Goal: Task Accomplishment & Management: Manage account settings

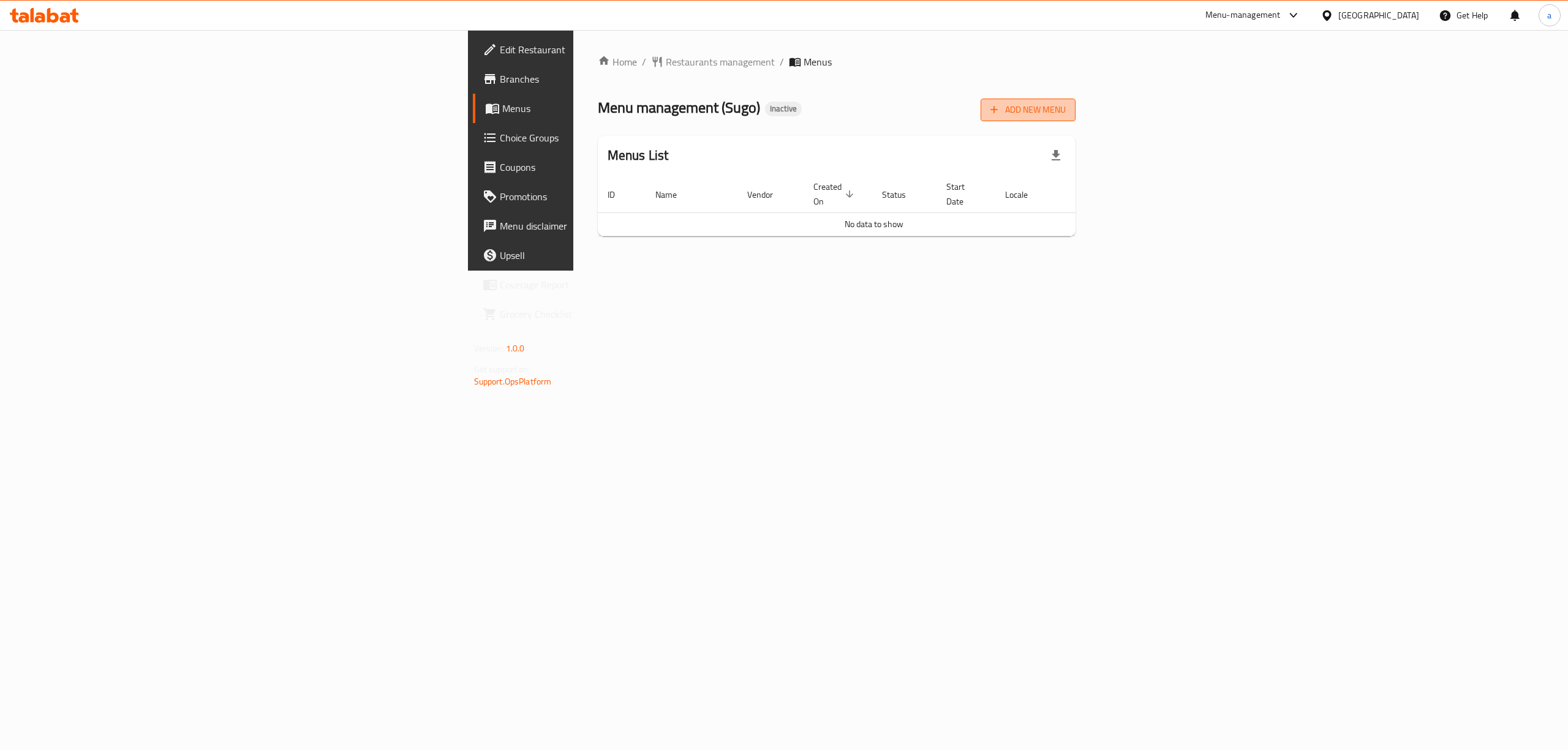
click at [1076, 119] on button "Add New Menu" at bounding box center [1027, 110] width 95 height 23
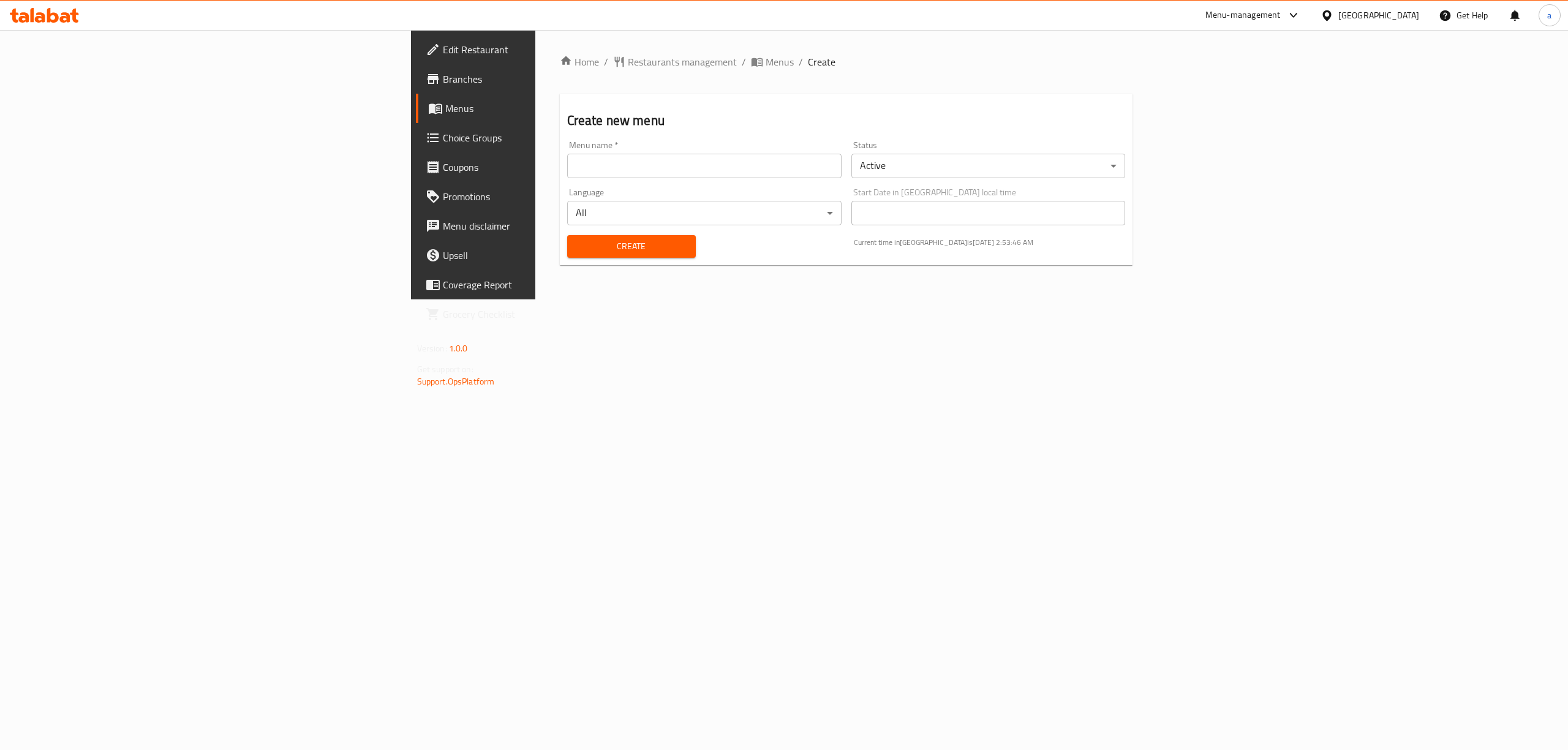
click at [568, 170] on input "text" at bounding box center [704, 166] width 274 height 25
type input "menu"
click at [578, 253] on span "Create" at bounding box center [631, 246] width 109 height 15
click at [766, 55] on span "Menus" at bounding box center [780, 62] width 28 height 15
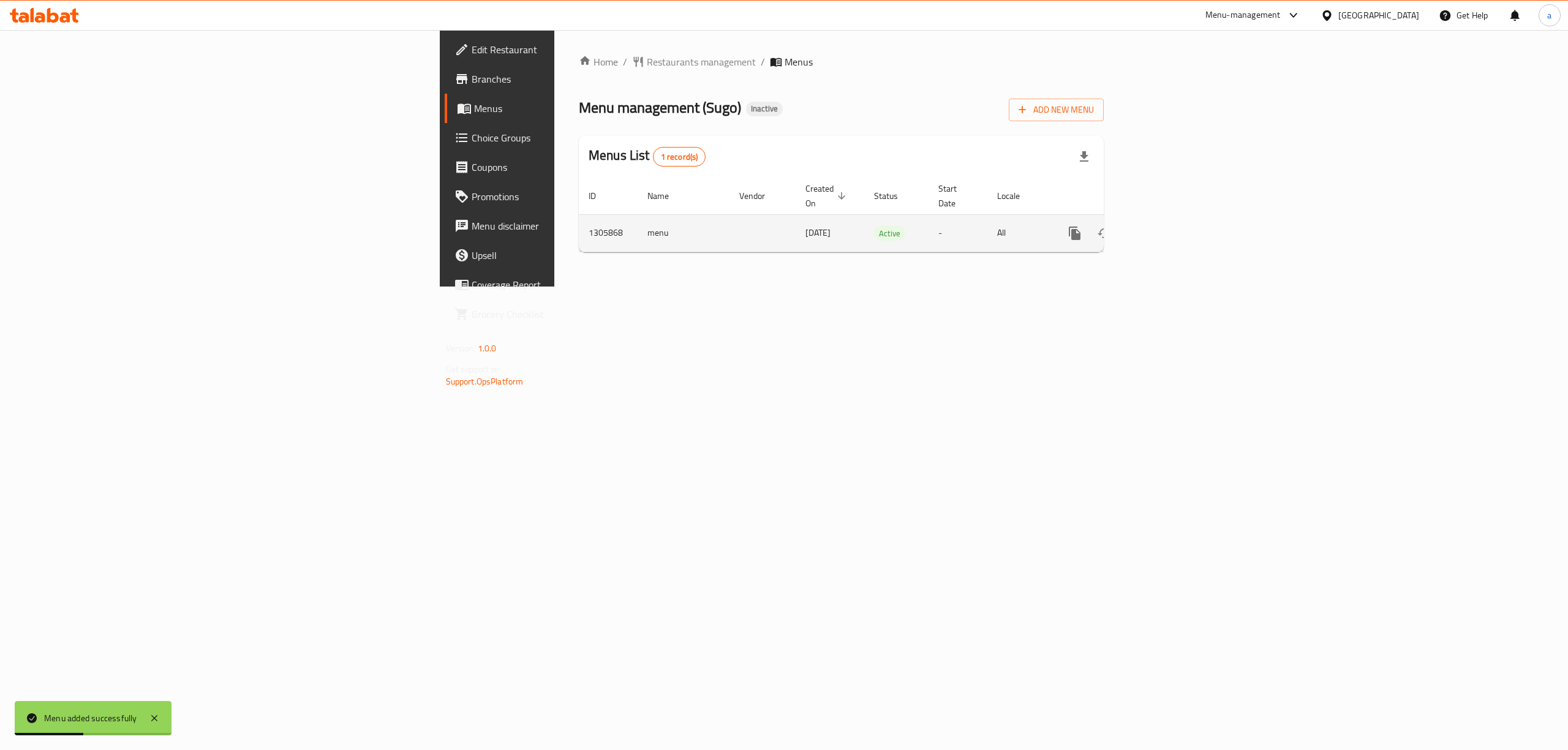
click at [1178, 223] on link "enhanced table" at bounding box center [1163, 232] width 29 height 29
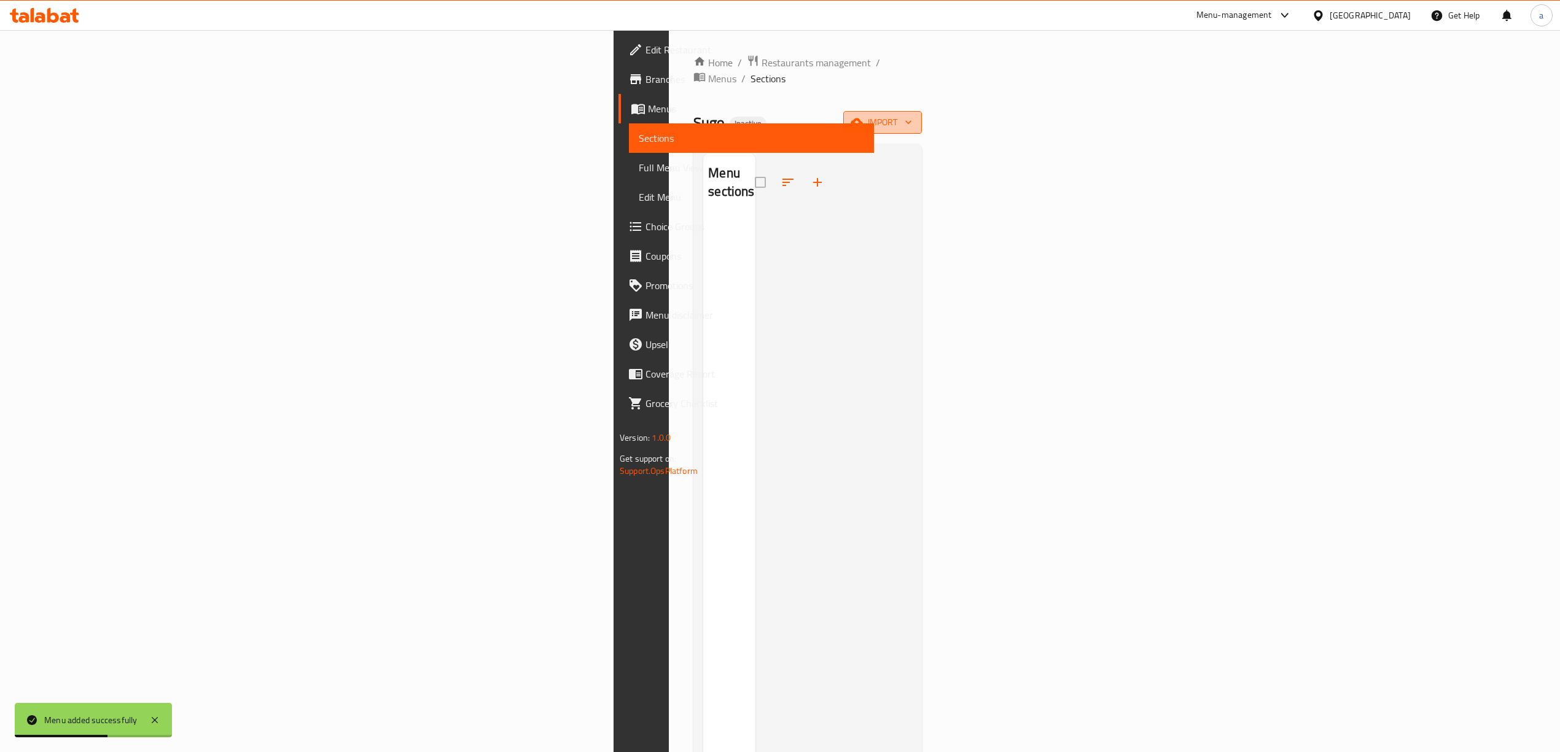
click at [912, 115] on span "import" at bounding box center [882, 122] width 59 height 15
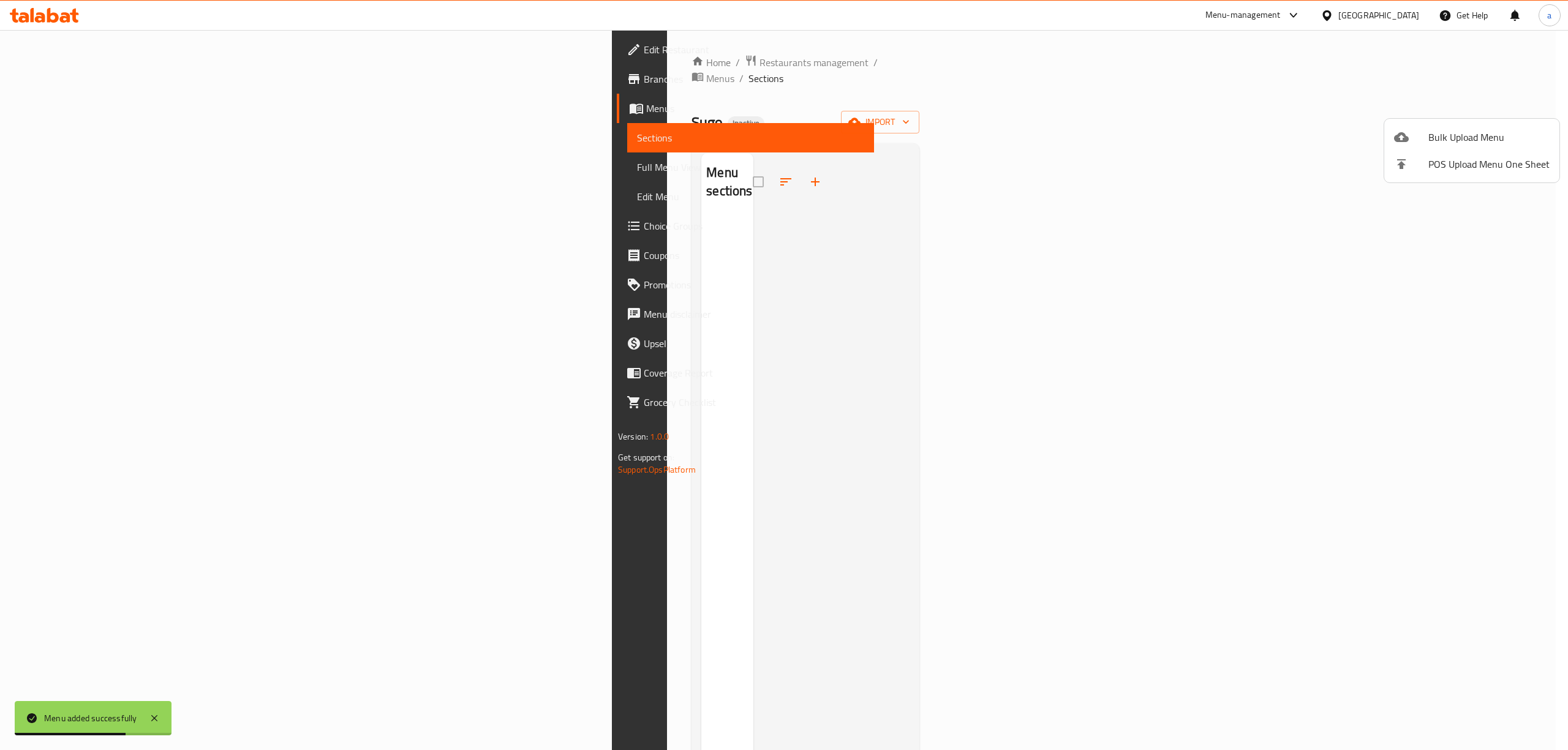
click at [1436, 130] on span "Bulk Upload Menu" at bounding box center [1489, 137] width 122 height 15
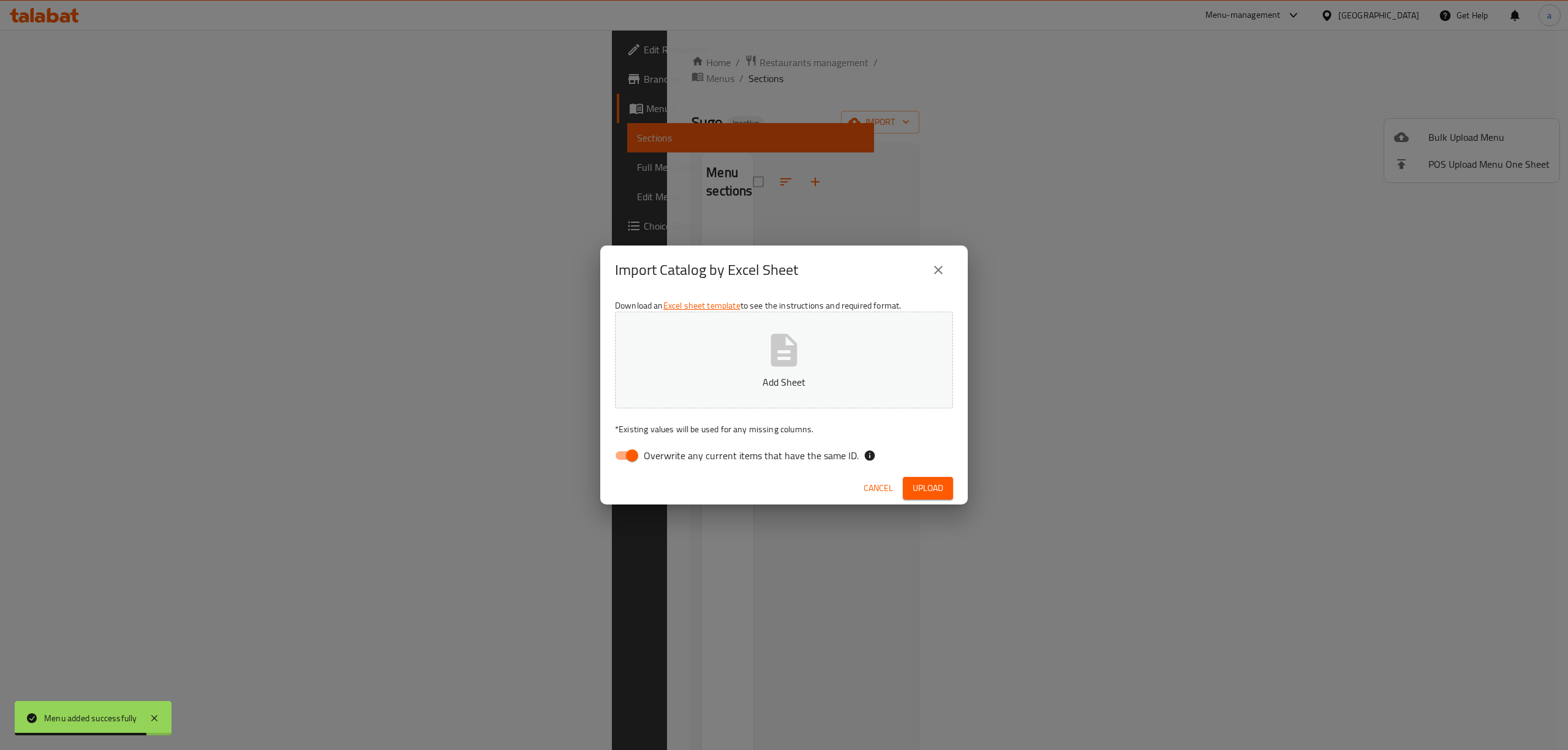
click at [704, 459] on span "Overwrite any current items that have the same ID." at bounding box center [752, 456] width 215 height 15
click at [667, 459] on input "Overwrite any current items that have the same ID." at bounding box center [632, 455] width 70 height 23
checkbox input "false"
click at [731, 381] on p "Add Sheet" at bounding box center [784, 382] width 300 height 15
click at [928, 490] on span "Upload" at bounding box center [928, 488] width 31 height 15
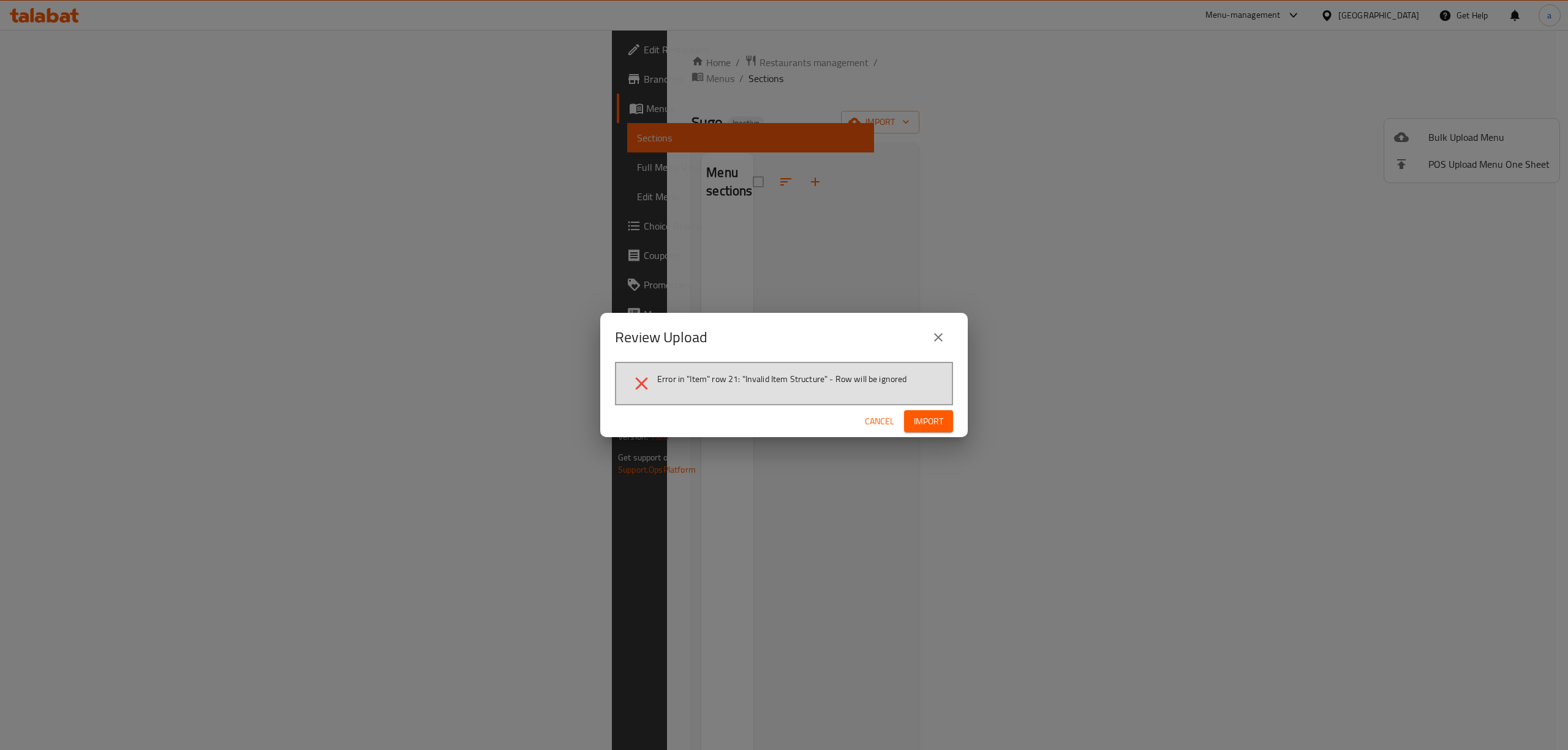
click at [935, 339] on icon "close" at bounding box center [939, 337] width 15 height 15
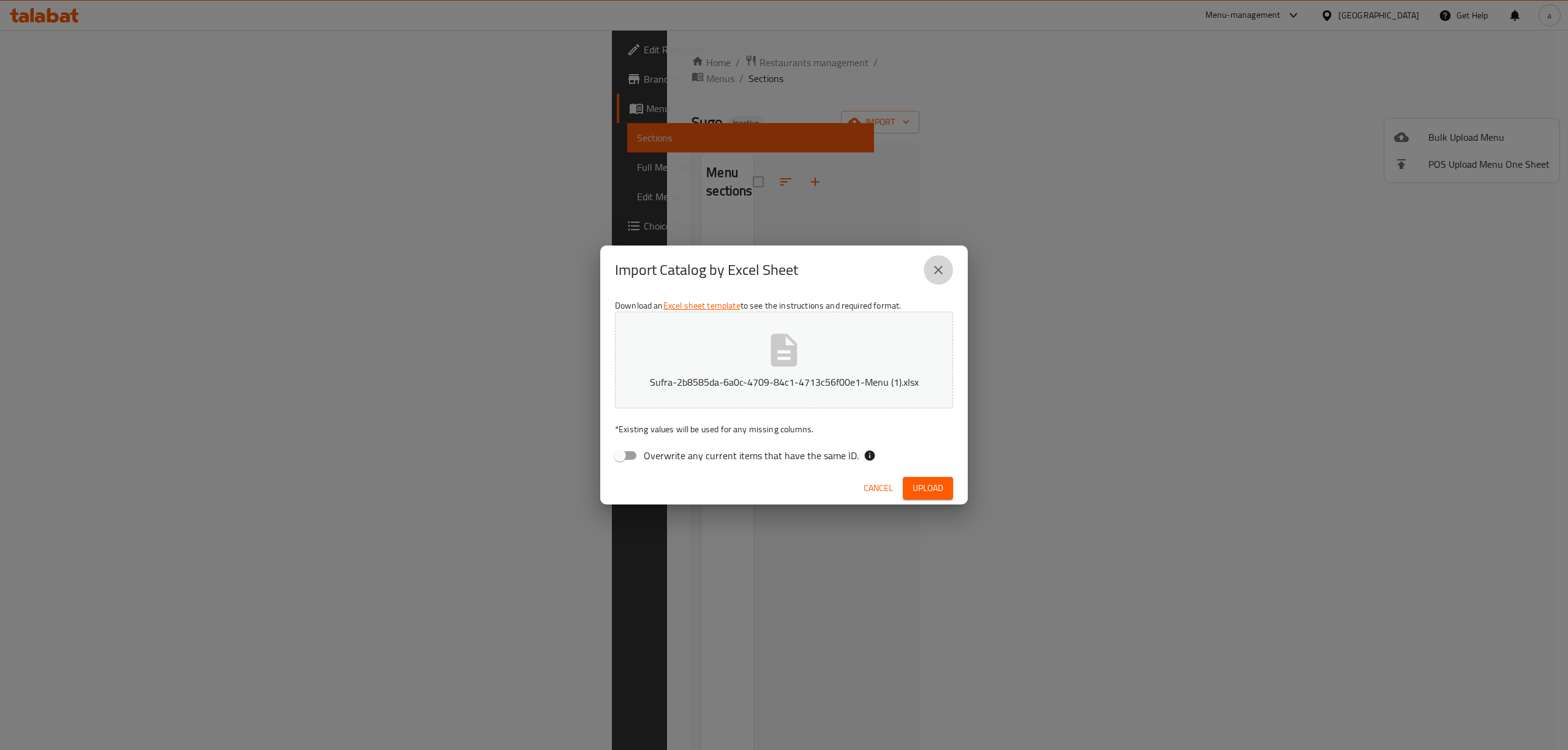
click at [942, 273] on icon "close" at bounding box center [939, 270] width 9 height 9
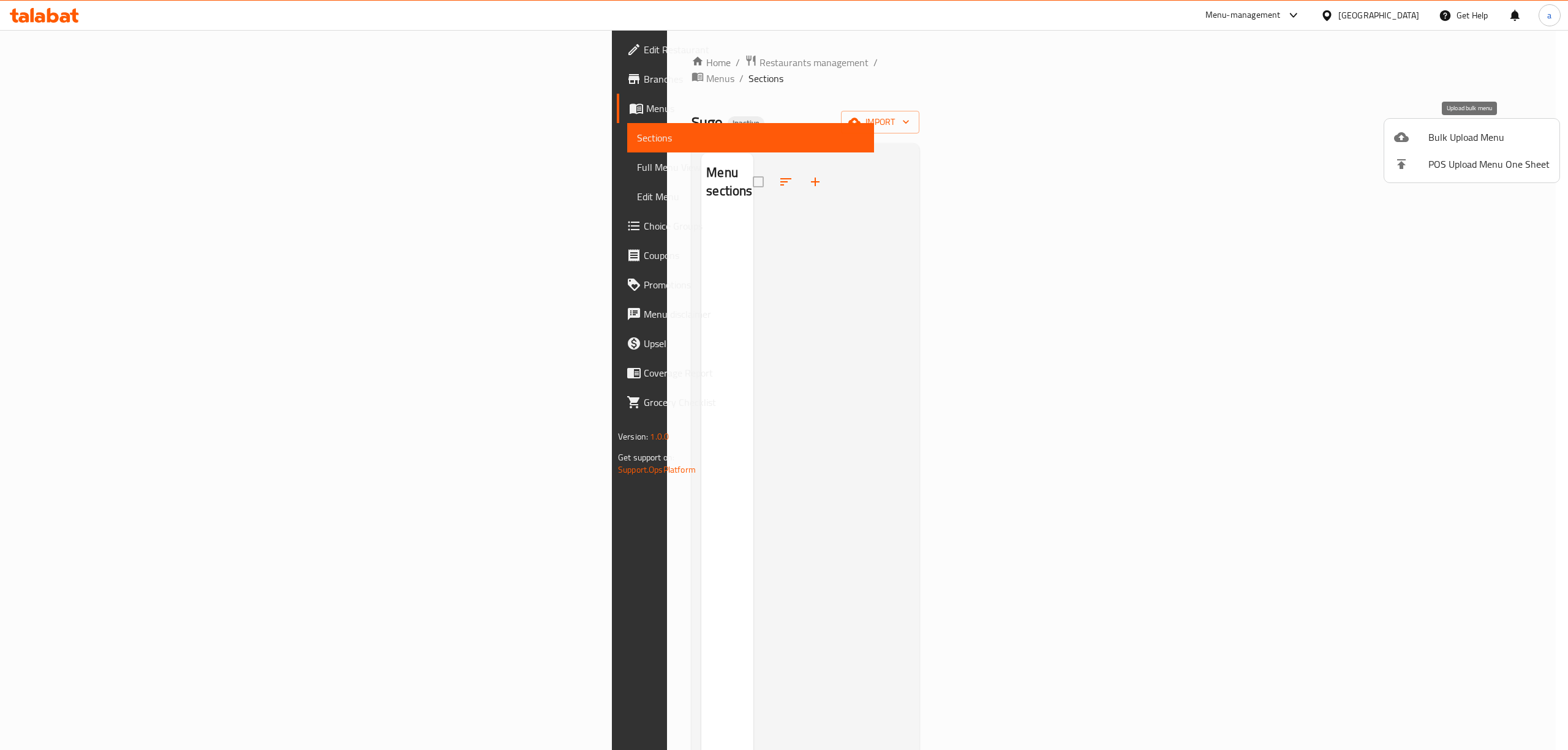
click at [1468, 145] on span "Bulk Upload Menu" at bounding box center [1489, 137] width 122 height 15
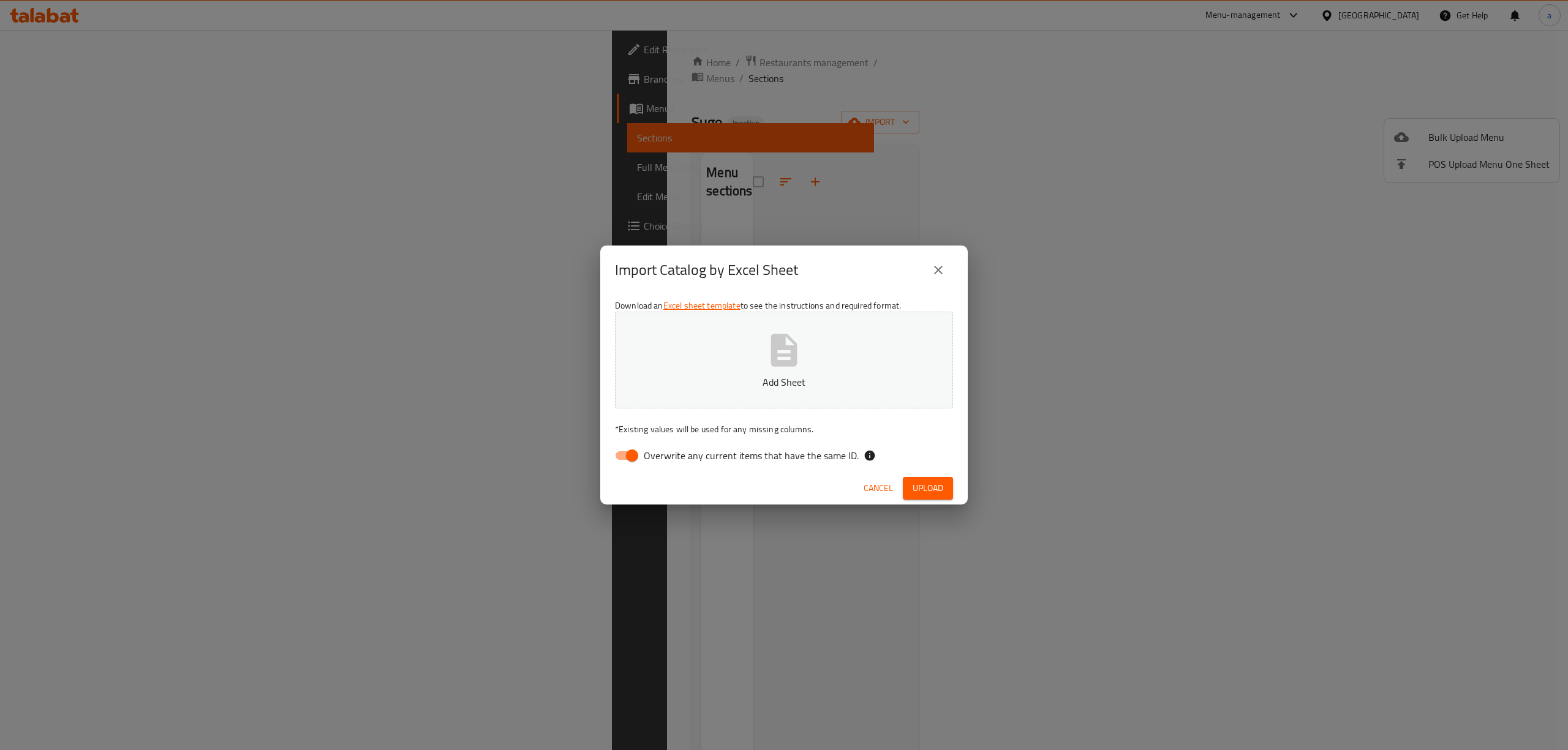
click at [757, 466] on label "Overwrite any current items that have the same ID." at bounding box center [733, 455] width 250 height 23
click at [667, 466] on input "Overwrite any current items that have the same ID." at bounding box center [632, 455] width 70 height 23
checkbox input "false"
click at [910, 488] on button "Upload" at bounding box center [928, 488] width 50 height 23
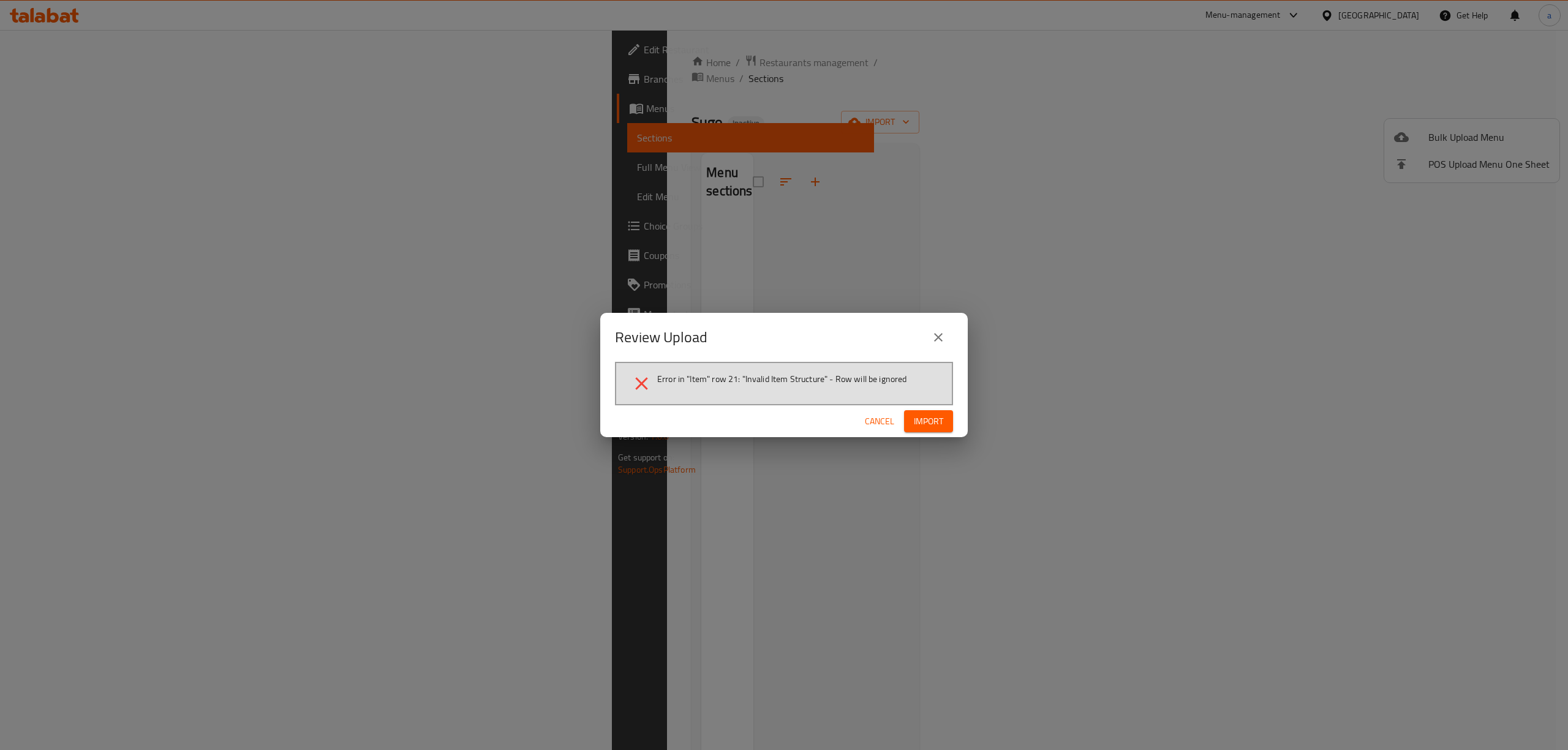
click at [943, 419] on span "Import" at bounding box center [928, 421] width 29 height 15
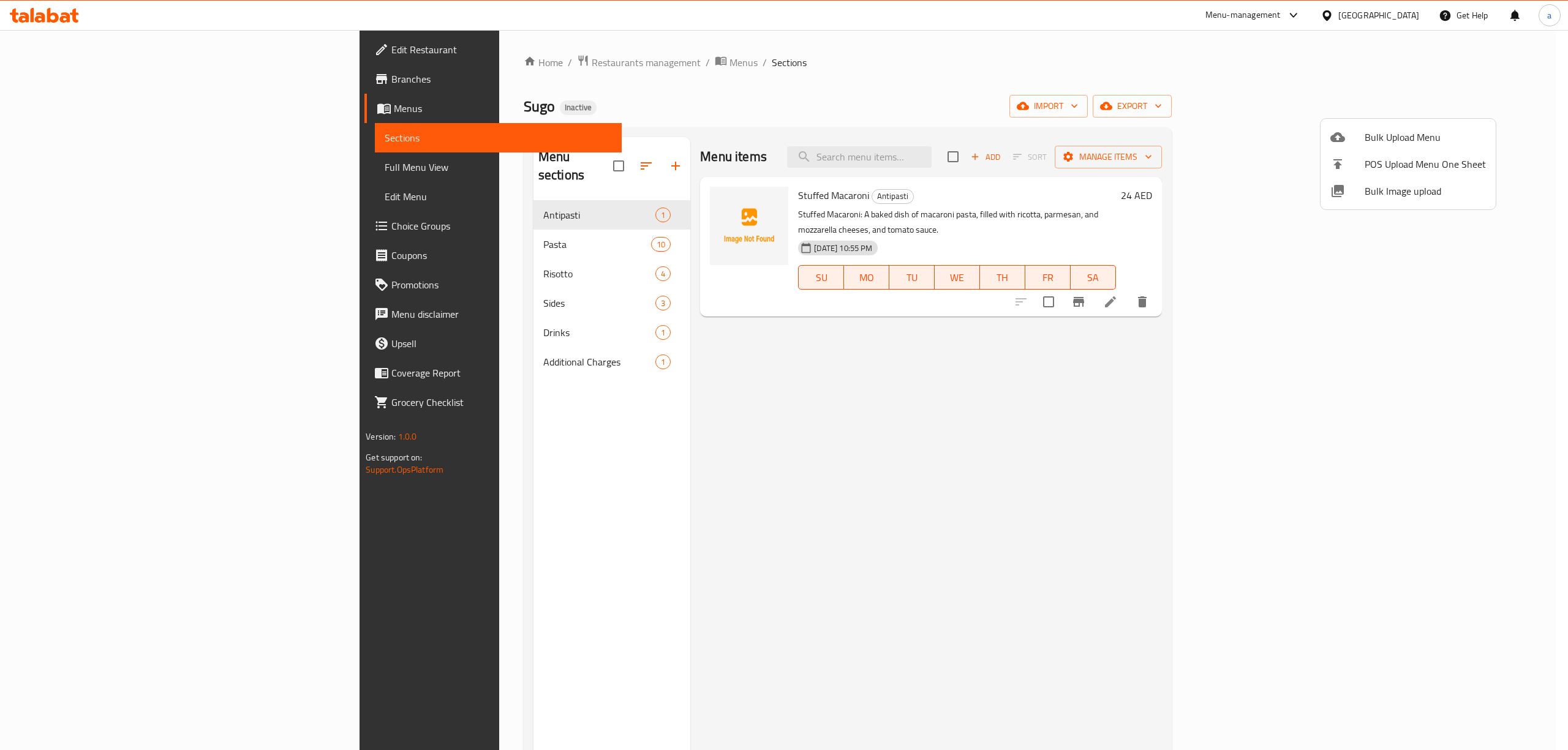
click at [497, 307] on div at bounding box center [784, 375] width 1568 height 750
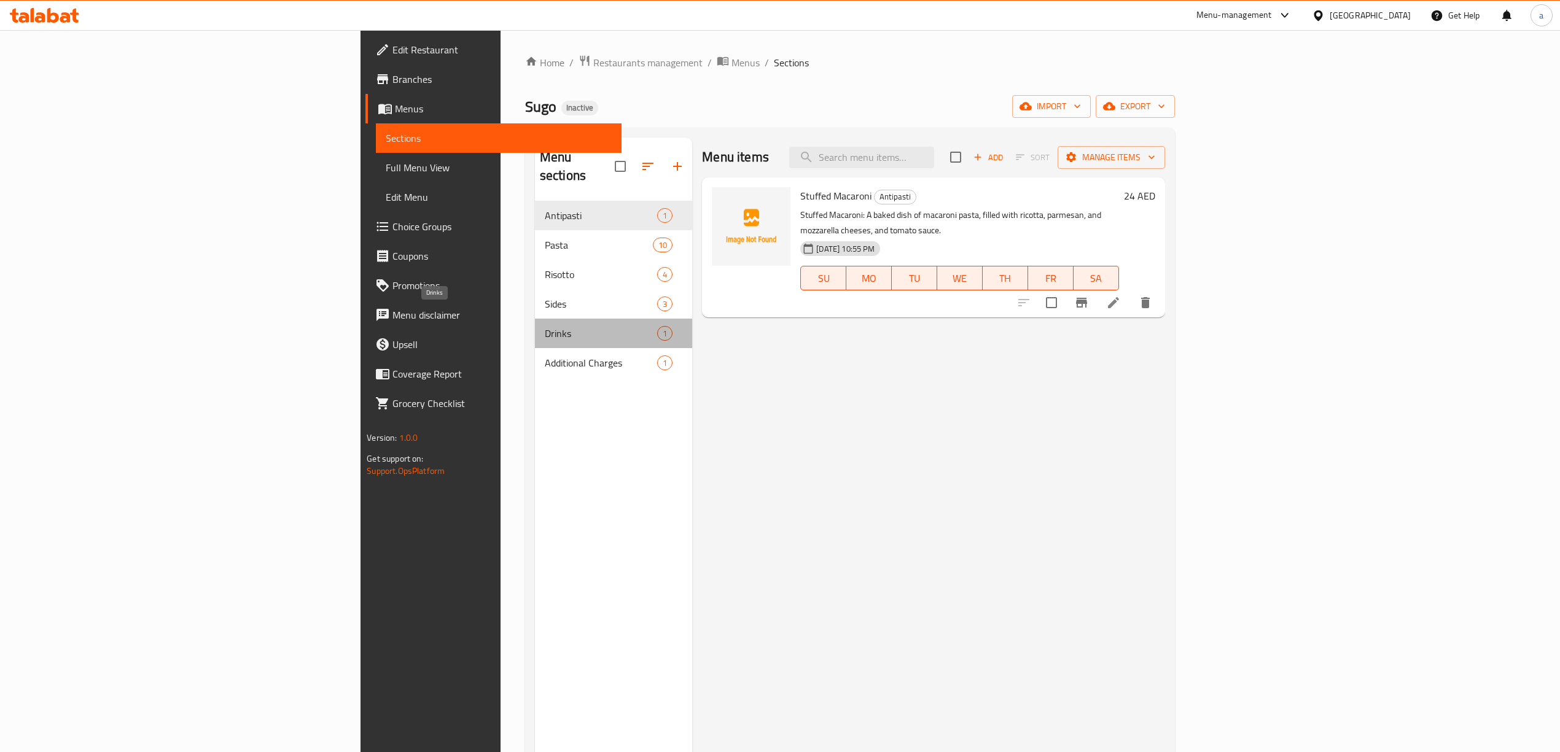
click at [545, 326] on span "Drinks" at bounding box center [601, 333] width 112 height 15
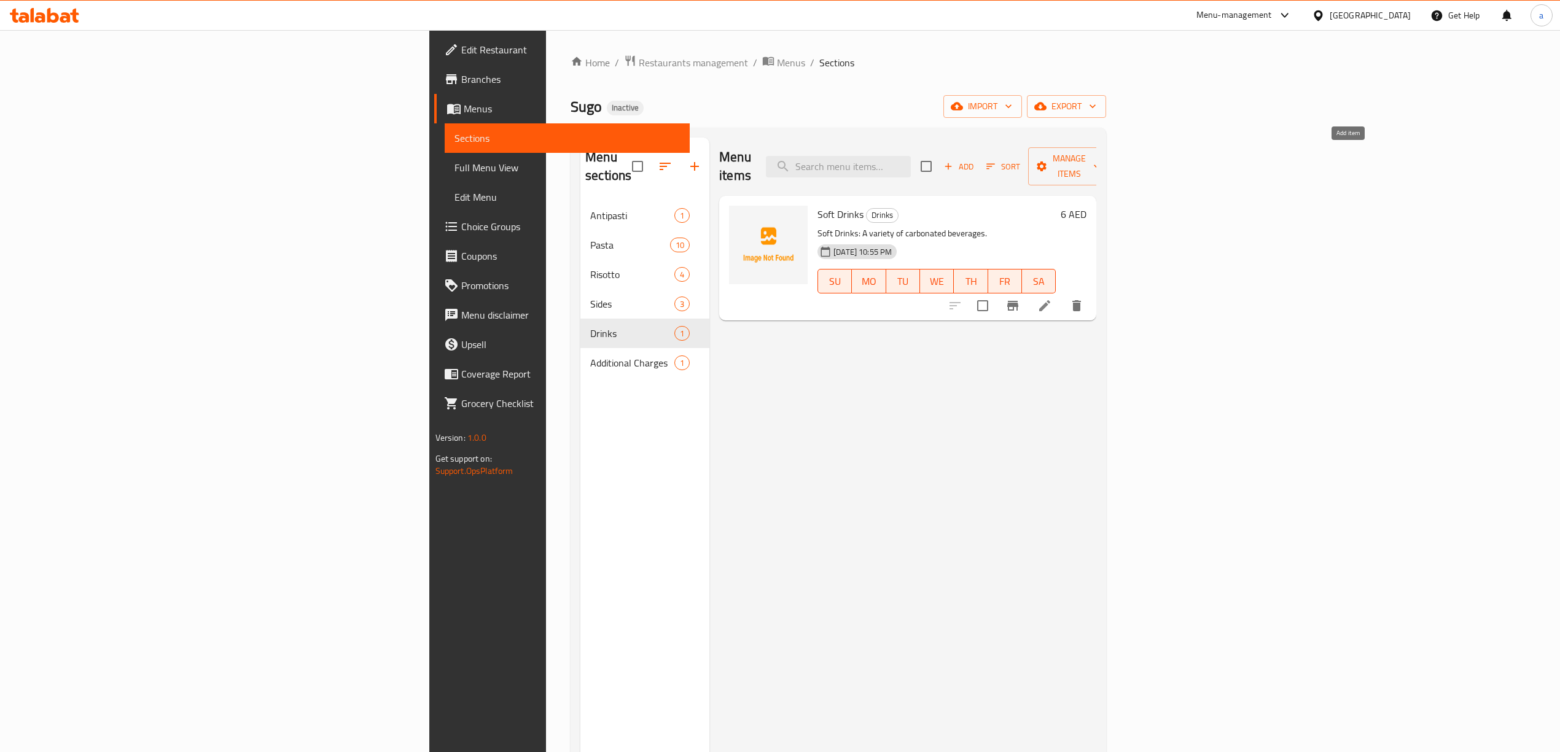
click at [954, 161] on icon "button" at bounding box center [948, 166] width 11 height 11
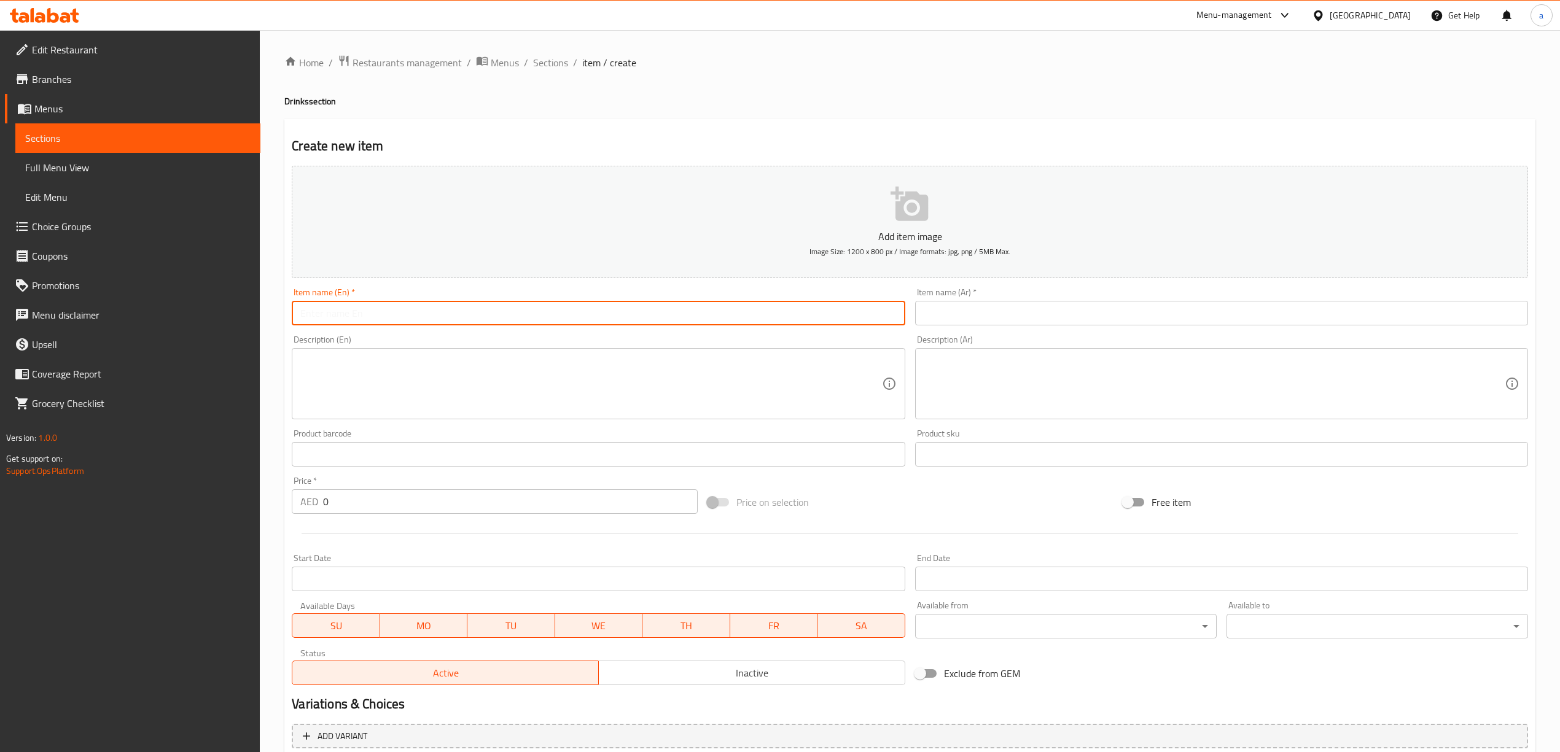
drag, startPoint x: 469, startPoint y: 317, endPoint x: 538, endPoint y: 327, distance: 69.5
click at [469, 317] on input "text" at bounding box center [598, 313] width 613 height 25
paste input "Water"
type input "Water"
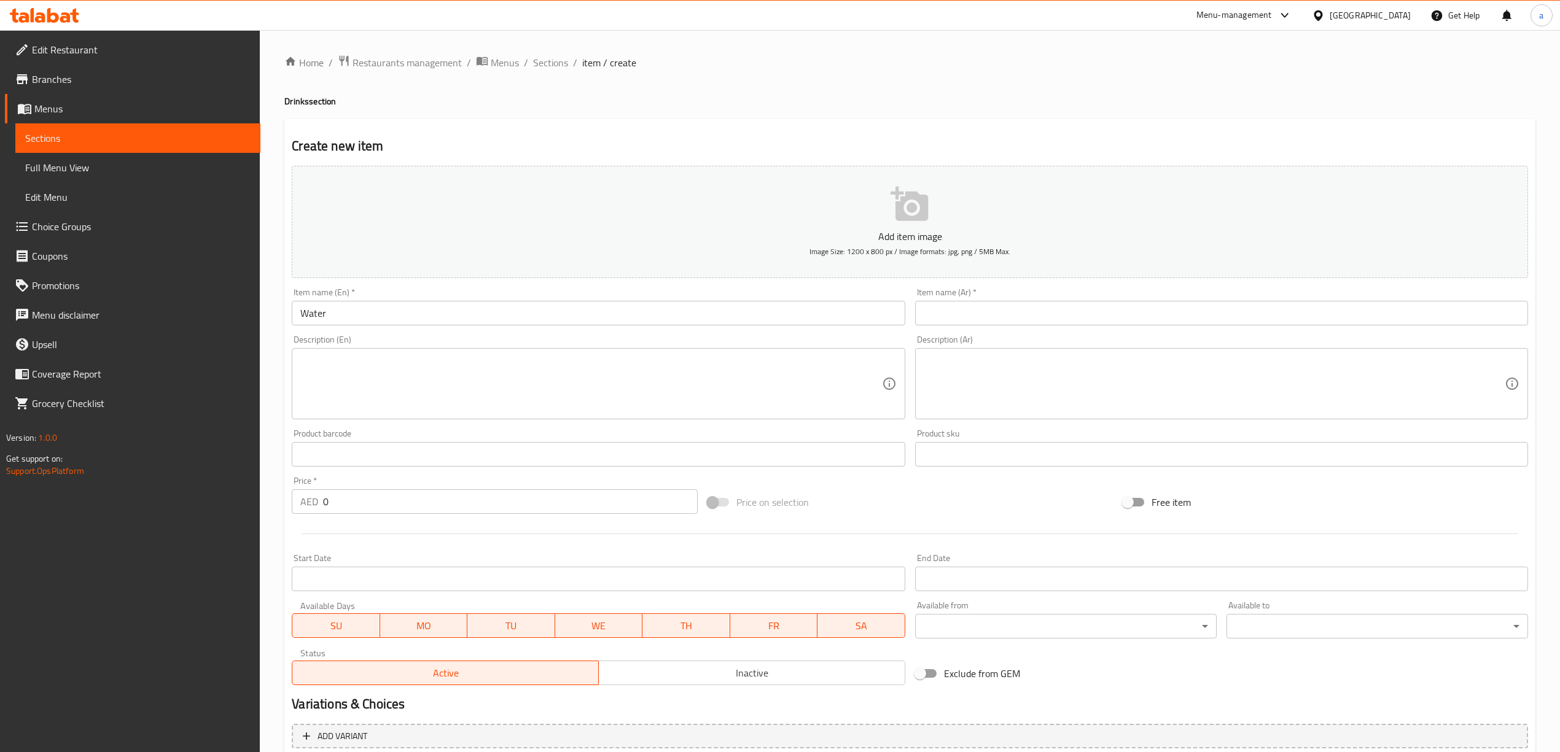
click at [1125, 303] on input "text" at bounding box center [1221, 313] width 613 height 25
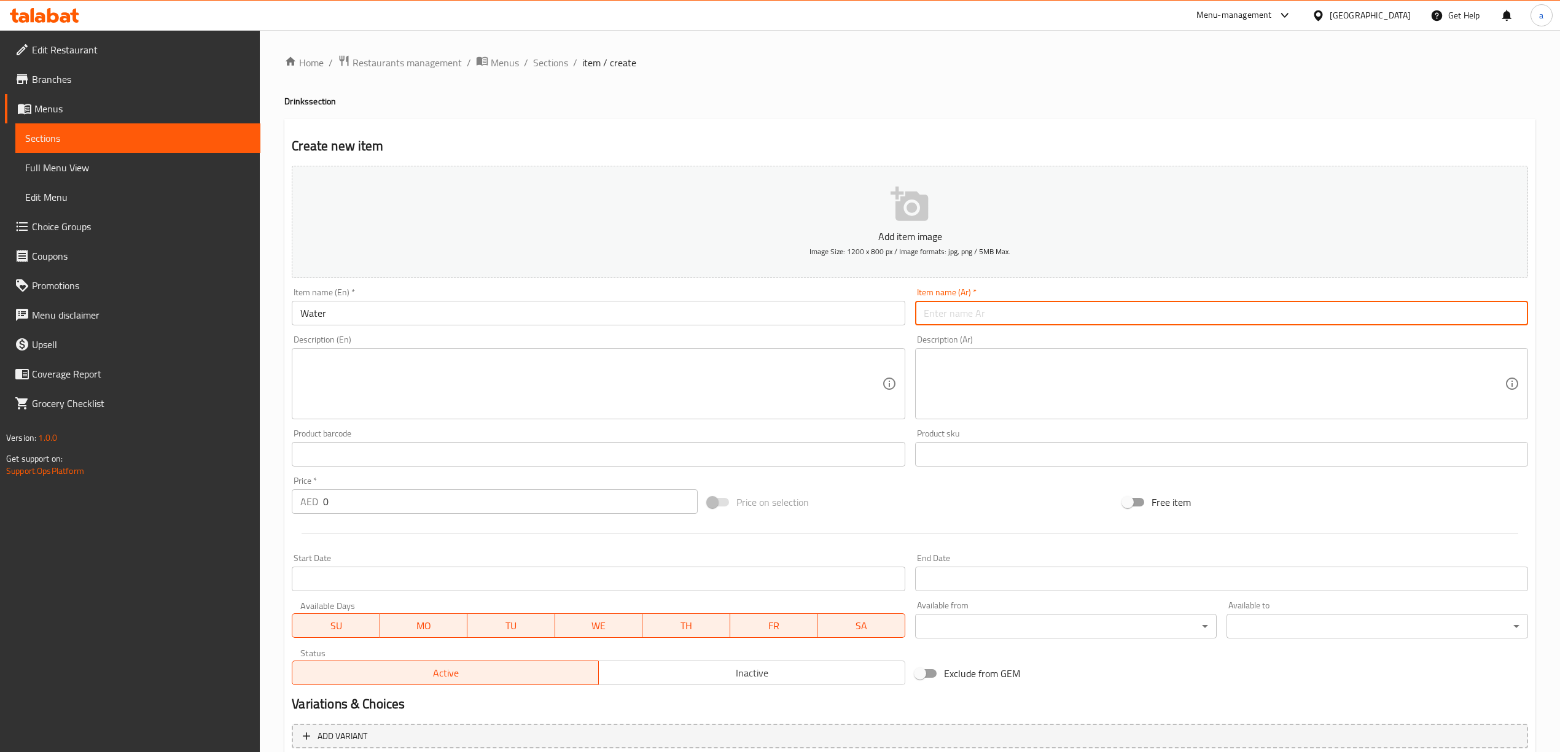
paste input "مياه"
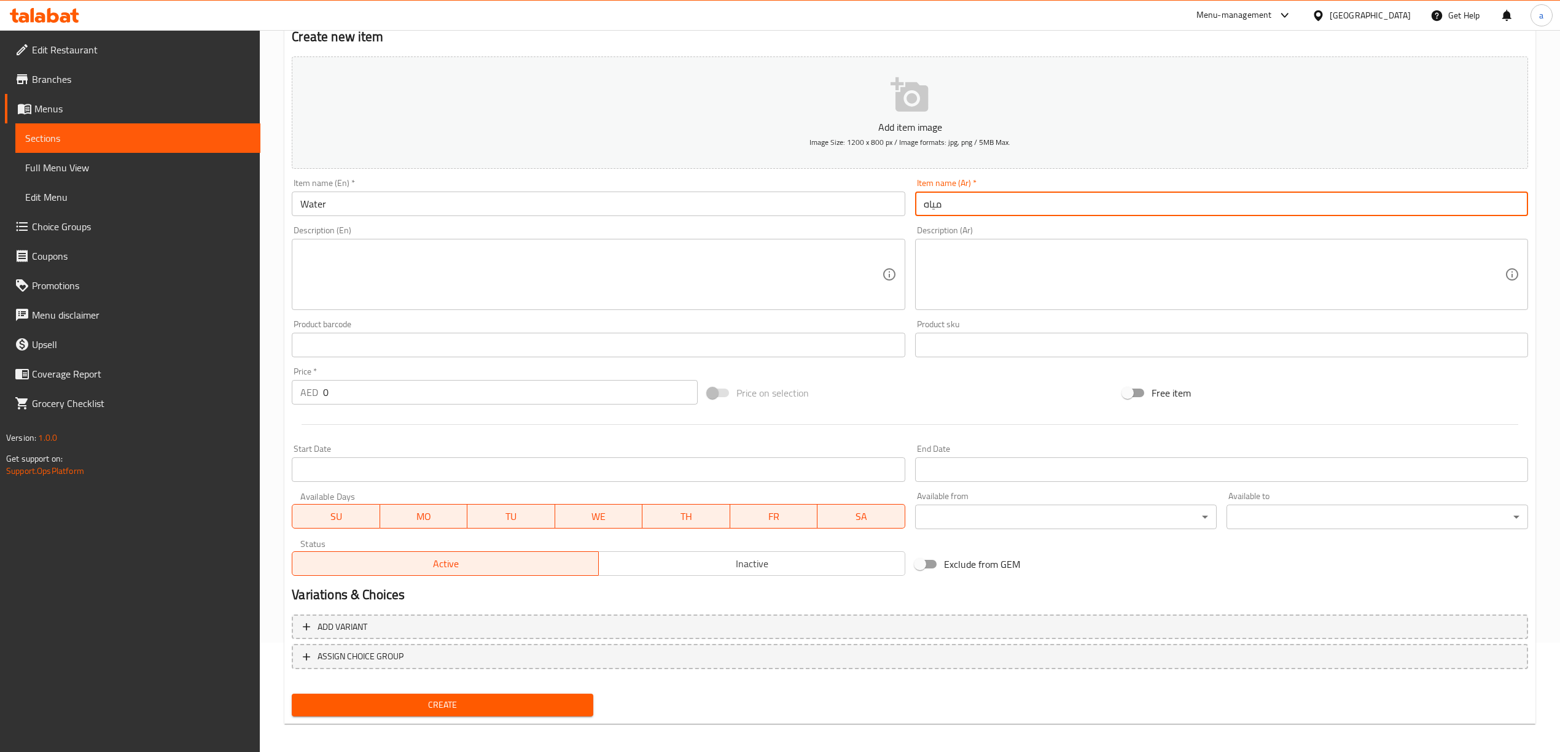
scroll to position [114, 0]
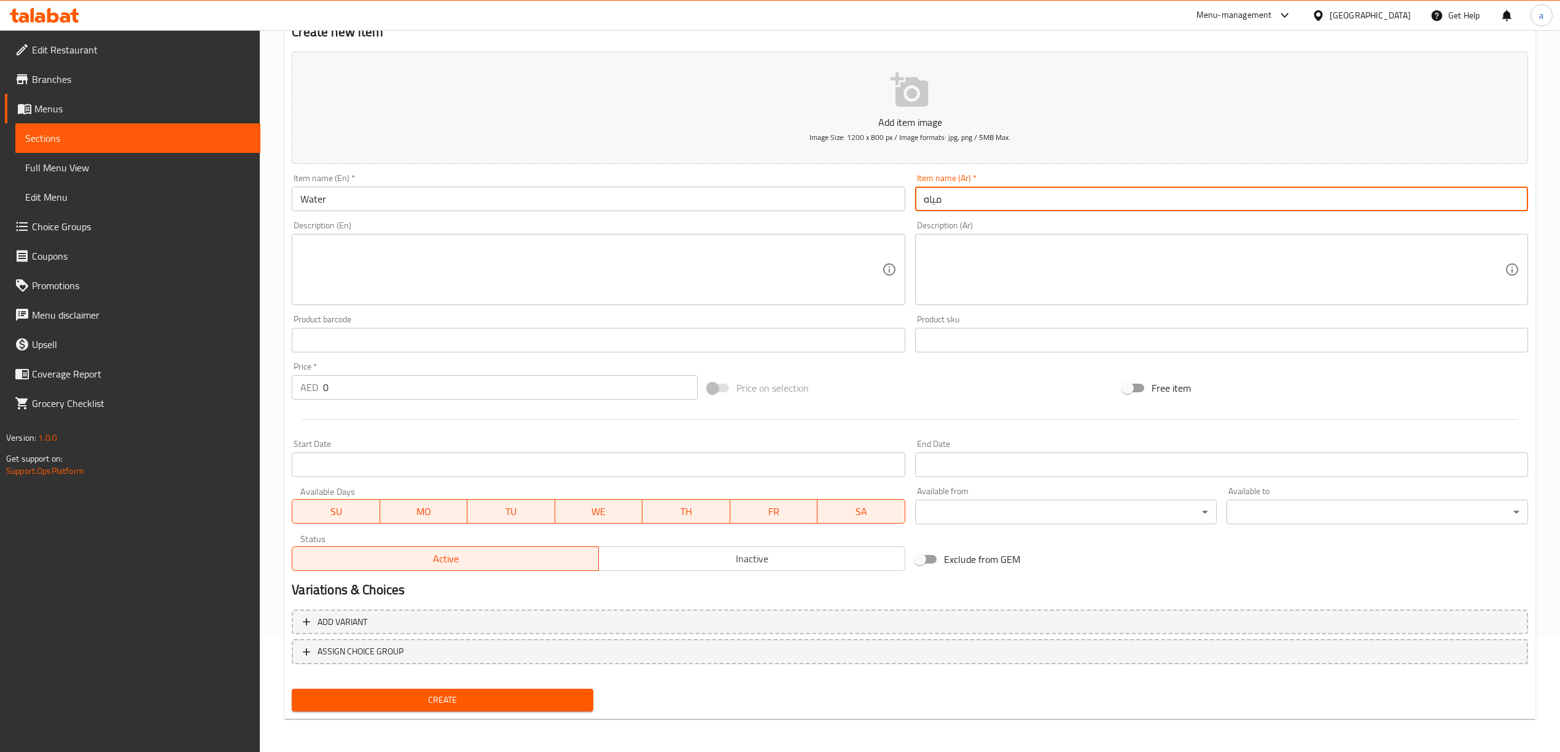
type input "مياه"
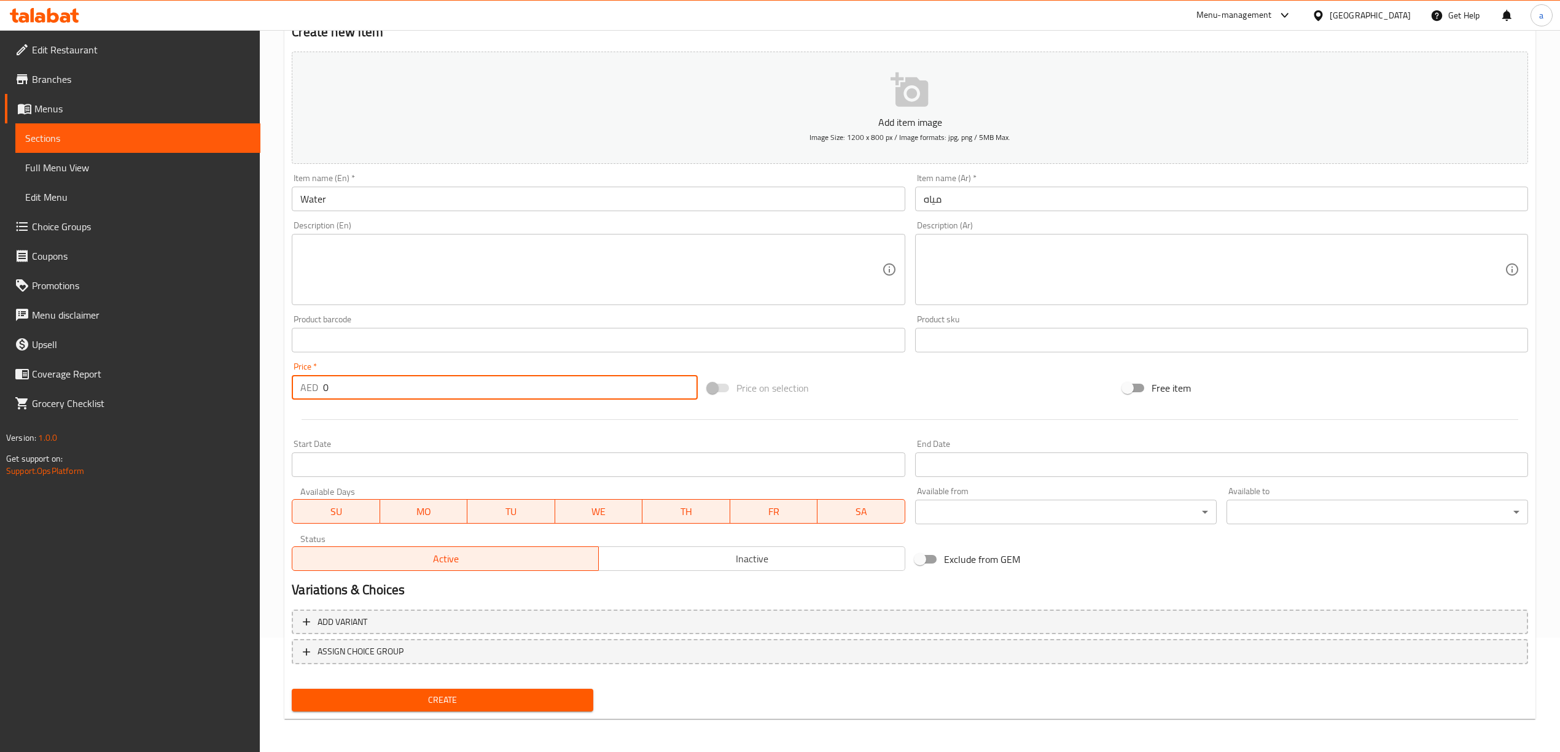
click at [455, 383] on input "0" at bounding box center [510, 387] width 374 height 25
click at [603, 252] on textarea at bounding box center [590, 270] width 581 height 58
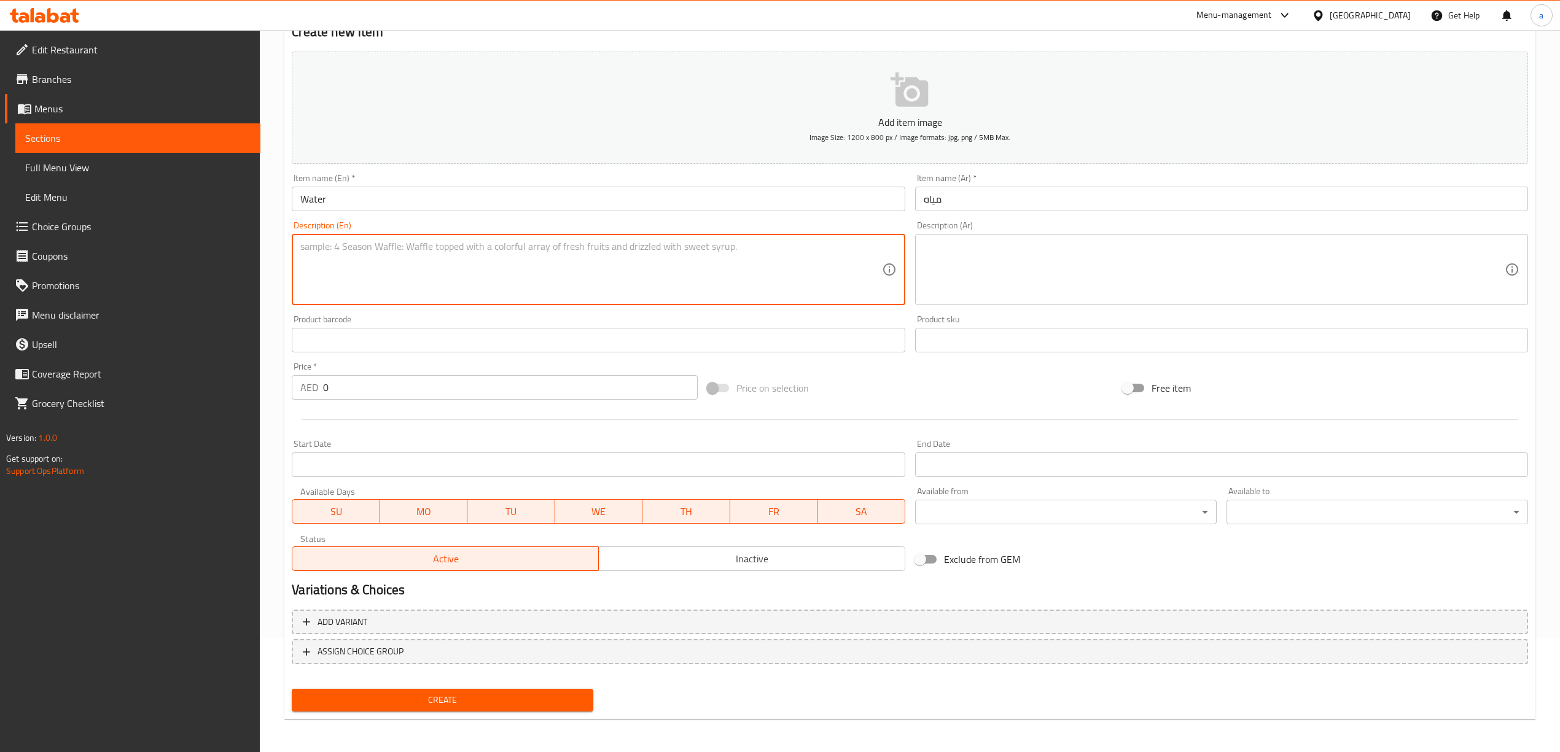
click at [468, 394] on input "0" at bounding box center [510, 387] width 374 height 25
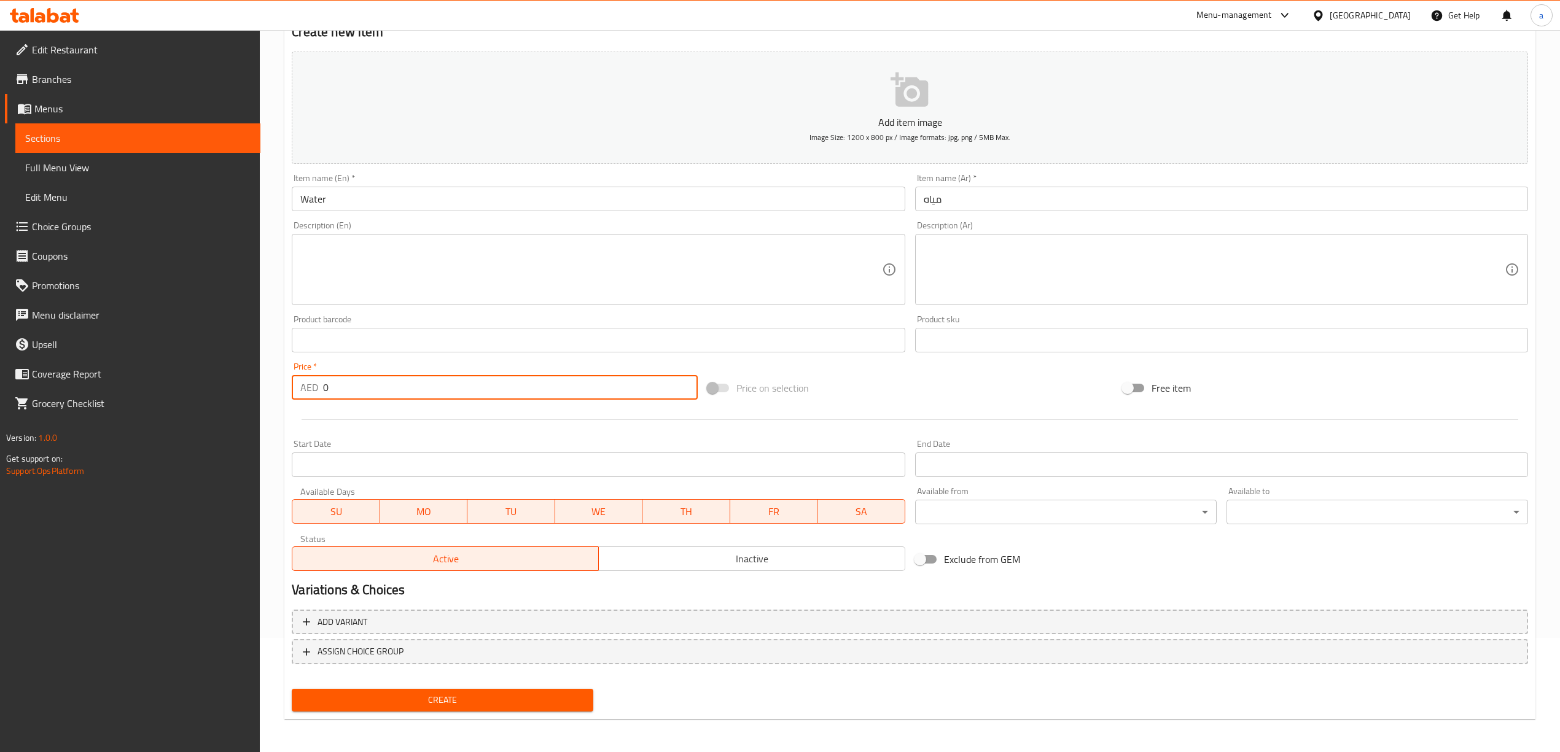
click at [468, 394] on input "0" at bounding box center [510, 387] width 374 height 25
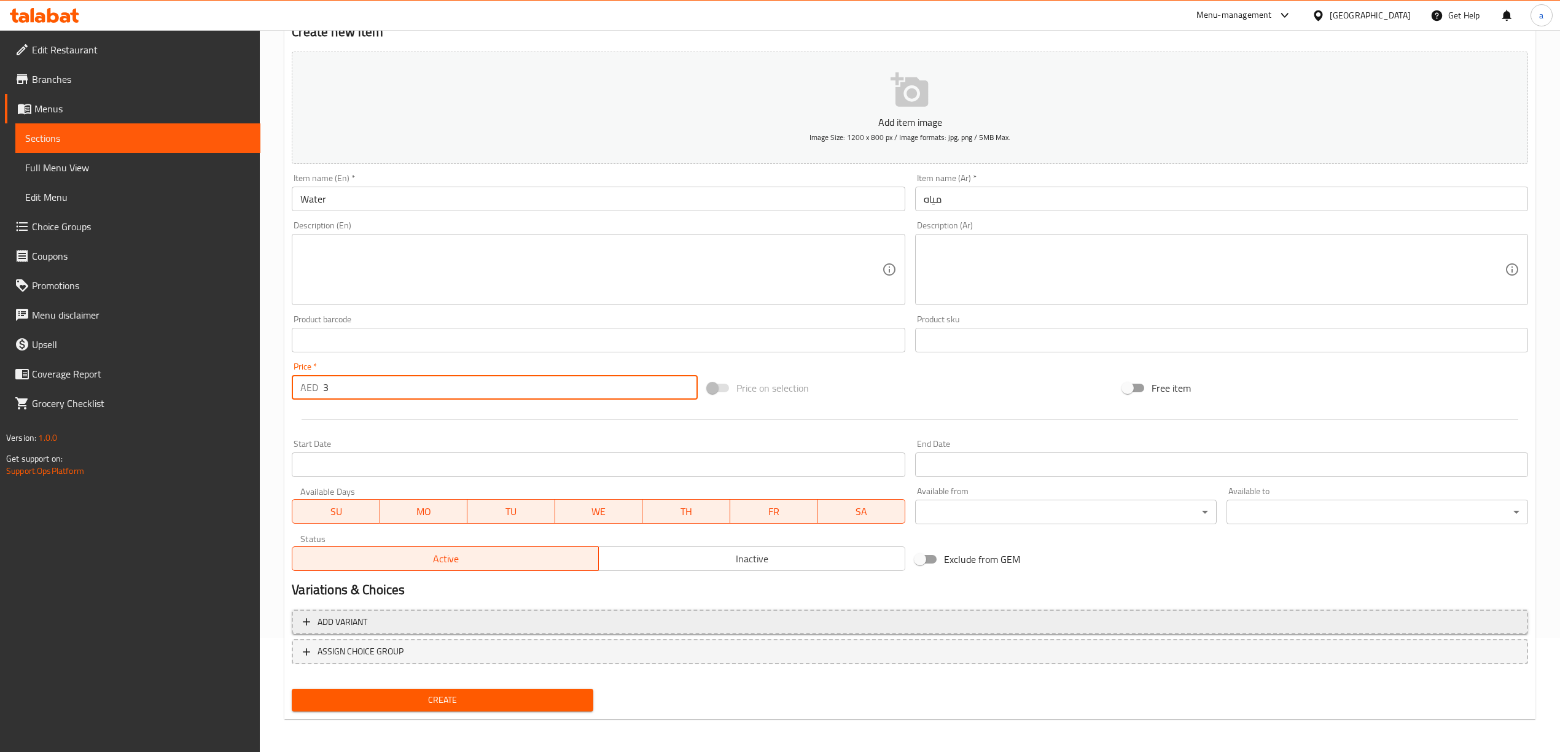
type input "3"
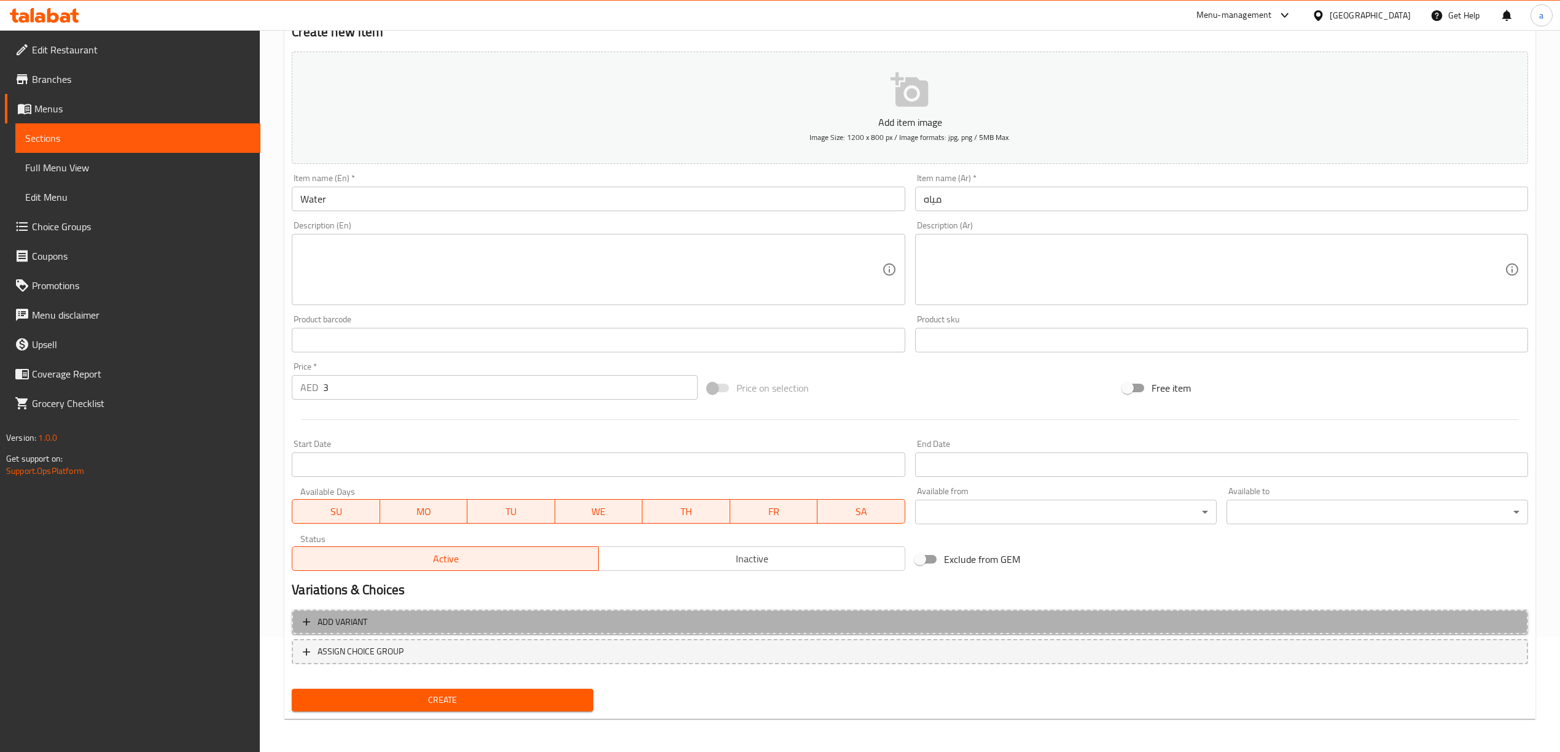
click at [615, 620] on span "Add variant" at bounding box center [910, 622] width 1214 height 15
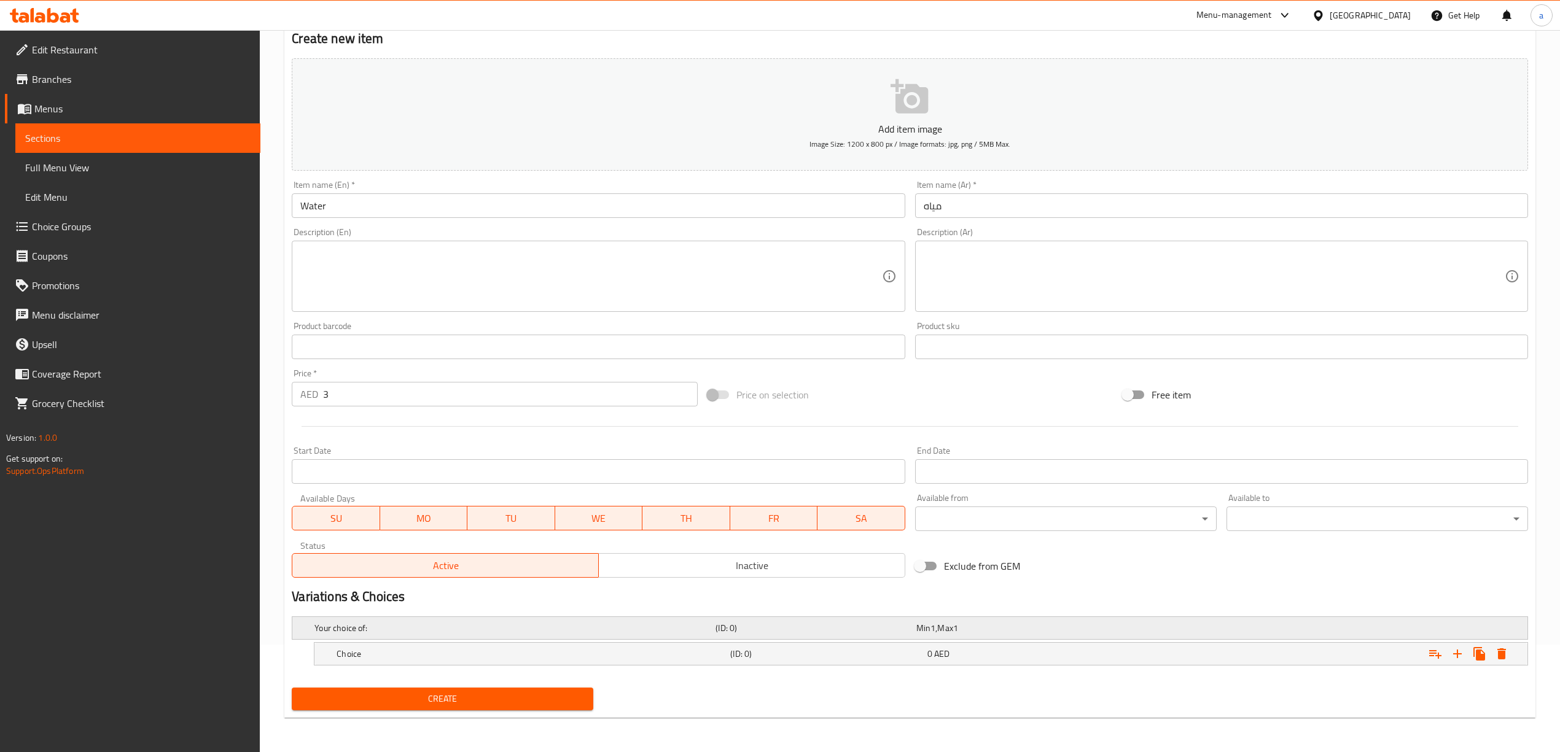
click at [721, 627] on h5 "(ID: 0)" at bounding box center [813, 628] width 195 height 12
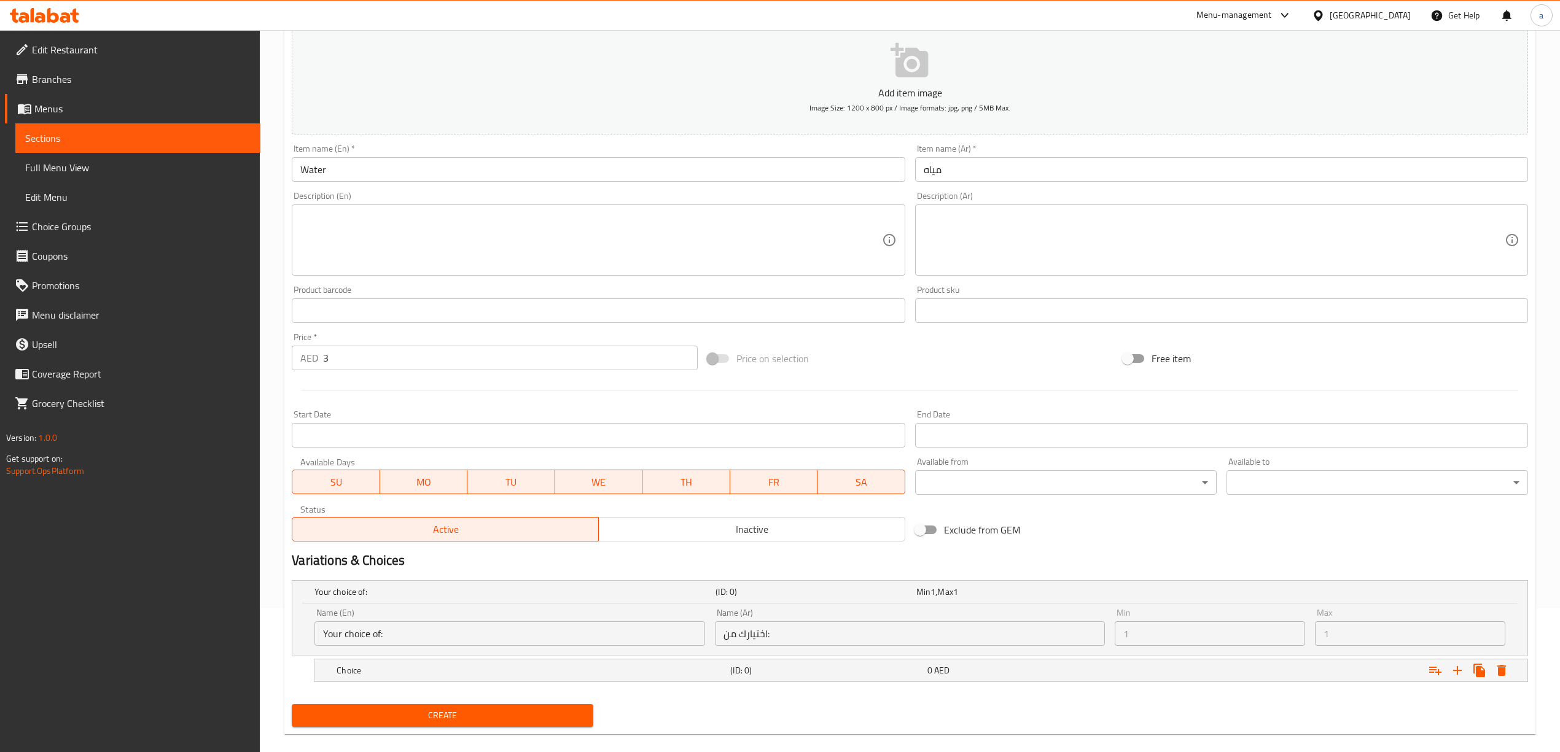
scroll to position [161, 0]
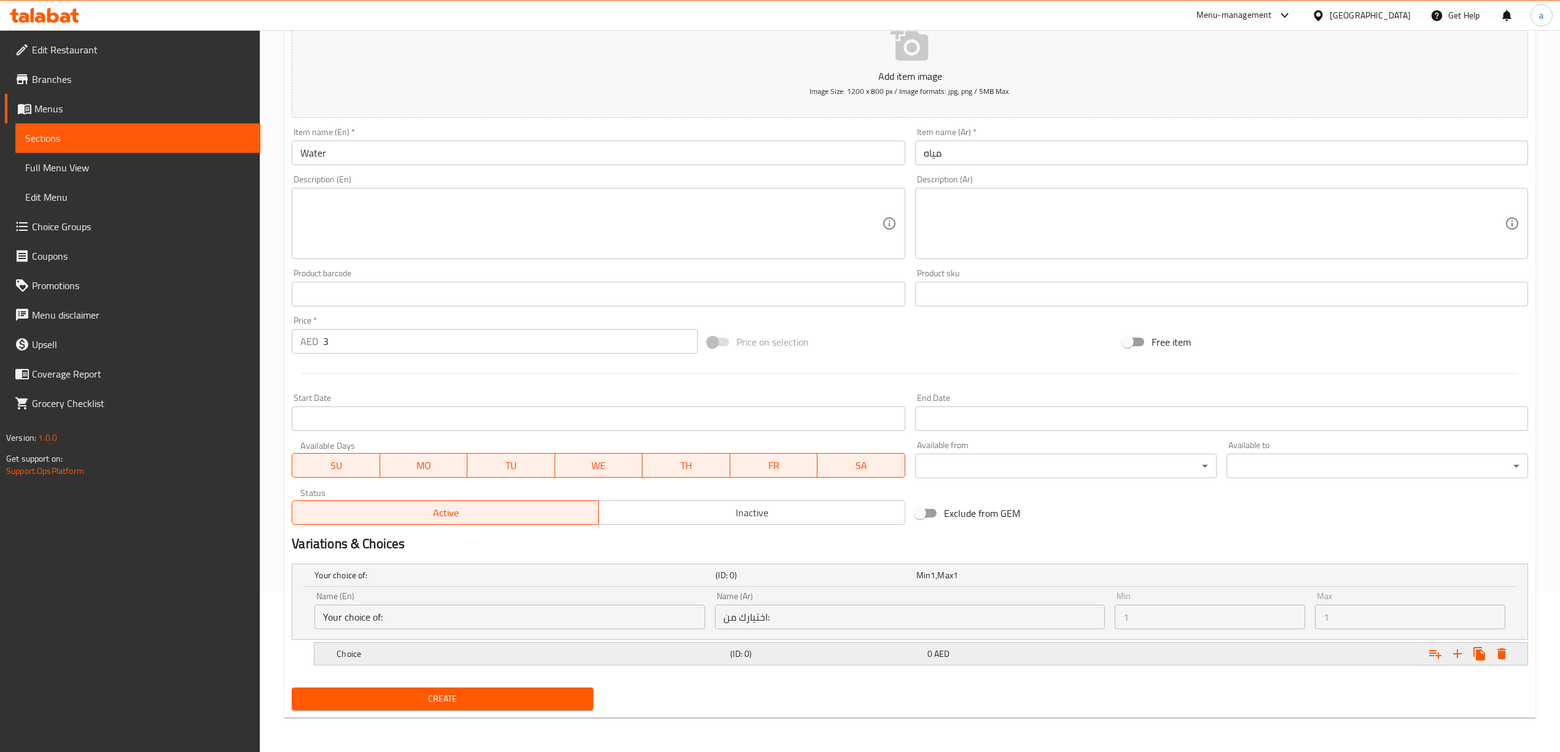
click at [789, 582] on h5 "(ID: 0)" at bounding box center [813, 575] width 195 height 12
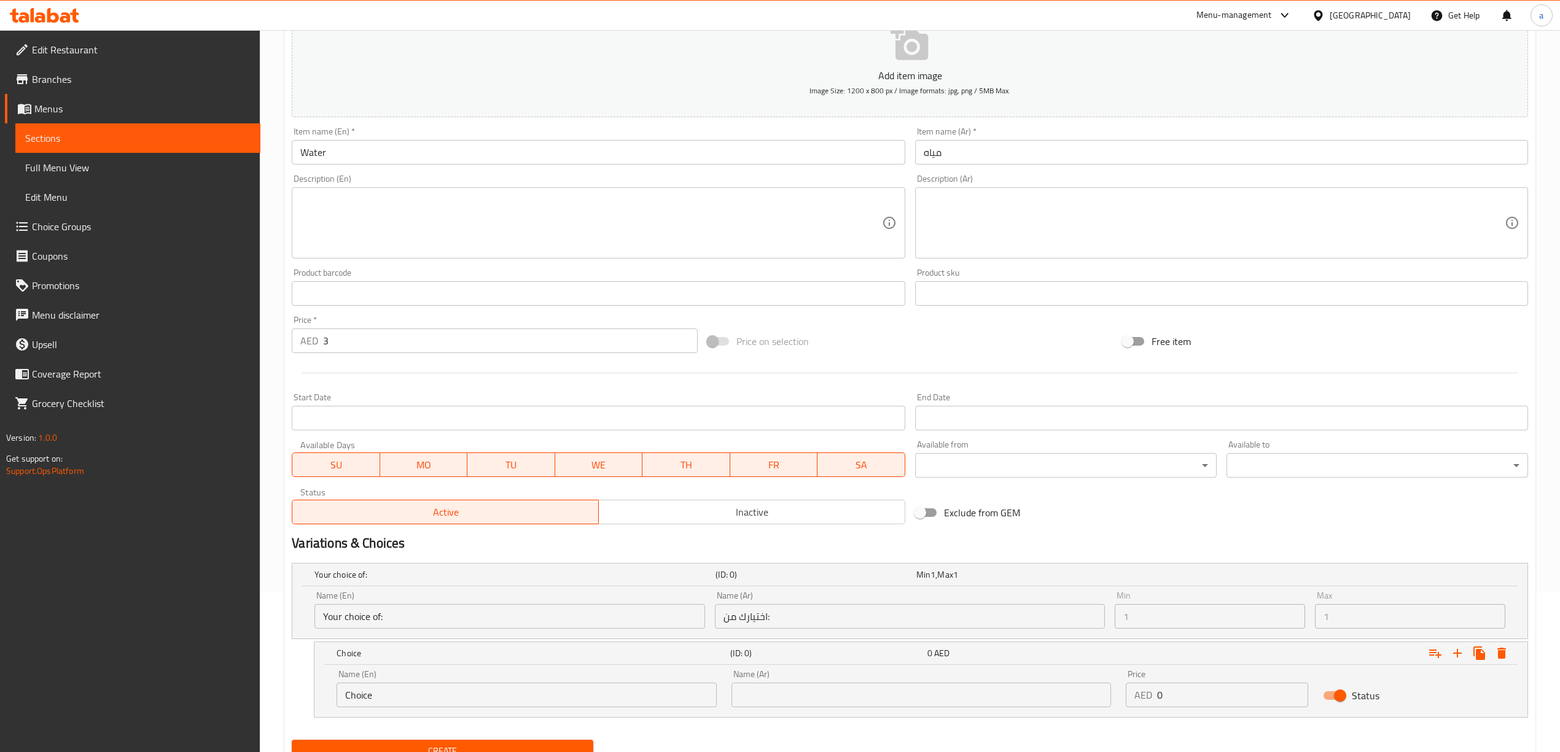
click at [590, 703] on input "Choice" at bounding box center [527, 695] width 380 height 25
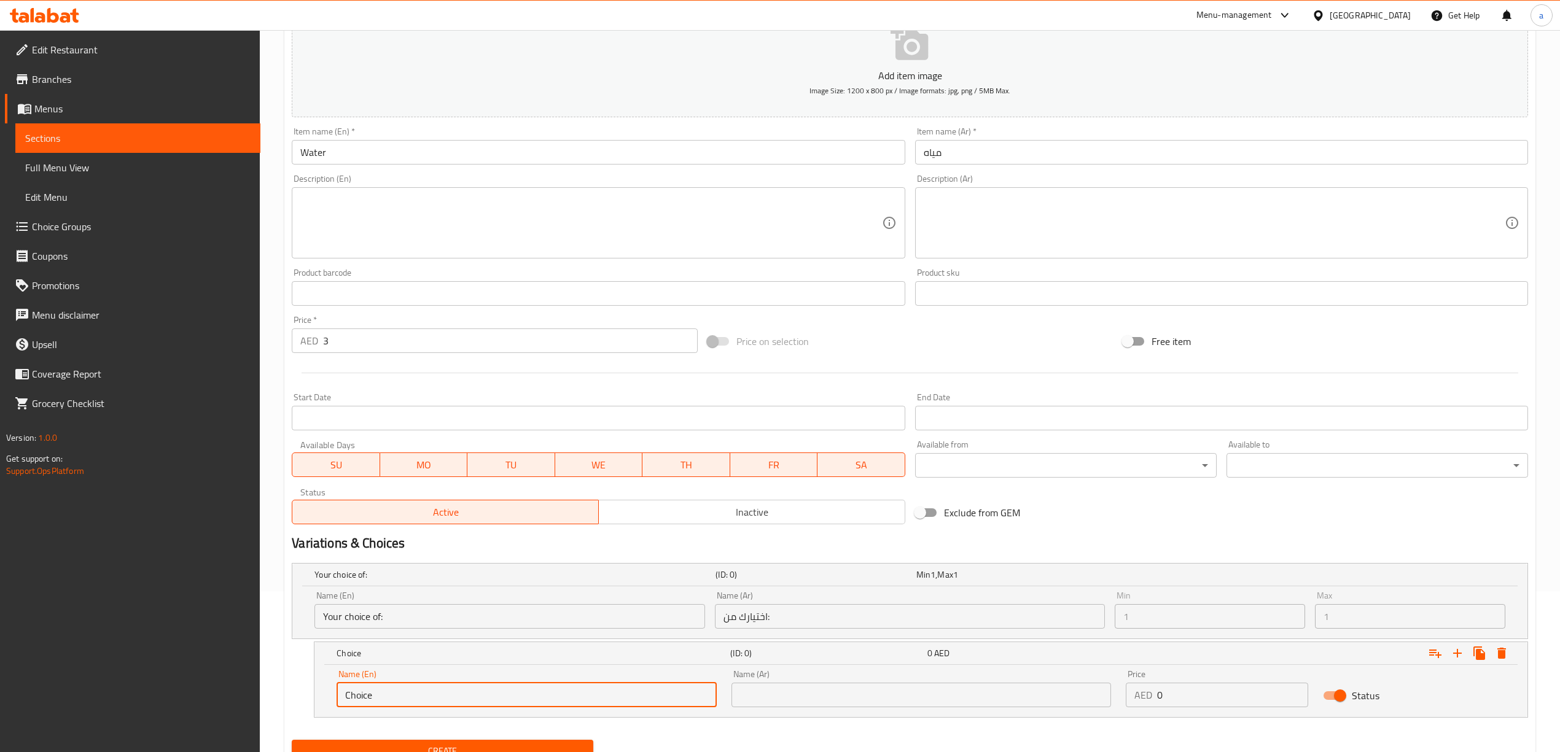
click at [590, 703] on input "Choice" at bounding box center [527, 695] width 380 height 25
paste input "bottl"
type input "bottle"
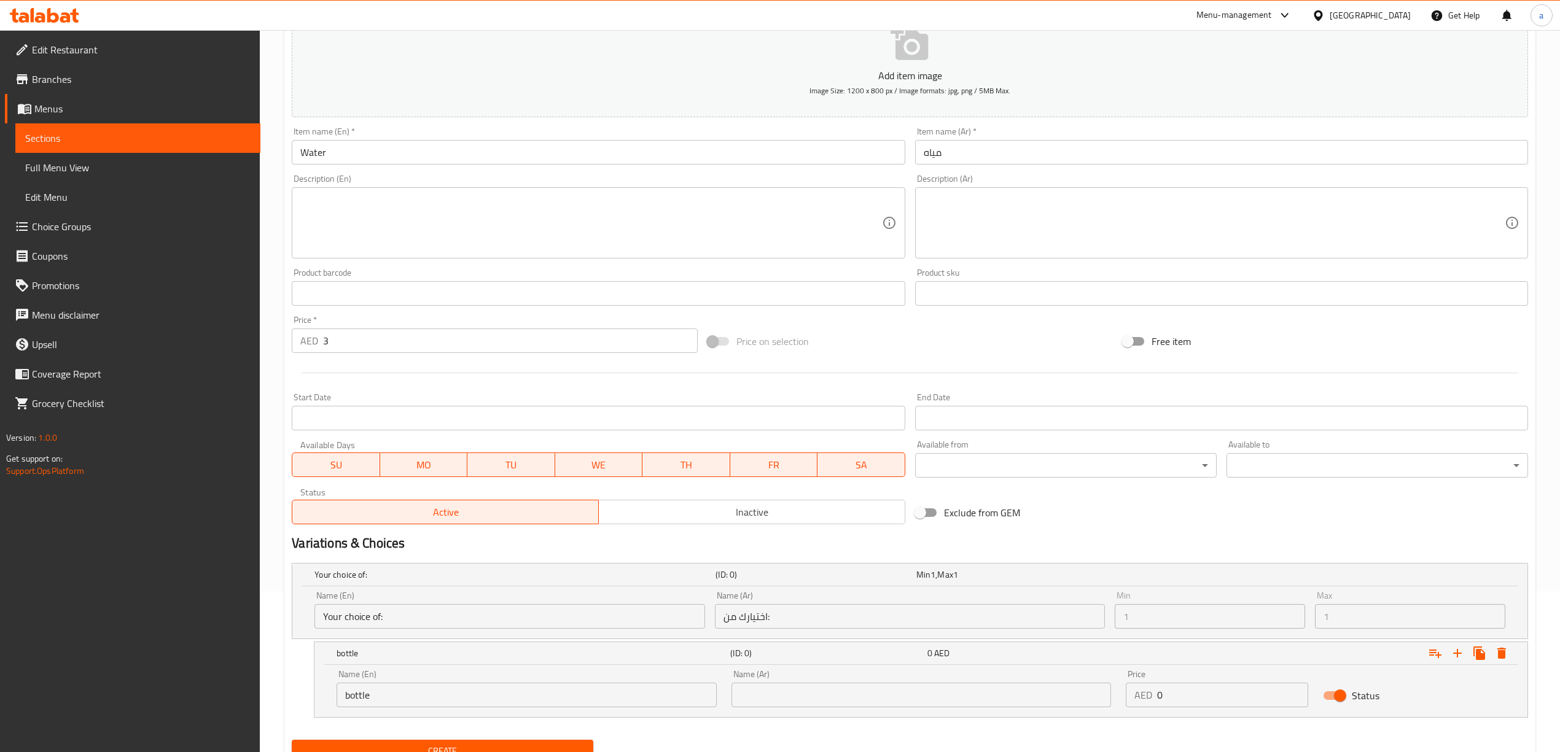
click at [980, 694] on input "text" at bounding box center [922, 695] width 380 height 25
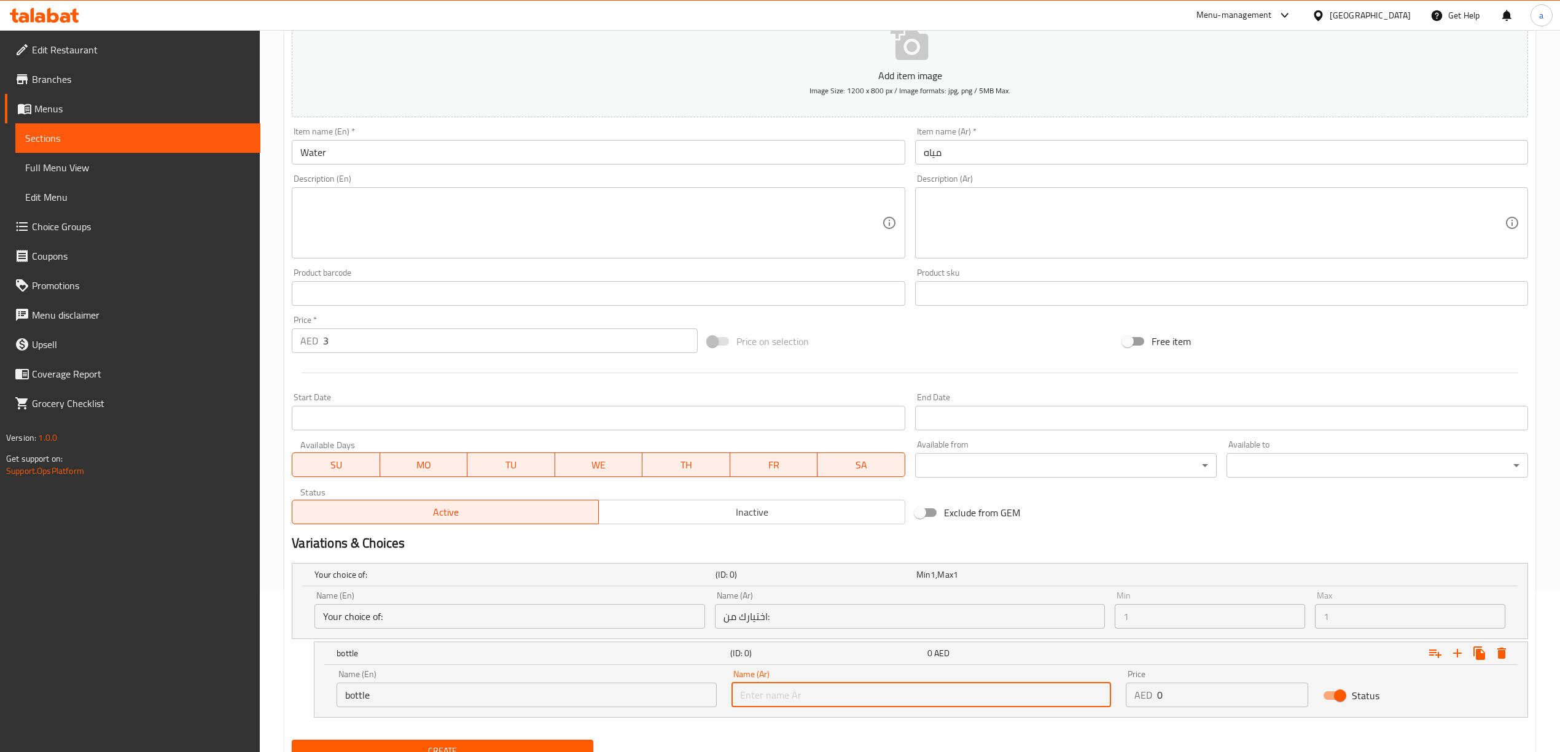
paste input "زجاجة"
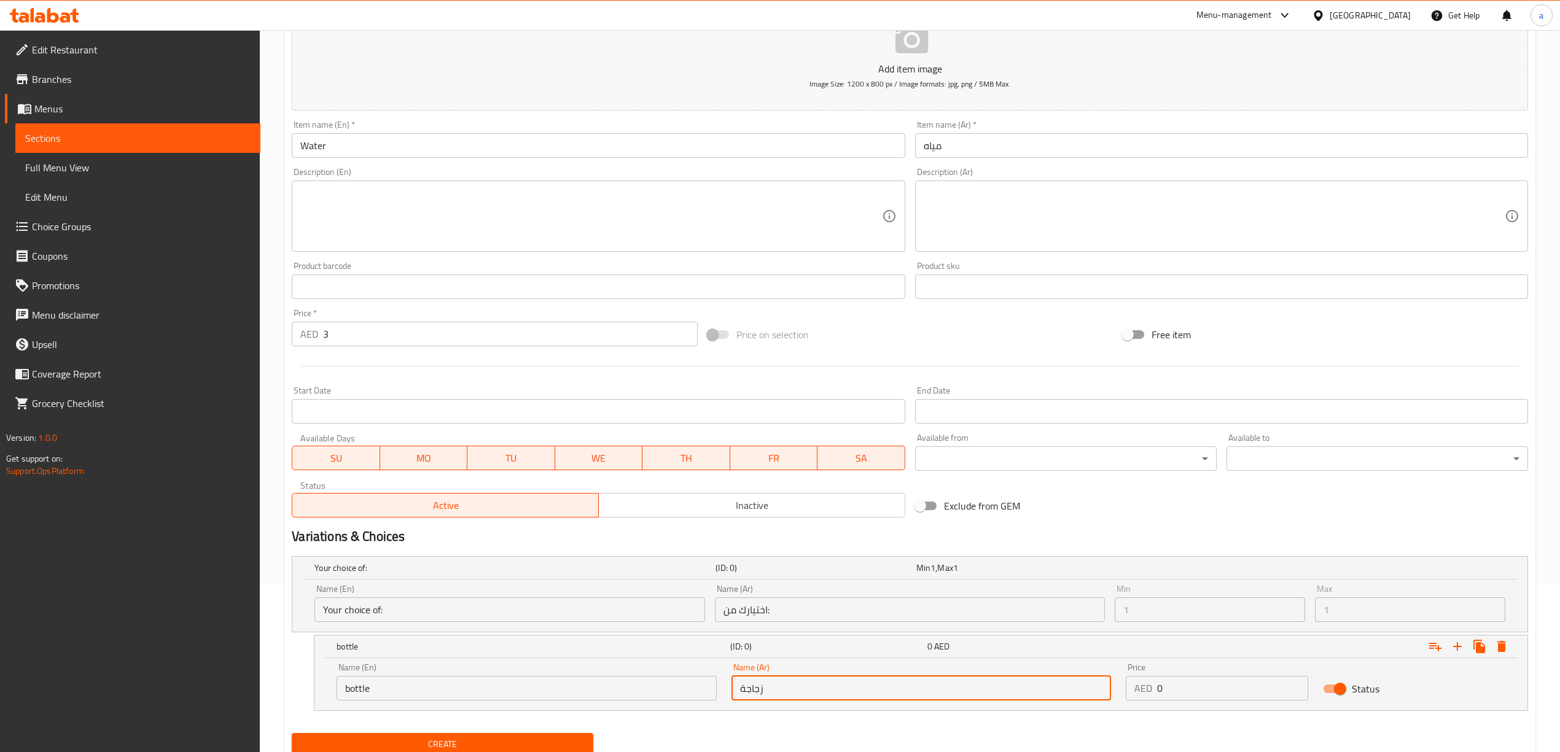
scroll to position [214, 0]
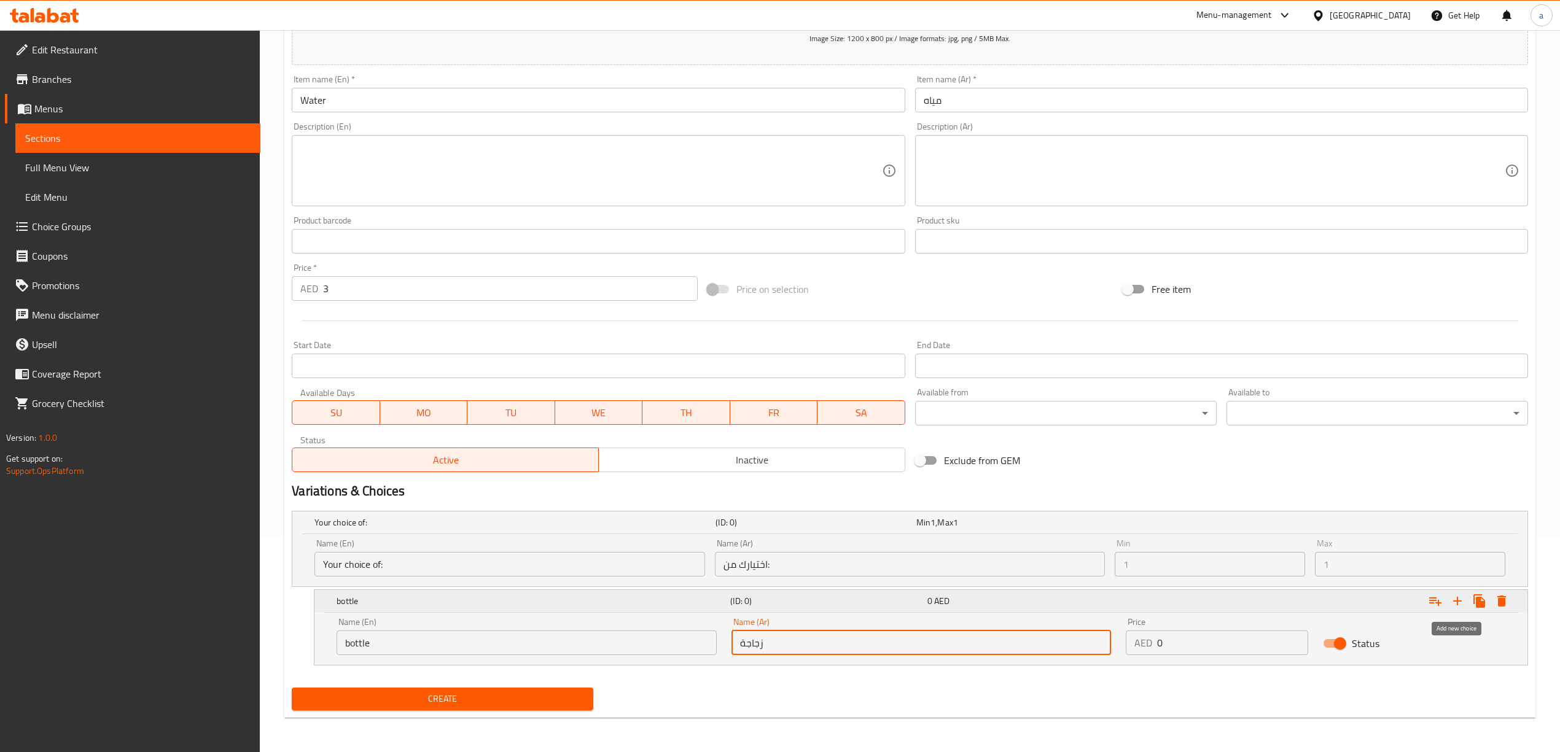
type input "زجاجة"
click at [1462, 605] on icon "Expand" at bounding box center [1457, 601] width 15 height 15
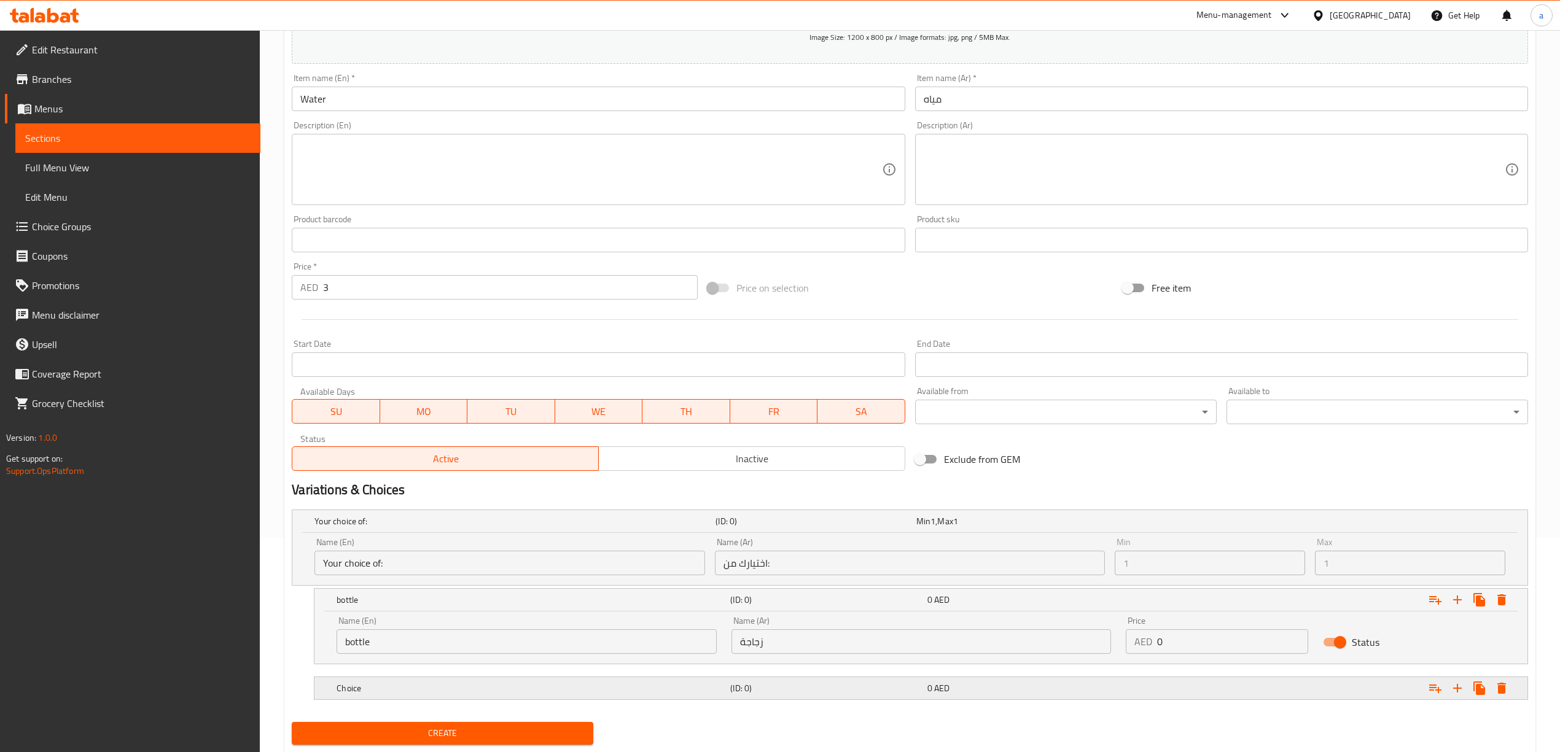
click at [882, 528] on h5 "(ID: 0)" at bounding box center [813, 521] width 195 height 12
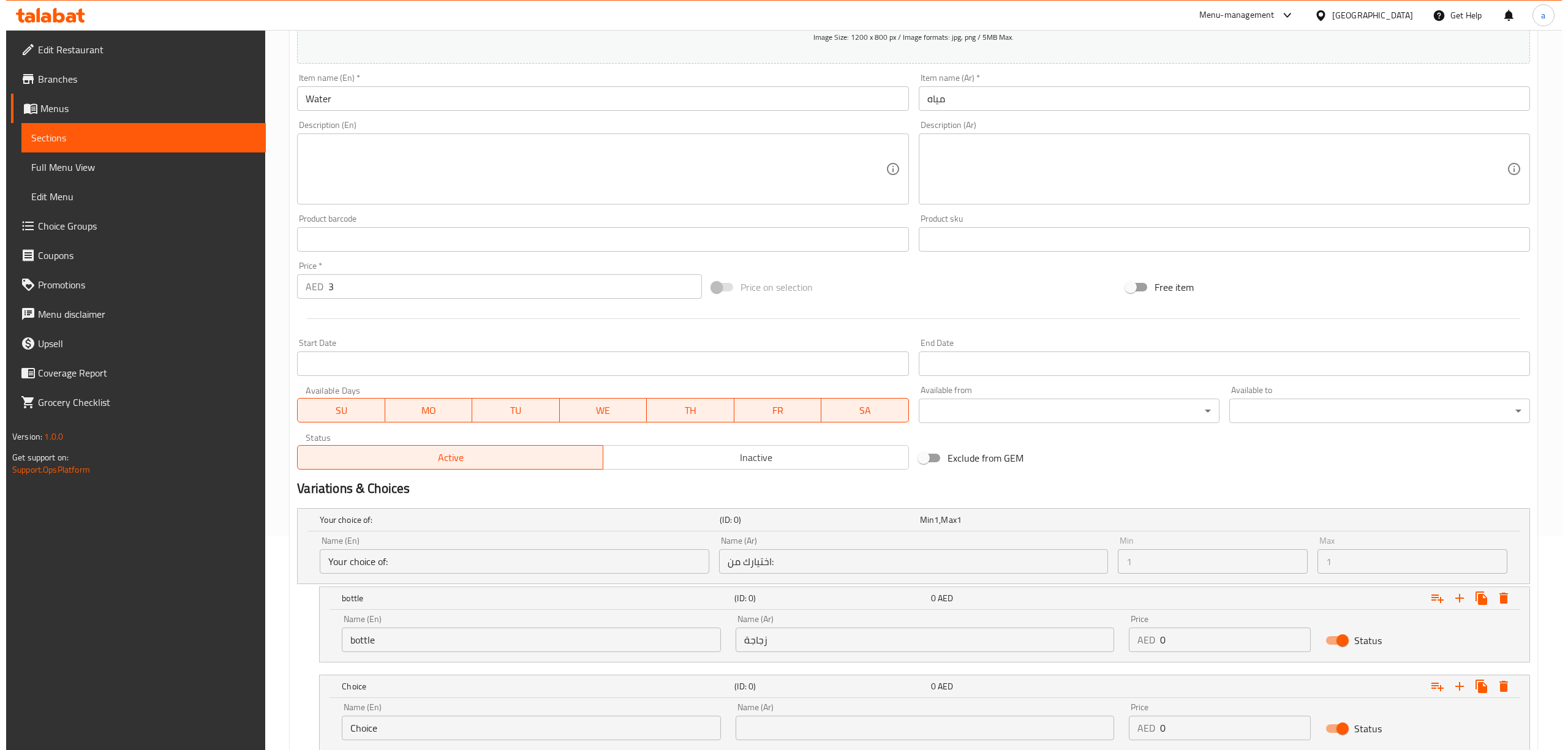
scroll to position [302, 0]
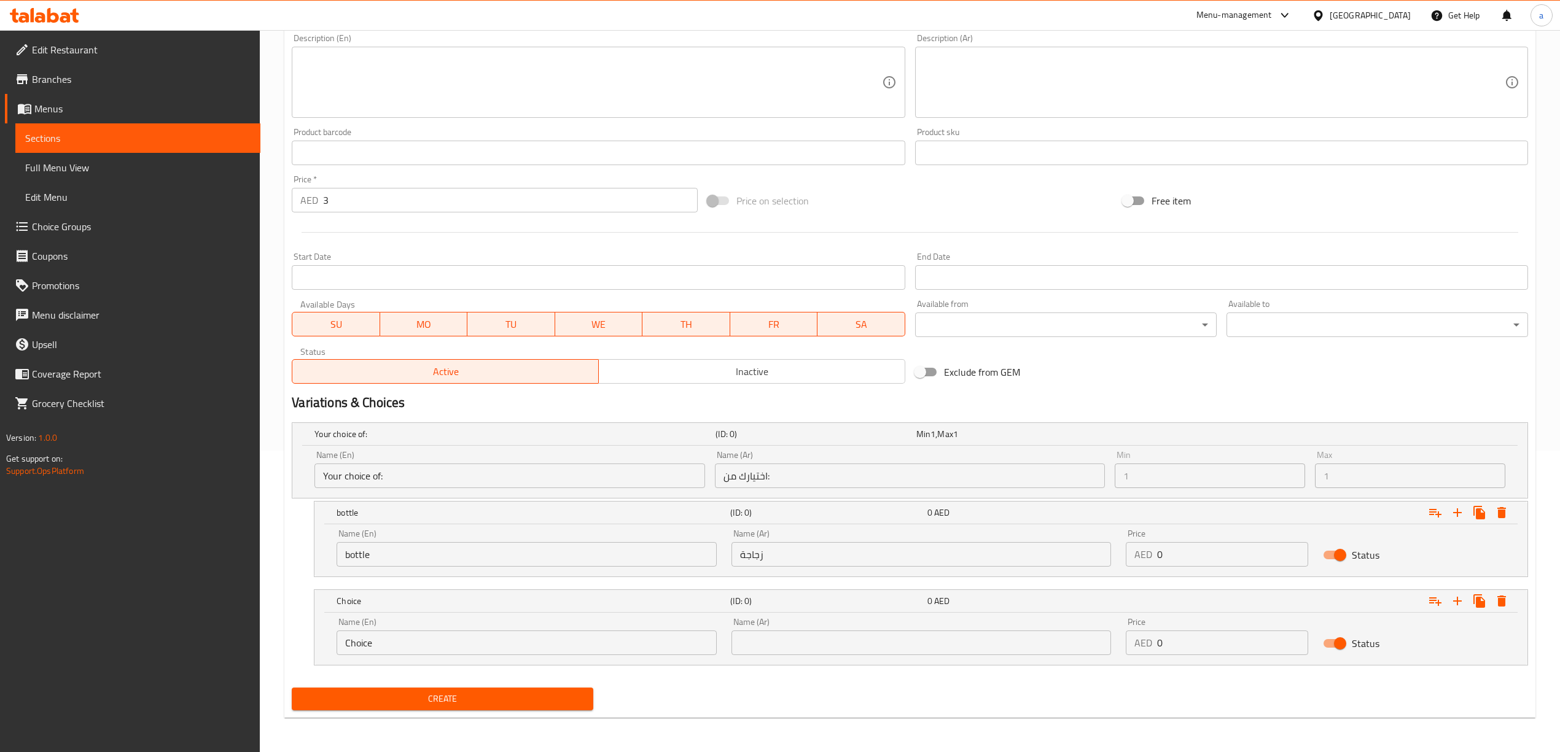
click at [649, 645] on input "Choice" at bounding box center [527, 643] width 380 height 25
paste input "sparkling water"
type input "sparkling water"
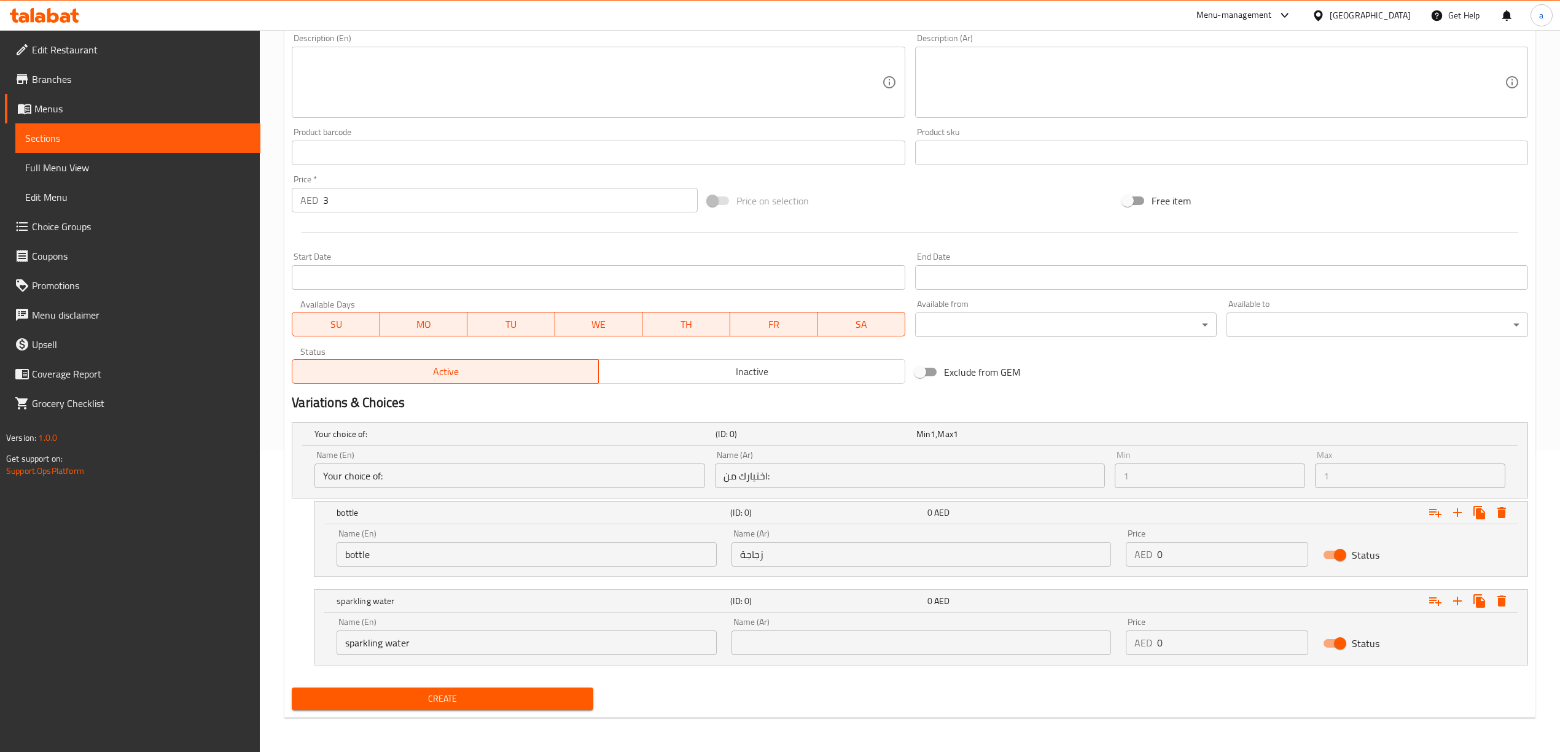
click at [912, 645] on input "text" at bounding box center [922, 643] width 380 height 25
paste input "مياة فوارة"
type input "مياة فوارة"
click at [426, 701] on span "Create" at bounding box center [443, 699] width 282 height 15
click at [1497, 511] on icon "Expand" at bounding box center [1501, 513] width 15 height 15
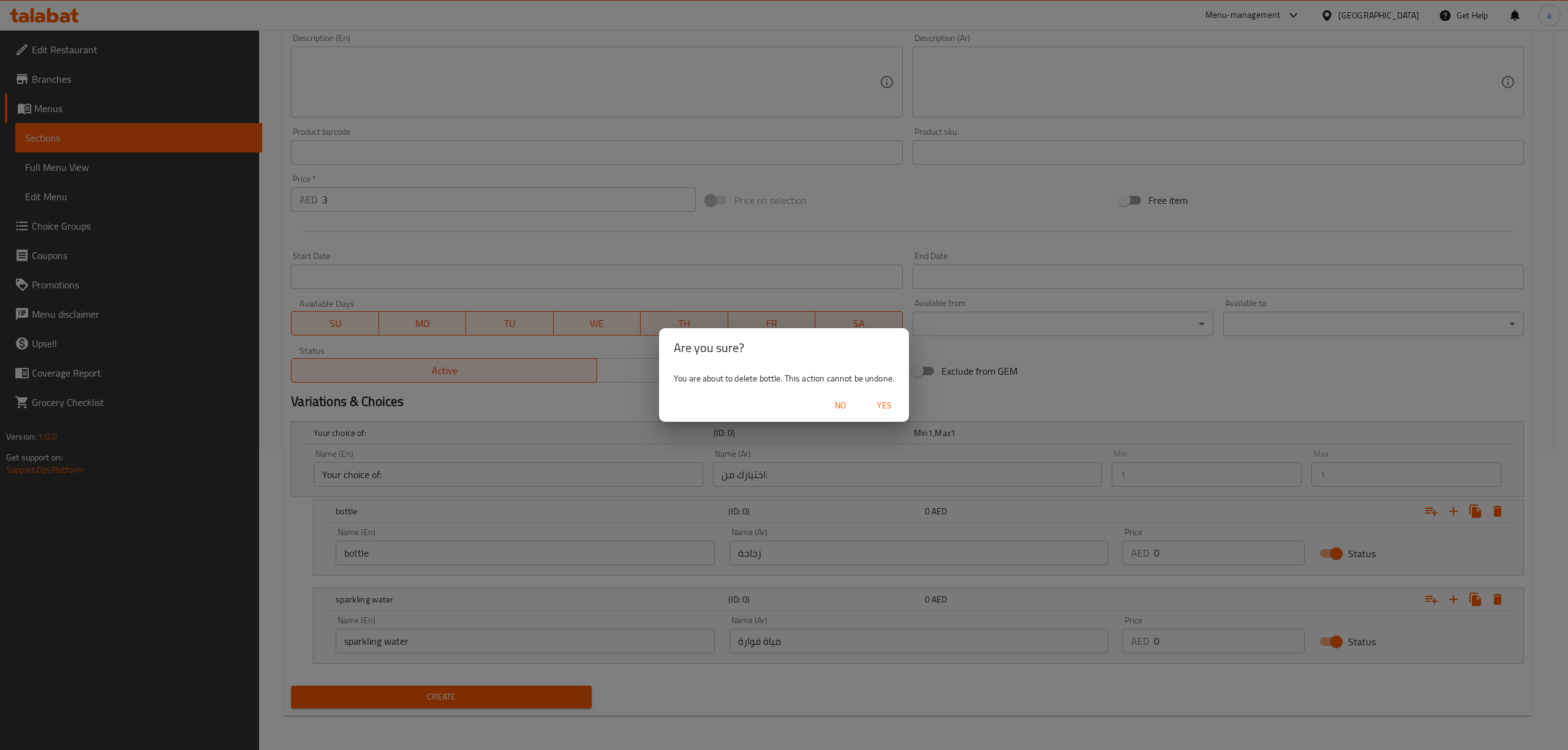
click at [894, 403] on span "Yes" at bounding box center [884, 405] width 29 height 15
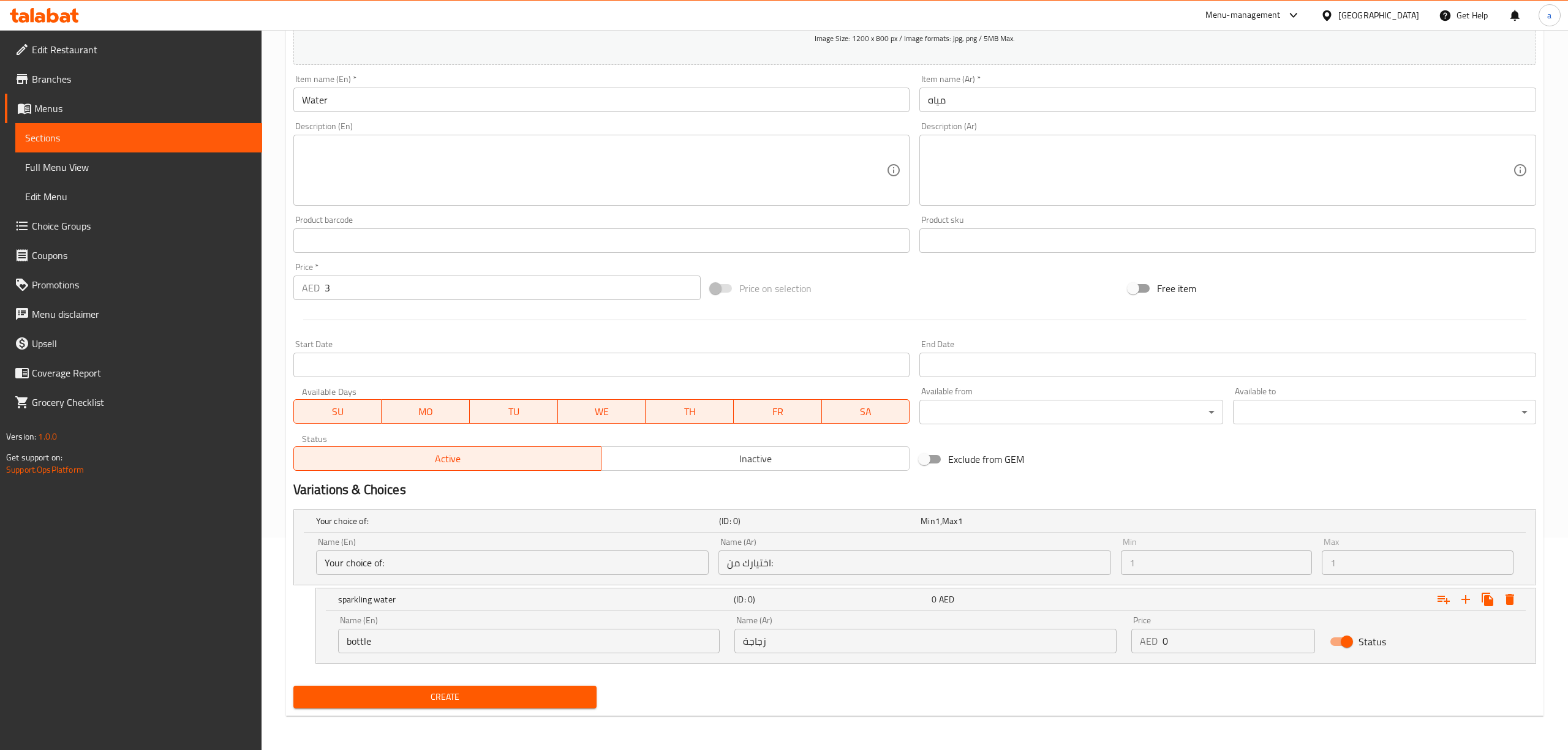
scroll to position [213, 0]
click at [1496, 596] on icon "Expand" at bounding box center [1498, 599] width 9 height 11
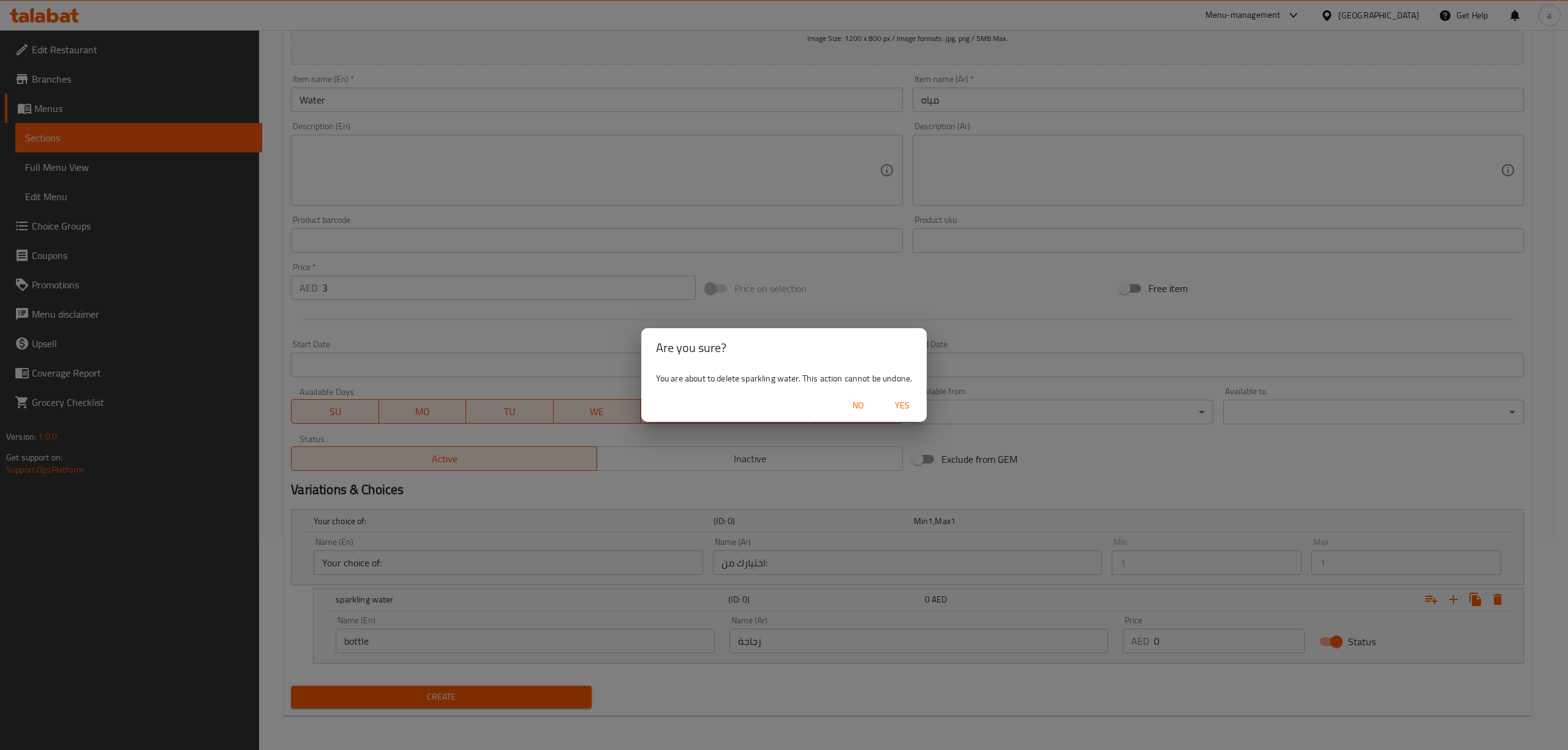
click at [902, 409] on span "Yes" at bounding box center [902, 405] width 29 height 15
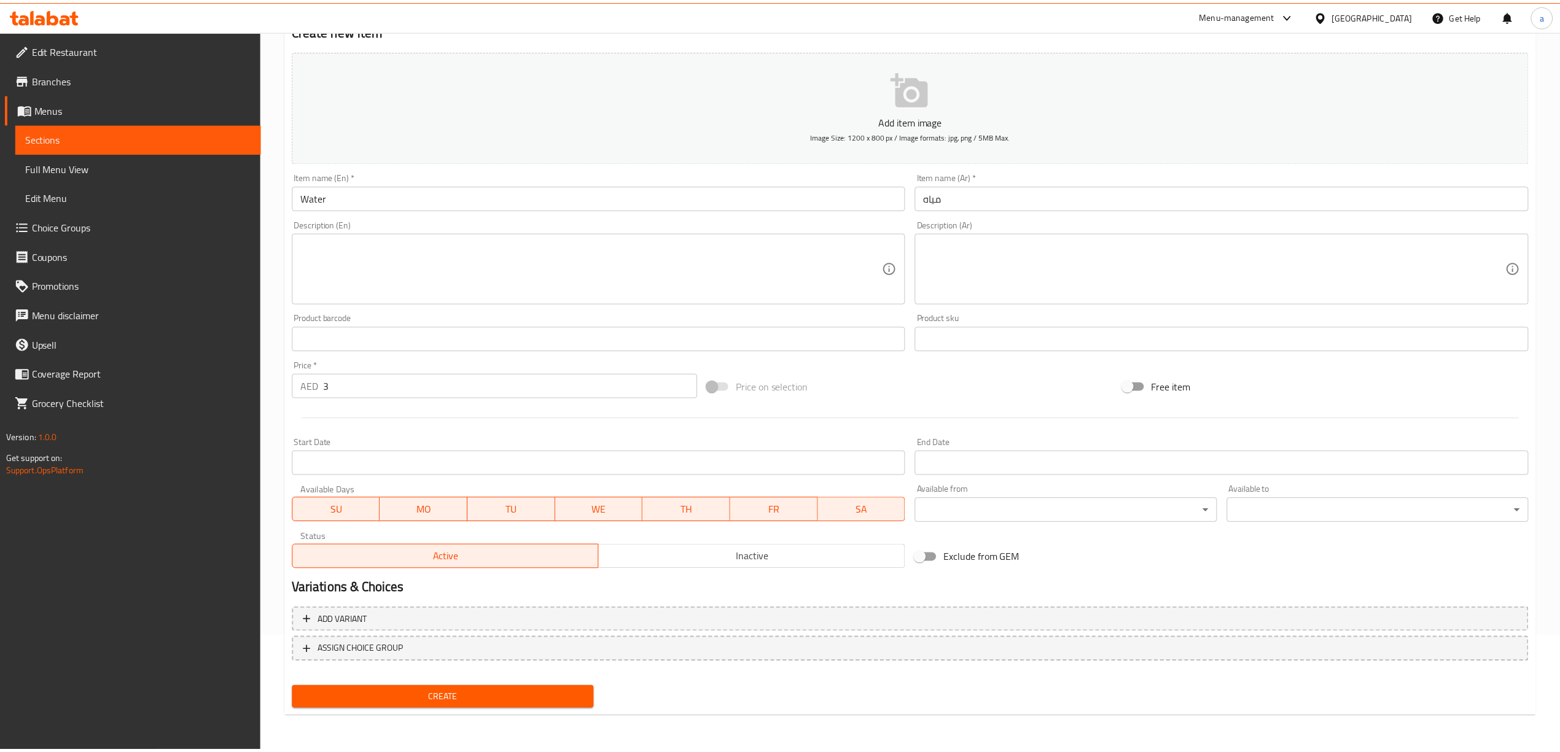
scroll to position [114, 0]
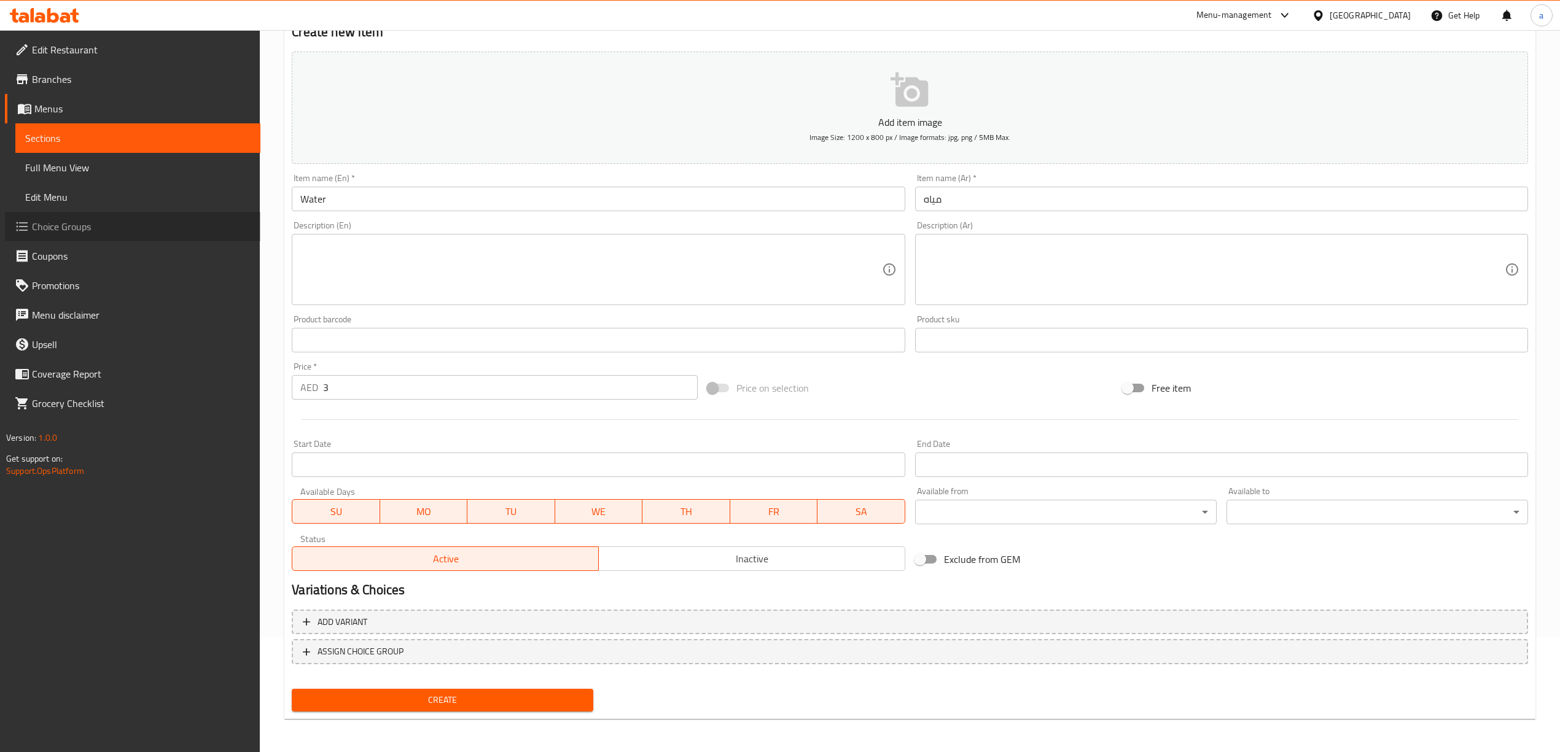
click at [86, 219] on span "Choice Groups" at bounding box center [141, 226] width 219 height 15
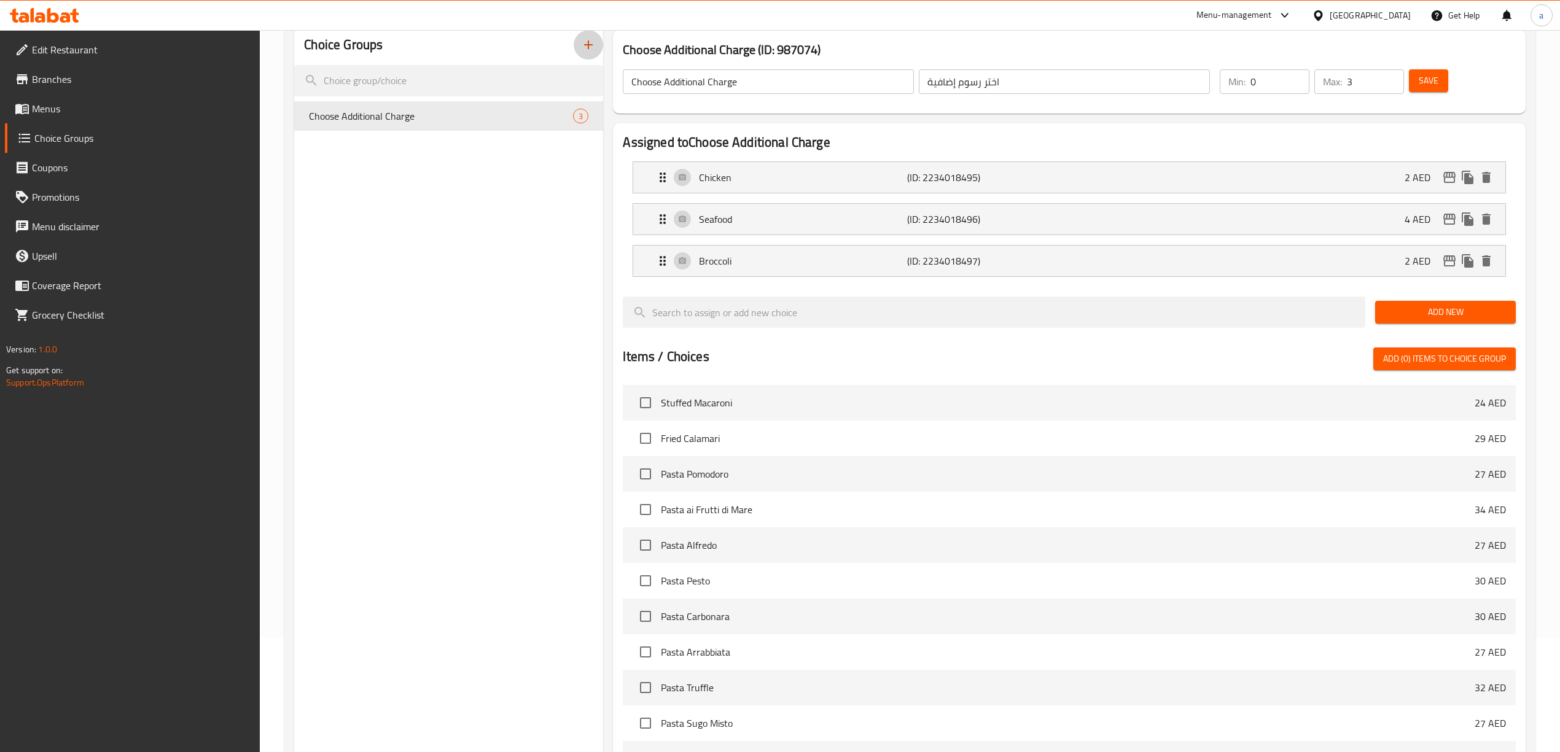
click at [586, 52] on icon "button" at bounding box center [588, 44] width 15 height 15
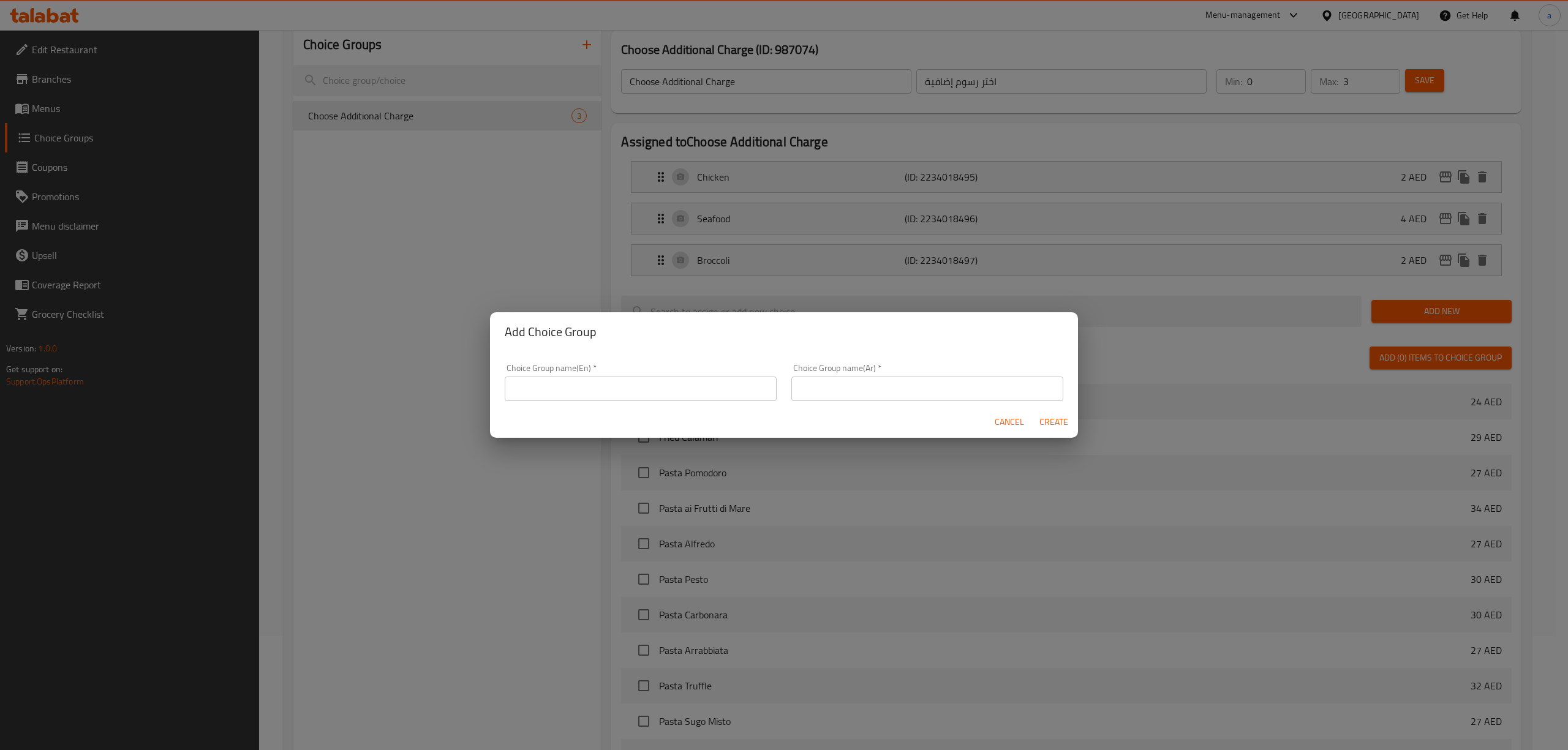
click at [731, 396] on input "text" at bounding box center [640, 389] width 272 height 25
type input "Your Choice Of :"
click at [828, 399] on input "text" at bounding box center [928, 389] width 272 height 25
type input "إختيارك من:"
click at [1052, 425] on span "Create" at bounding box center [1053, 422] width 29 height 15
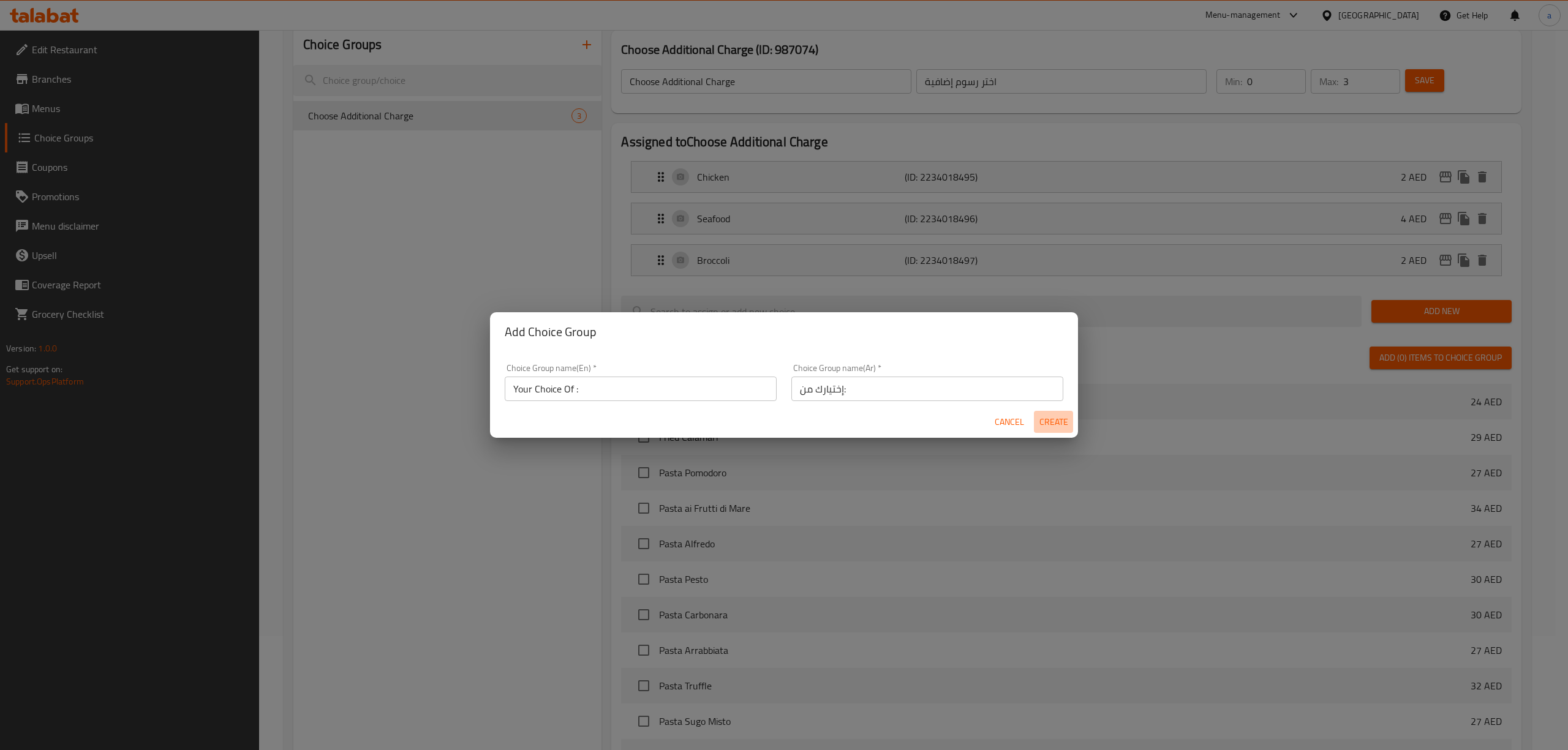
type input "Your Choice Of :"
type input "إختيارك من:"
type input "0"
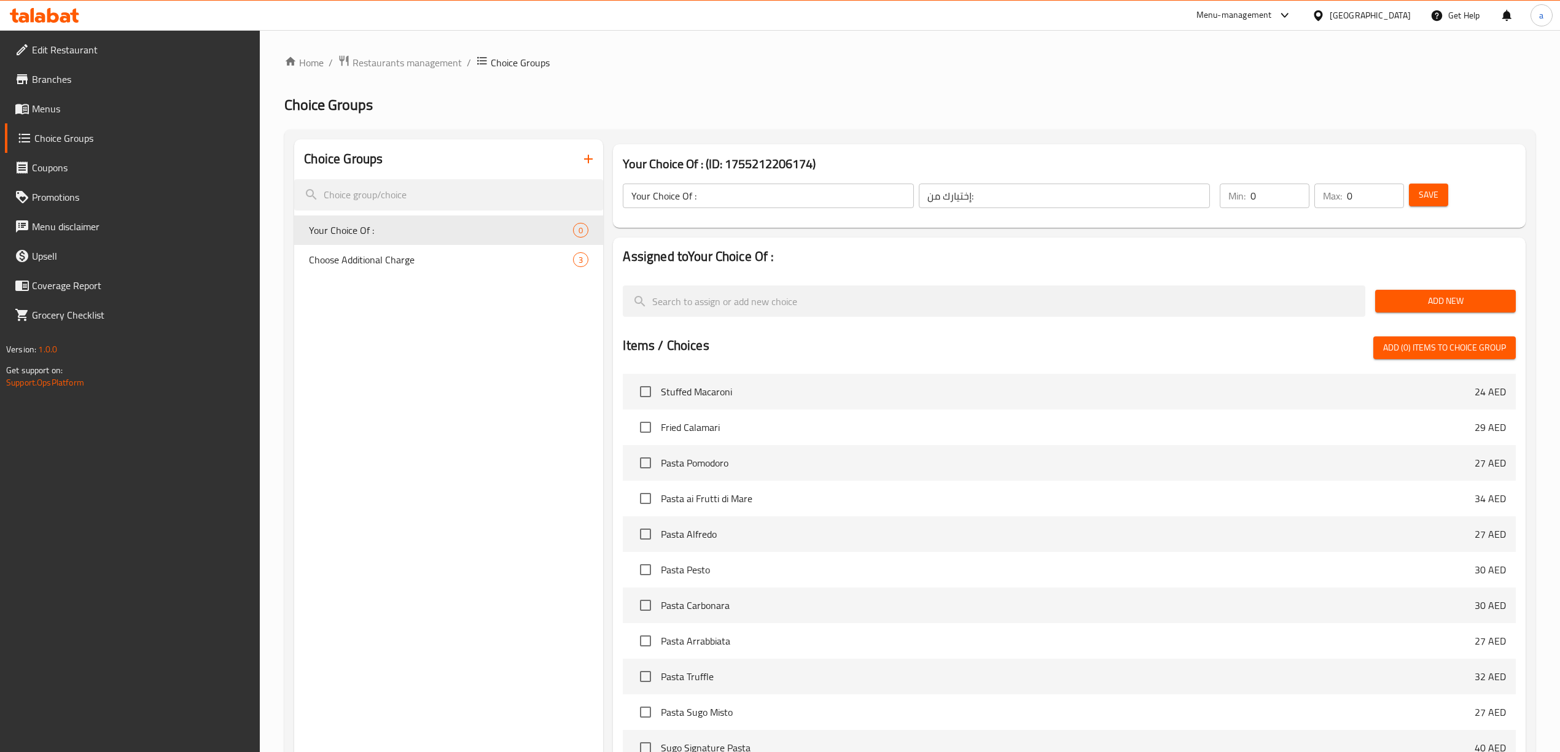
click at [1290, 195] on input "0" at bounding box center [1280, 196] width 59 height 25
type input "1"
click at [1375, 199] on input "0" at bounding box center [1375, 196] width 57 height 25
type input "0"
type input "1"
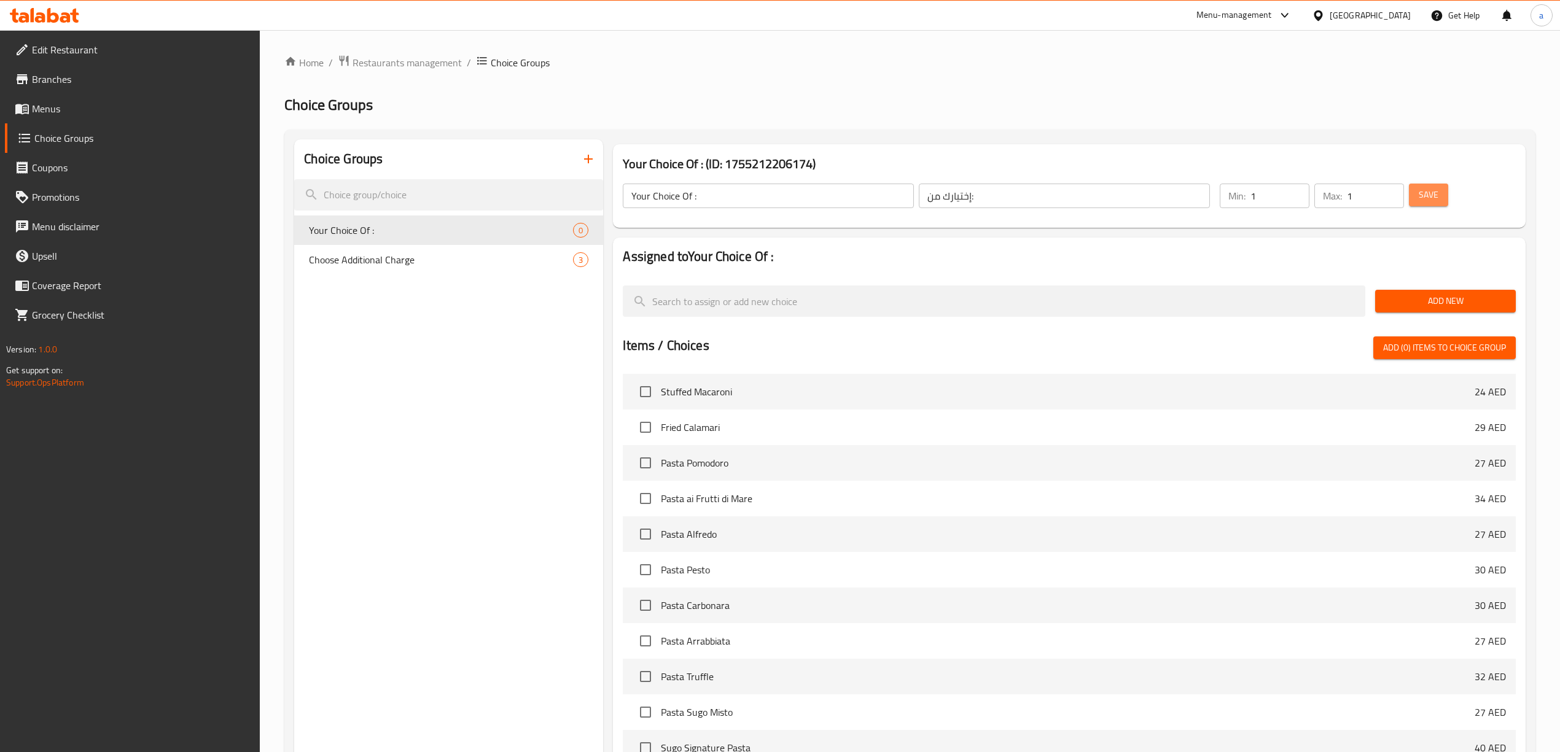
click at [1431, 205] on button "Save" at bounding box center [1428, 195] width 39 height 23
click at [1435, 300] on span "Add New" at bounding box center [1445, 301] width 121 height 15
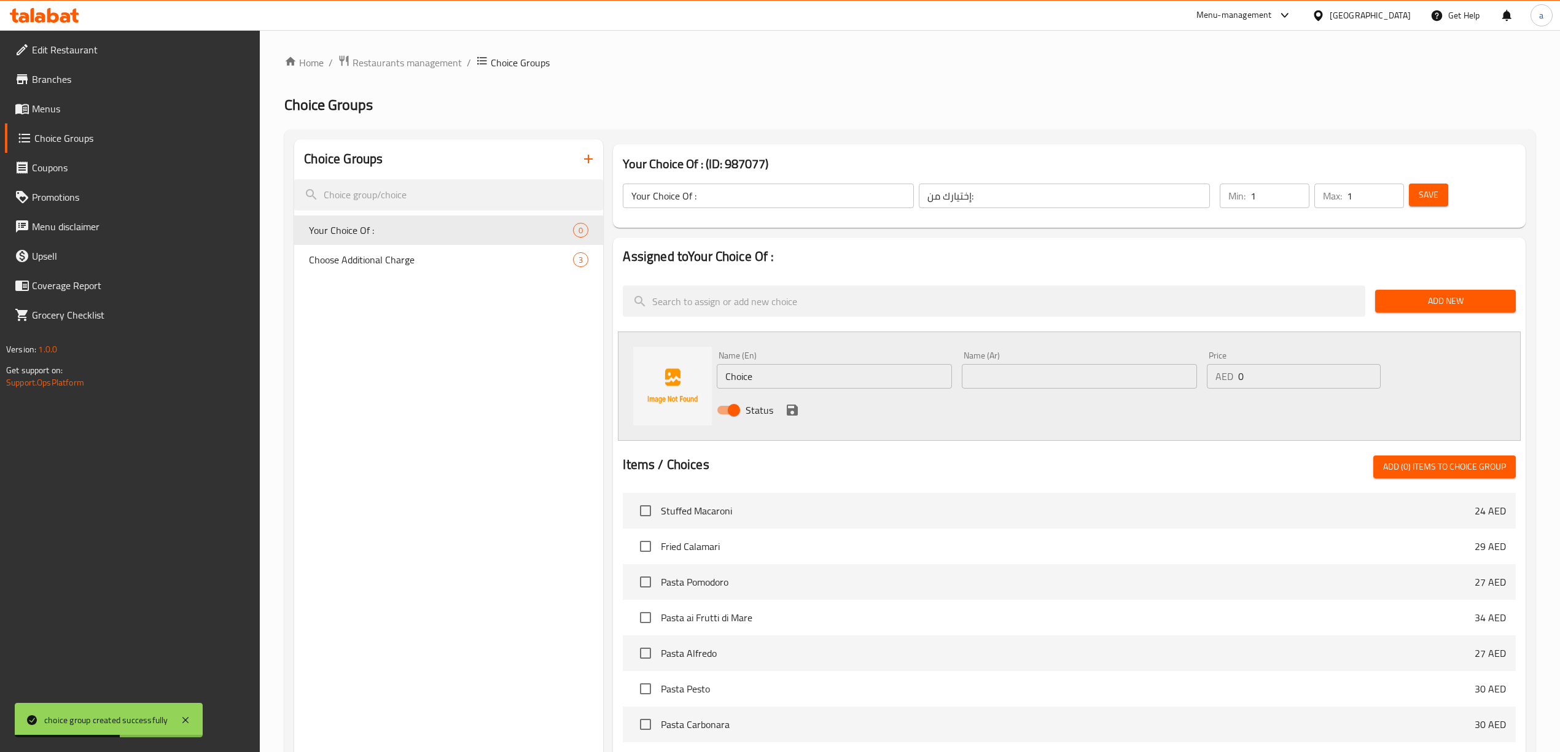
click at [854, 369] on input "Choice" at bounding box center [834, 376] width 235 height 25
paste input "bottl"
type input "bottle"
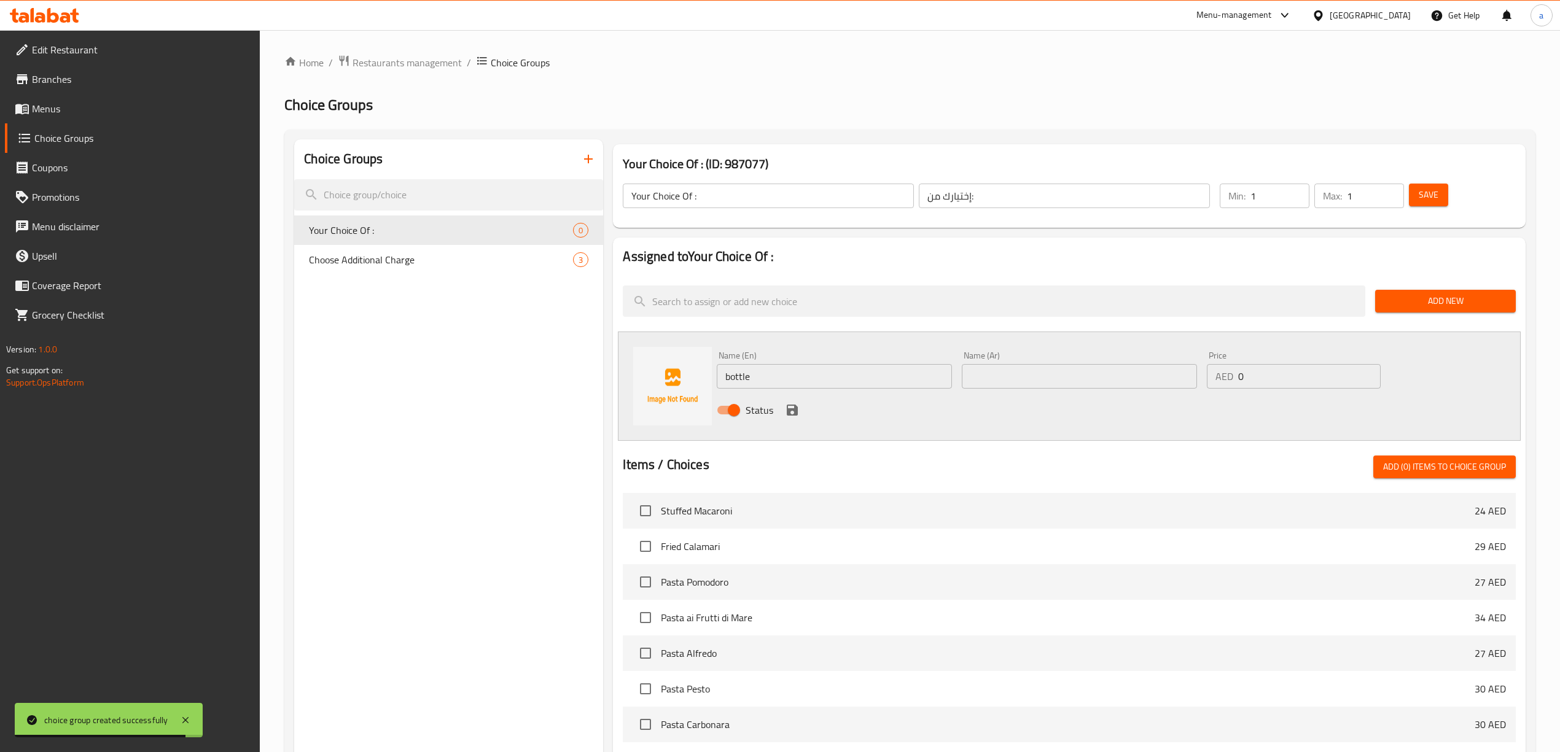
click at [1119, 377] on input "text" at bounding box center [1079, 376] width 235 height 25
paste input "زجاجة"
type input "زجاجة"
click at [1291, 388] on input "0" at bounding box center [1309, 376] width 143 height 25
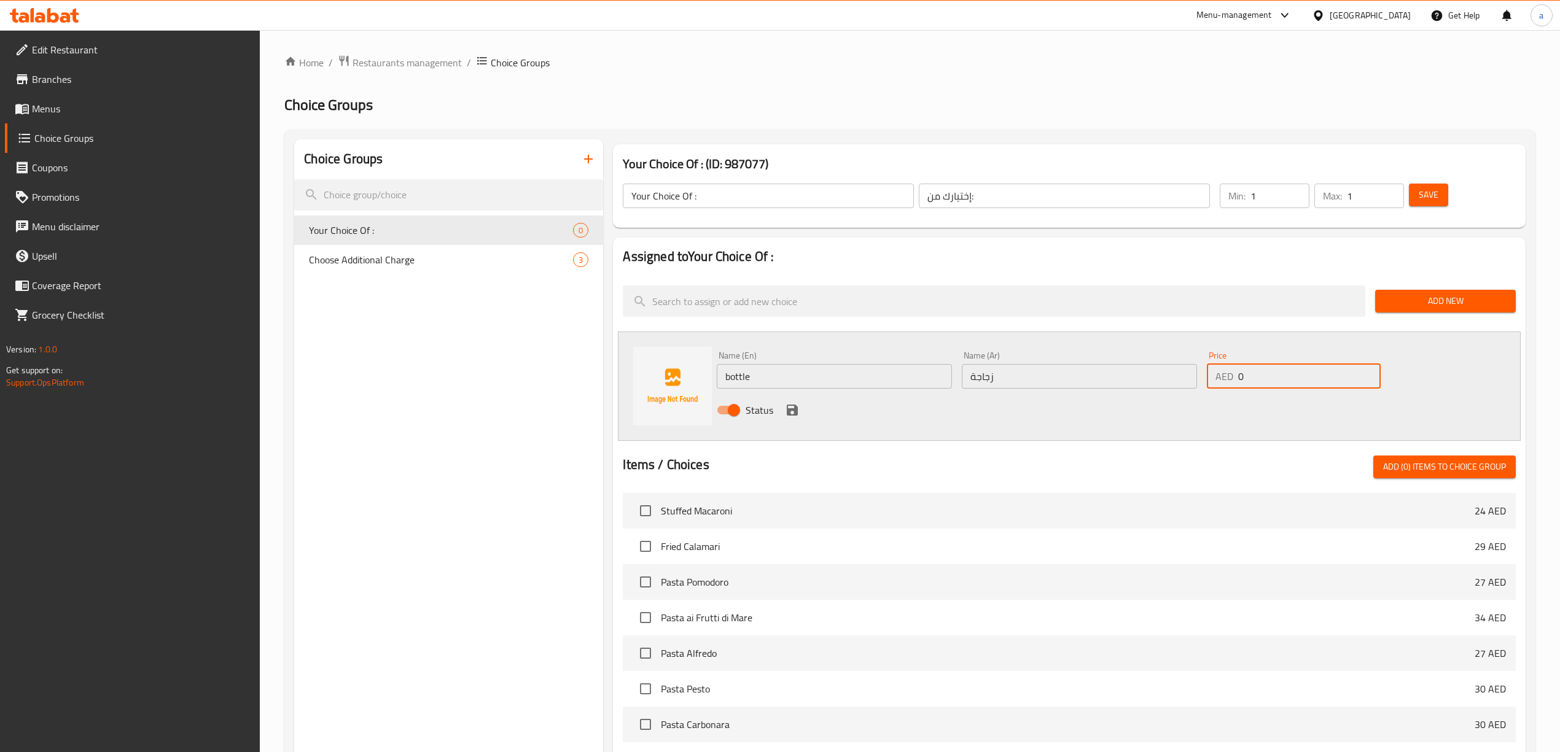
click at [1291, 388] on input "0" at bounding box center [1309, 376] width 143 height 25
click at [795, 423] on div "Status" at bounding box center [1079, 410] width 735 height 33
click at [795, 415] on icon "save" at bounding box center [792, 410] width 11 height 11
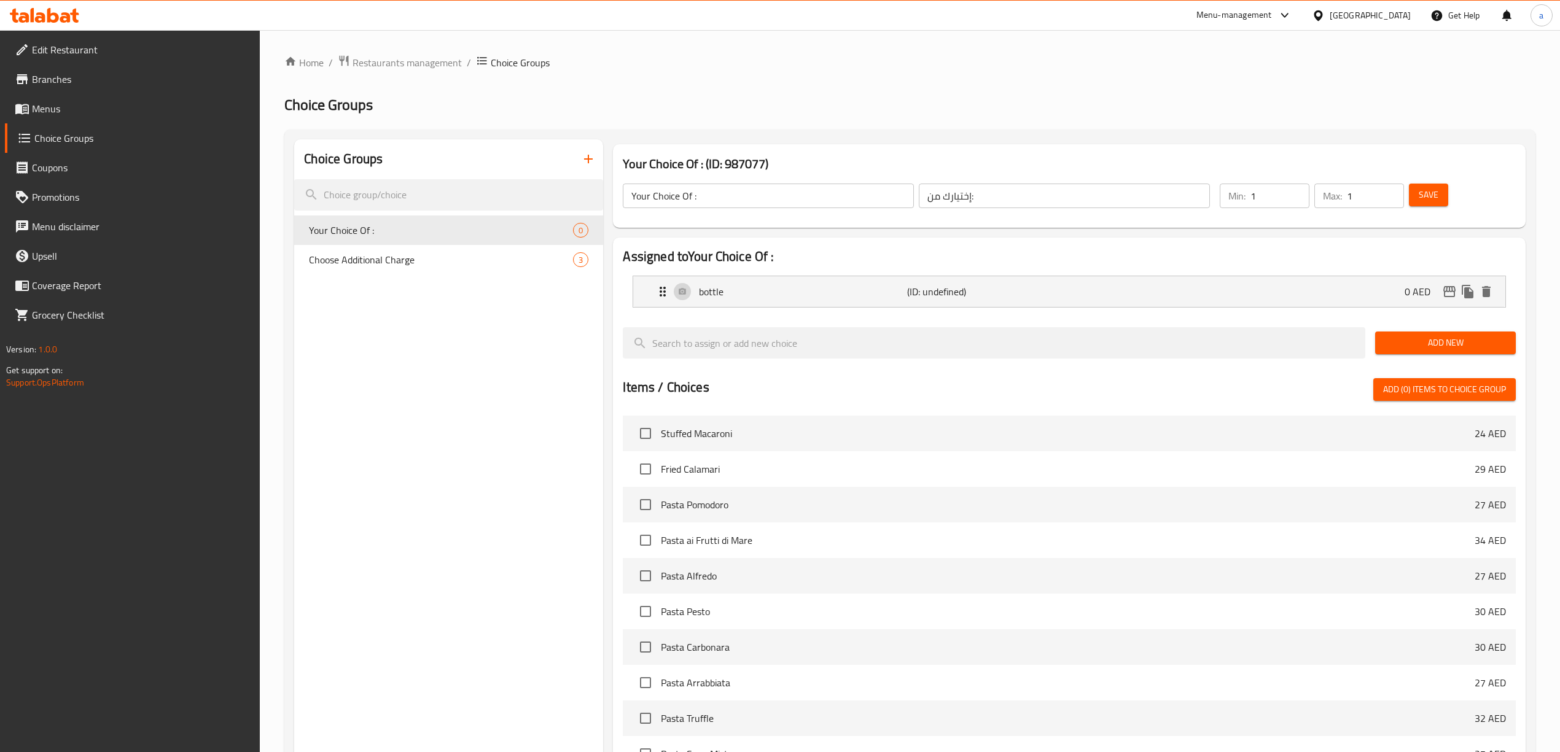
click at [1408, 351] on span "Add New" at bounding box center [1445, 342] width 121 height 15
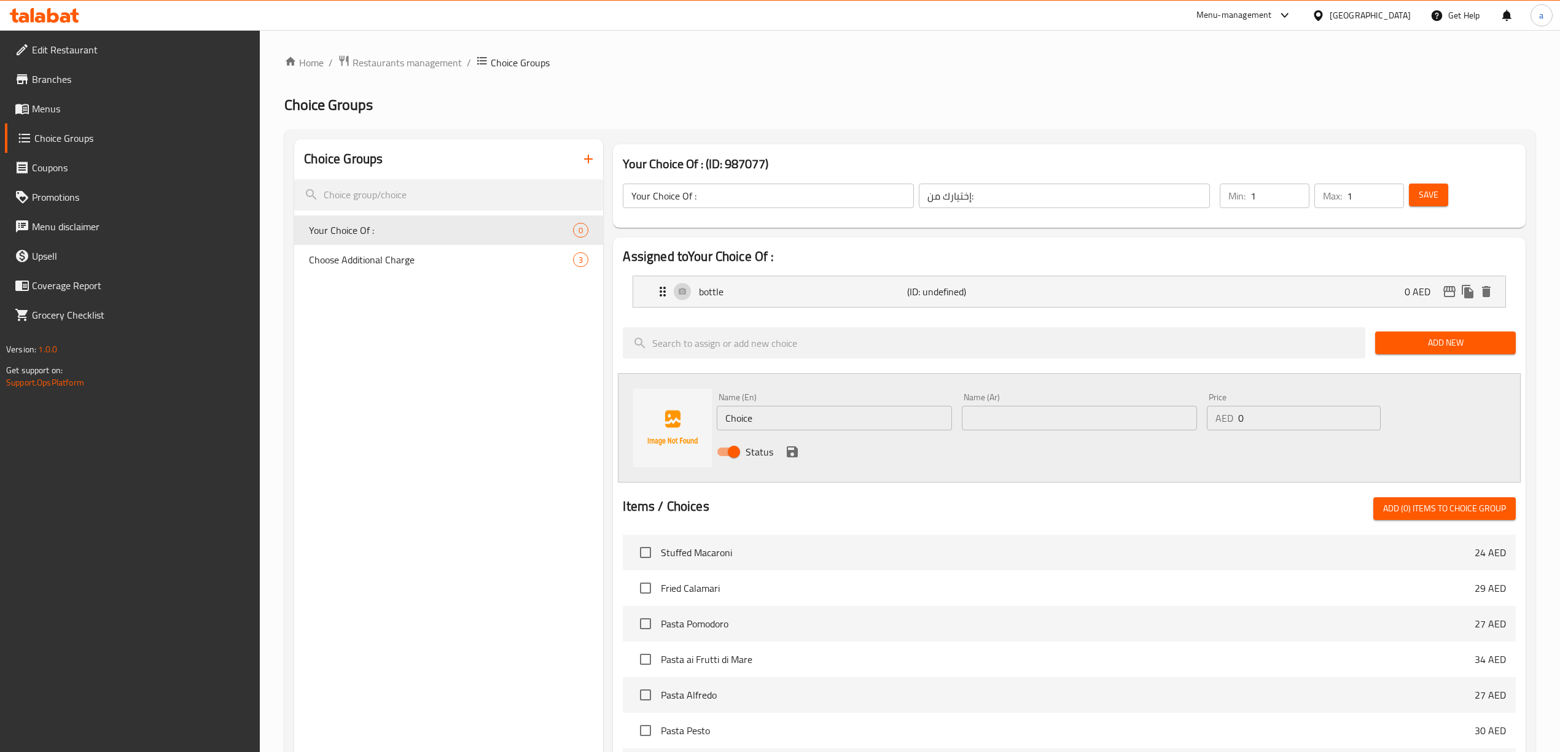
click at [886, 424] on input "Choice" at bounding box center [834, 418] width 235 height 25
paste input "sparkling water"
type input "sparkling water"
drag, startPoint x: 1092, startPoint y: 447, endPoint x: 1108, endPoint y: 430, distance: 23.5
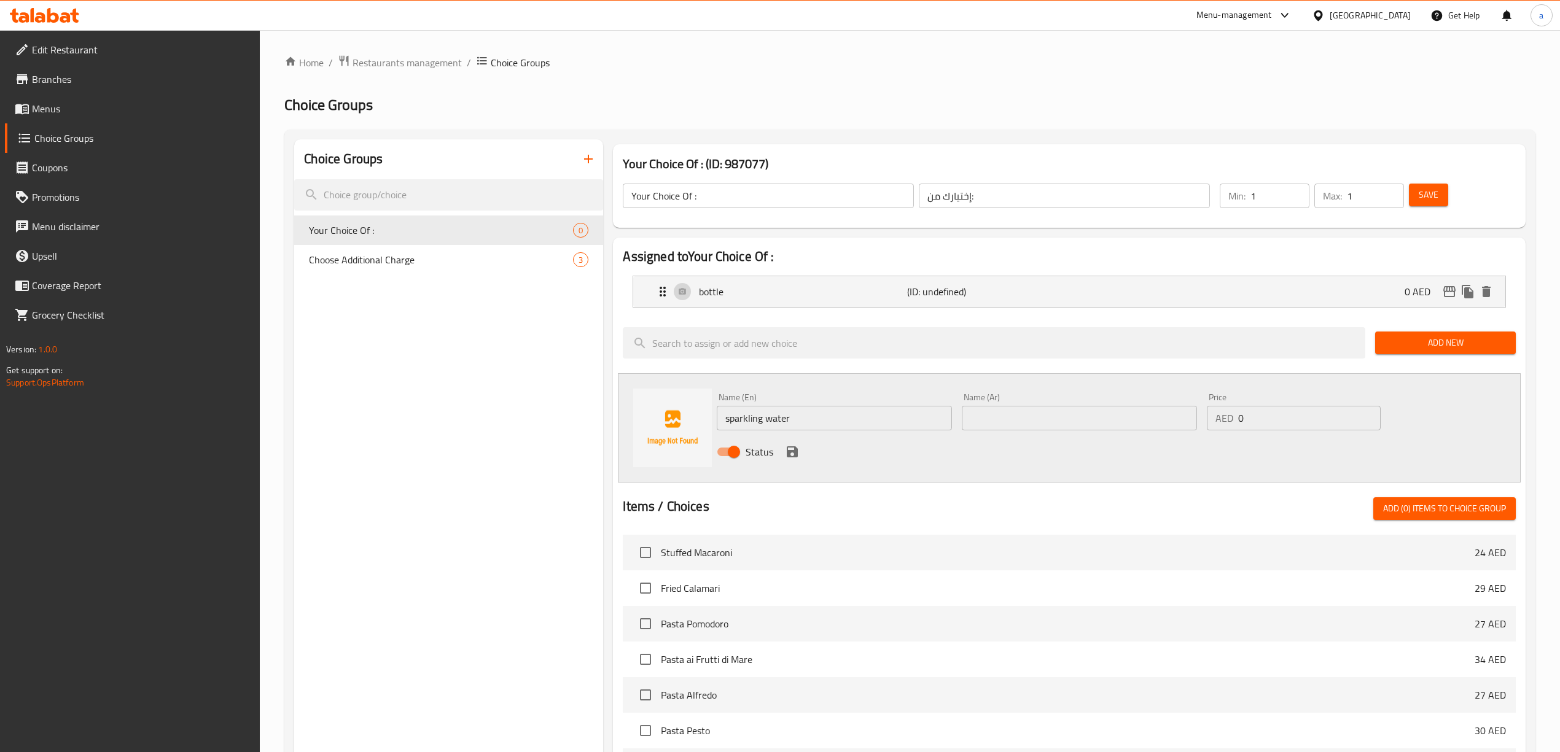
click at [1095, 445] on div "Status" at bounding box center [1079, 451] width 735 height 33
click at [1109, 430] on input "text" at bounding box center [1079, 418] width 235 height 25
paste input "مياة فوارة"
type input "مياة فوارة"
click at [785, 443] on div "Status" at bounding box center [1079, 451] width 735 height 33
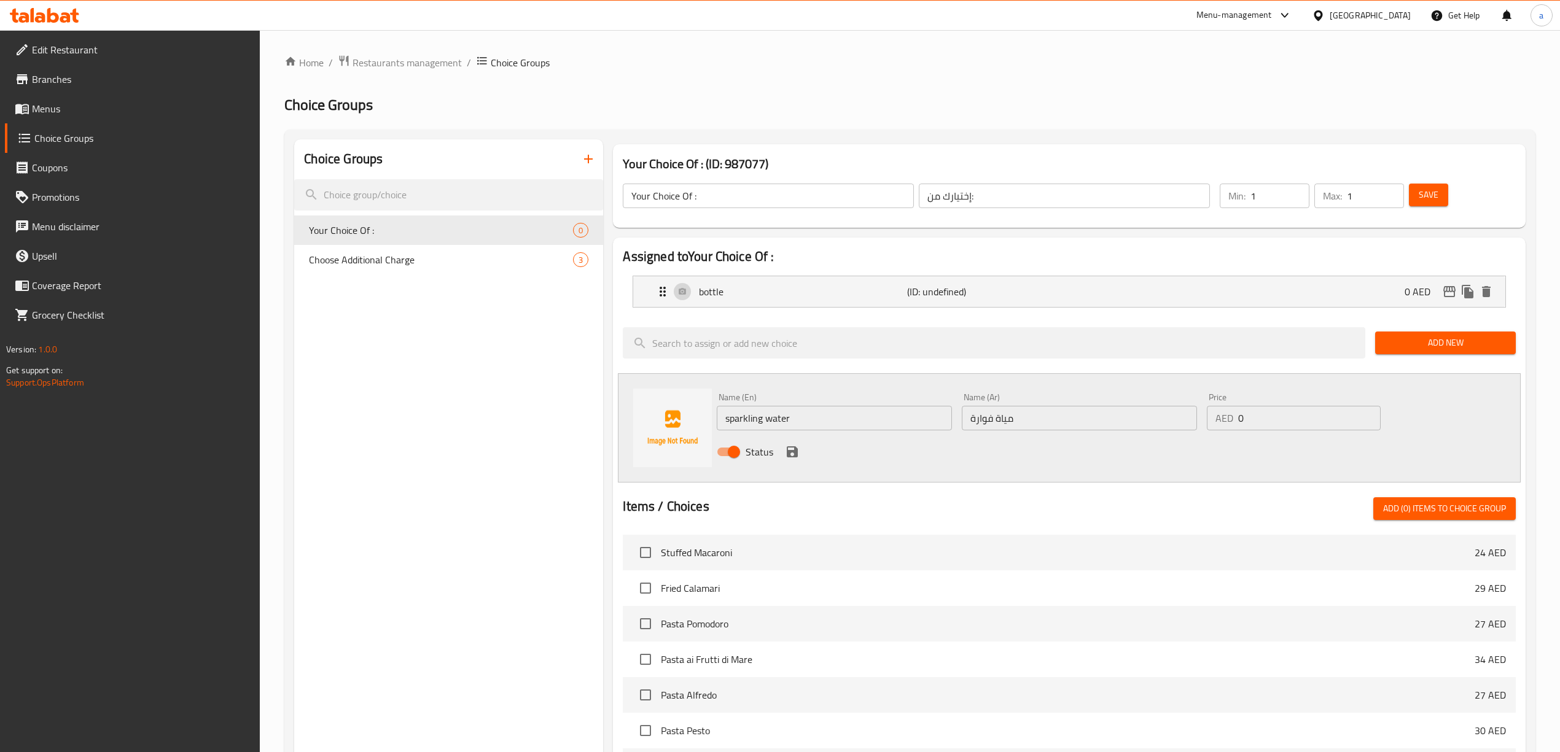
click at [792, 458] on icon "save" at bounding box center [792, 452] width 11 height 11
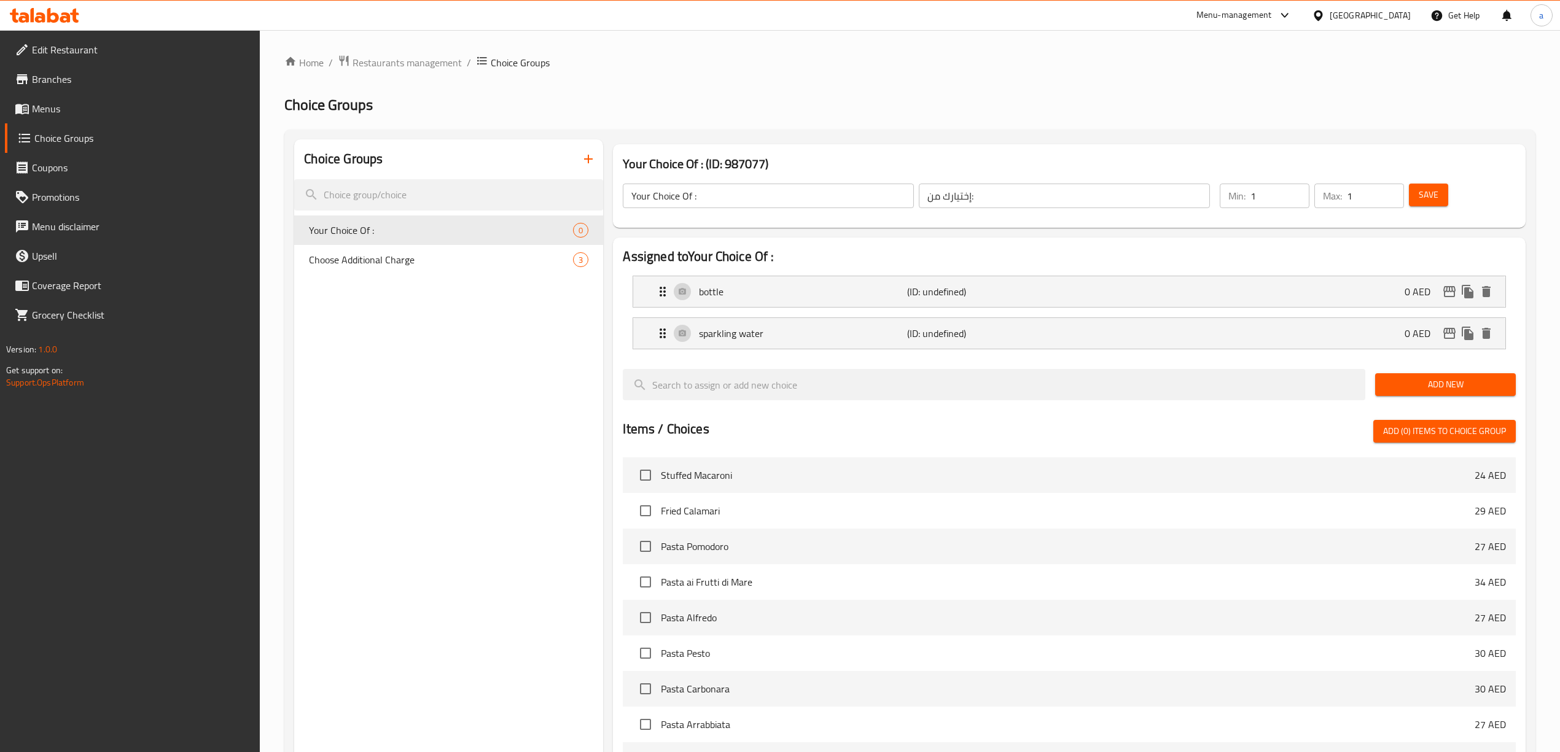
click at [1430, 206] on button "Save" at bounding box center [1428, 195] width 39 height 23
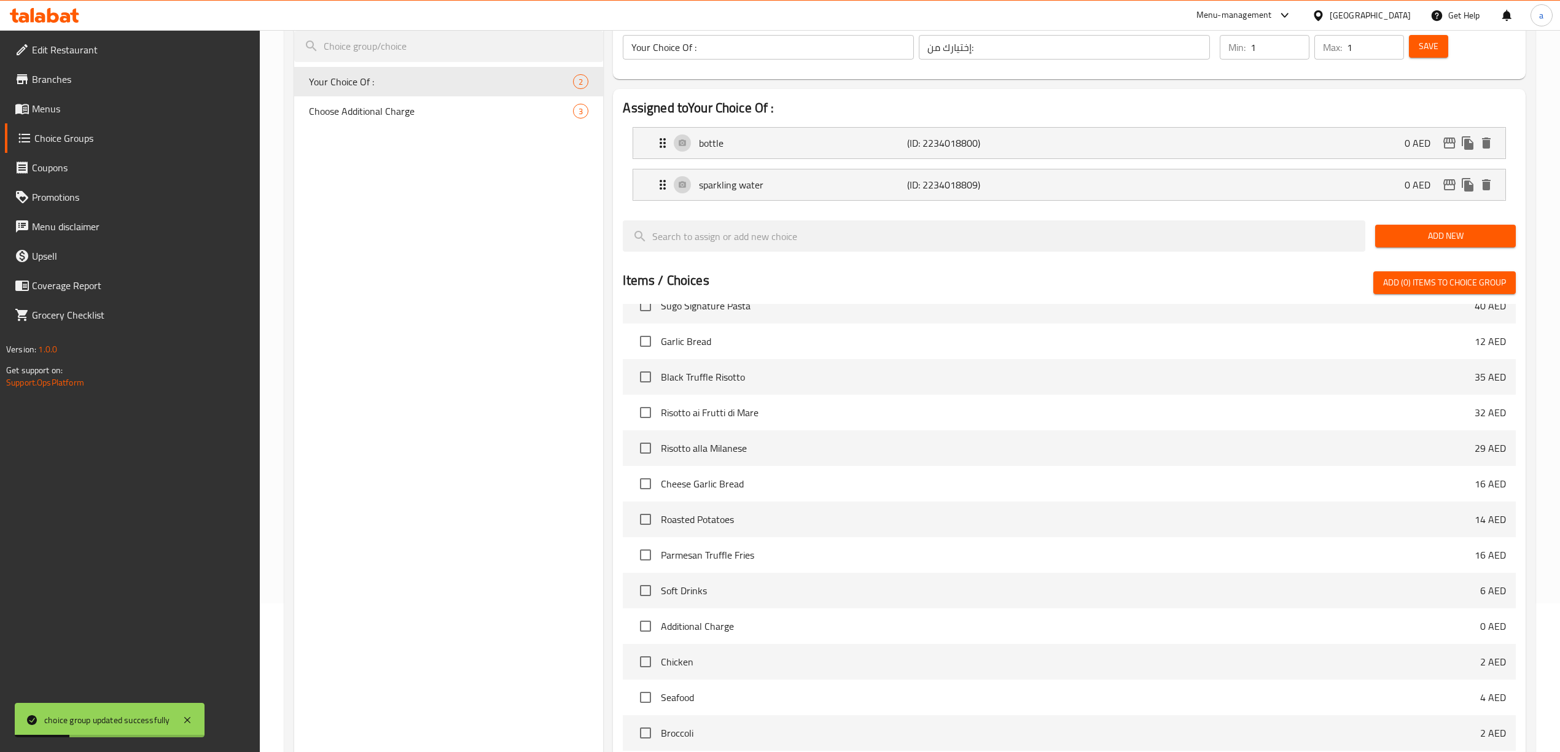
scroll to position [288, 0]
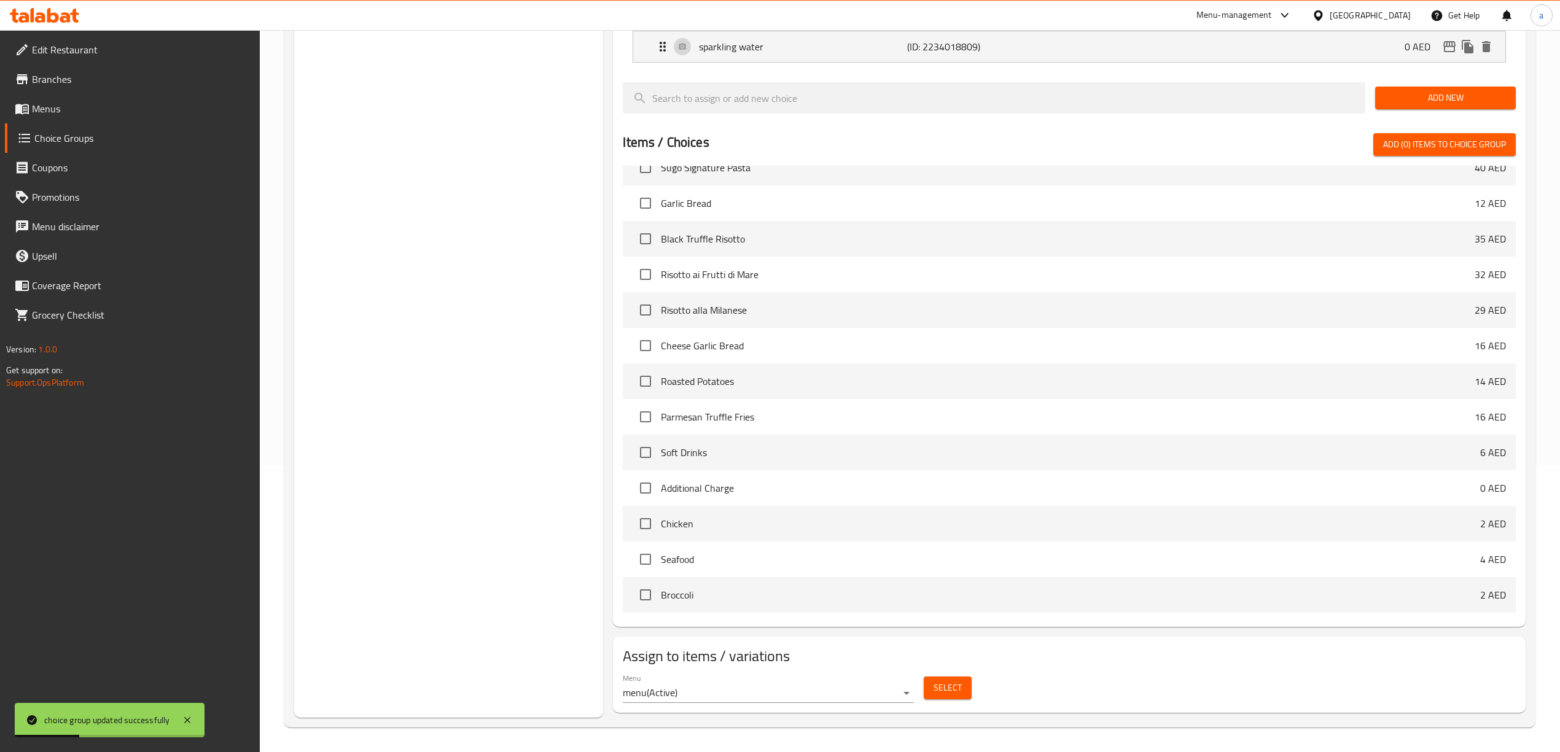
click at [939, 687] on span "Select" at bounding box center [948, 688] width 28 height 15
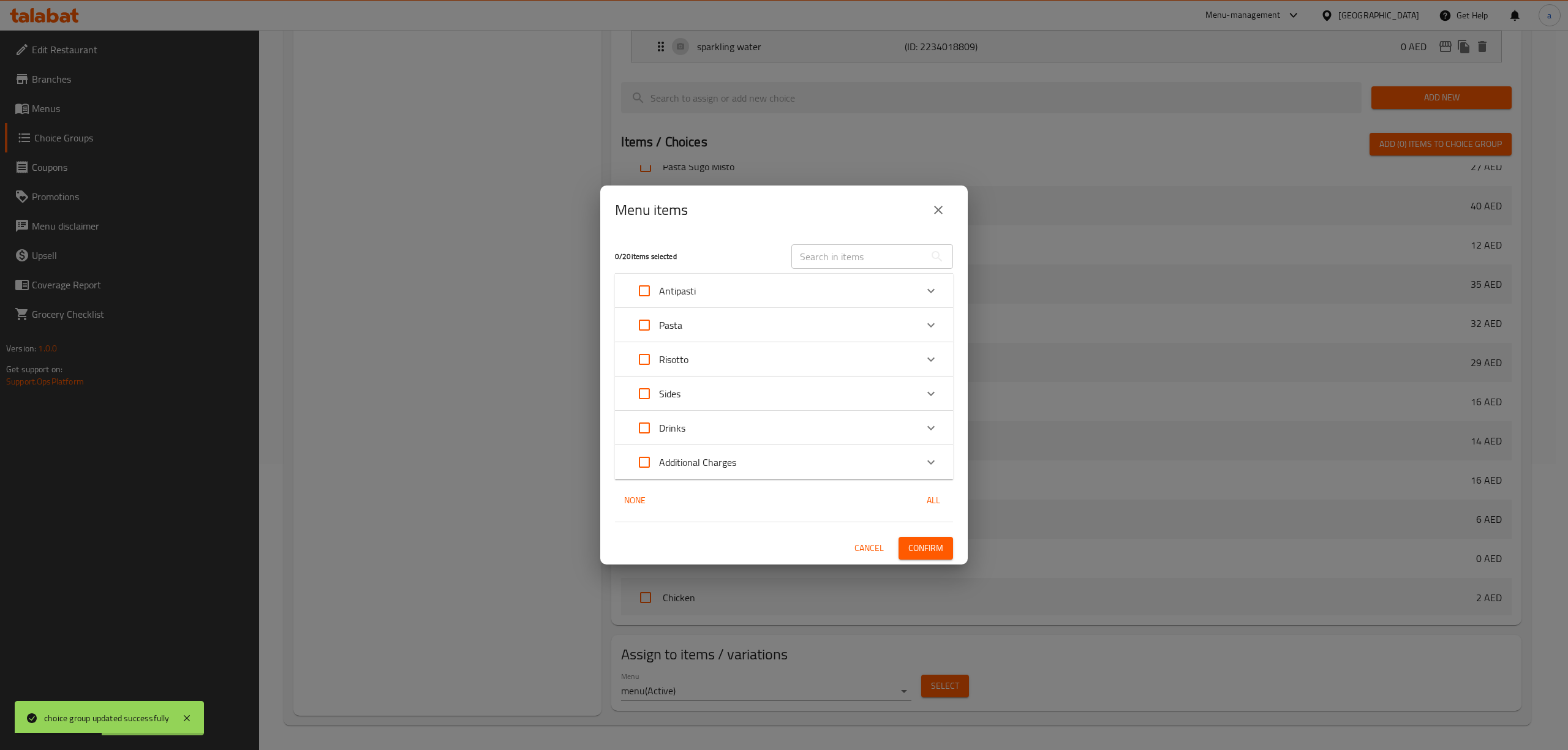
click at [690, 427] on div "Drinks" at bounding box center [772, 428] width 286 height 29
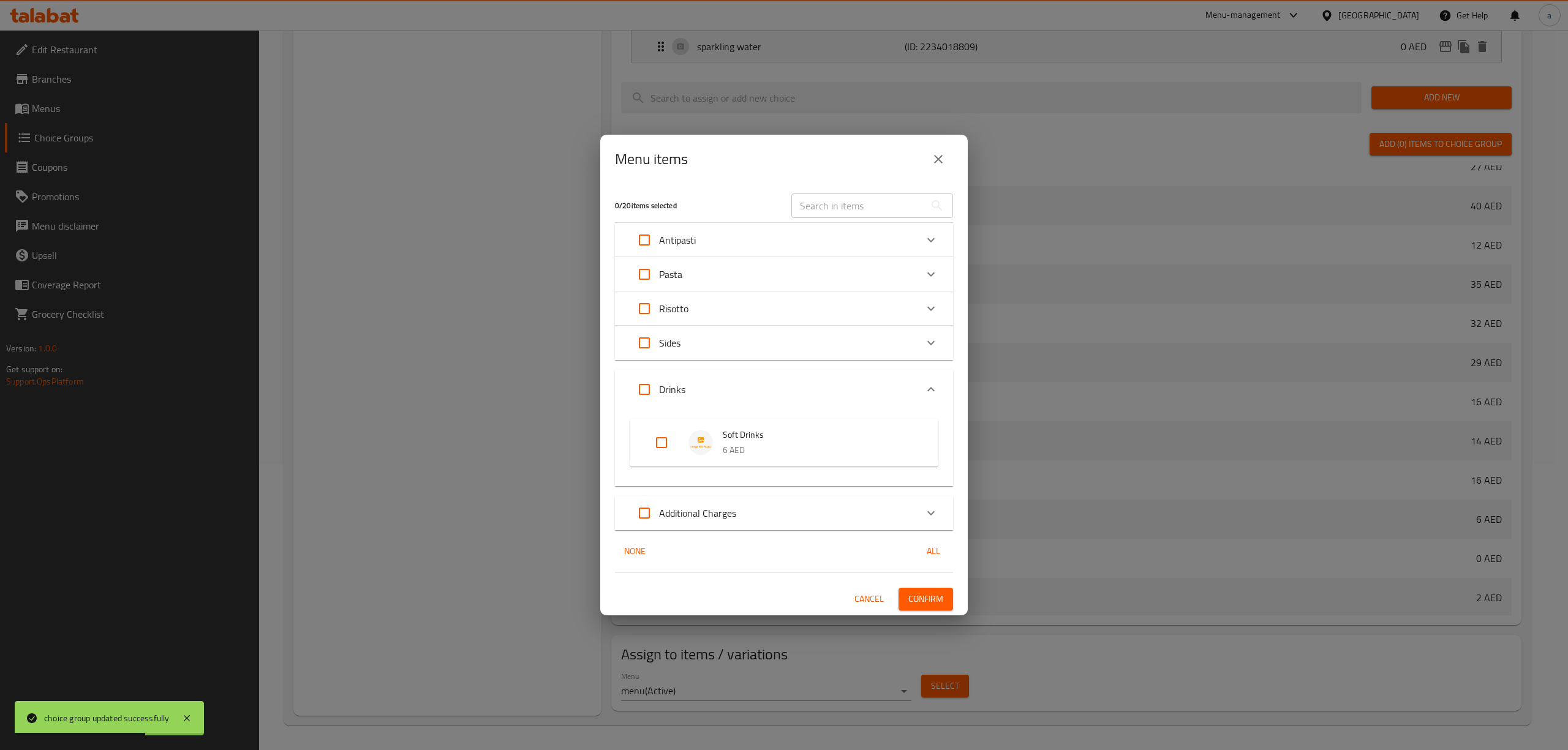
click at [939, 155] on icon "close" at bounding box center [939, 159] width 15 height 15
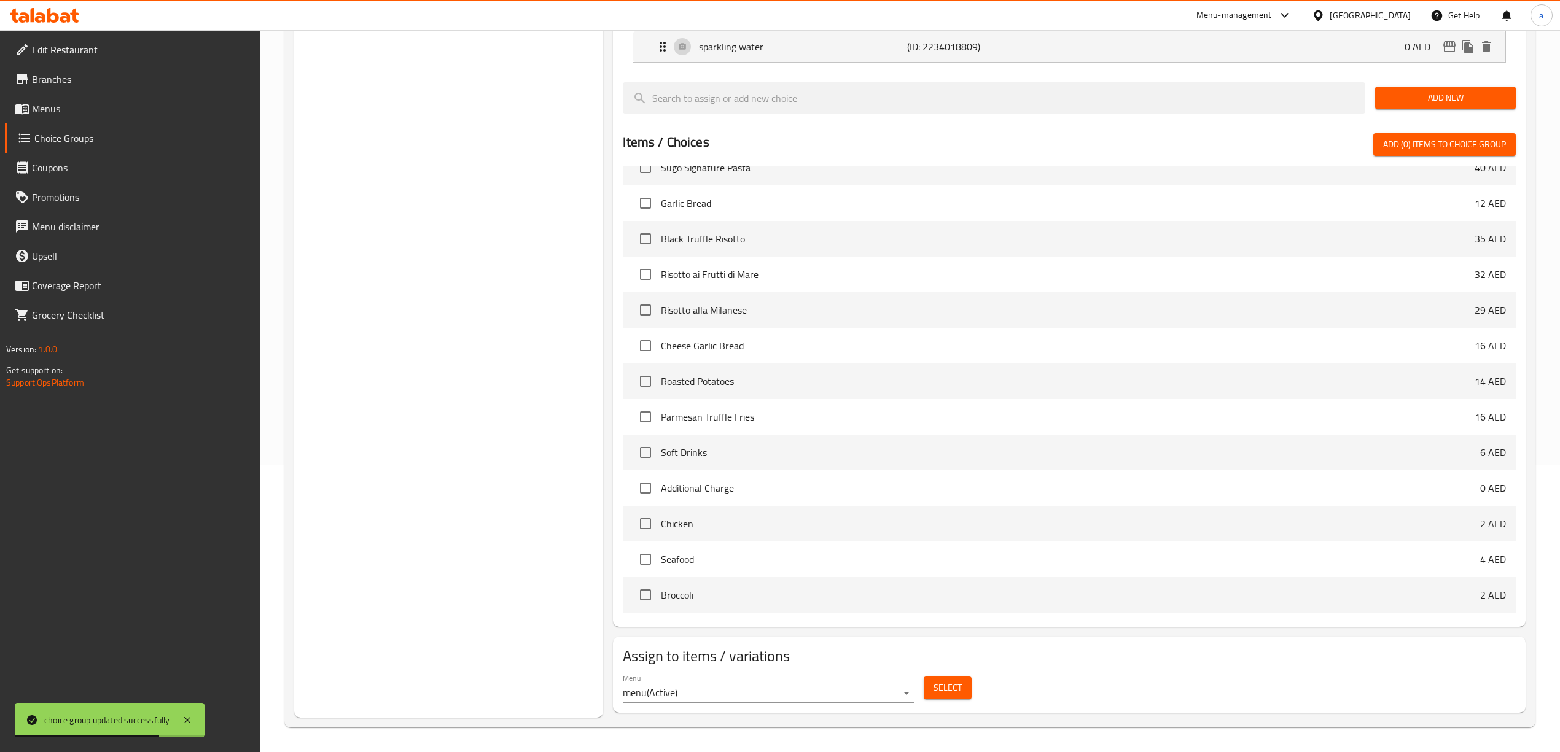
scroll to position [0, 0]
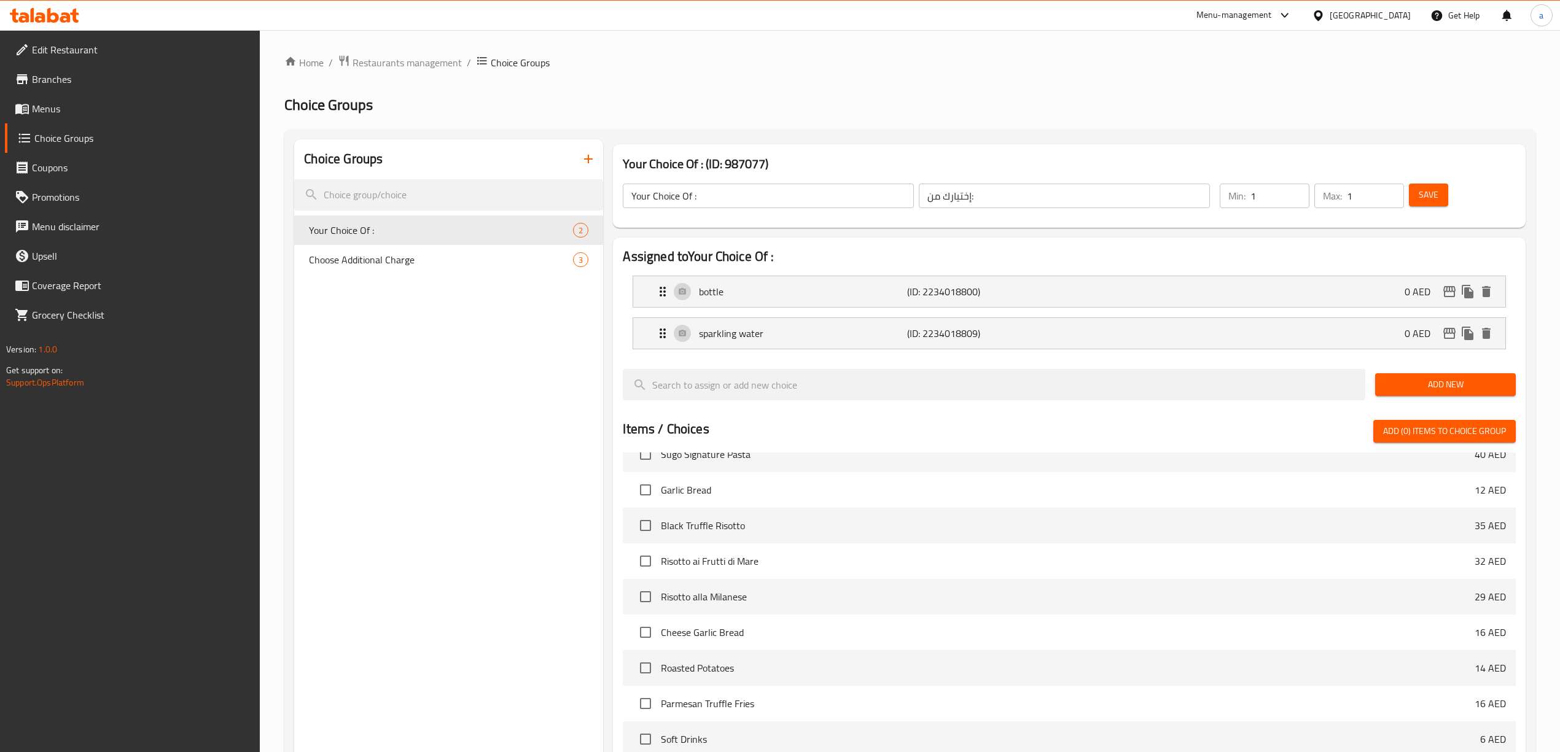
click at [79, 103] on span "Menus" at bounding box center [141, 108] width 219 height 15
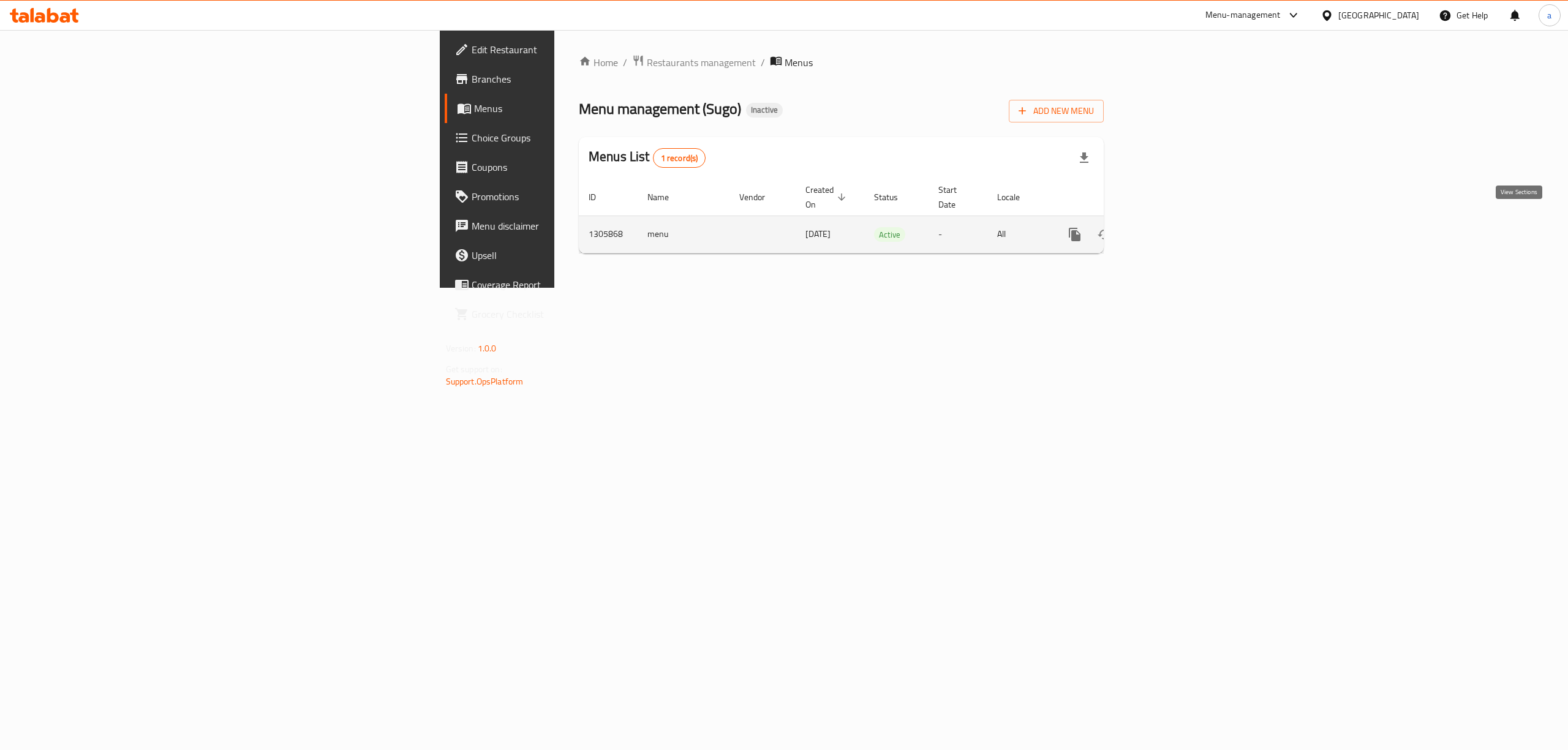
click at [1171, 227] on icon "enhanced table" at bounding box center [1163, 234] width 15 height 15
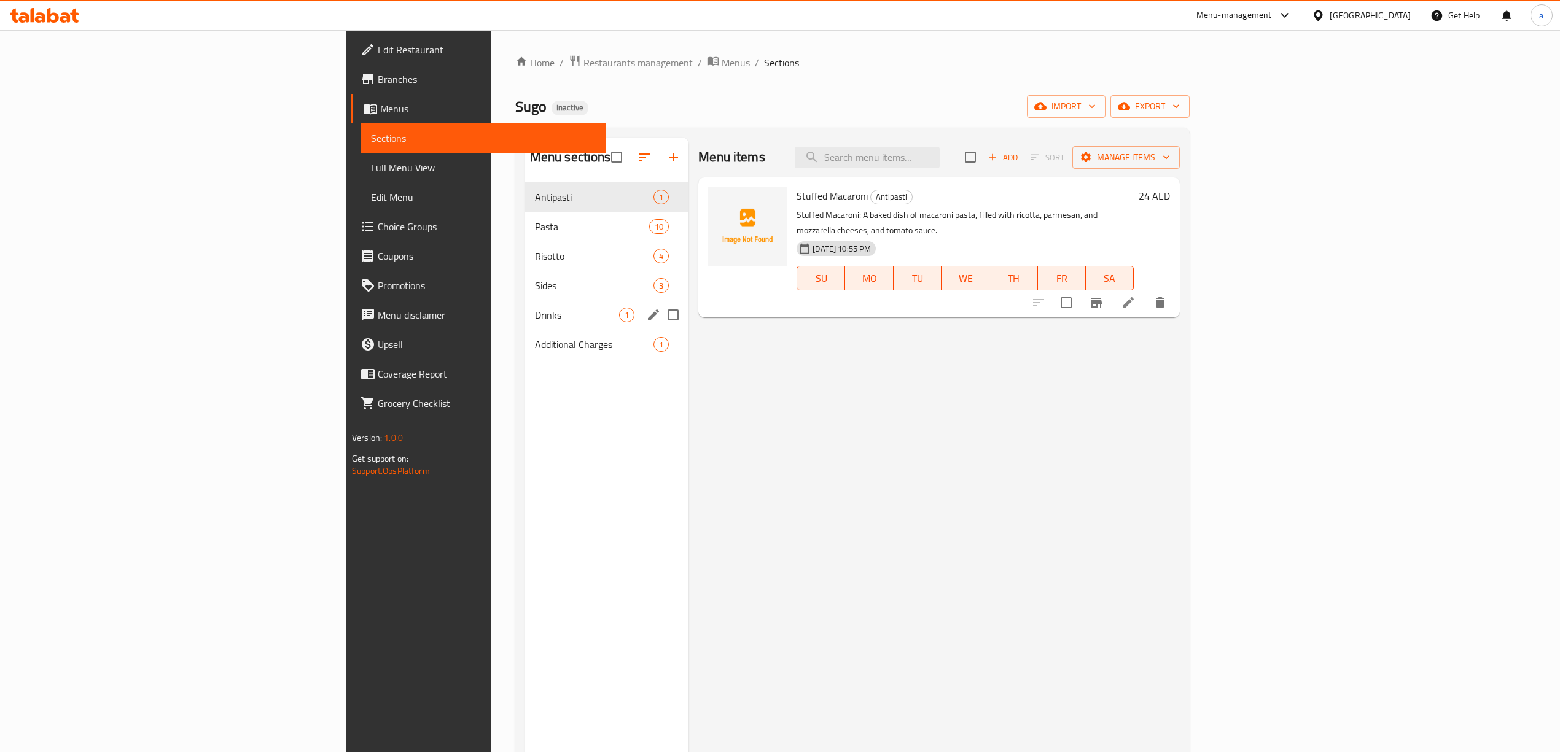
click at [535, 313] on span "Drinks" at bounding box center [577, 315] width 84 height 15
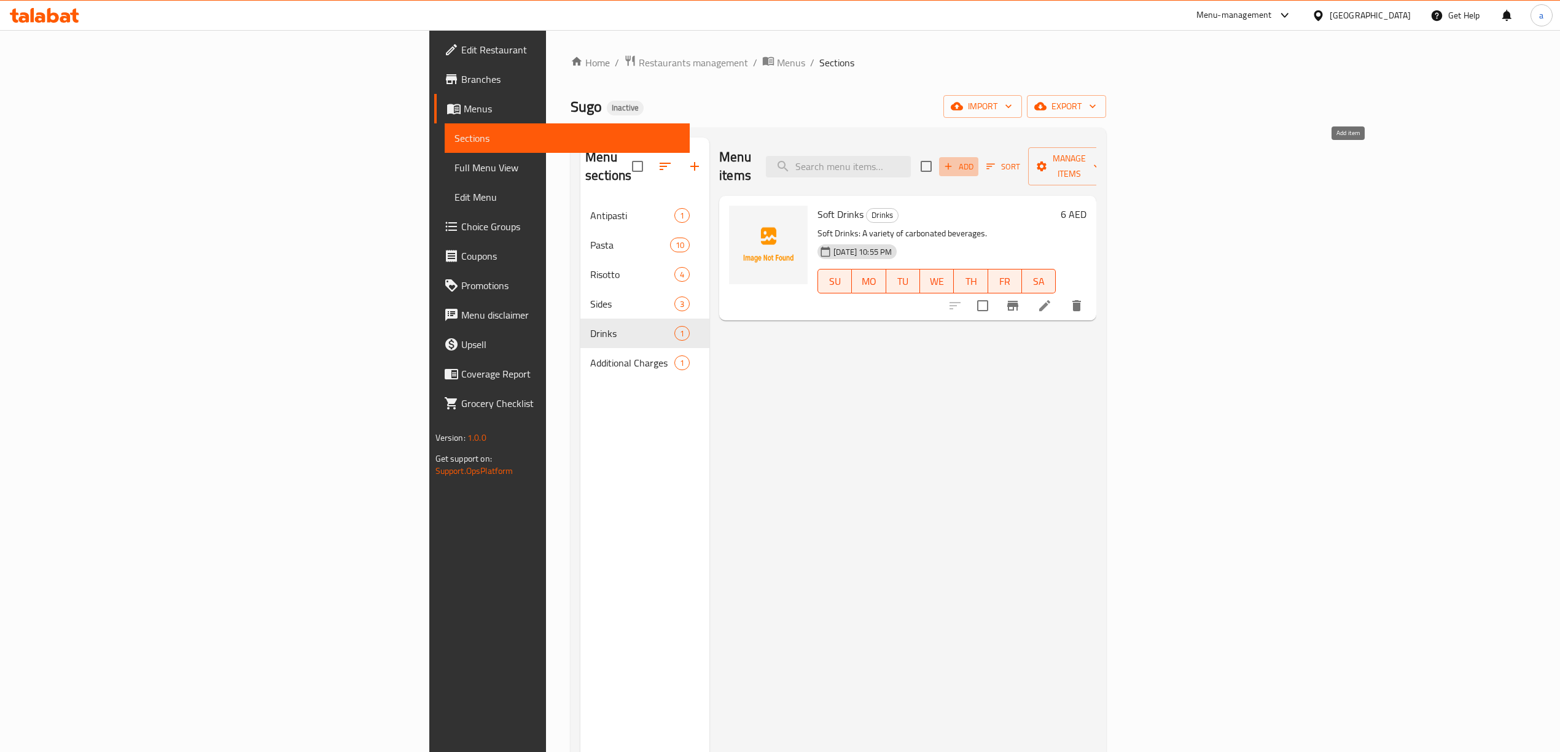
click at [975, 165] on span "Add" at bounding box center [958, 167] width 33 height 14
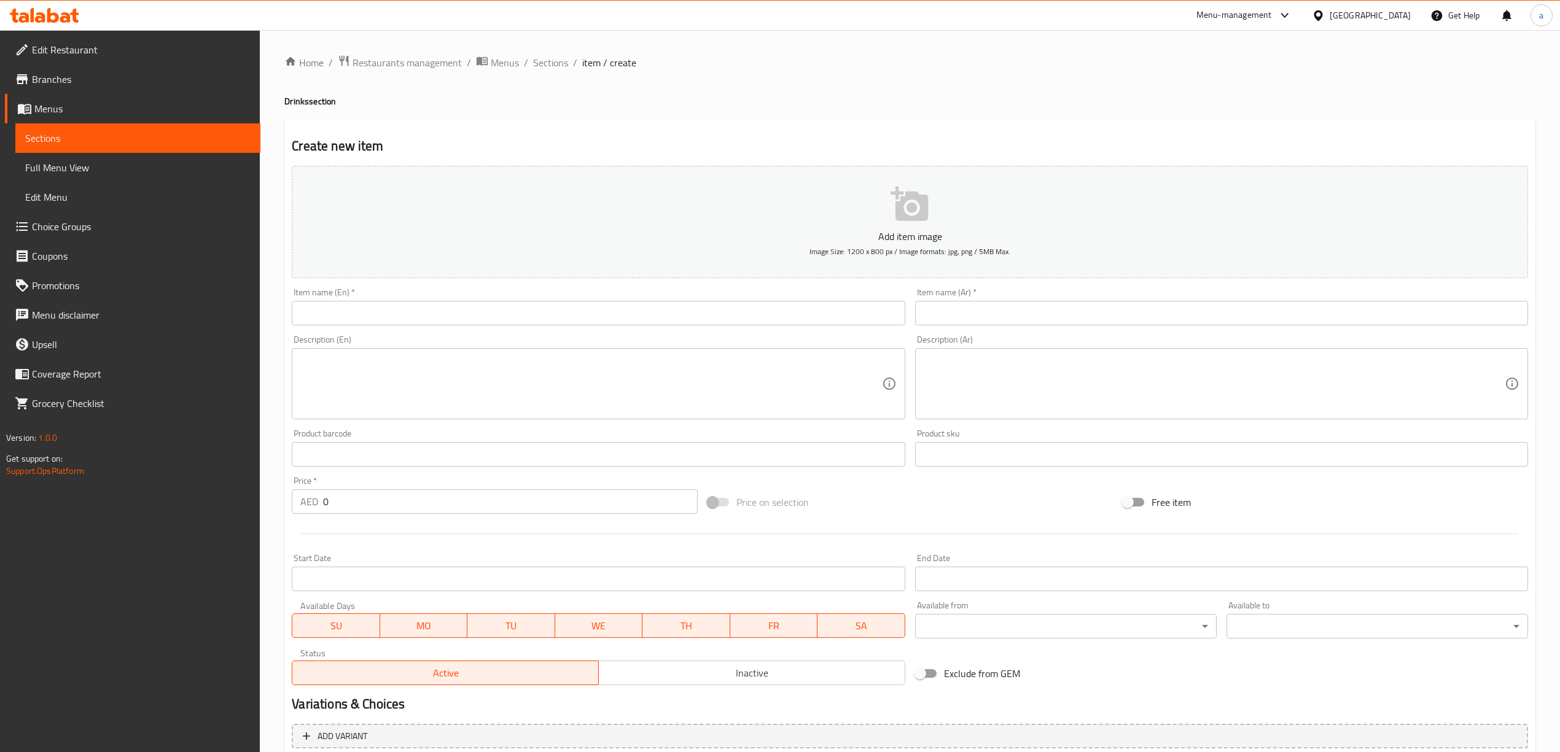
click at [683, 329] on div "Item name (En)   * Item name (En) *" at bounding box center [598, 306] width 623 height 47
click at [699, 317] on input "text" at bounding box center [598, 313] width 613 height 25
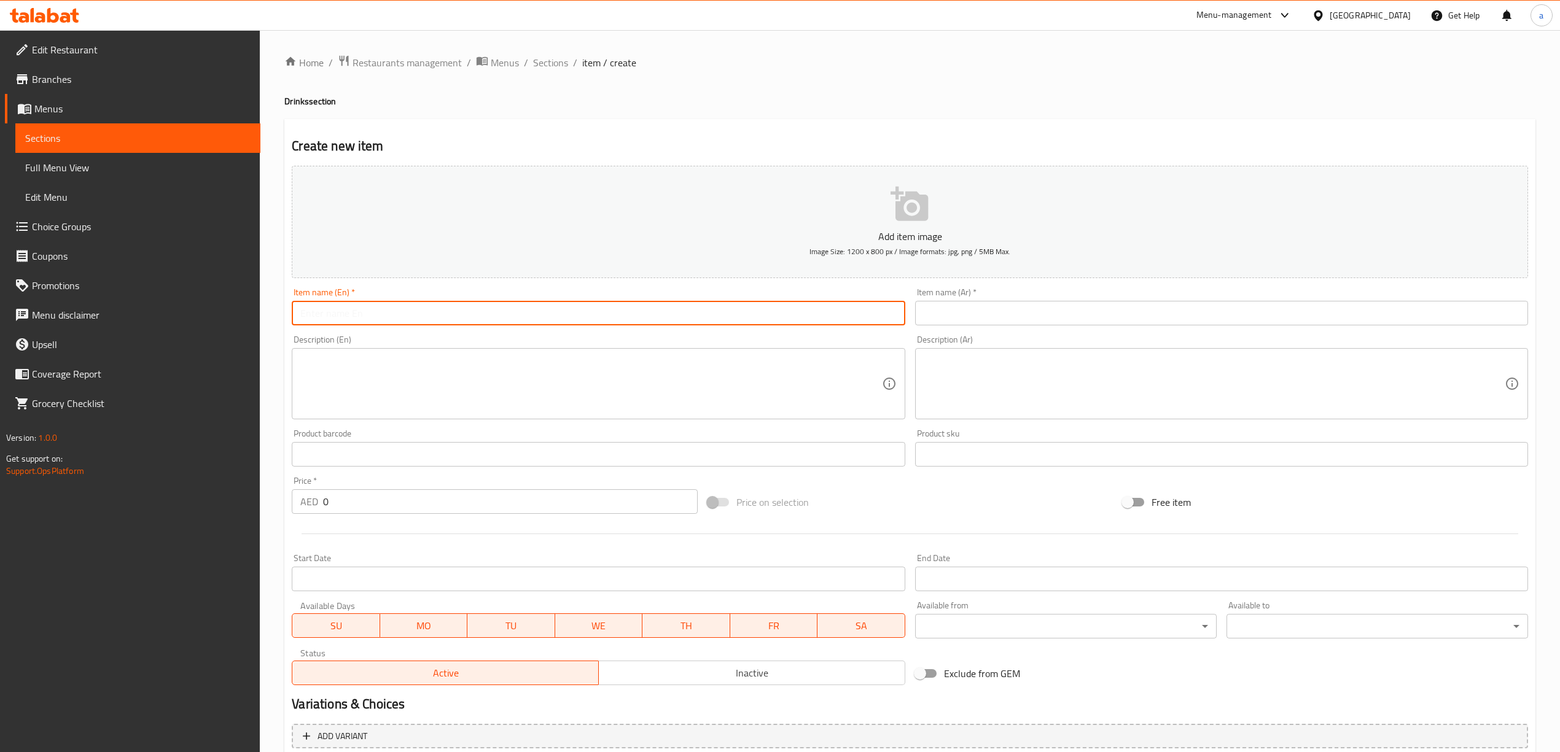
paste input "Water"
type input "Water"
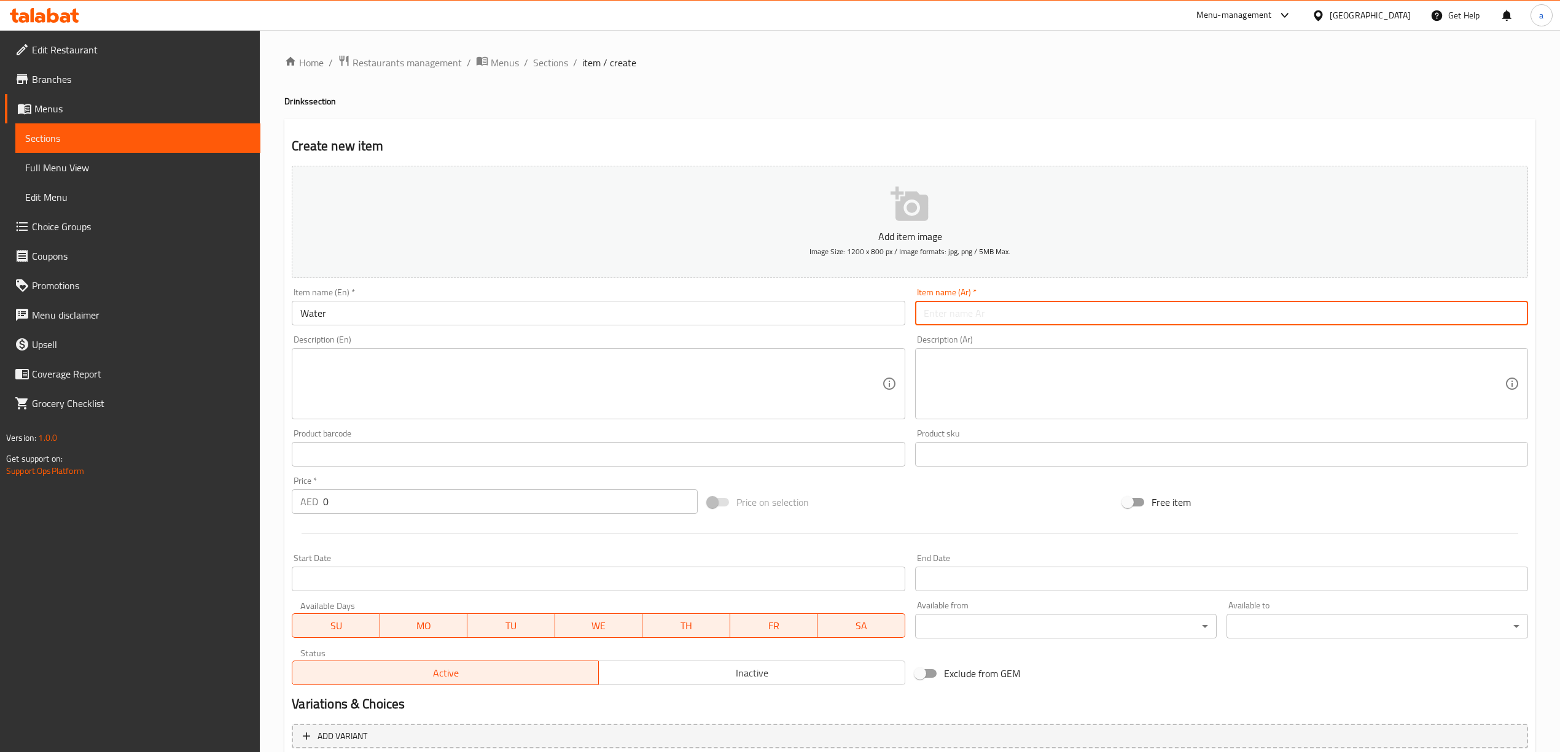
click at [1028, 314] on input "text" at bounding box center [1221, 313] width 613 height 25
paste input "مياه"
type input "مياه"
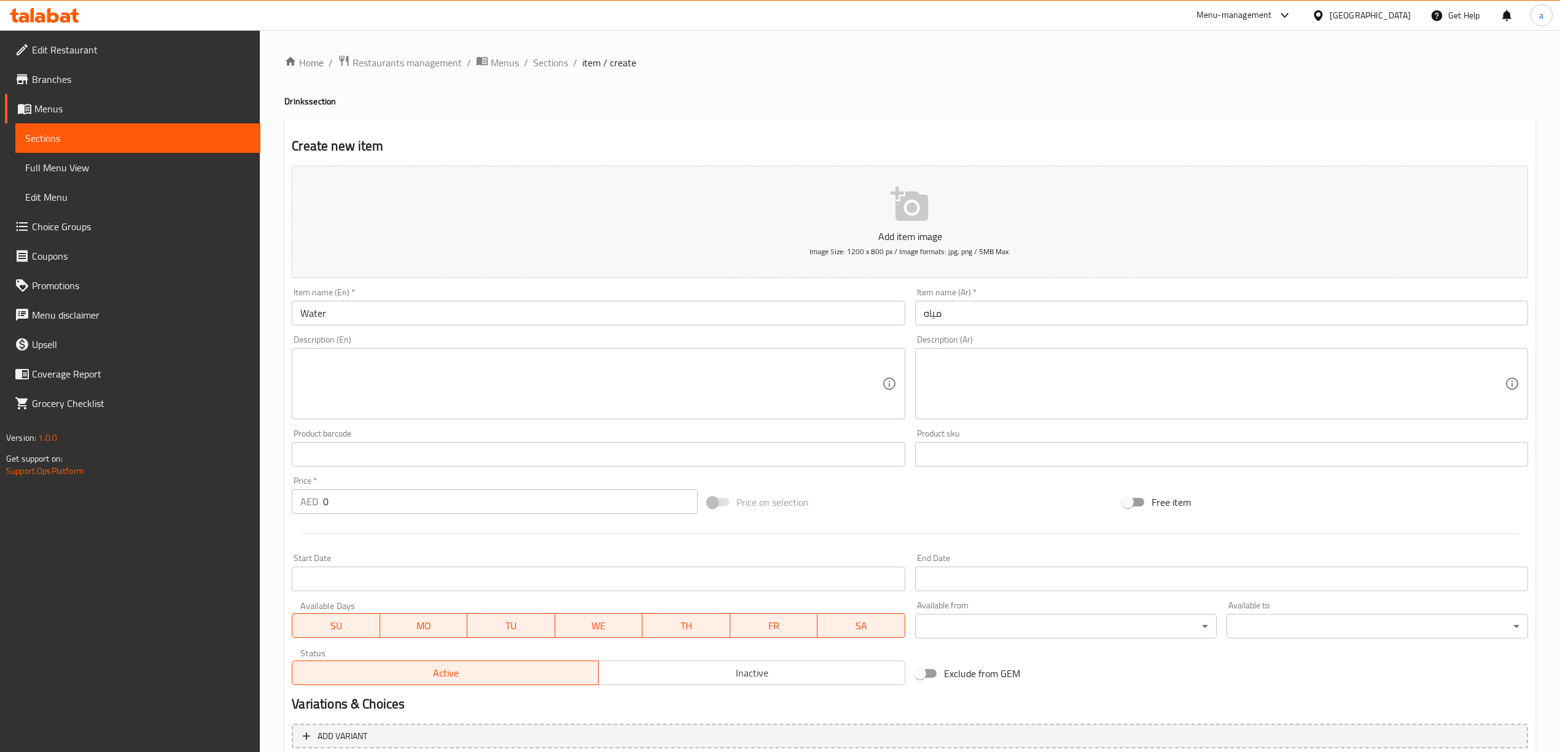
click at [533, 407] on textarea at bounding box center [590, 384] width 581 height 58
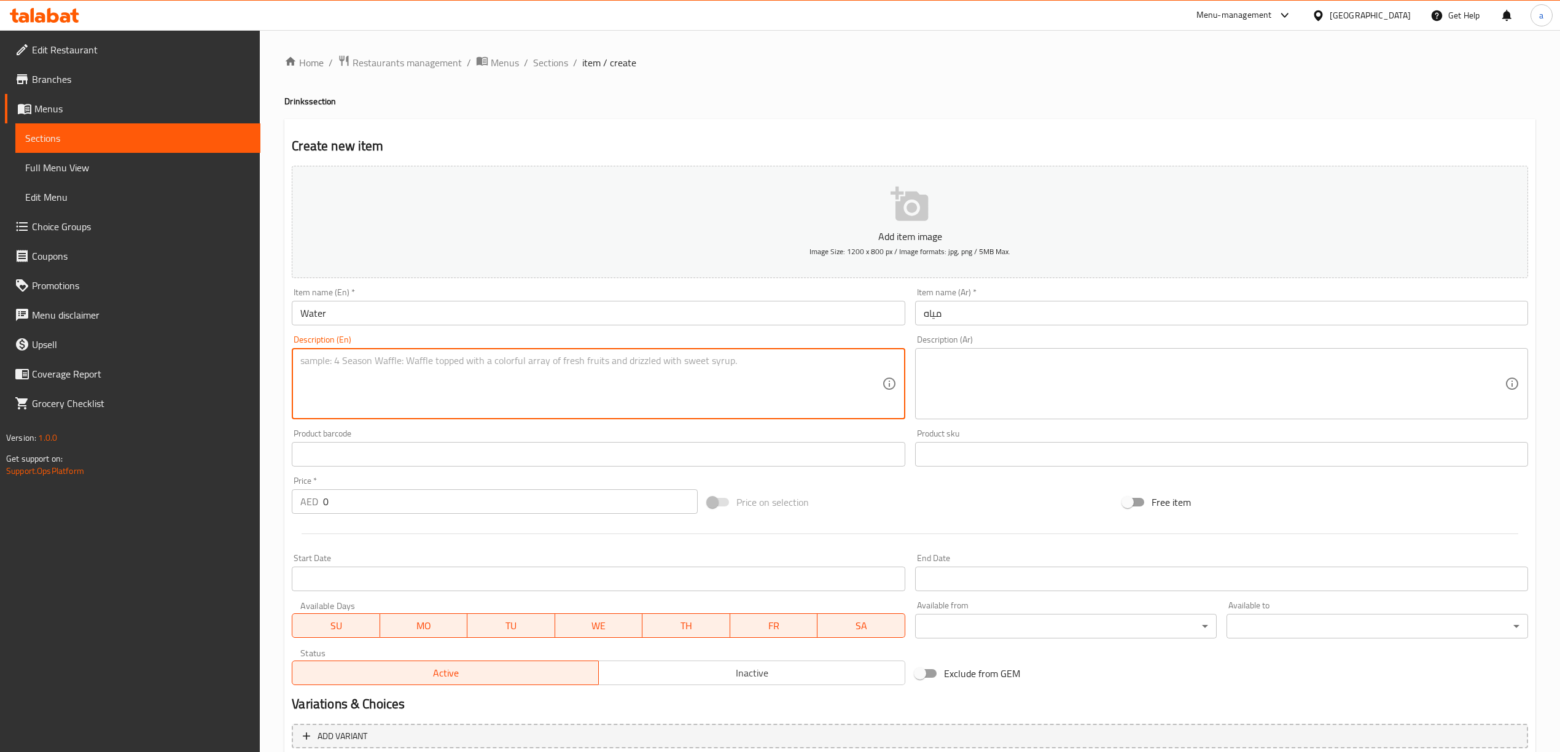
paste textarea "Water: Bottled or sparkling water."
type textarea "Water: Bottled or sparkling water."
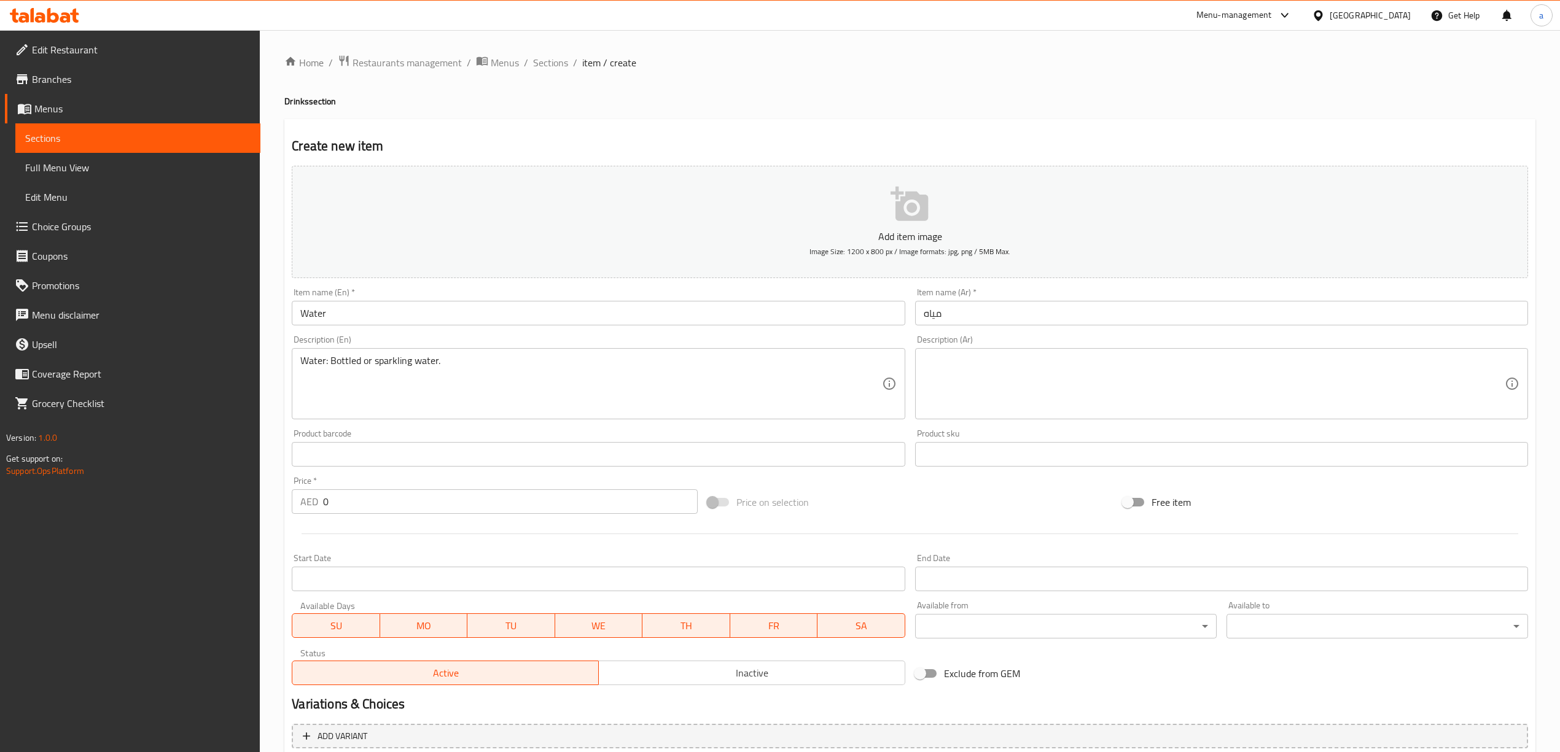
click at [946, 370] on textarea at bounding box center [1214, 384] width 581 height 58
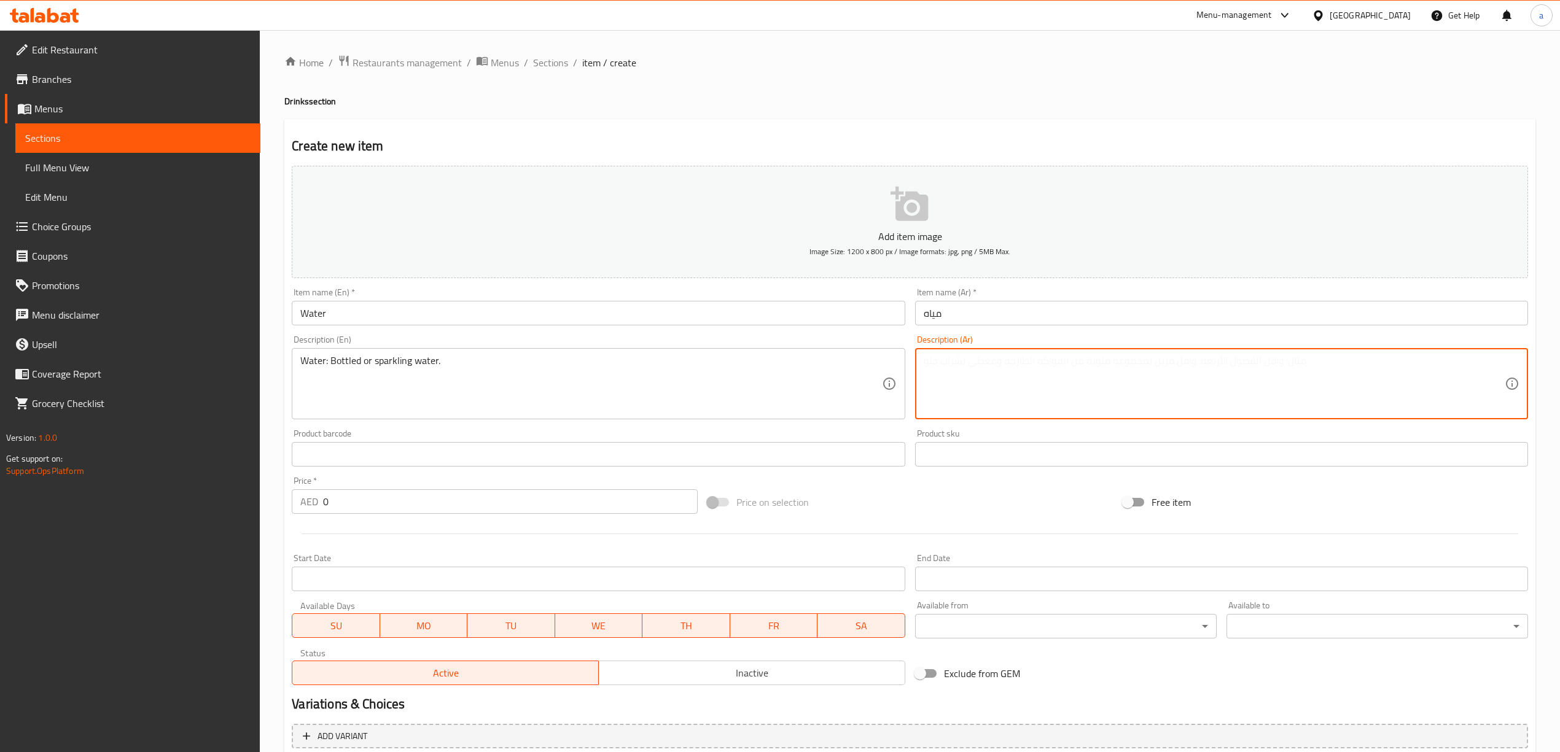
paste textarea "مياه: المياه المعبأة أو المياه الغازية."
type textarea "مياه: المياه المعبأة أو المياه الغازية."
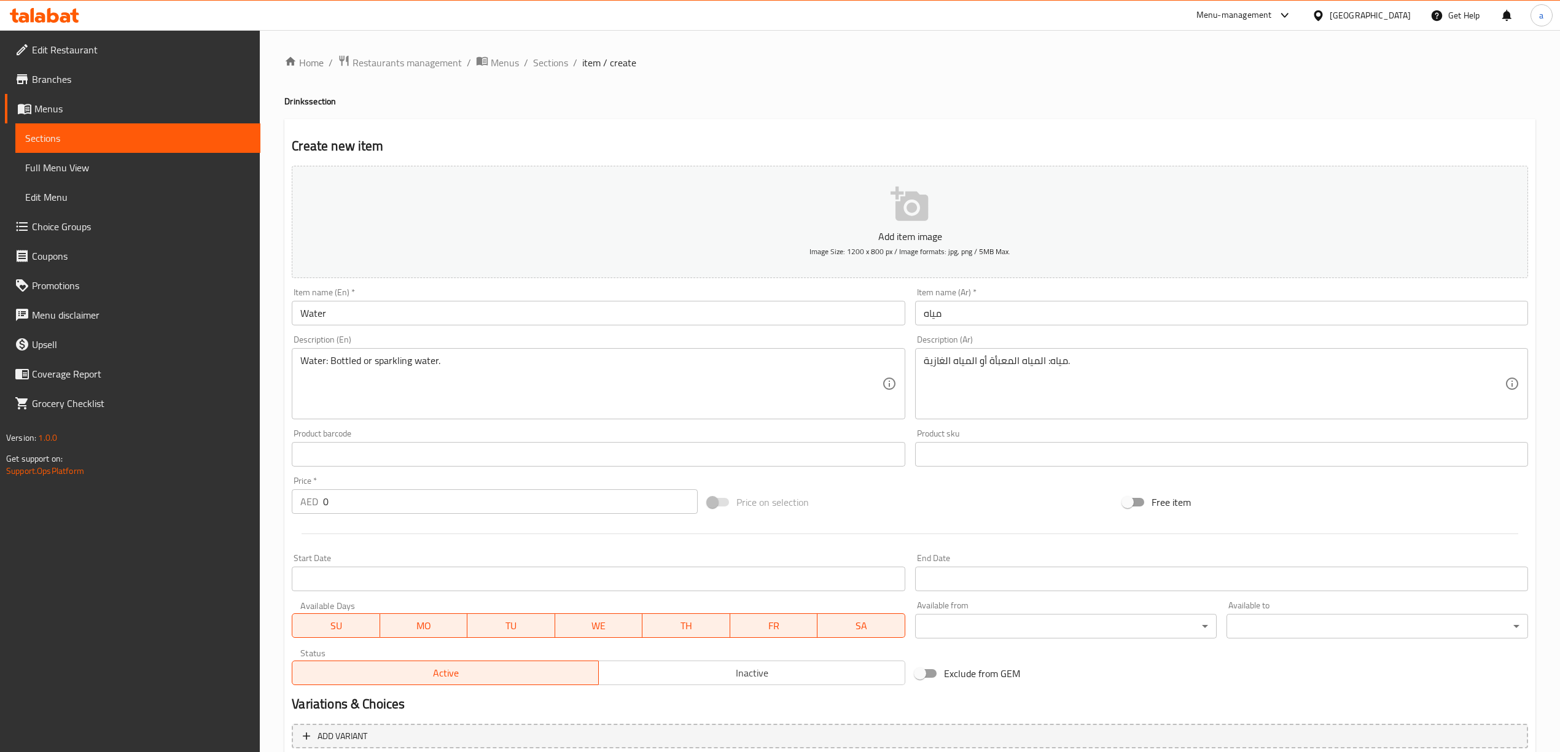
click at [361, 512] on input "0" at bounding box center [510, 502] width 374 height 25
click at [357, 501] on input "0" at bounding box center [510, 502] width 374 height 25
click at [334, 512] on input "0" at bounding box center [510, 502] width 374 height 25
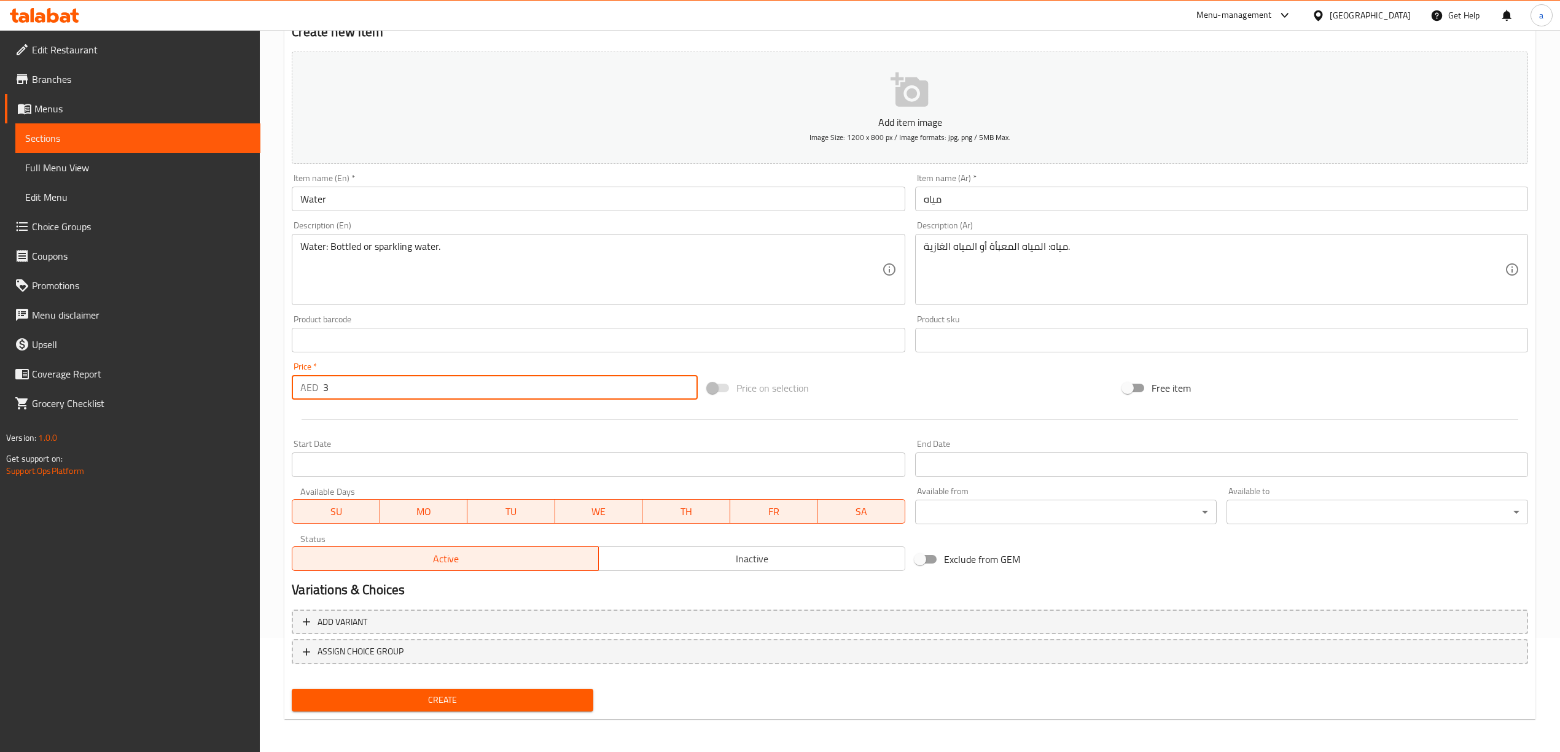
type input "3"
click at [400, 687] on div "Create" at bounding box center [442, 700] width 311 height 33
click at [411, 697] on span "Create" at bounding box center [443, 700] width 282 height 15
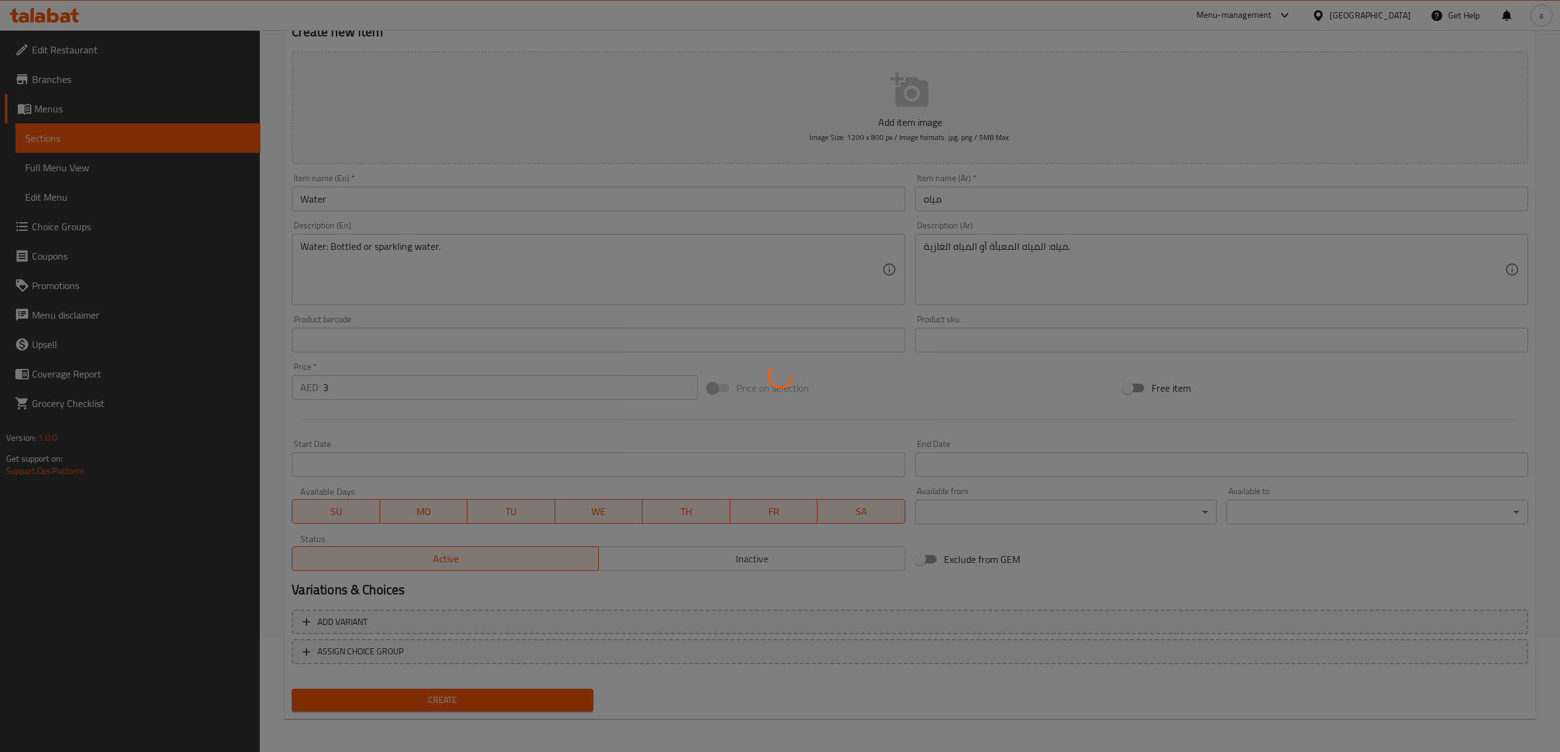
type input "0"
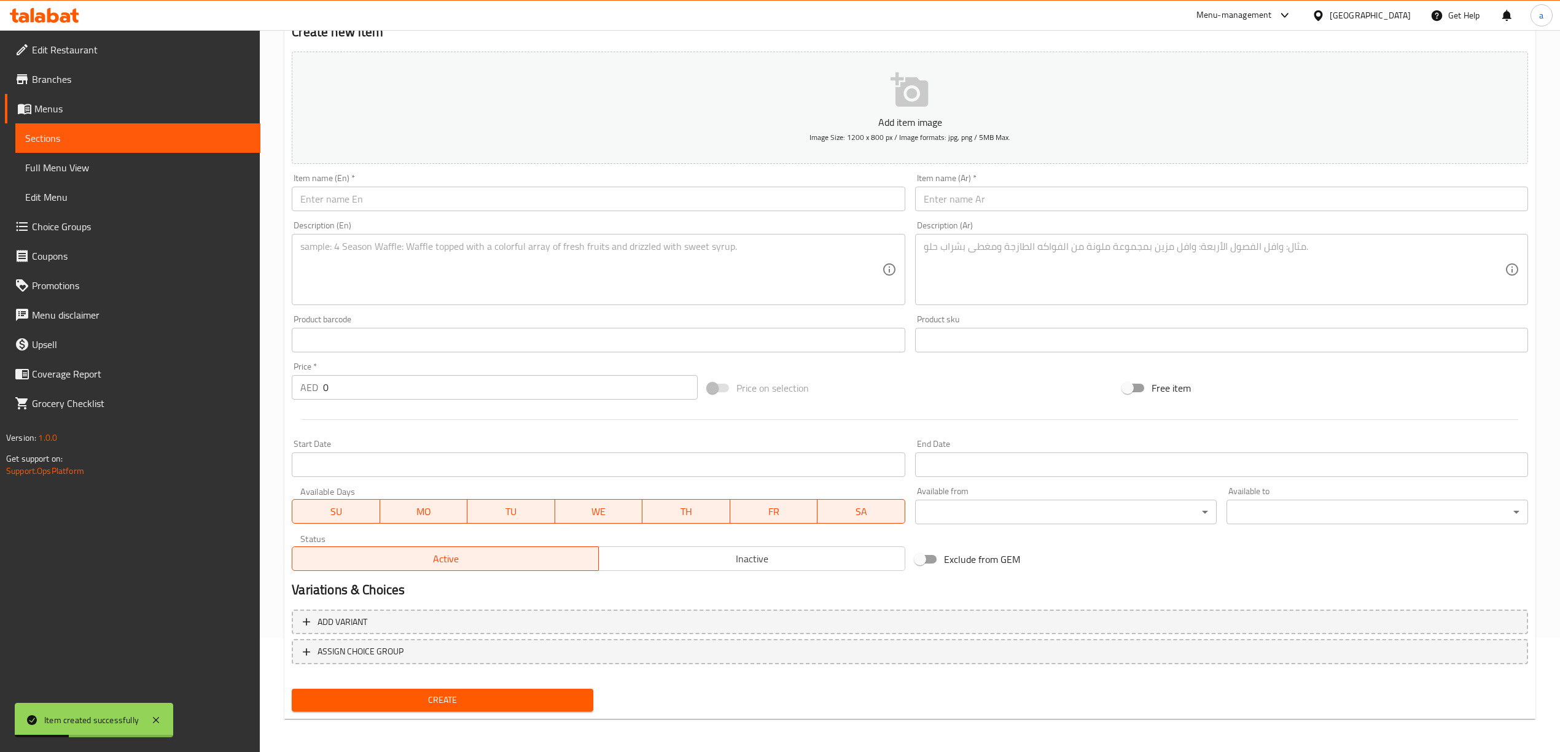
click at [85, 227] on span "Choice Groups" at bounding box center [141, 226] width 219 height 15
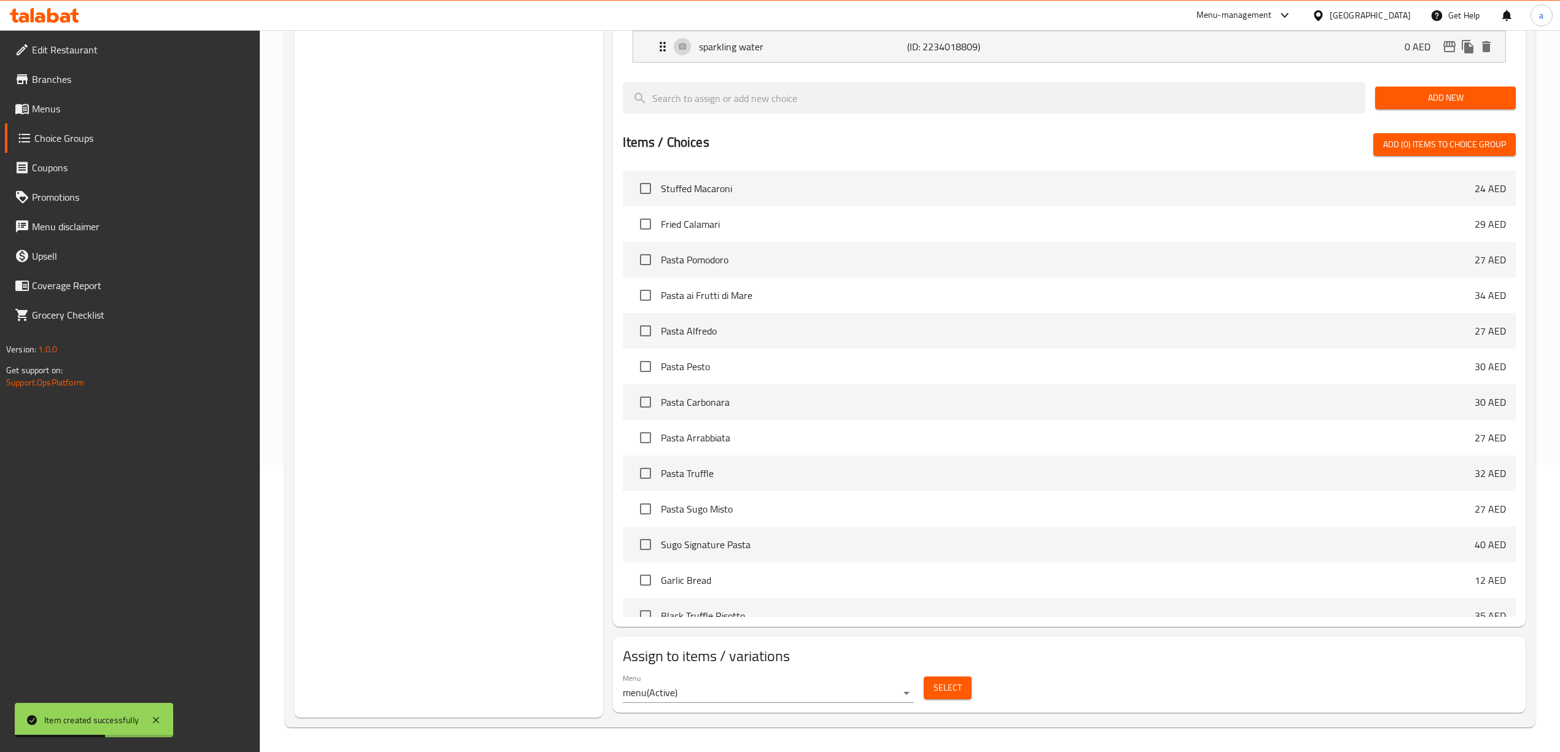
scroll to position [288, 0]
click at [932, 689] on button "Select" at bounding box center [948, 688] width 48 height 23
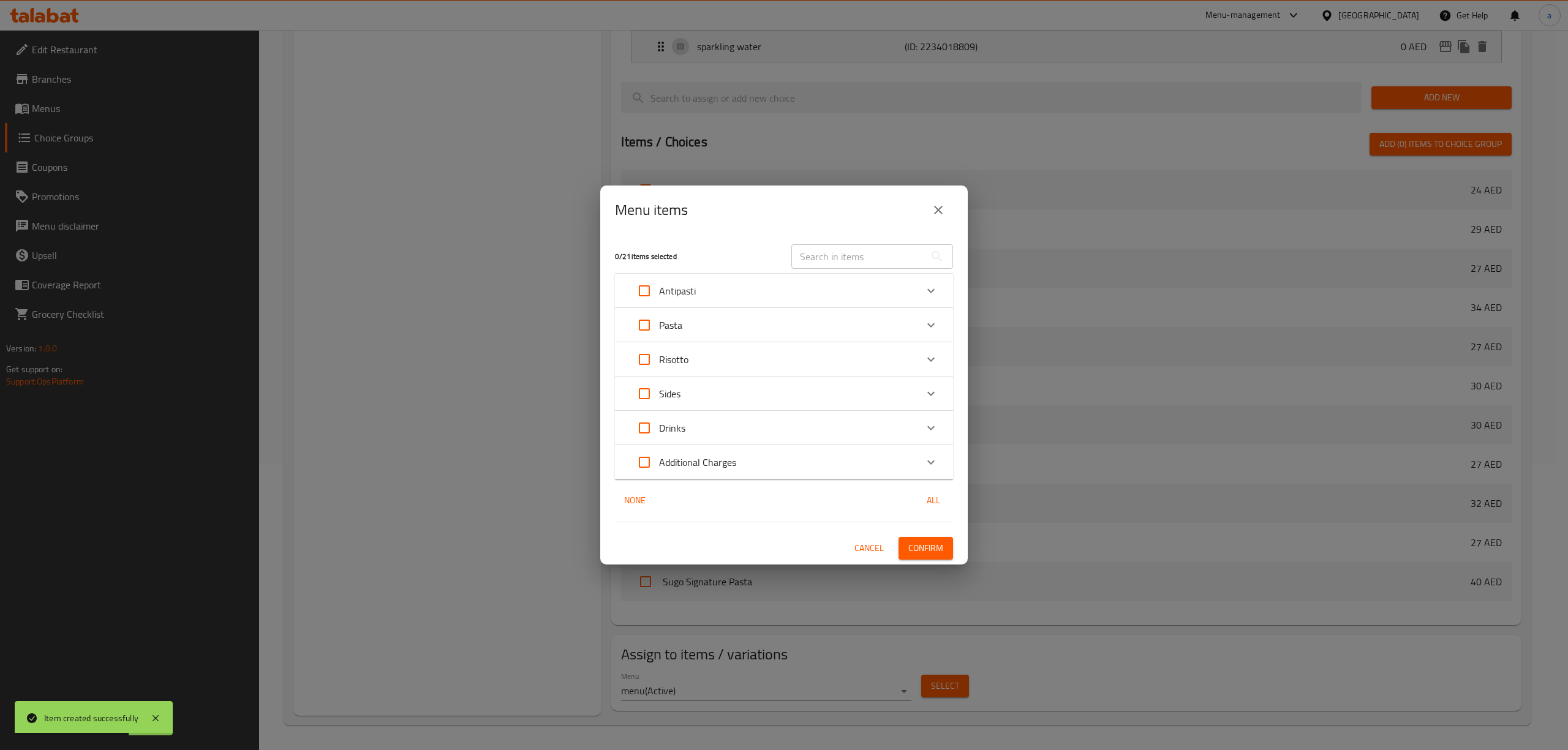
click at [672, 434] on p "Drinks" at bounding box center [672, 428] width 26 height 15
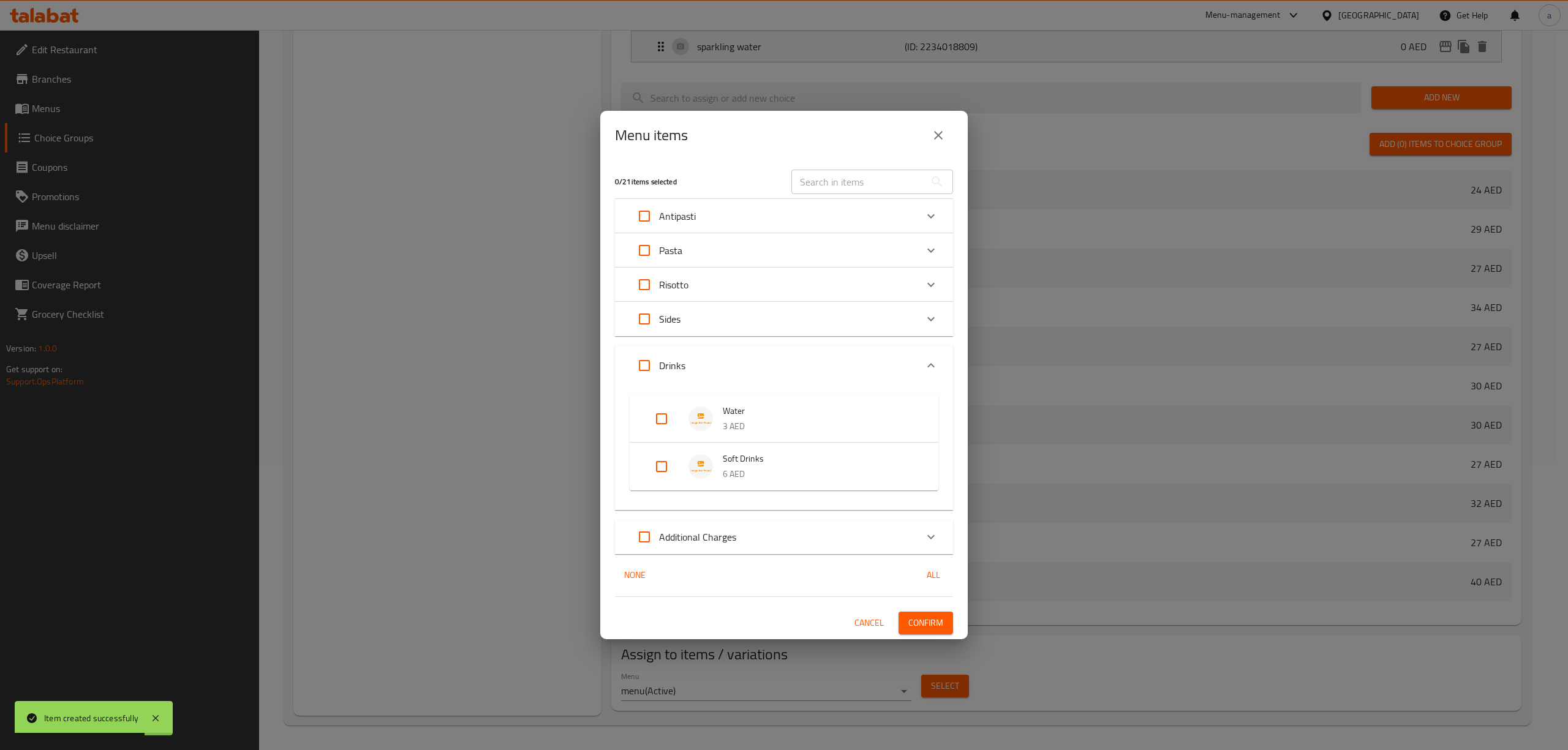
click at [669, 471] on input "Expand" at bounding box center [661, 466] width 29 height 29
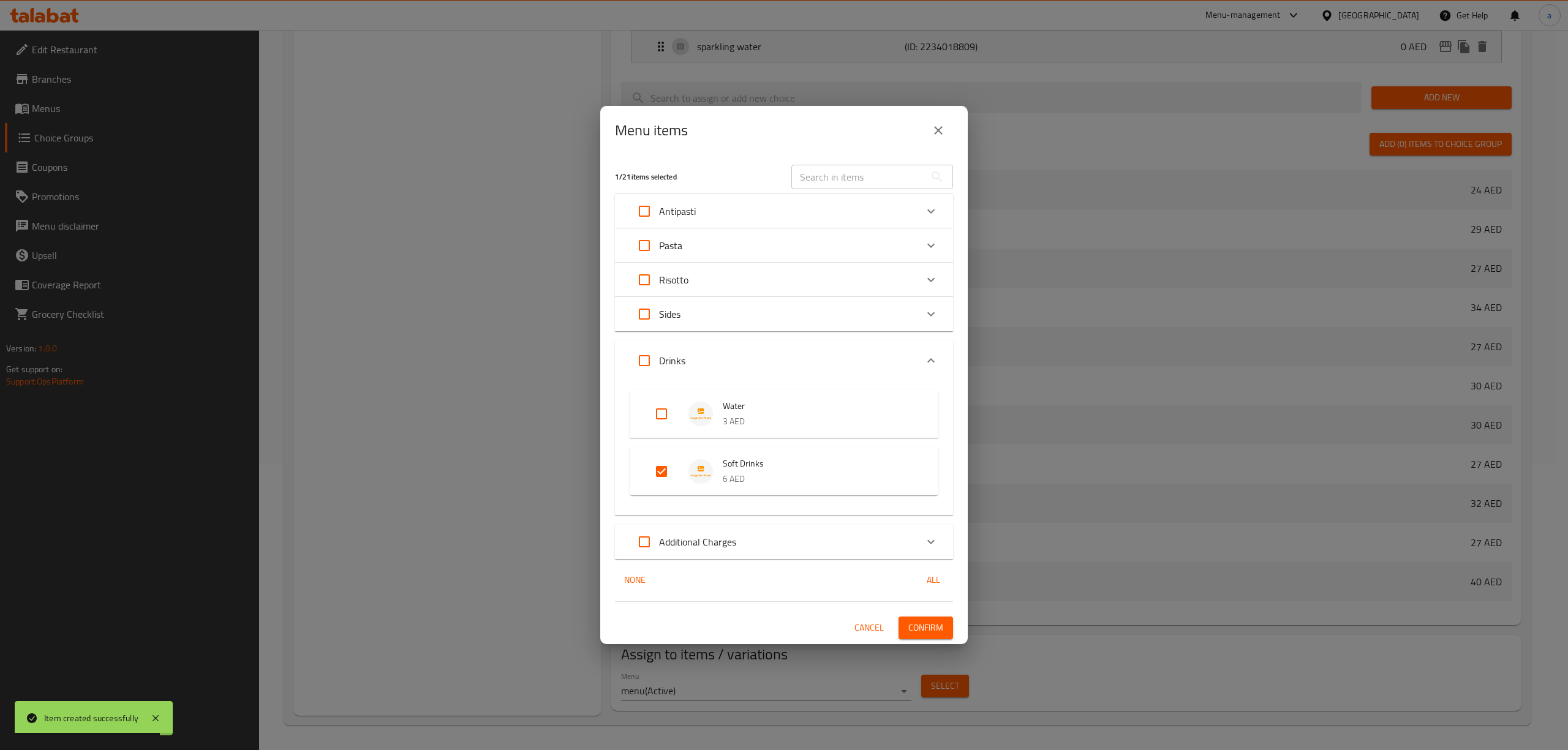
click at [666, 459] on input "Expand" at bounding box center [661, 471] width 29 height 29
checkbox input "false"
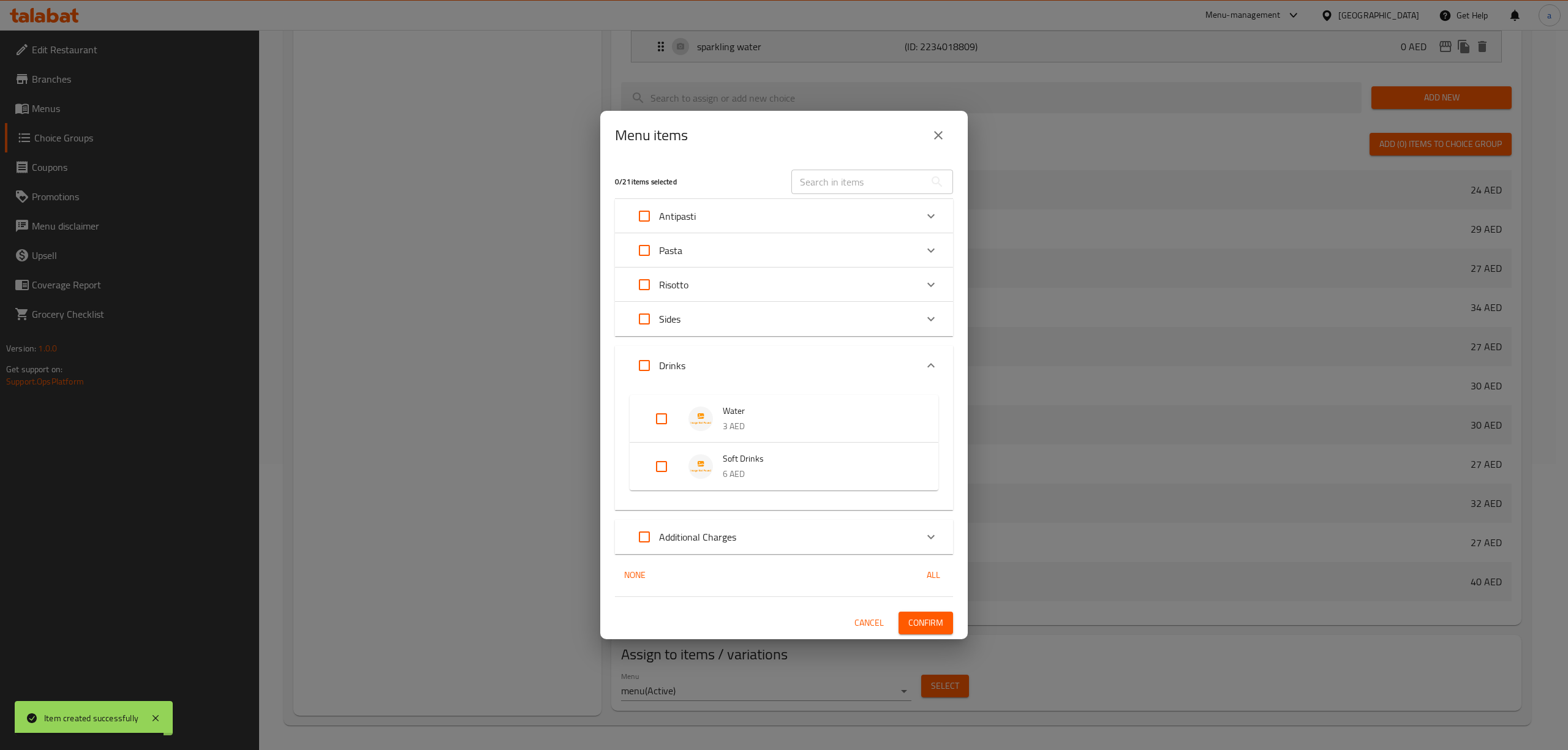
click at [650, 405] on input "Expand" at bounding box center [661, 418] width 29 height 29
checkbox input "true"
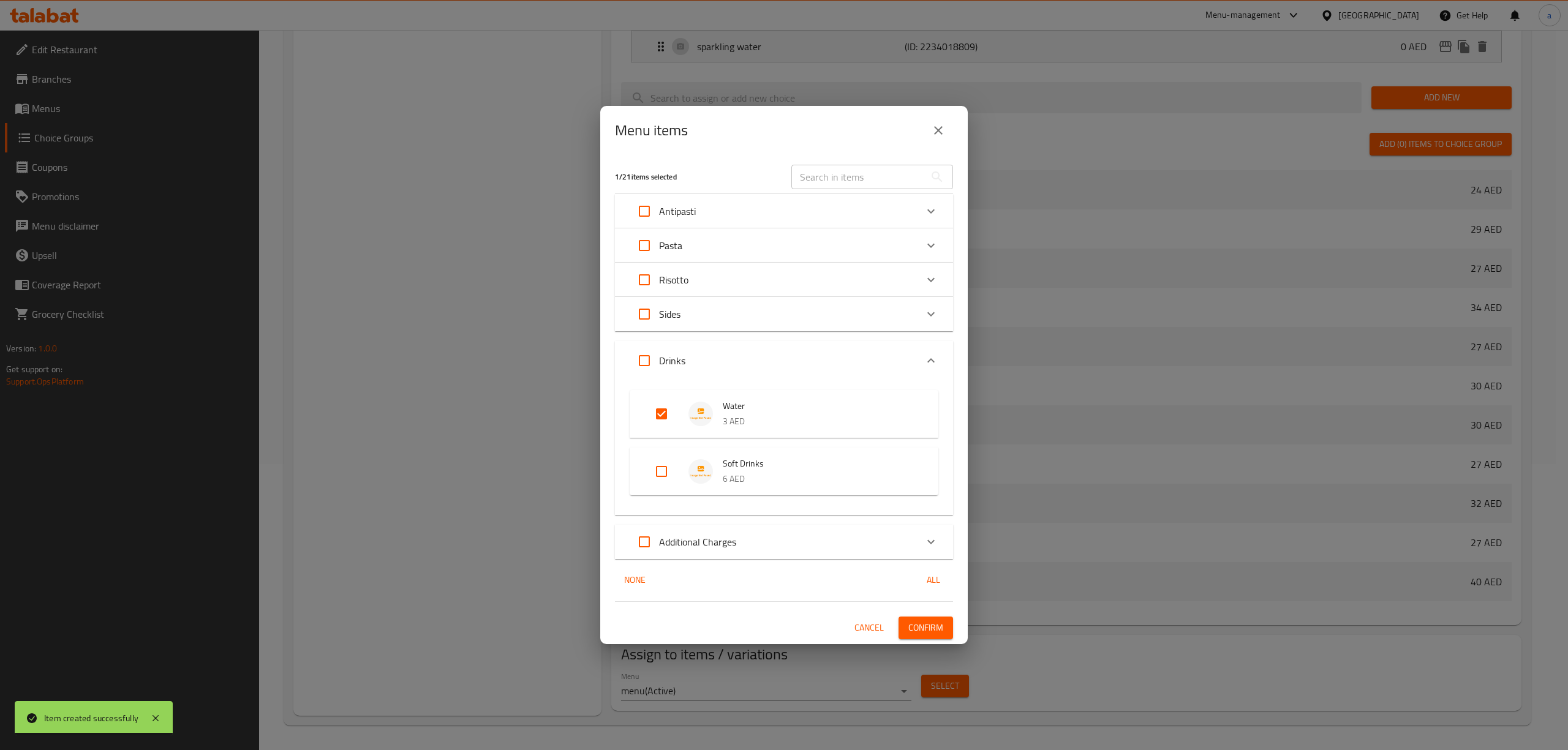
click at [930, 632] on span "Confirm" at bounding box center [926, 627] width 35 height 15
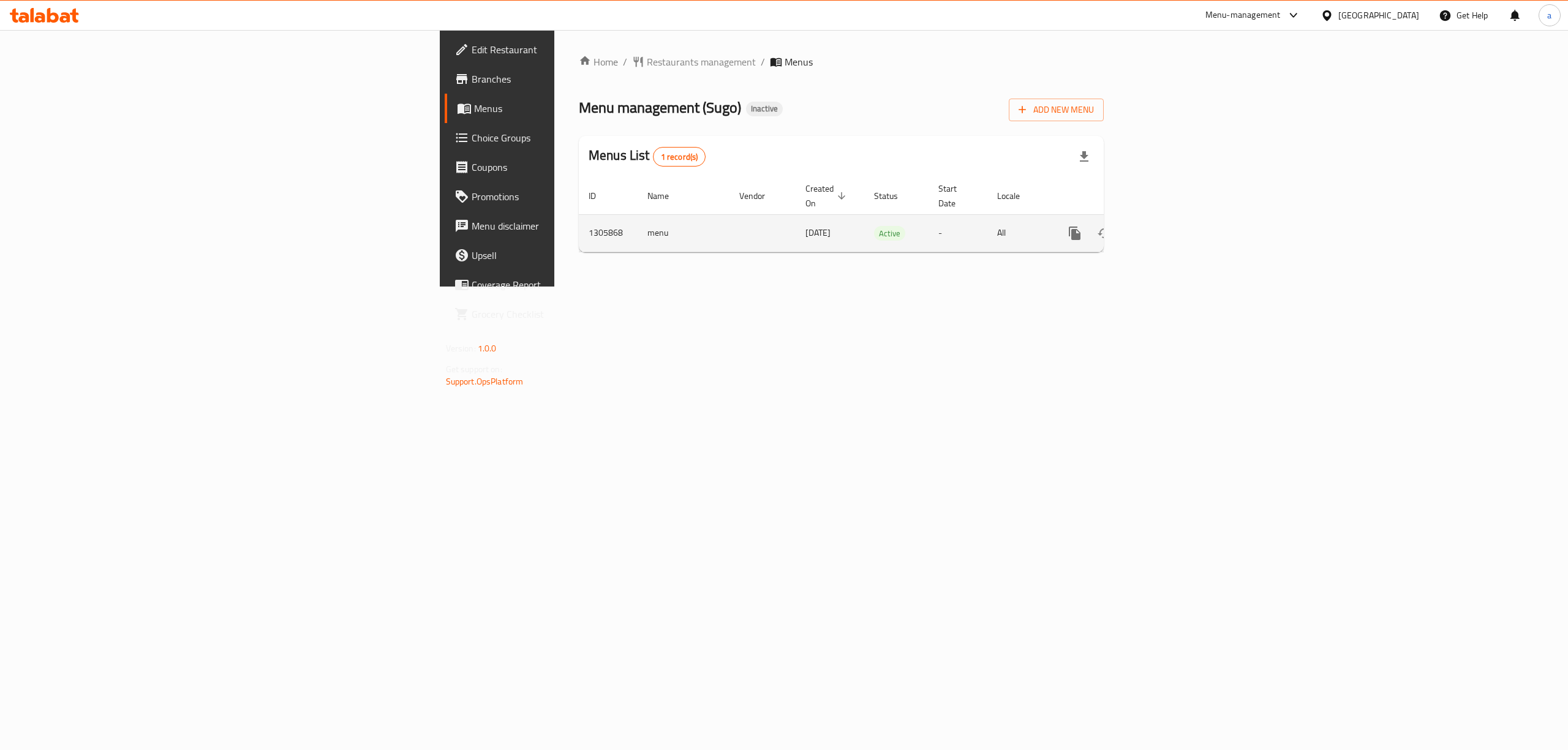
click at [1171, 226] on icon "enhanced table" at bounding box center [1163, 233] width 15 height 15
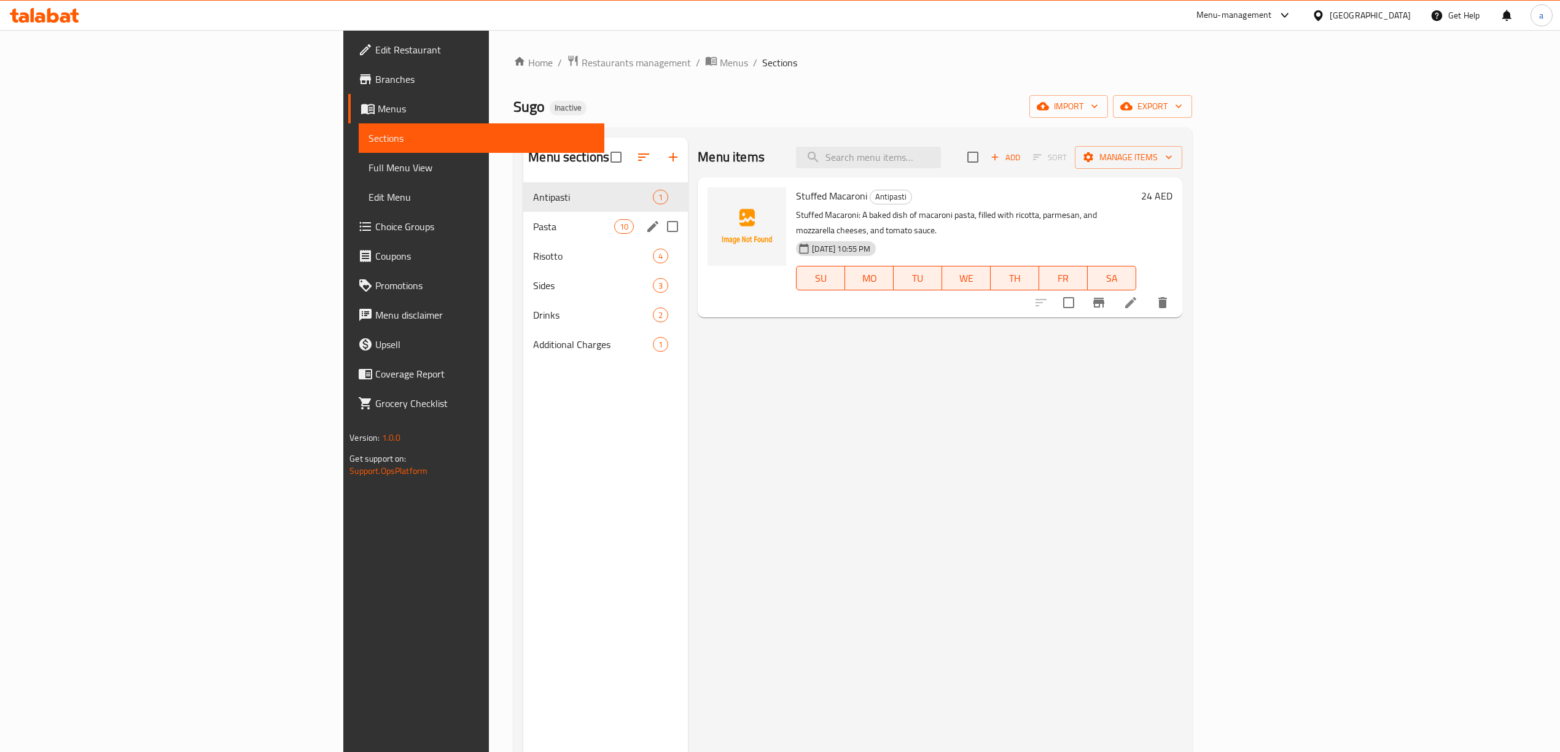
drag, startPoint x: 467, startPoint y: 214, endPoint x: 560, endPoint y: 249, distance: 99.7
click at [523, 214] on div "Pasta 10" at bounding box center [605, 226] width 165 height 29
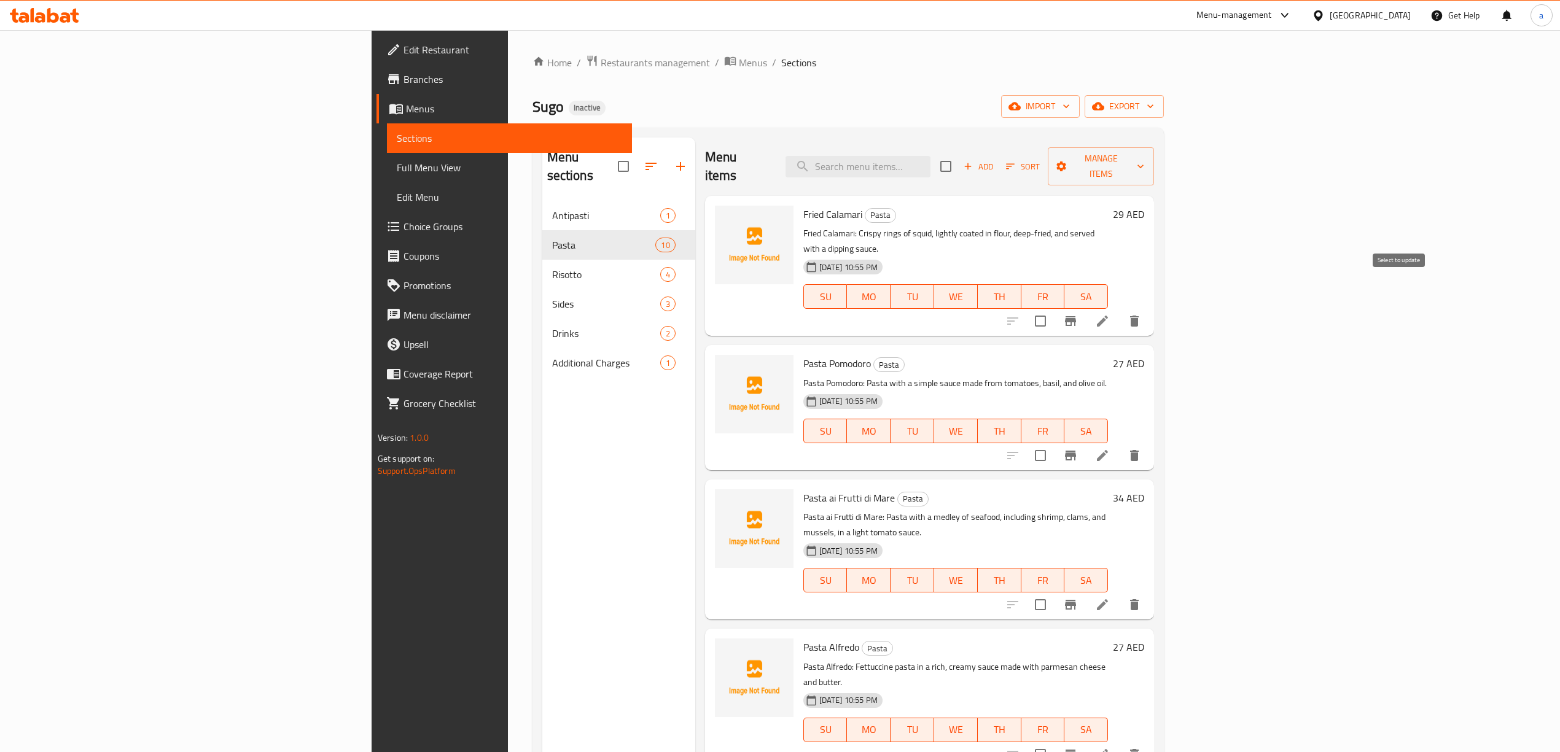
click at [1053, 308] on input "checkbox" at bounding box center [1041, 321] width 26 height 26
checkbox input "true"
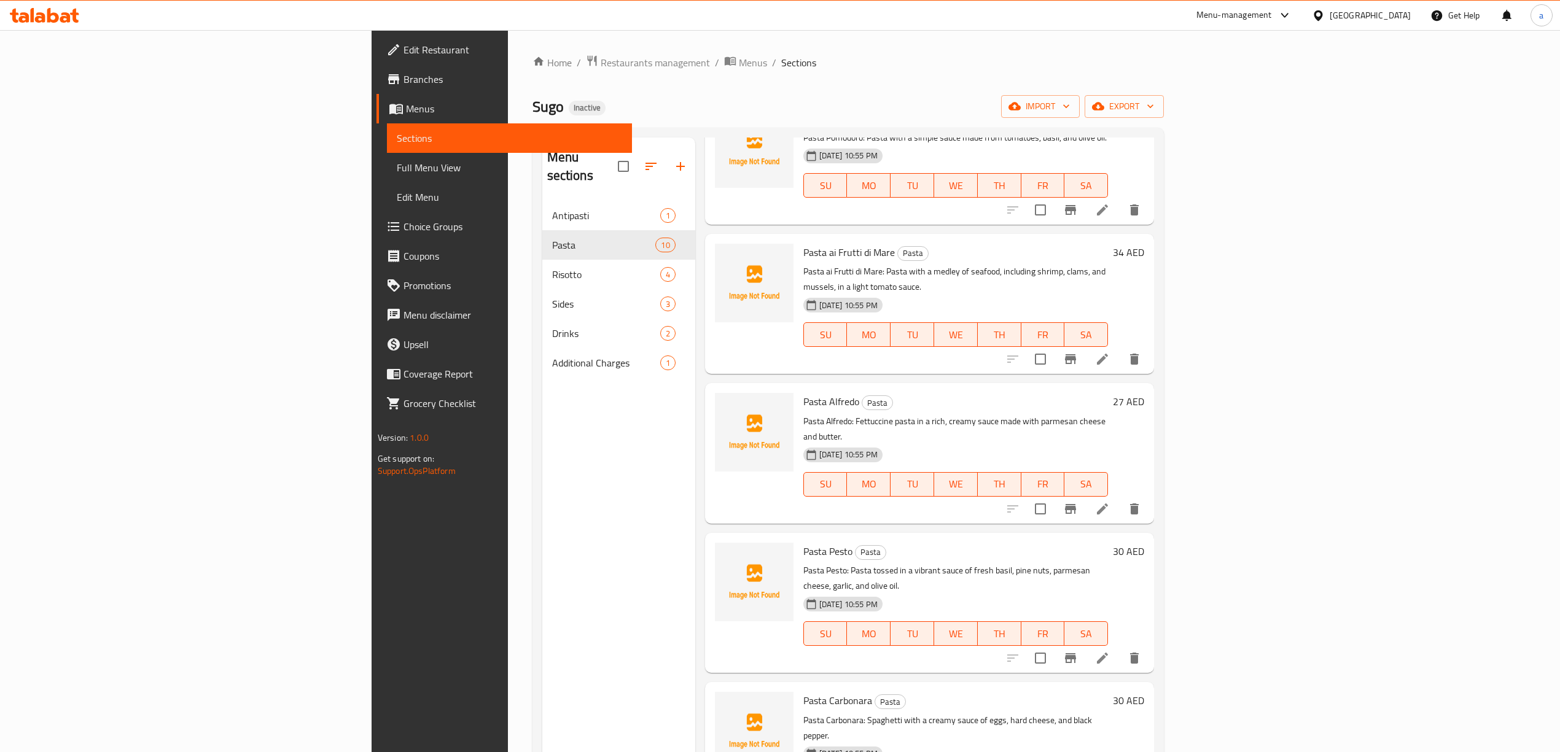
scroll to position [620, 0]
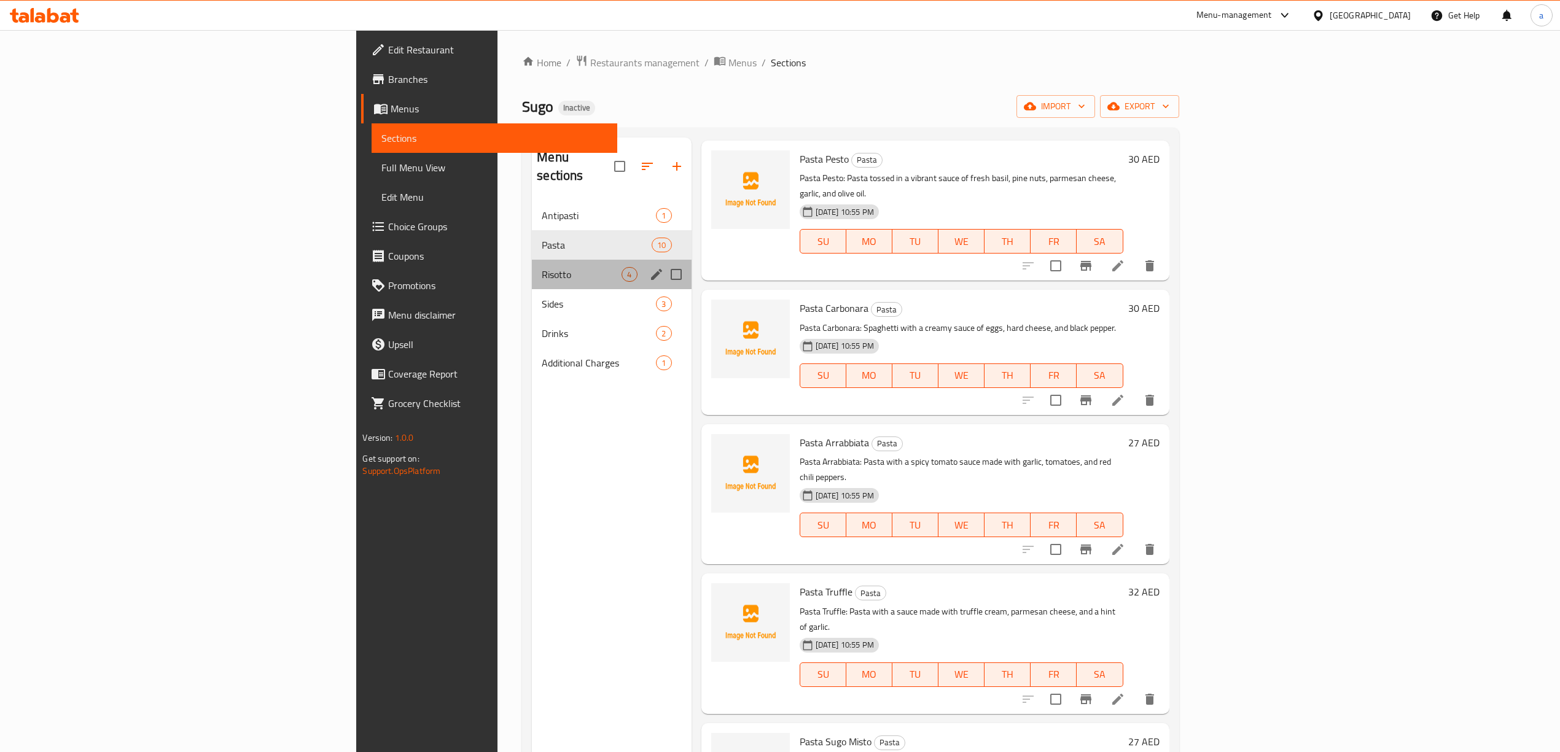
click at [532, 260] on div "Risotto 4" at bounding box center [611, 274] width 159 height 29
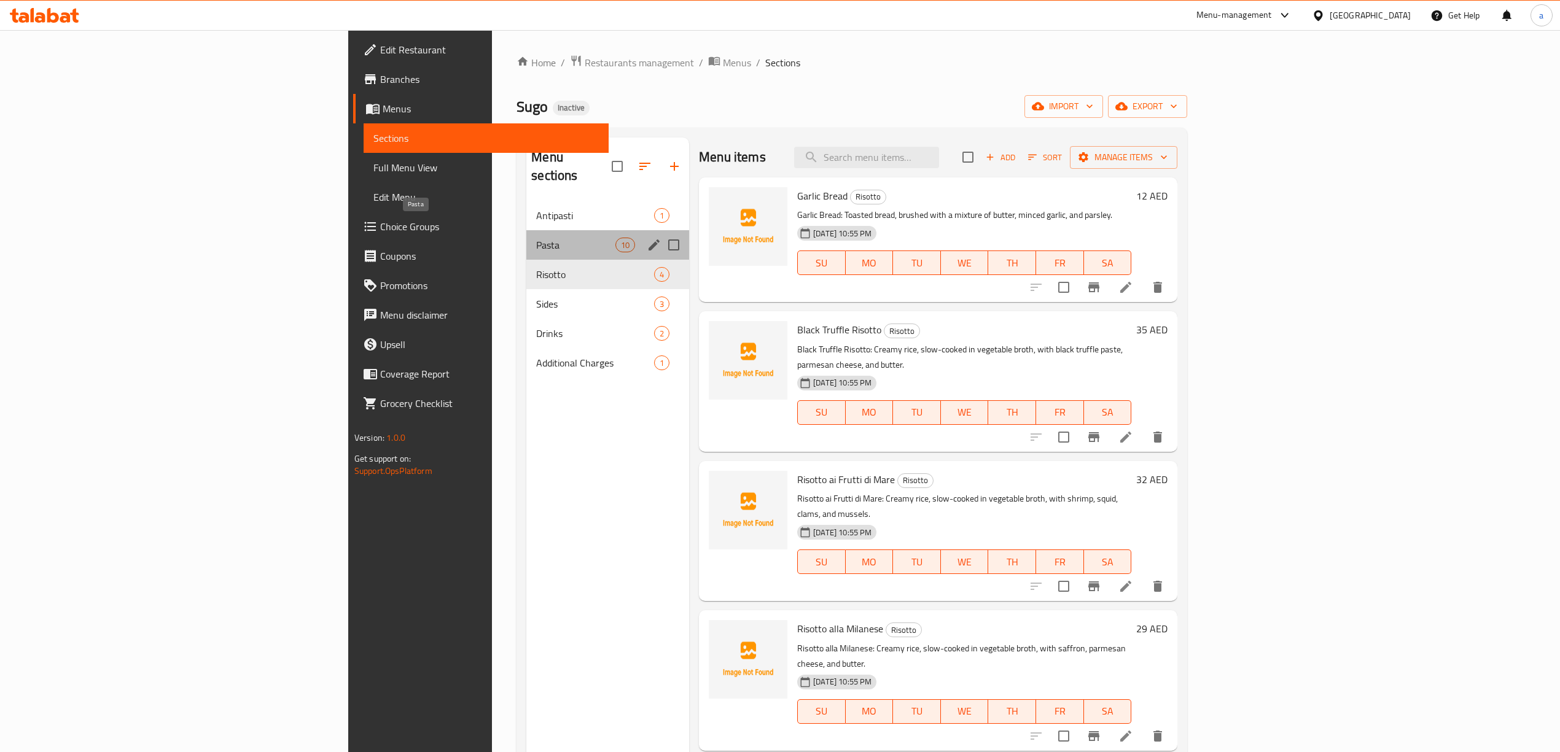
click at [536, 238] on span "Pasta" at bounding box center [575, 245] width 79 height 15
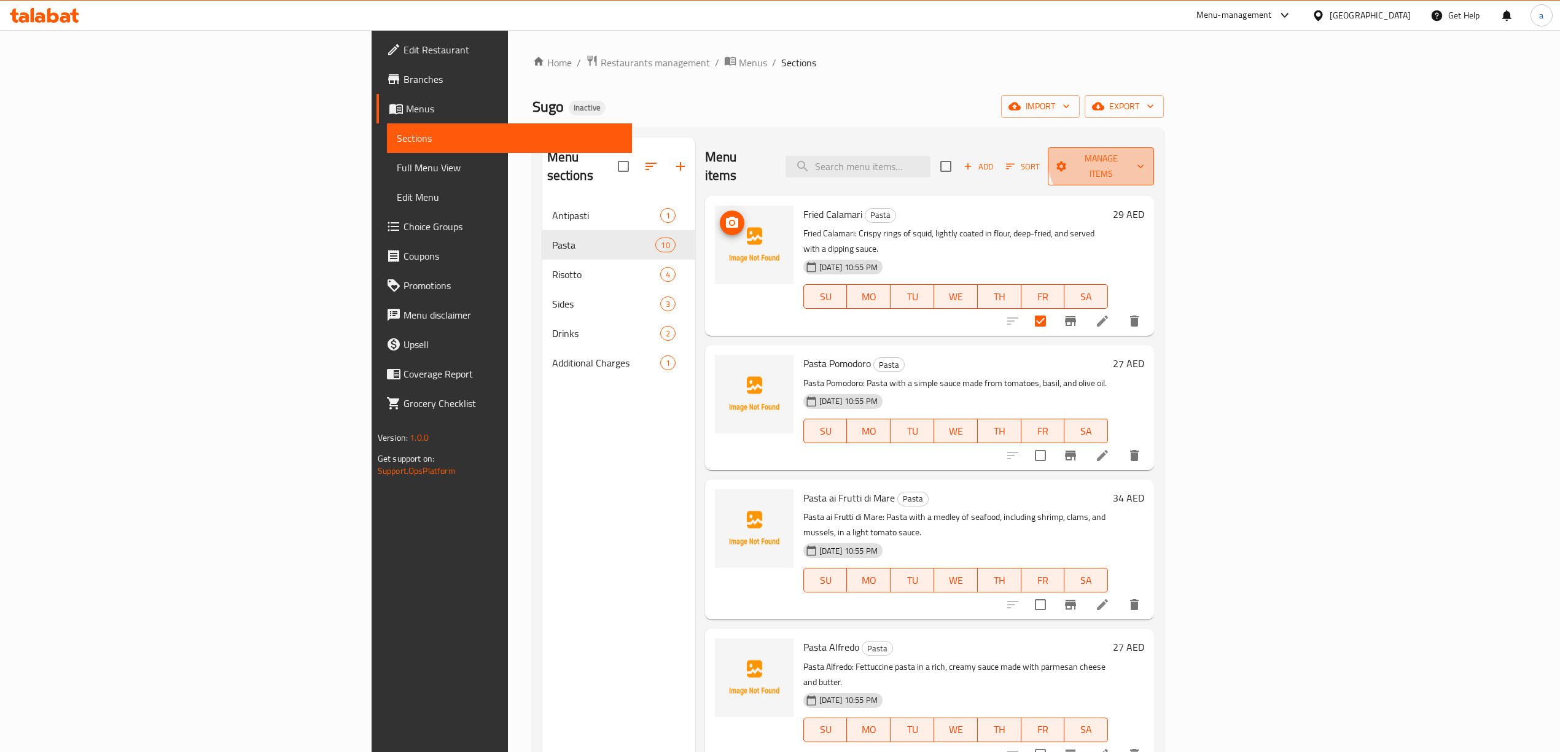
click at [1144, 158] on span "Manage items" at bounding box center [1101, 166] width 87 height 31
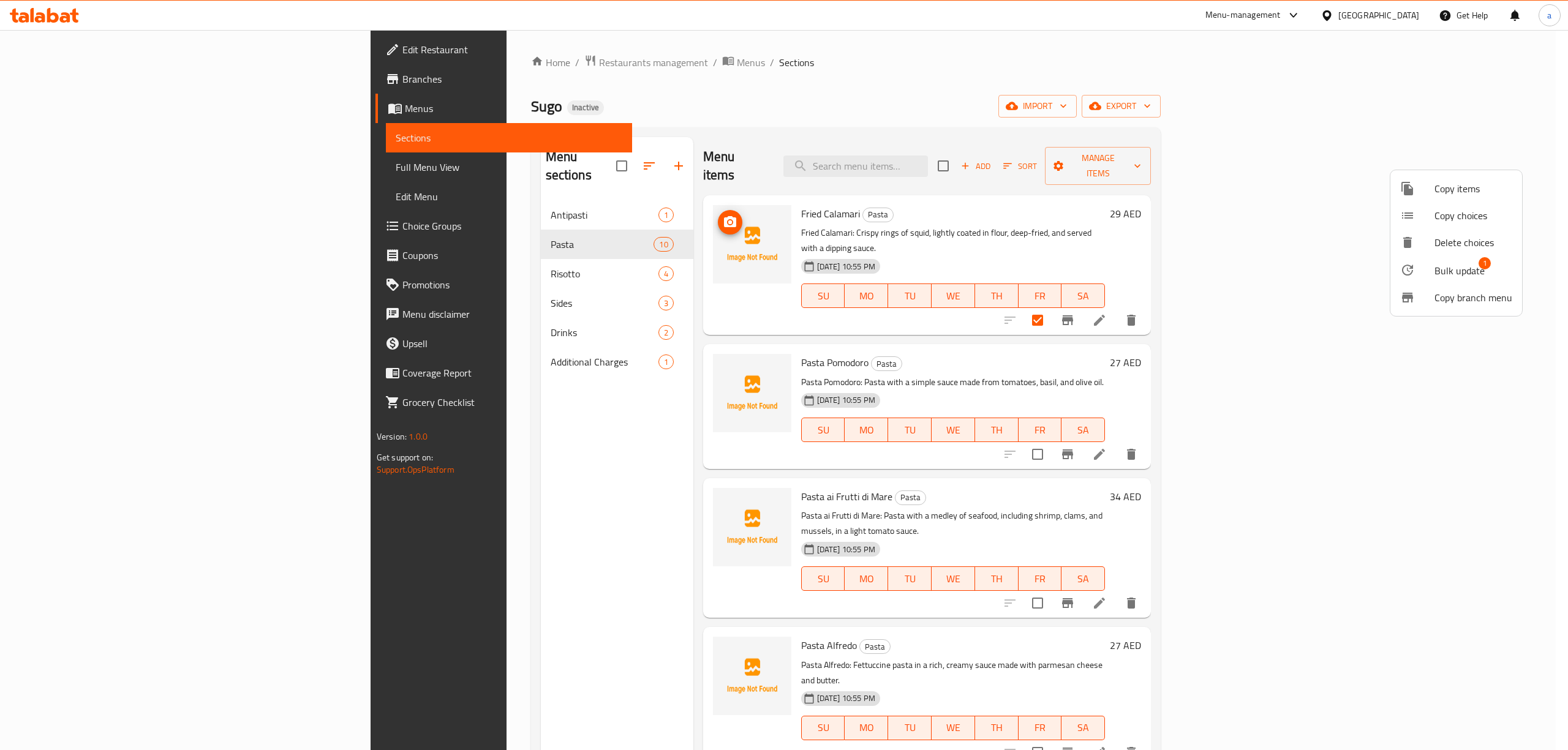
click at [1454, 279] on li "Bulk update 1" at bounding box center [1456, 270] width 132 height 28
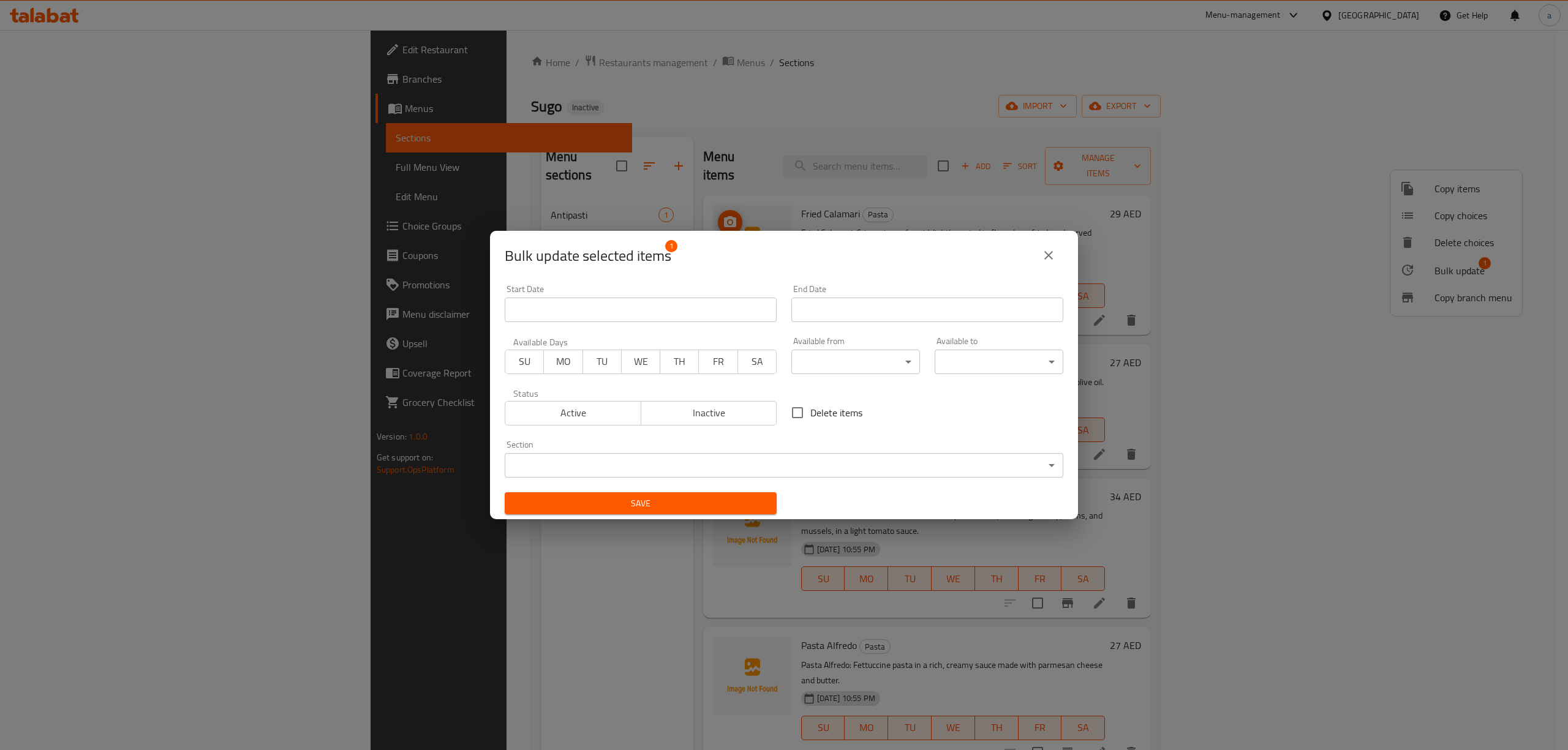
click at [768, 459] on body "​ Menu-management [GEOGRAPHIC_DATA] Get Help a Edit Restaurant Branches Menus S…" at bounding box center [784, 390] width 1568 height 720
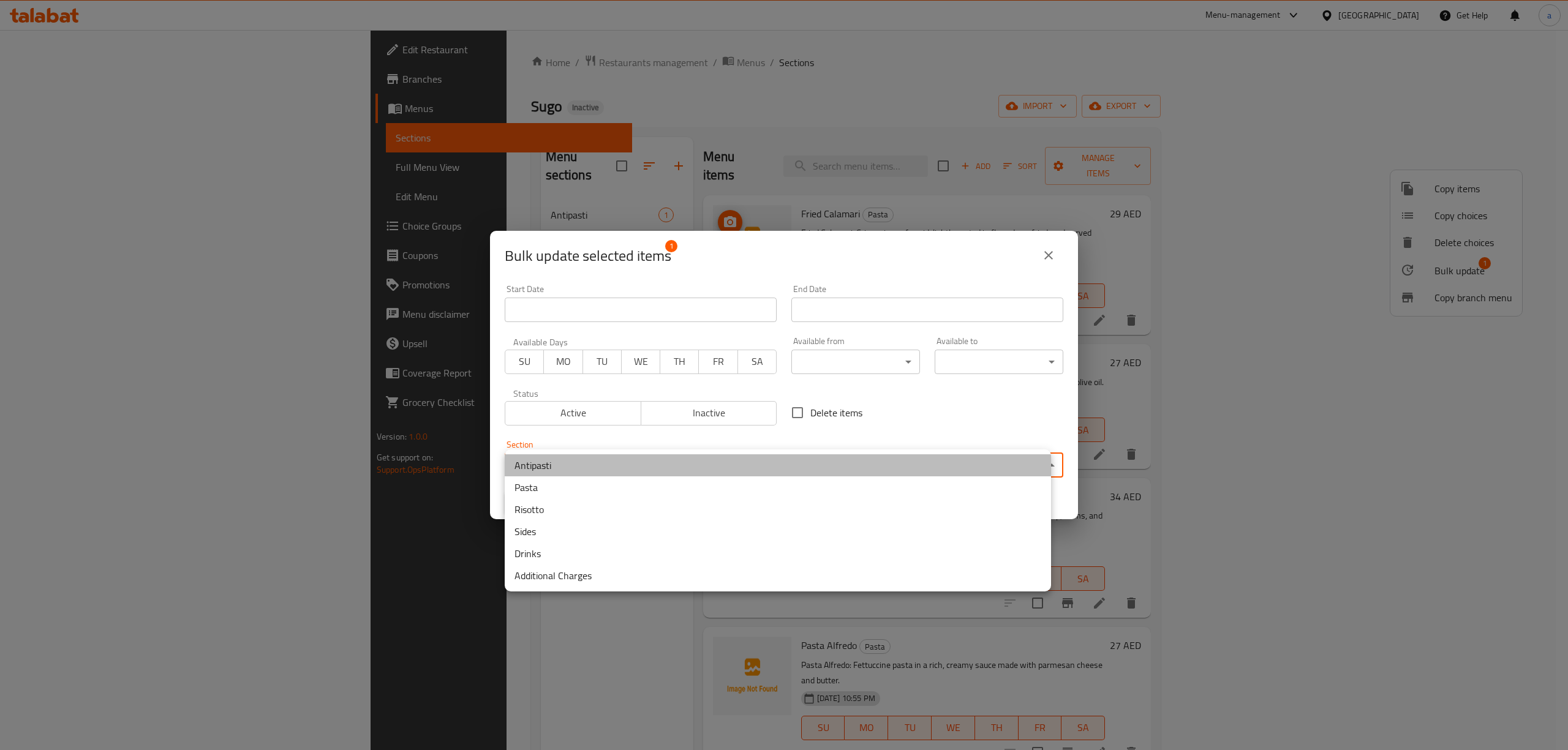
click at [768, 459] on li "Antipasti" at bounding box center [778, 466] width 547 height 22
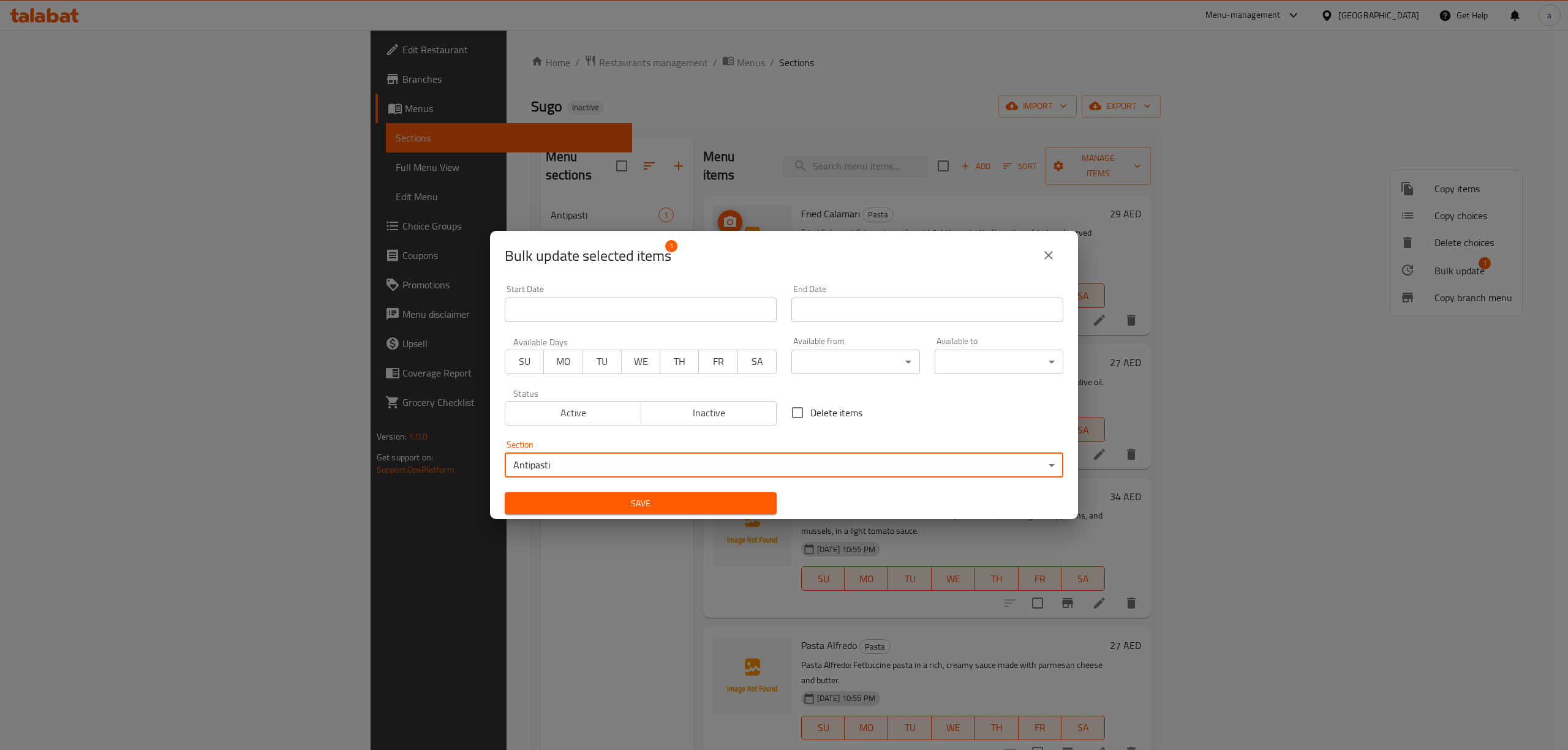
click at [675, 503] on span "Save" at bounding box center [640, 504] width 252 height 15
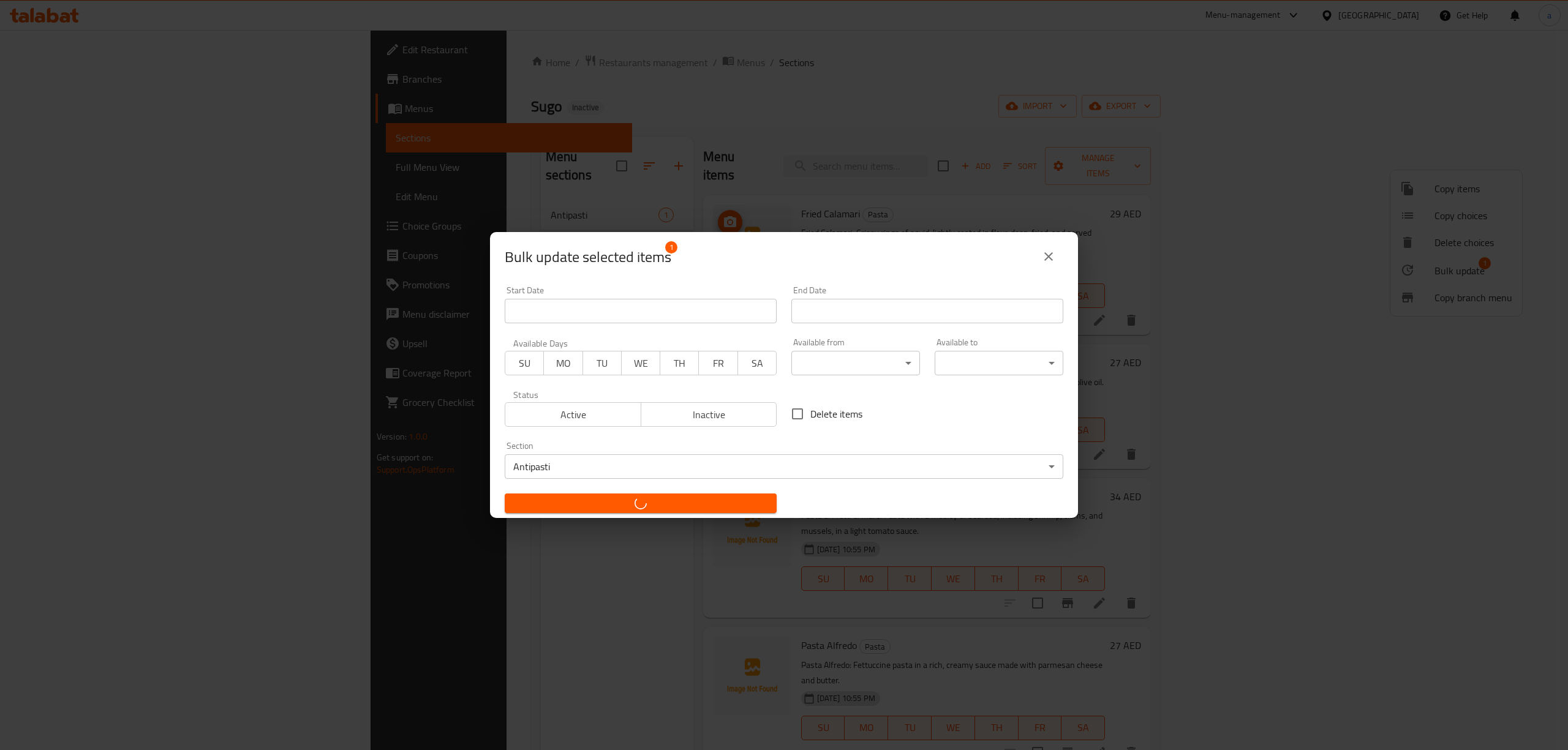
checkbox input "false"
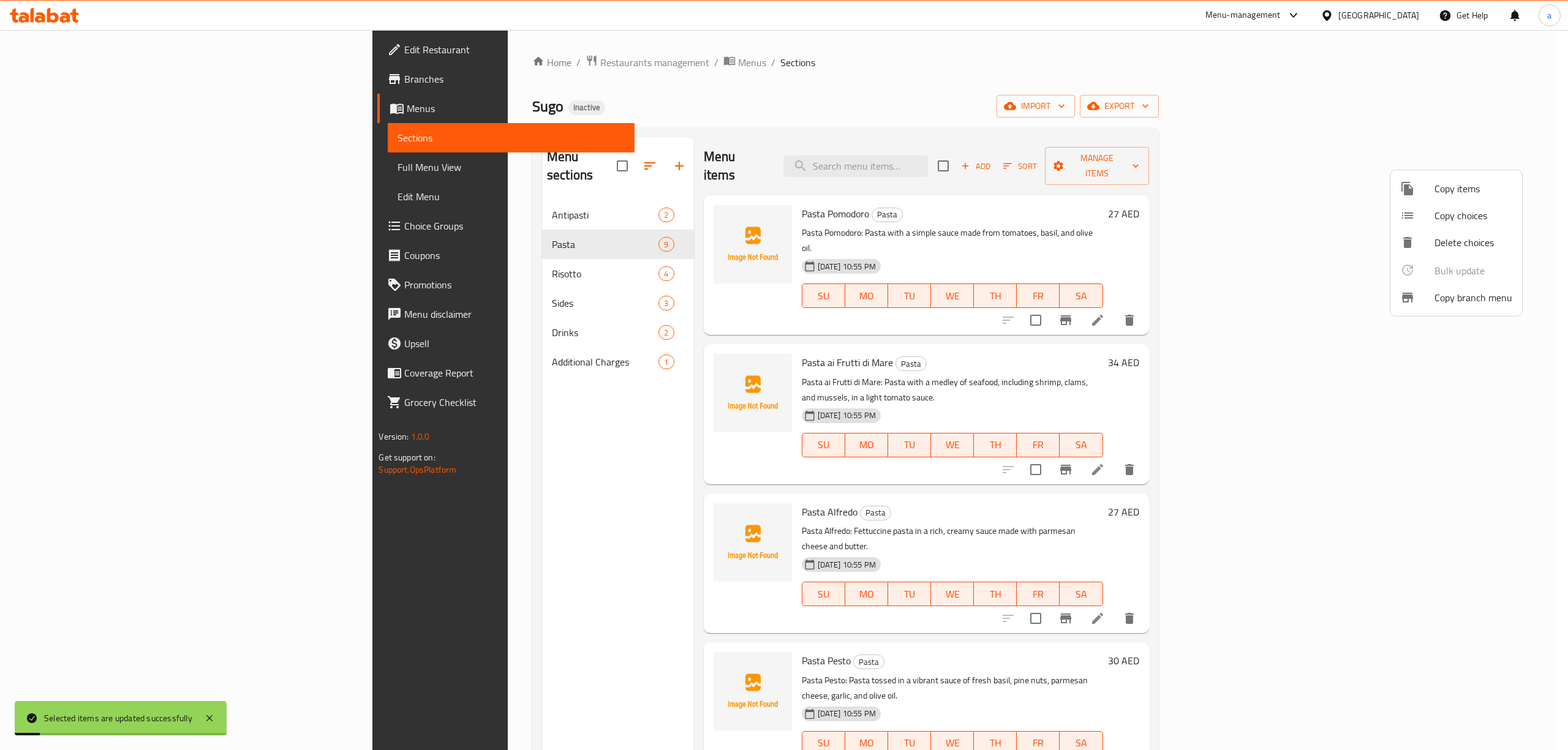
click at [470, 245] on div at bounding box center [784, 375] width 1568 height 750
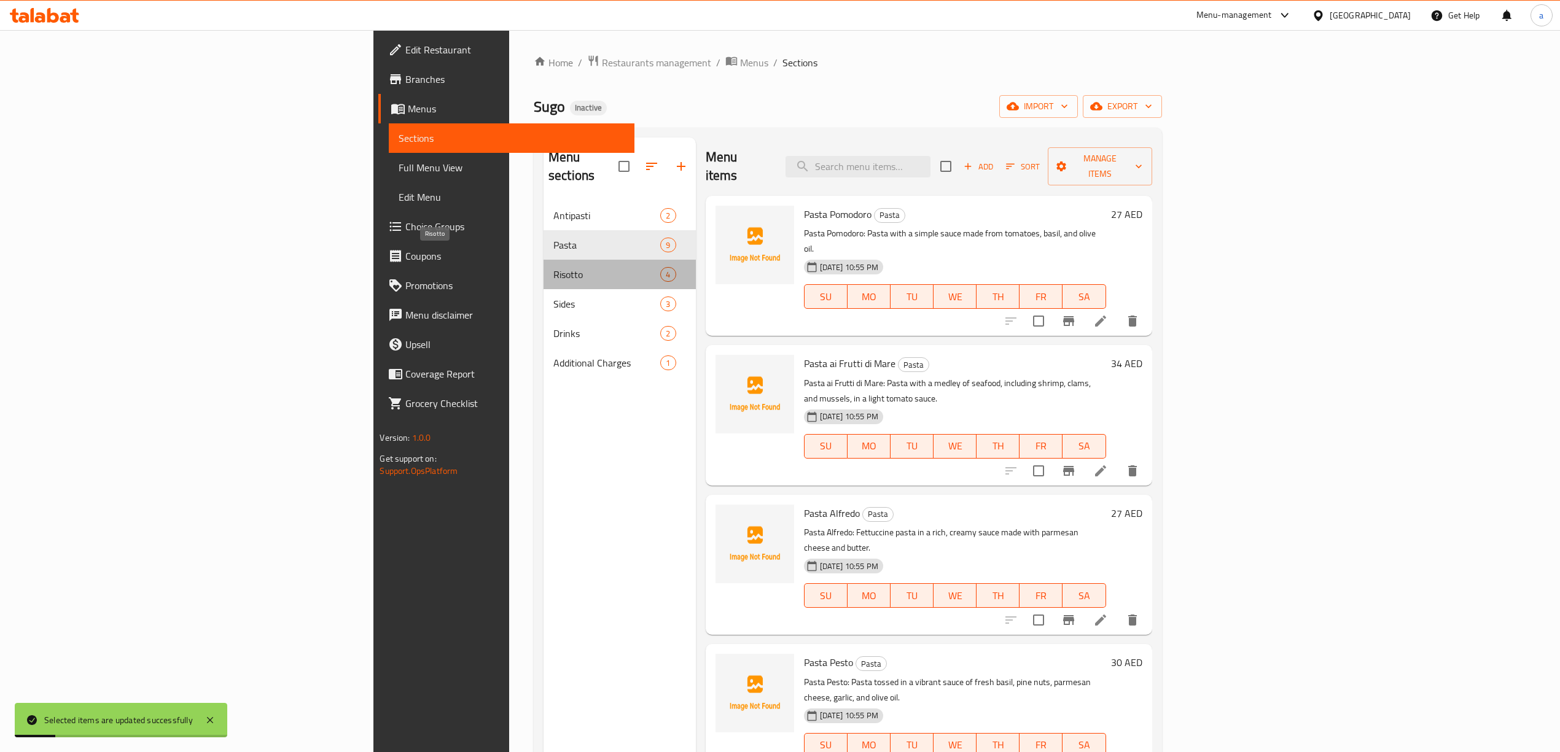
click at [553, 267] on span "Risotto" at bounding box center [606, 274] width 107 height 15
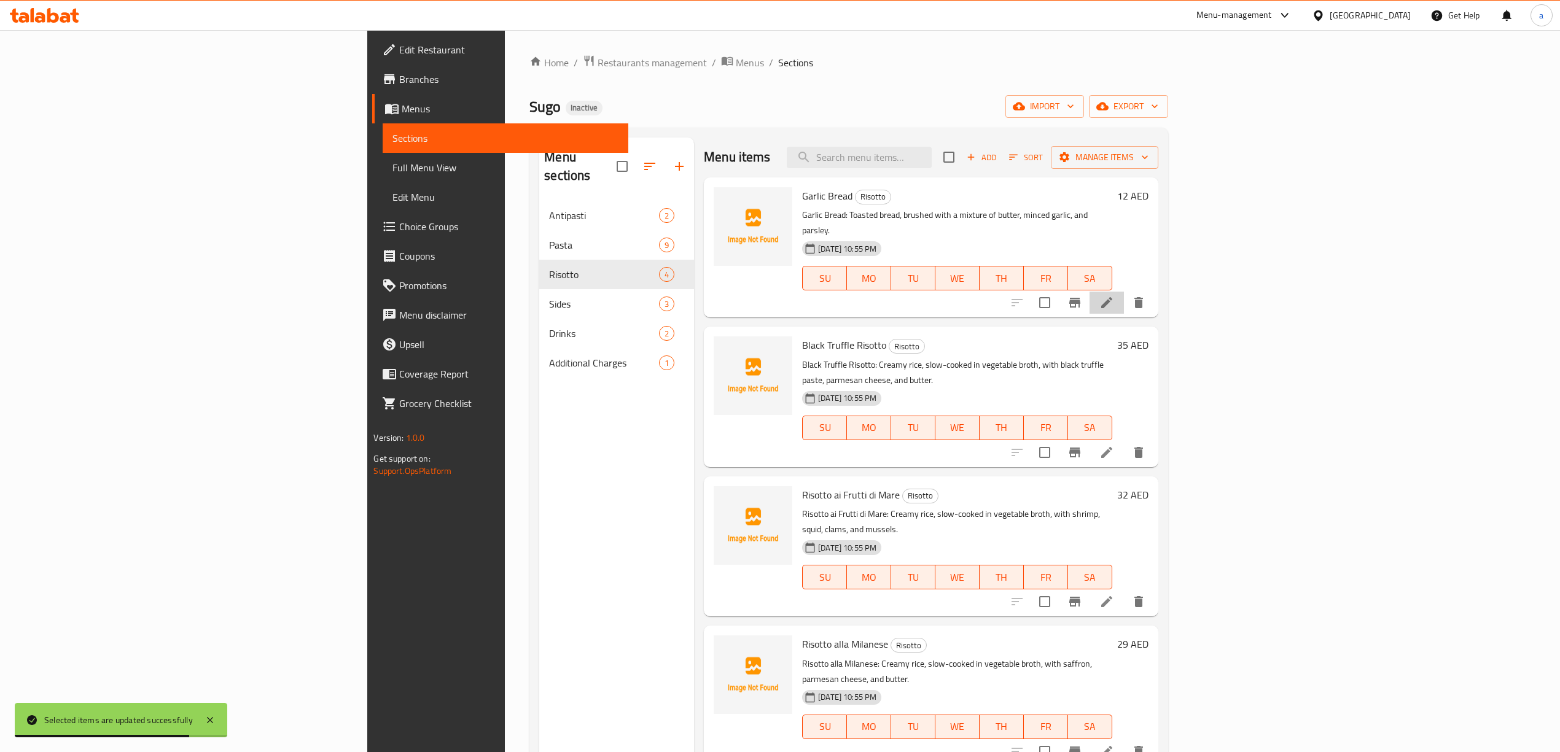
click at [1124, 292] on li at bounding box center [1107, 303] width 34 height 22
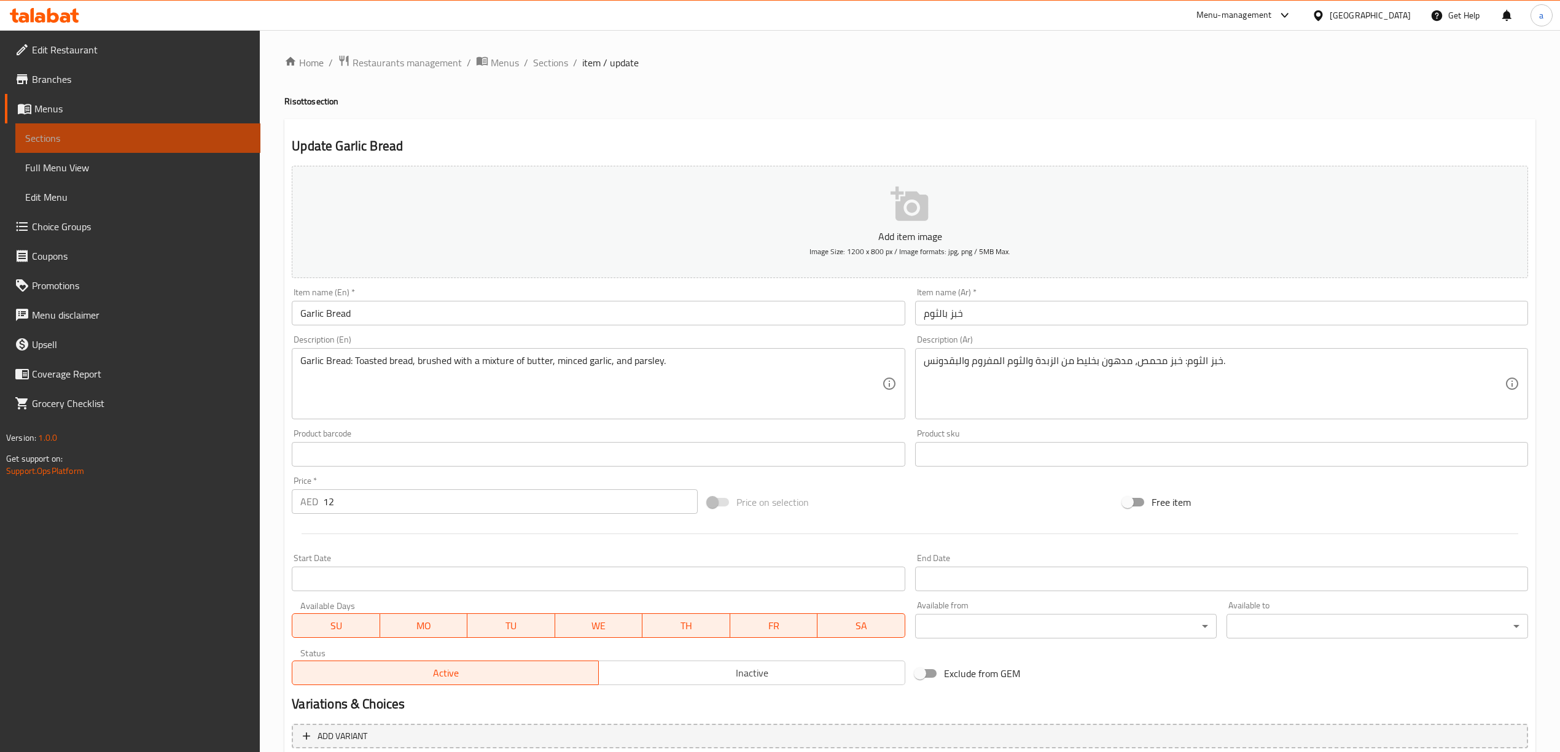
click at [182, 129] on link "Sections" at bounding box center [137, 137] width 245 height 29
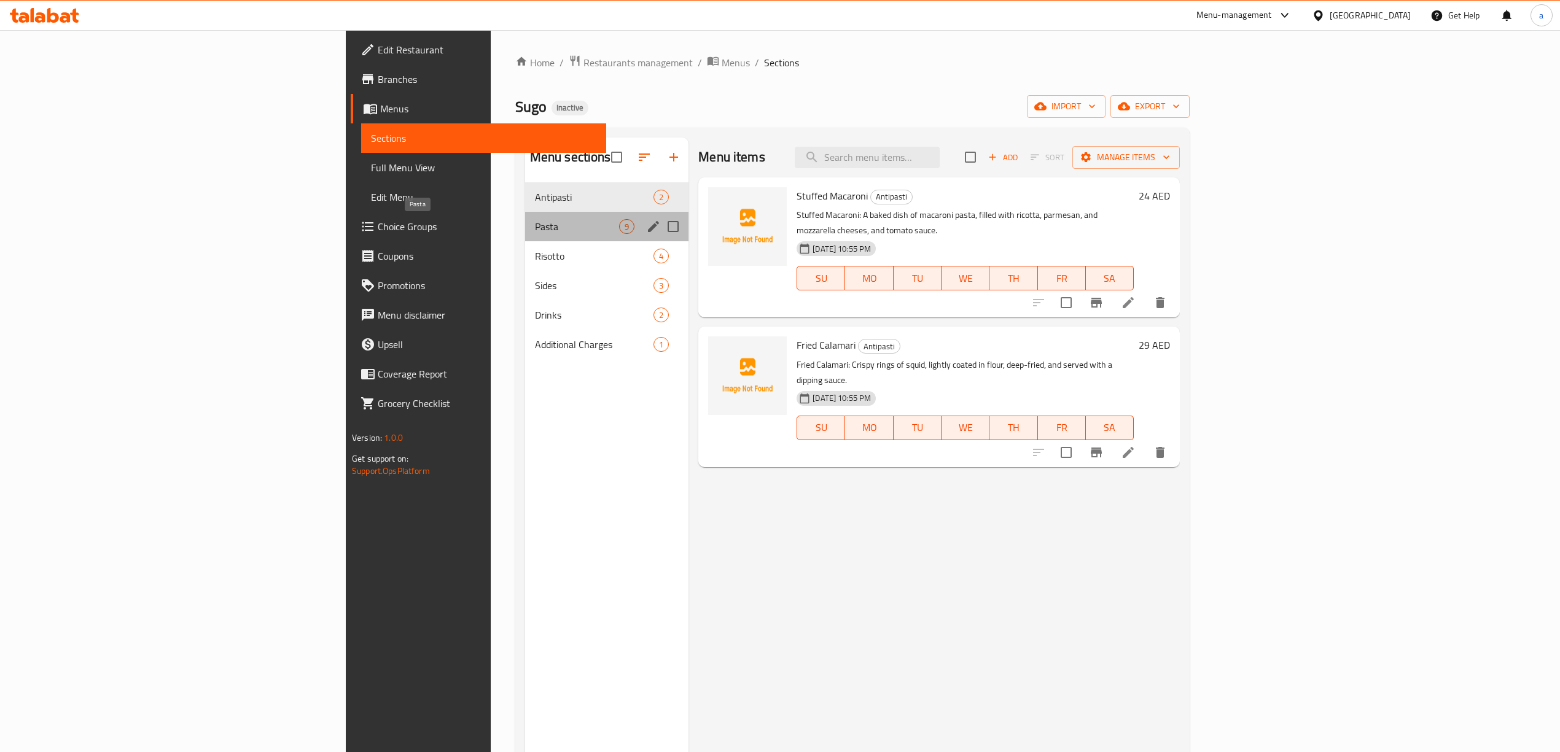
click at [535, 222] on span "Pasta" at bounding box center [577, 226] width 84 height 15
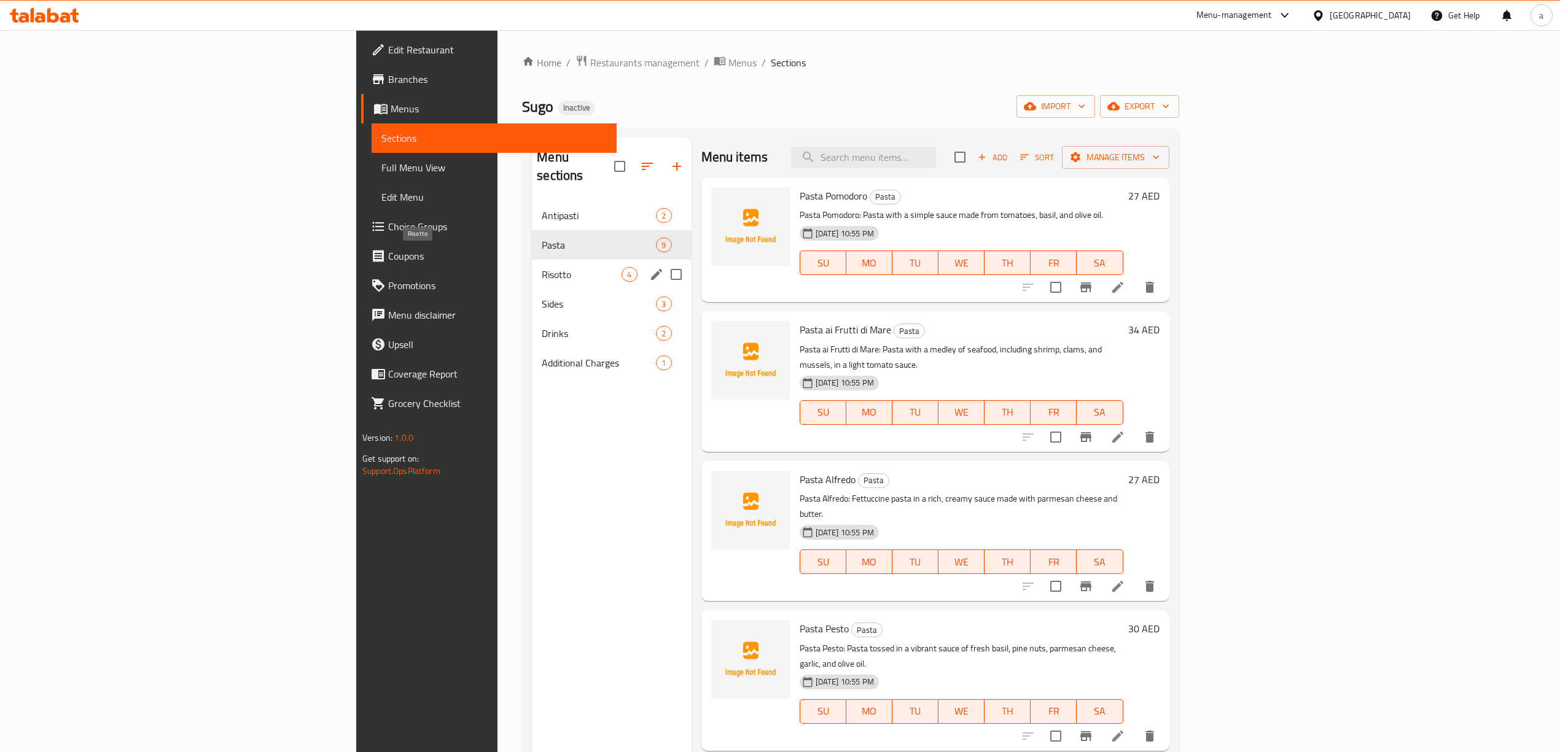
click at [542, 267] on span "Risotto" at bounding box center [582, 274] width 80 height 15
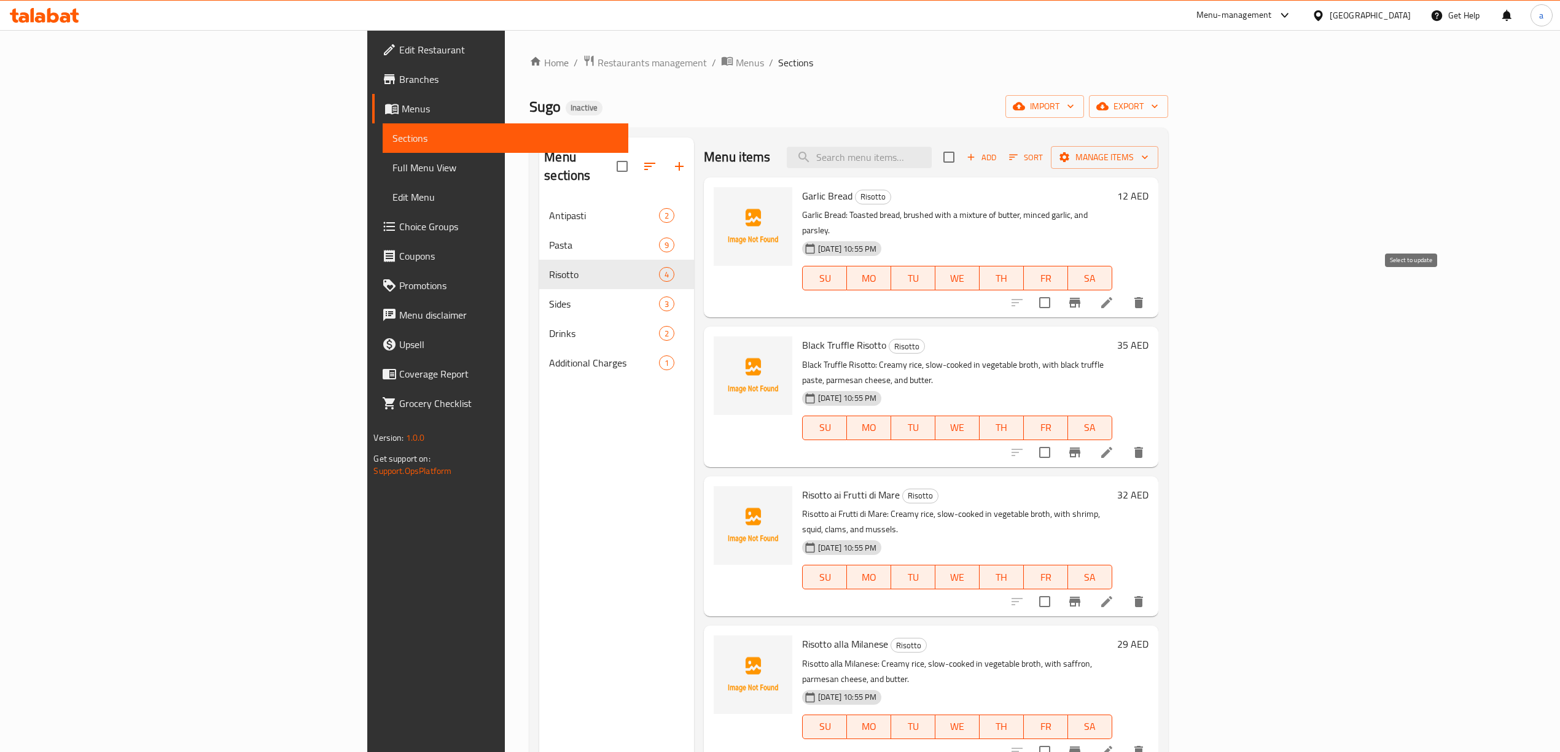
click at [1058, 290] on input "checkbox" at bounding box center [1045, 303] width 26 height 26
click at [1158, 167] on button "Manage items" at bounding box center [1104, 157] width 107 height 23
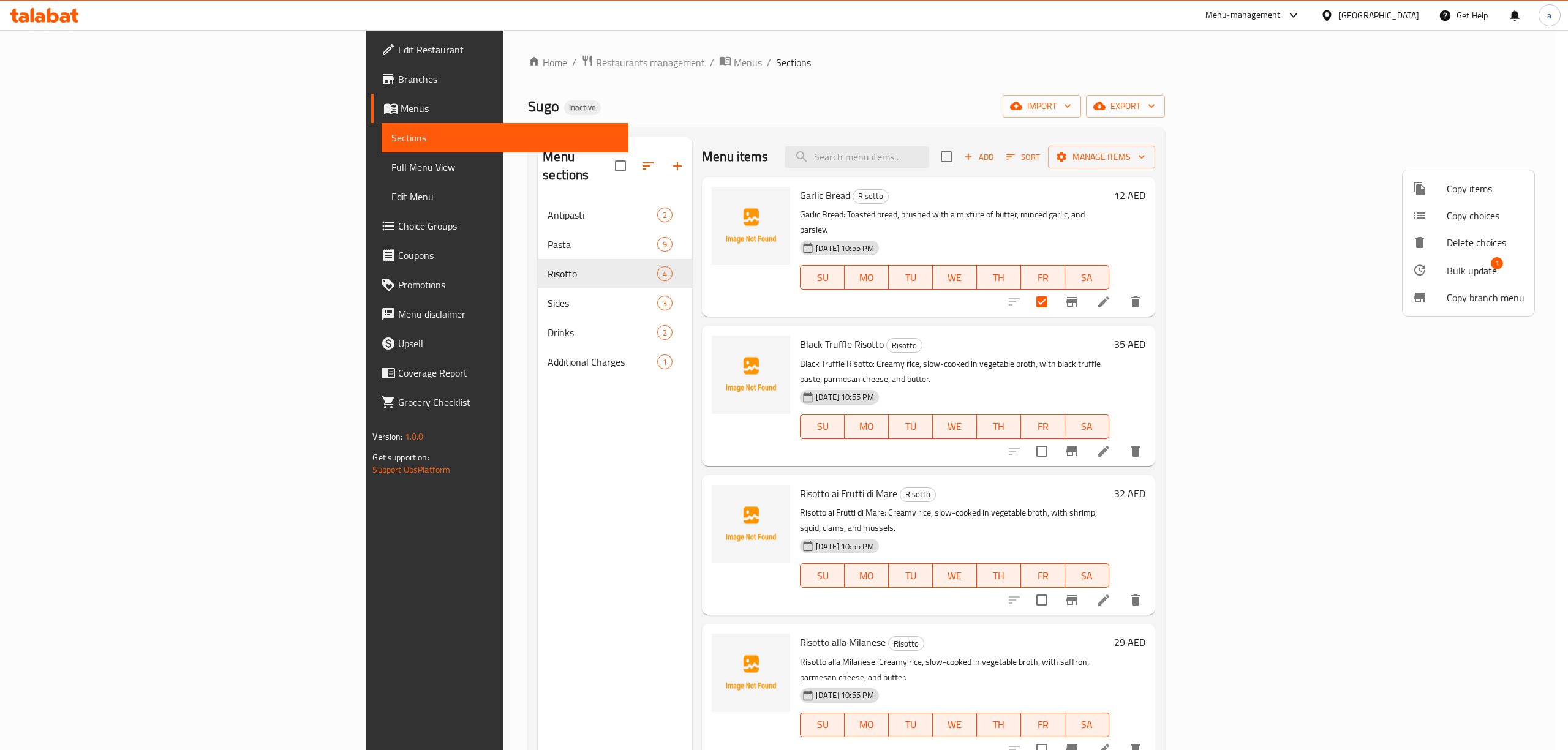
click at [1451, 269] on span "Bulk update" at bounding box center [1472, 270] width 50 height 15
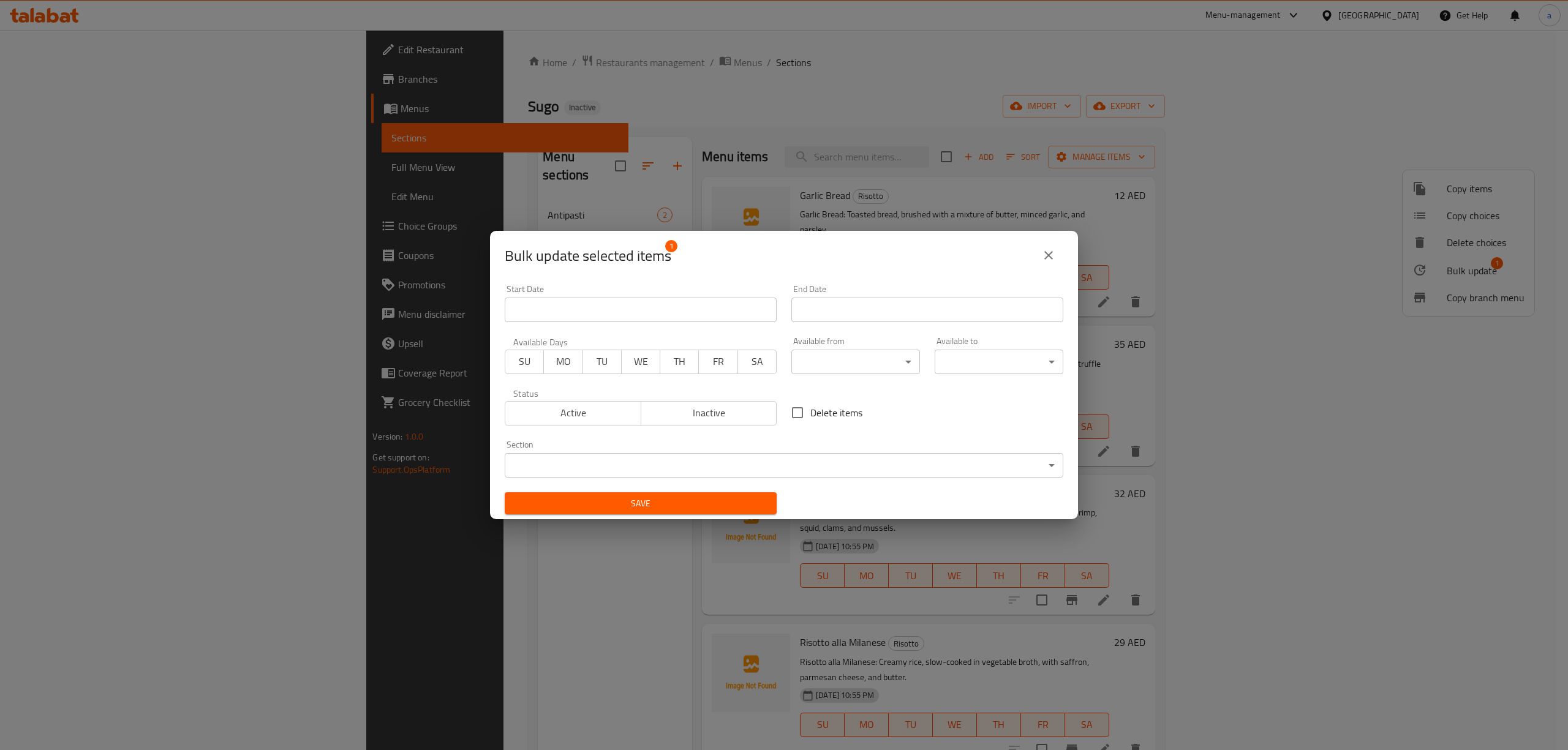
click at [797, 472] on body "​ Menu-management [GEOGRAPHIC_DATA] Get Help a Edit Restaurant Branches Menus S…" at bounding box center [784, 390] width 1568 height 720
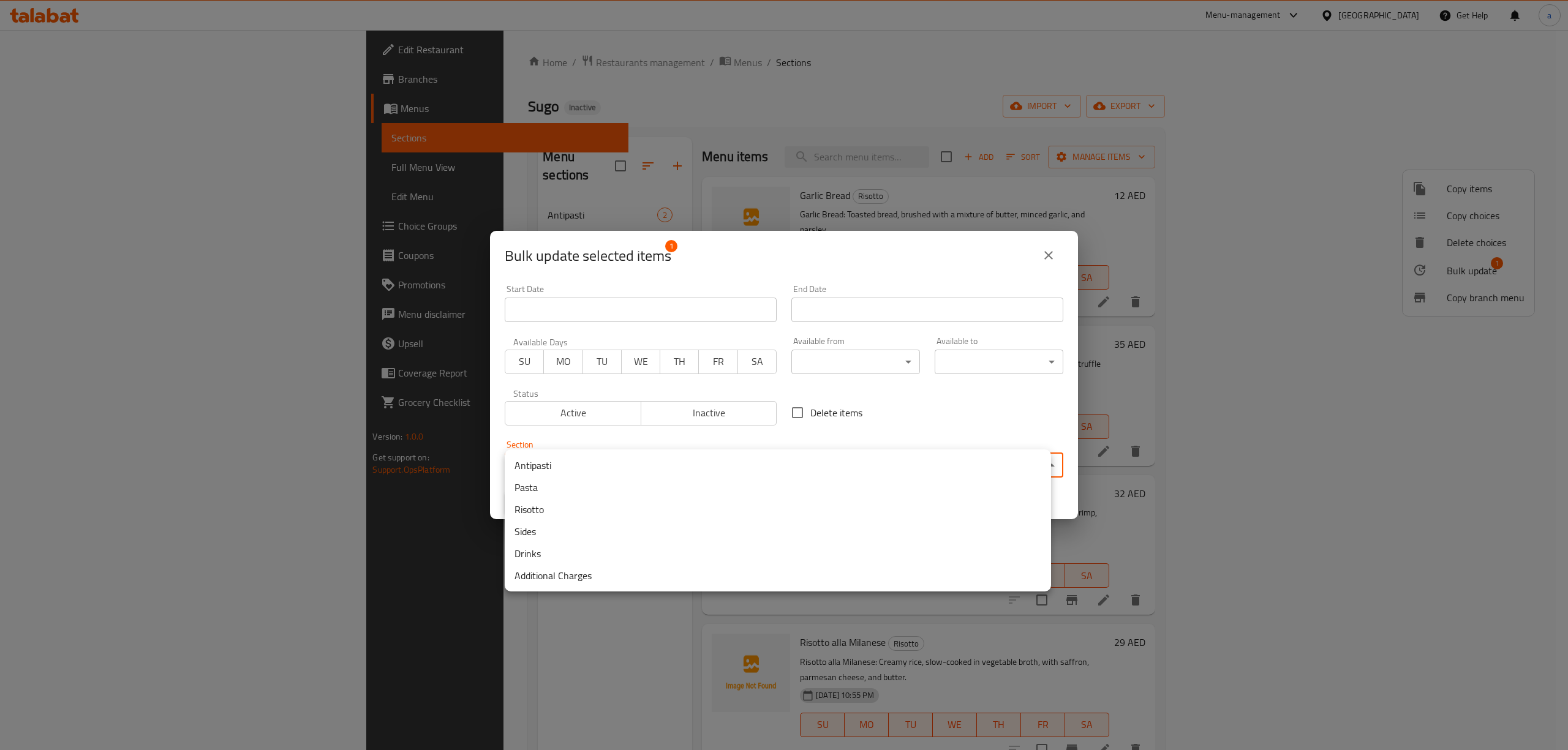
click at [674, 455] on li "Antipasti" at bounding box center [778, 466] width 547 height 22
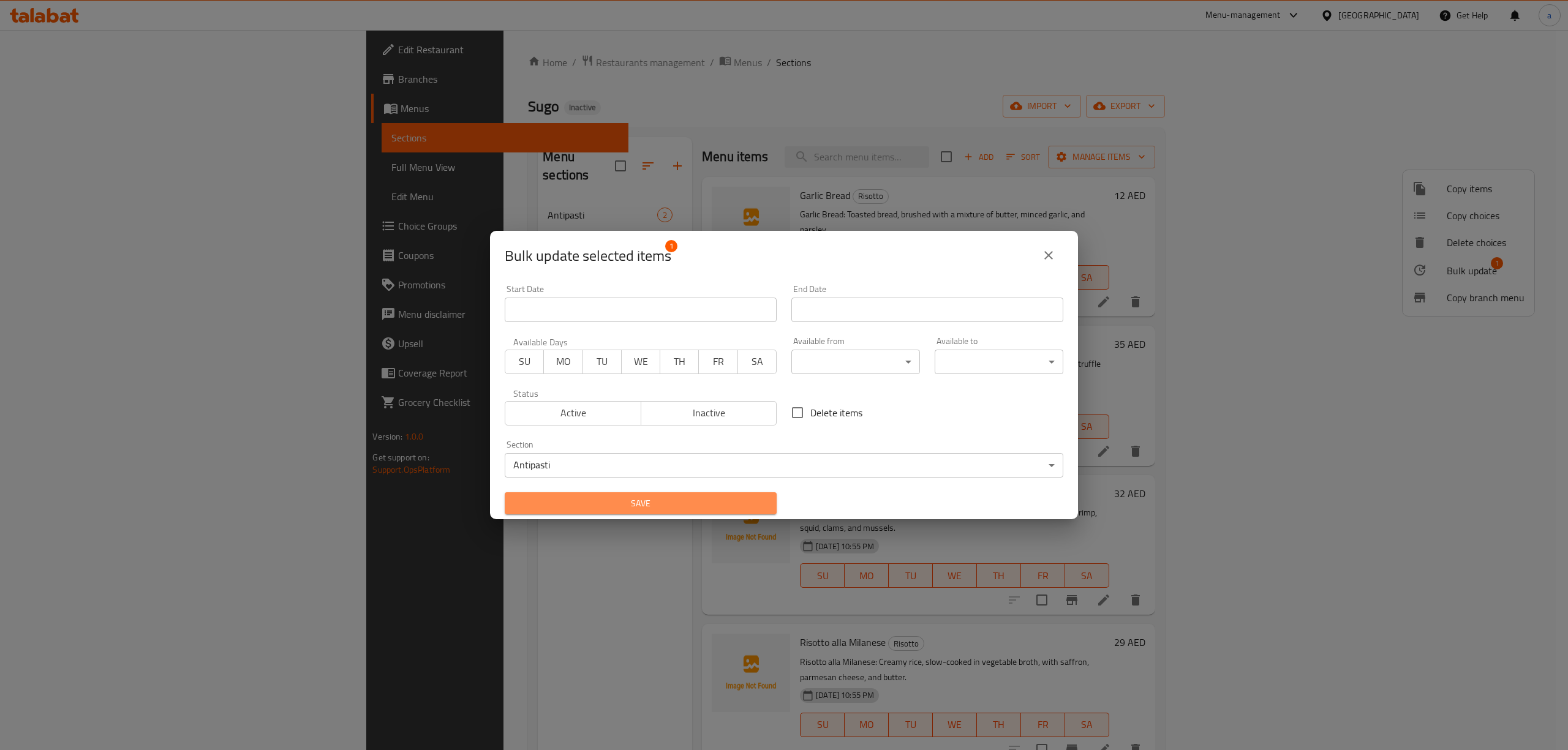
click at [645, 497] on span "Save" at bounding box center [640, 504] width 252 height 15
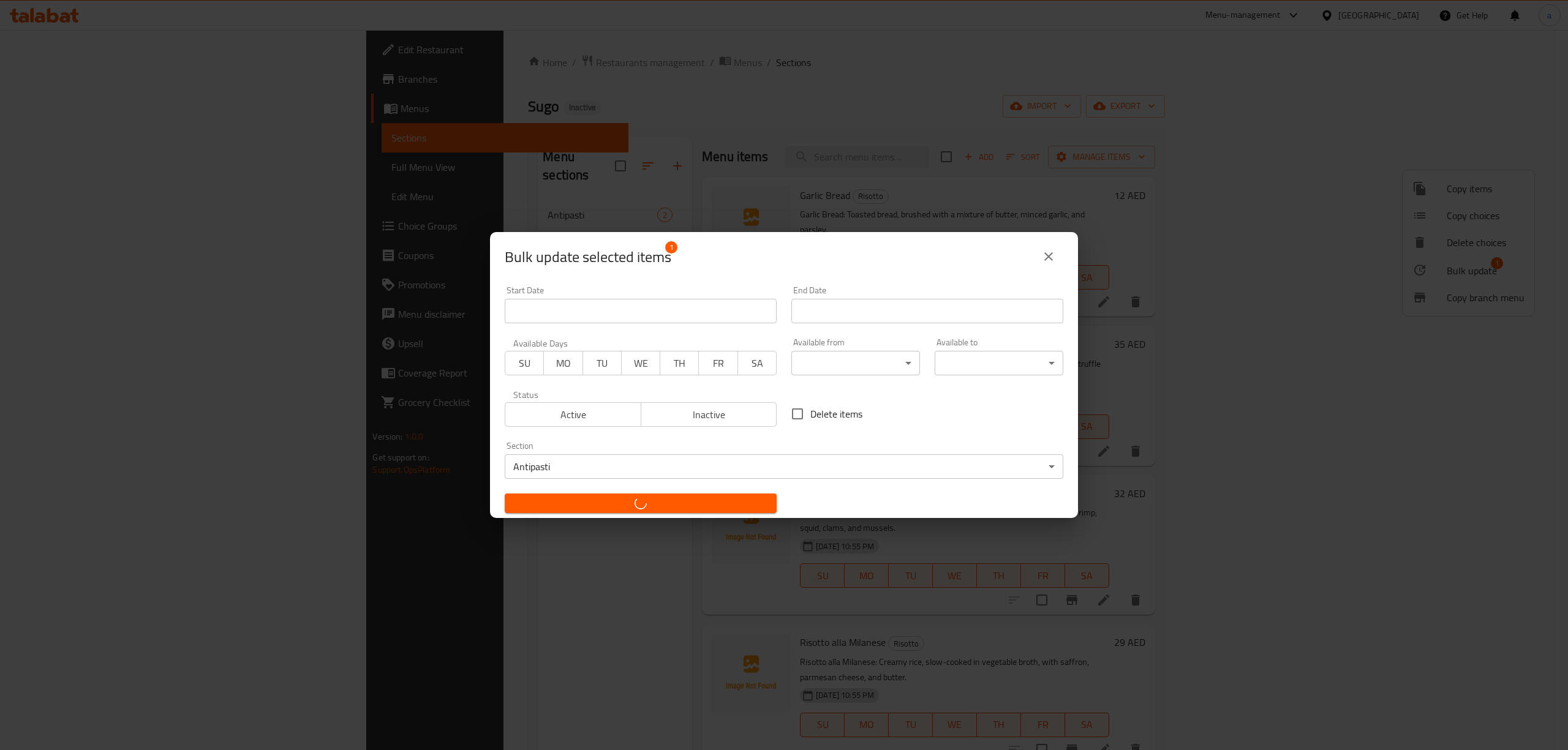
checkbox input "false"
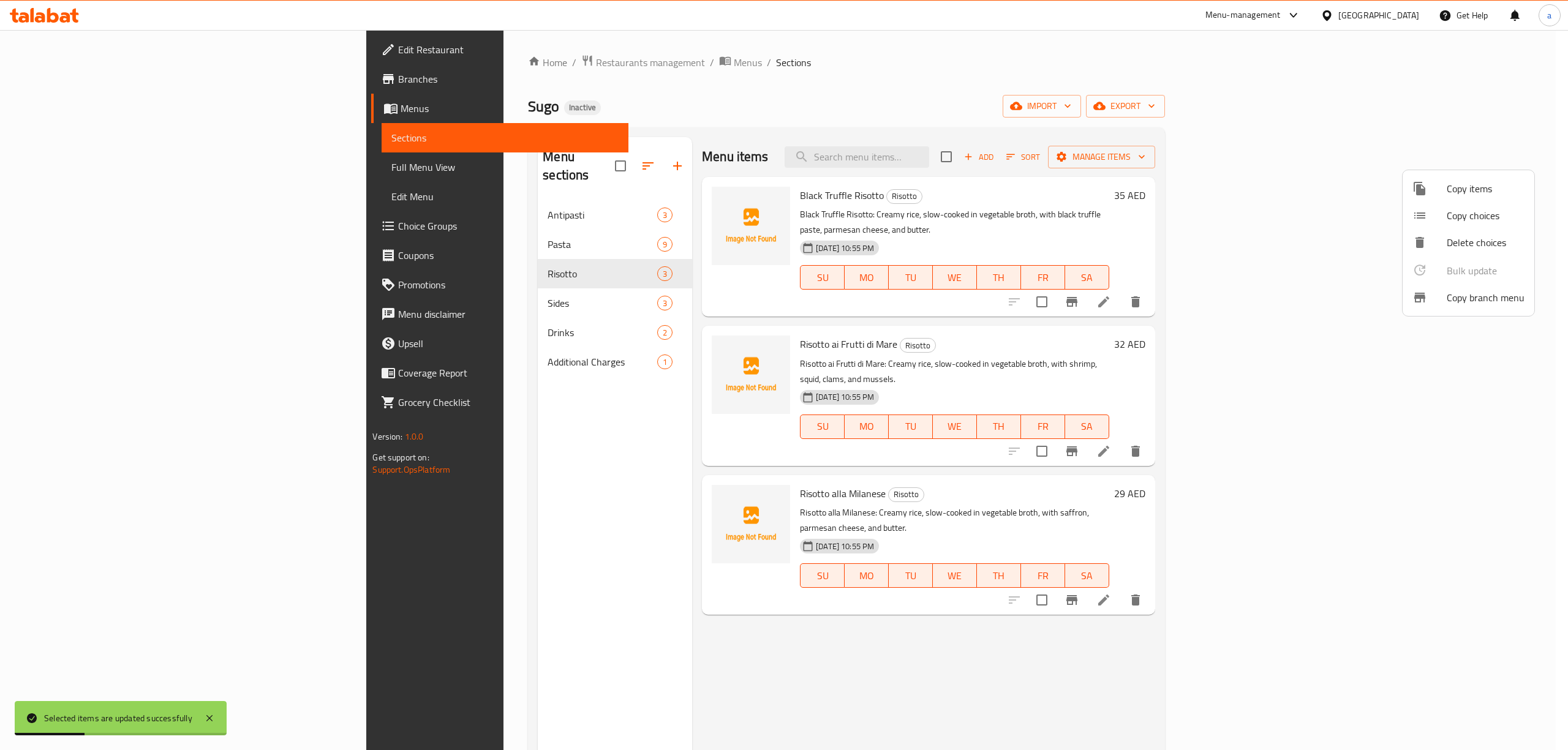
click at [423, 293] on div at bounding box center [784, 375] width 1568 height 750
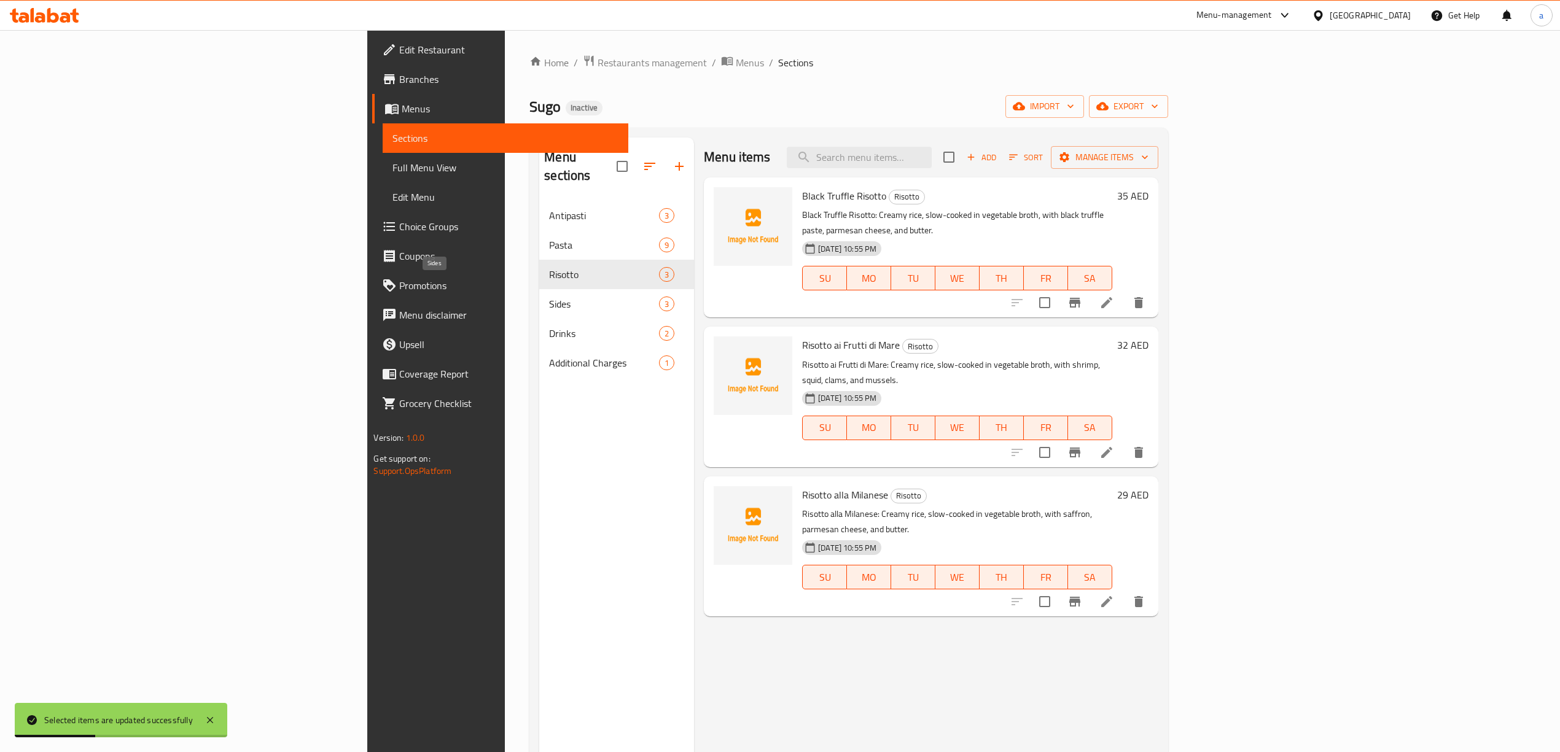
click at [549, 297] on span "Sides" at bounding box center [604, 304] width 110 height 15
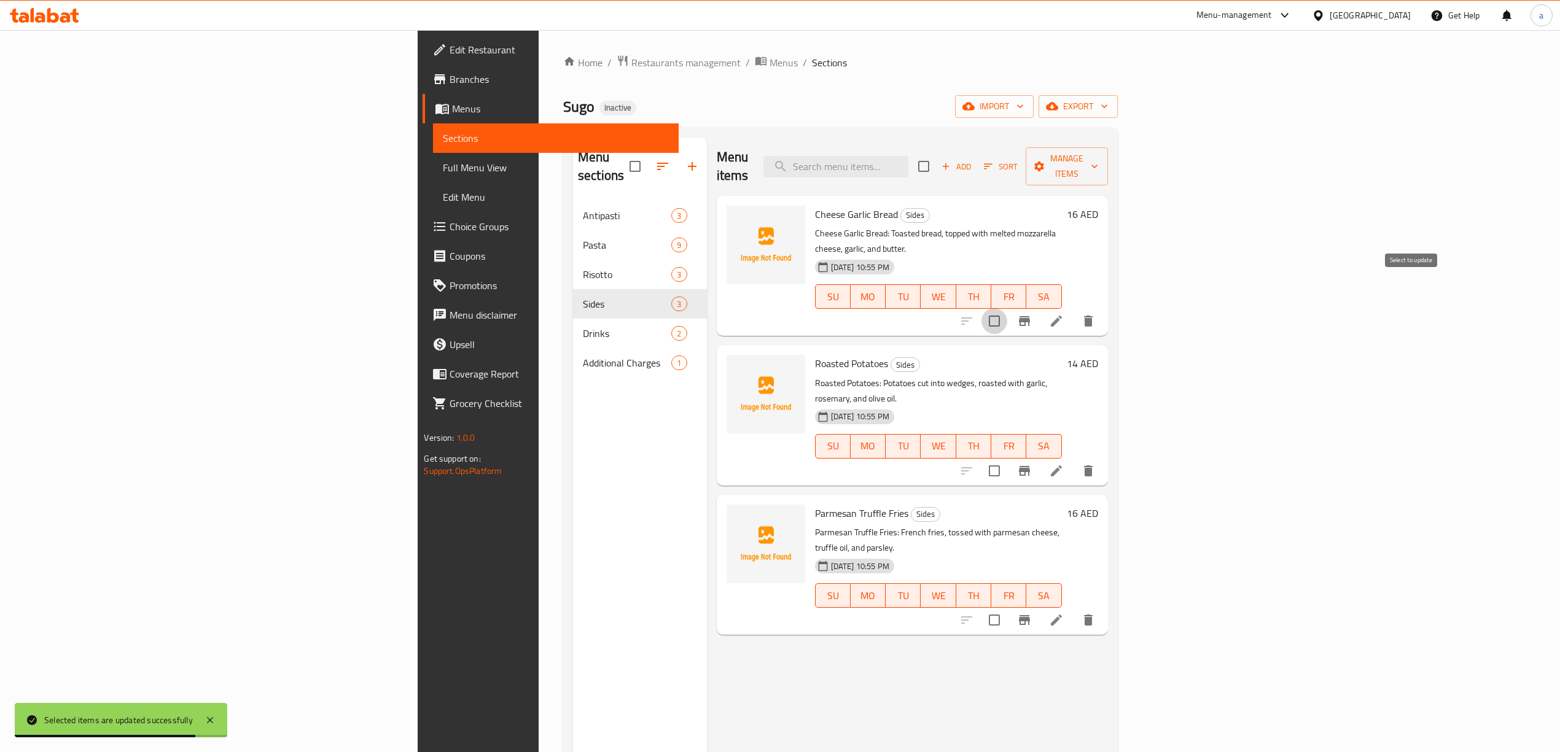
click at [1007, 308] on input "checkbox" at bounding box center [995, 321] width 26 height 26
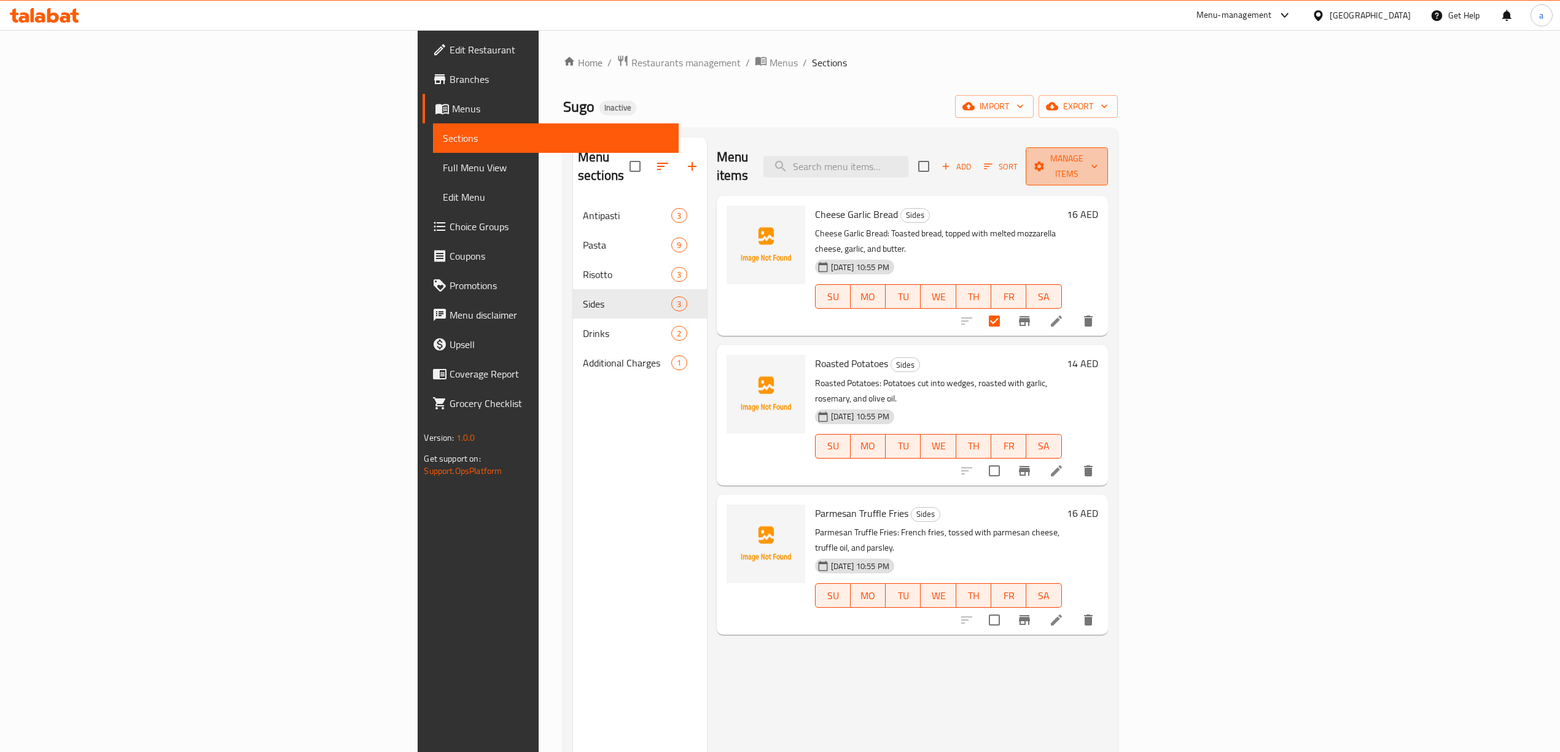
click at [1098, 160] on span "Manage items" at bounding box center [1067, 166] width 63 height 31
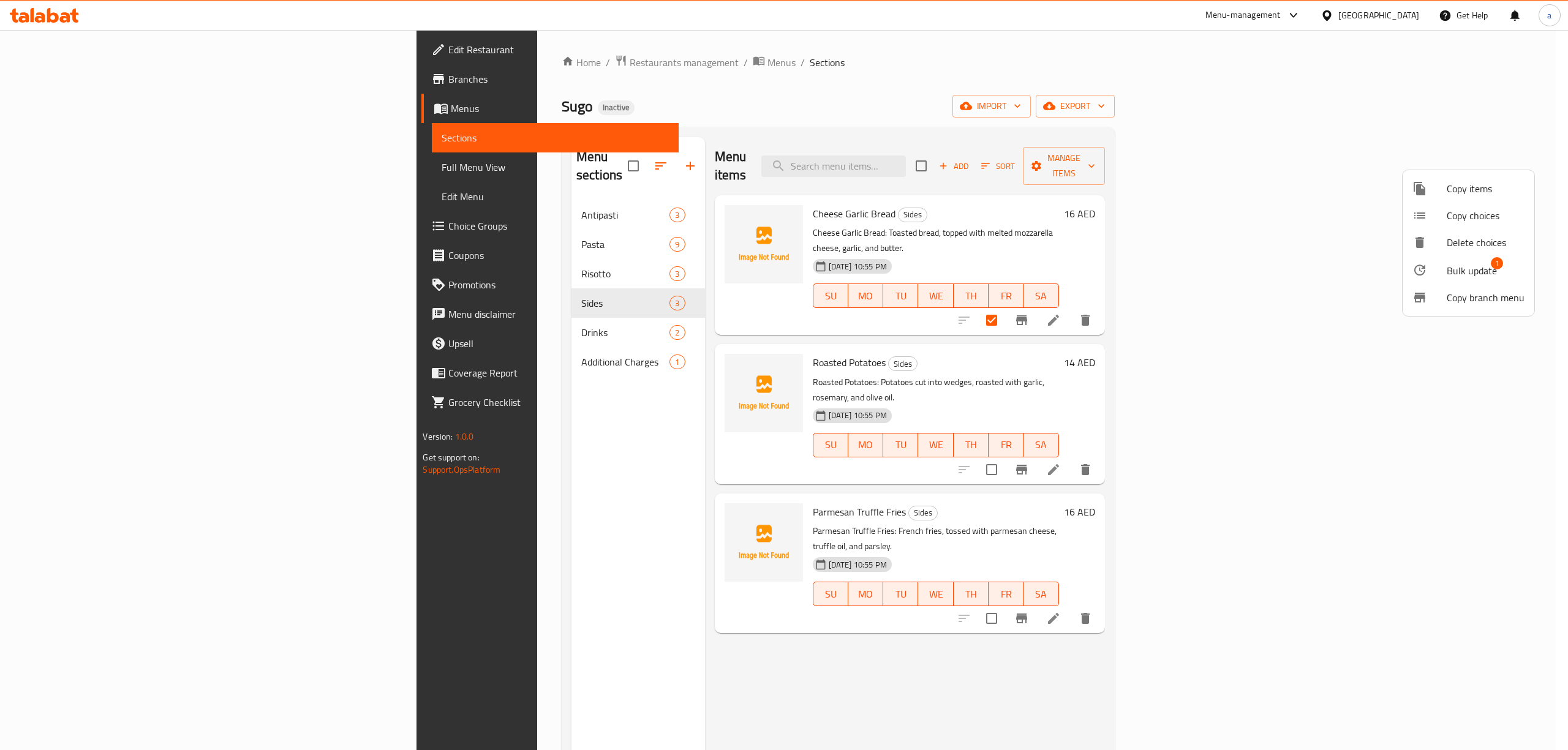
click at [1449, 273] on span "Bulk update" at bounding box center [1472, 270] width 50 height 15
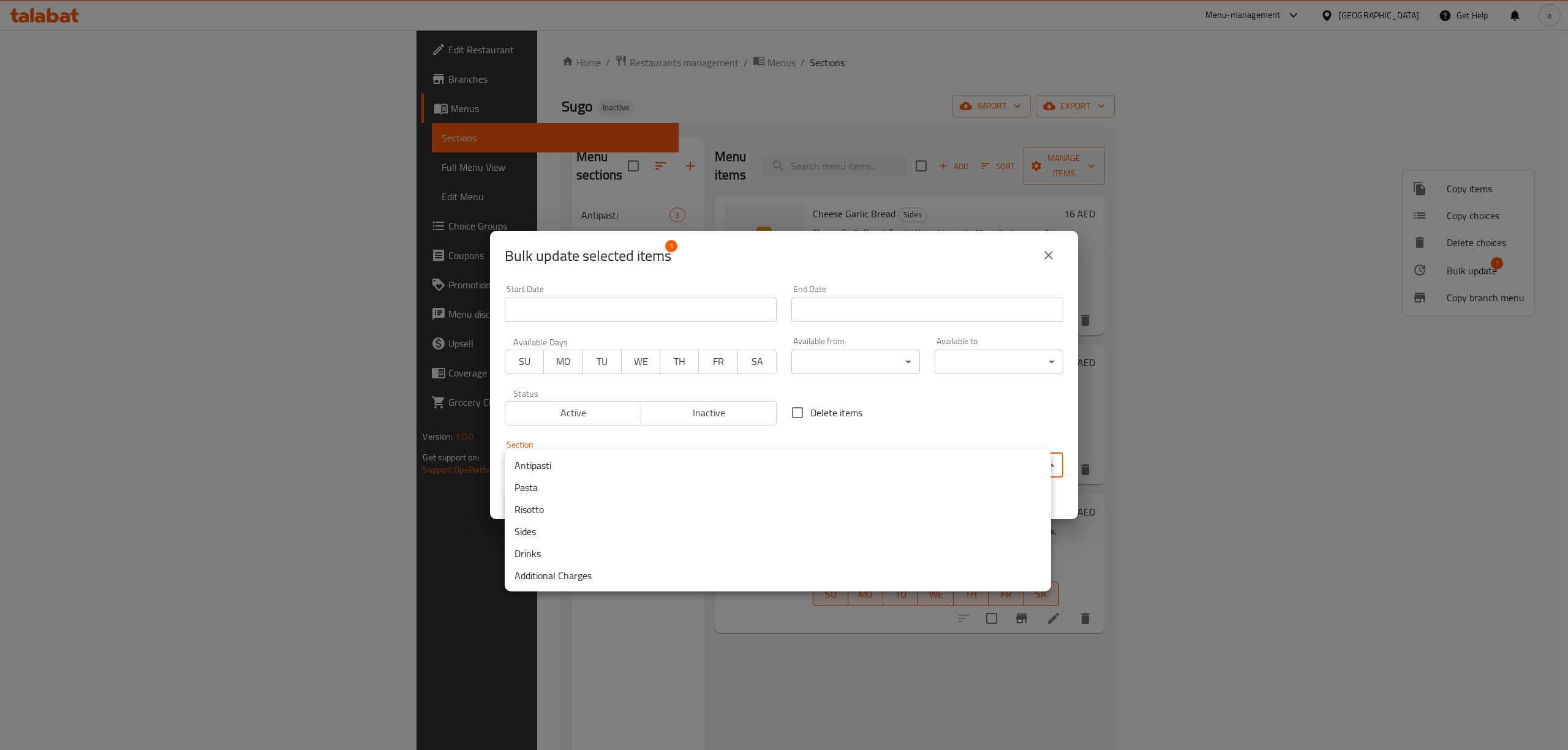
click at [744, 462] on body "​ Menu-management [GEOGRAPHIC_DATA] Get Help a Edit Restaurant Branches Menus S…" at bounding box center [784, 390] width 1568 height 720
click at [579, 466] on li "Antipasti" at bounding box center [778, 466] width 547 height 22
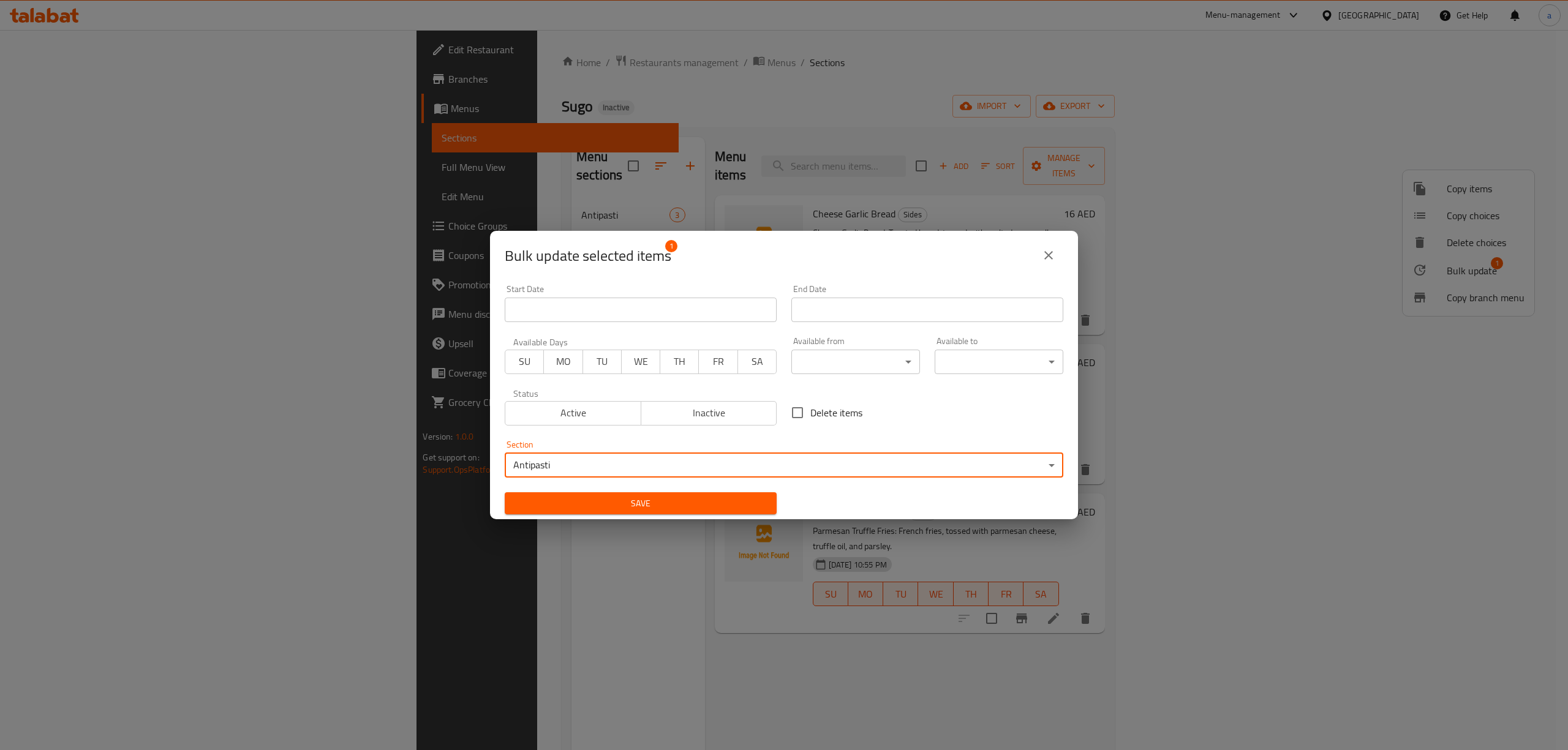
click at [712, 493] on button "Save" at bounding box center [640, 504] width 272 height 23
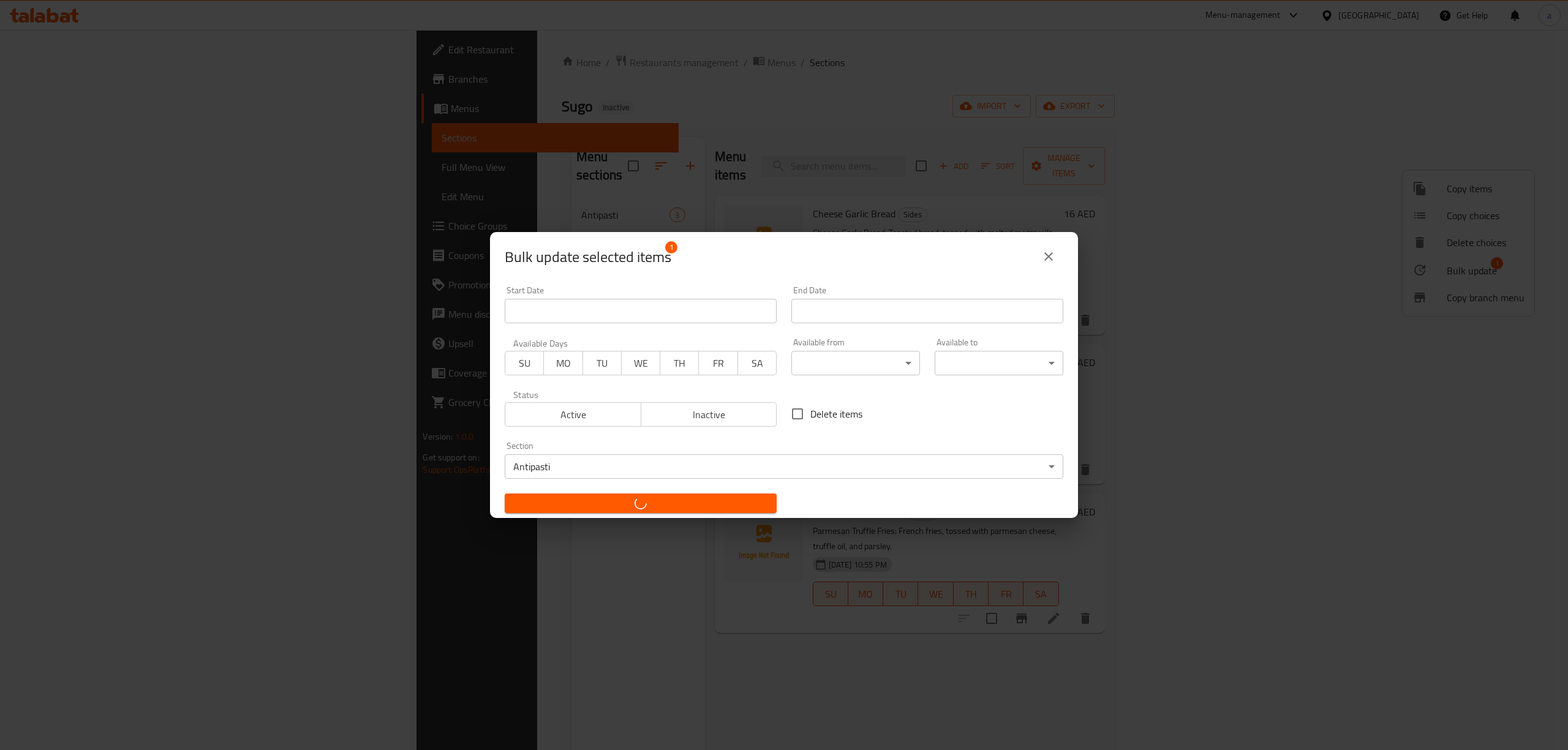
checkbox input "false"
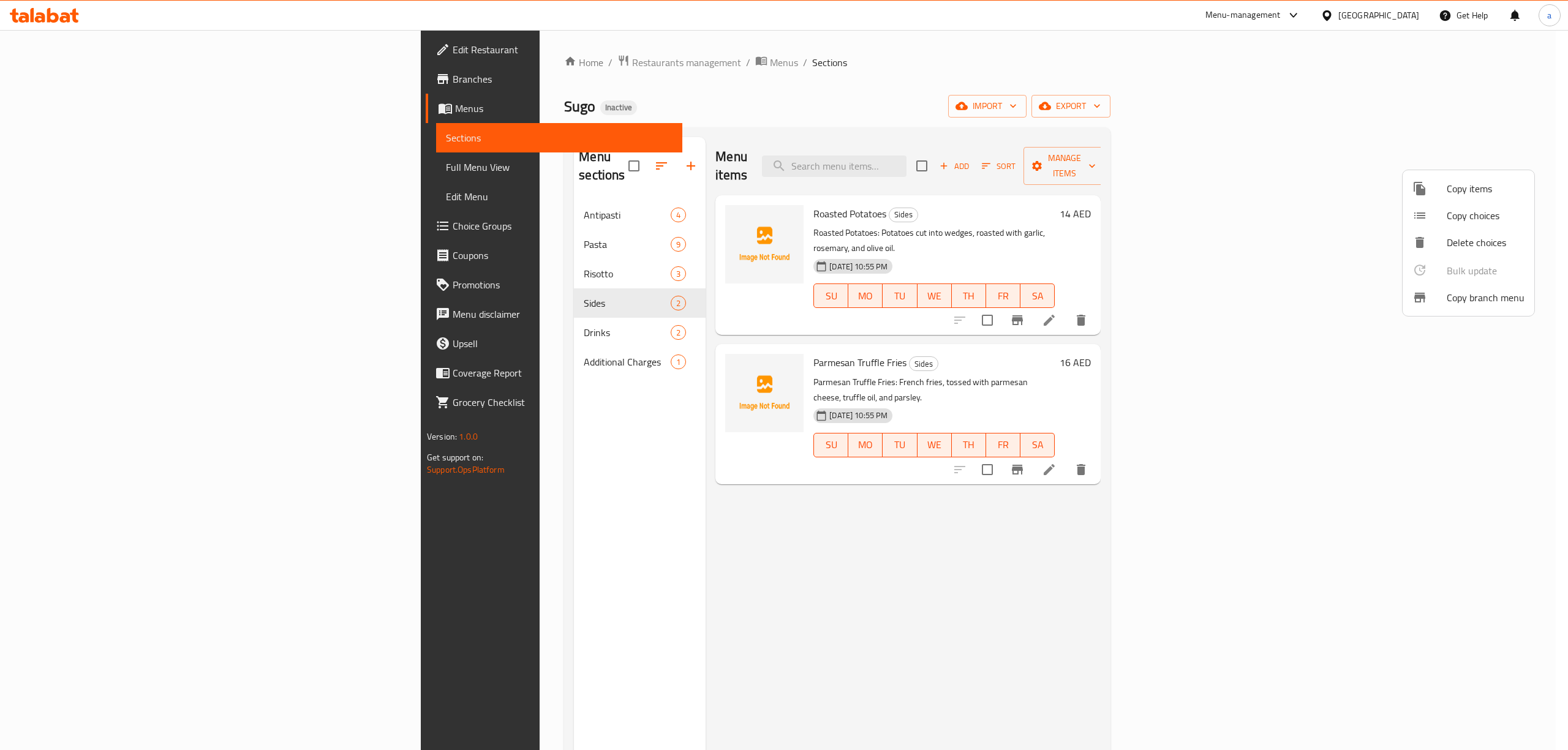
click at [69, 173] on div at bounding box center [784, 375] width 1568 height 750
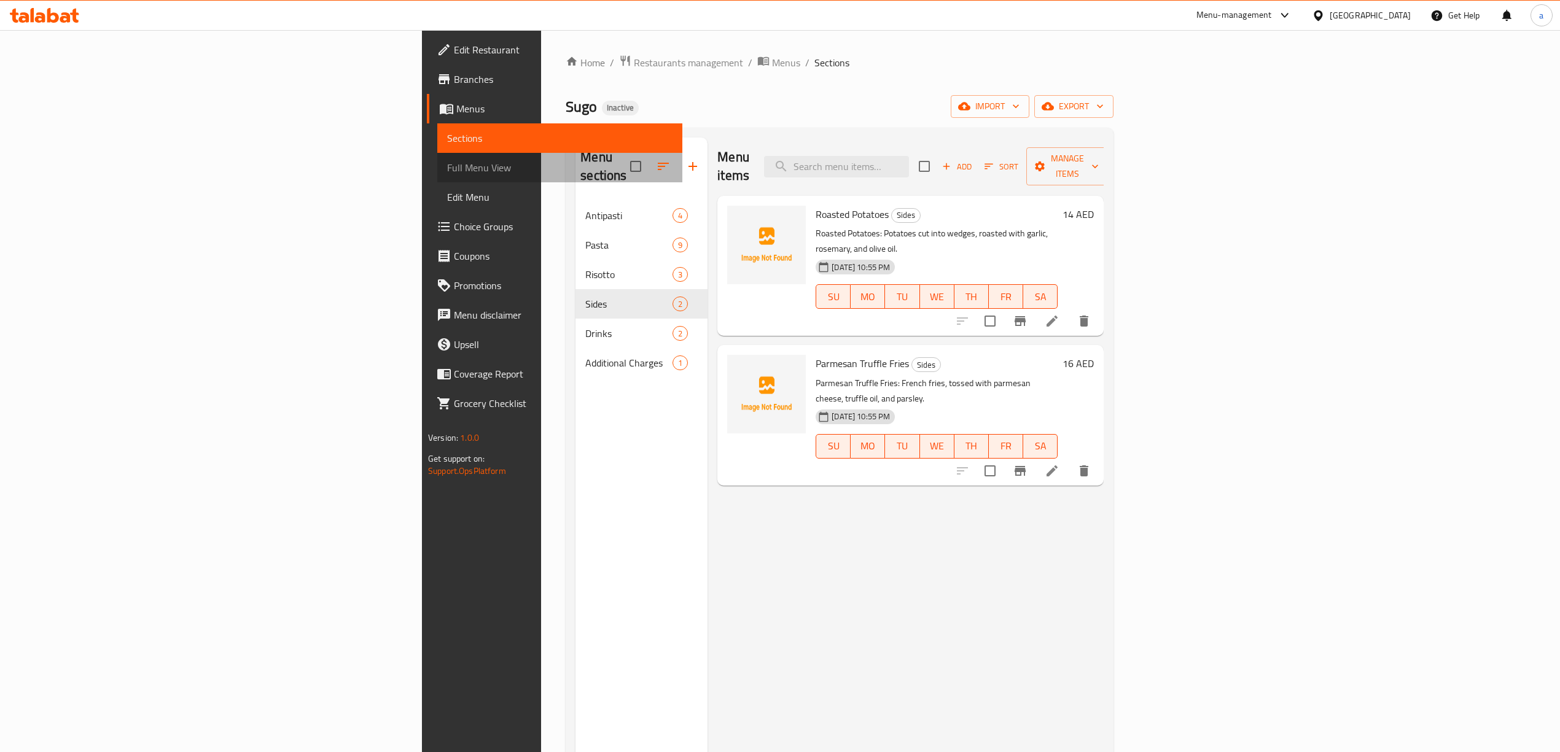
click at [447, 173] on span "Full Menu View" at bounding box center [559, 167] width 225 height 15
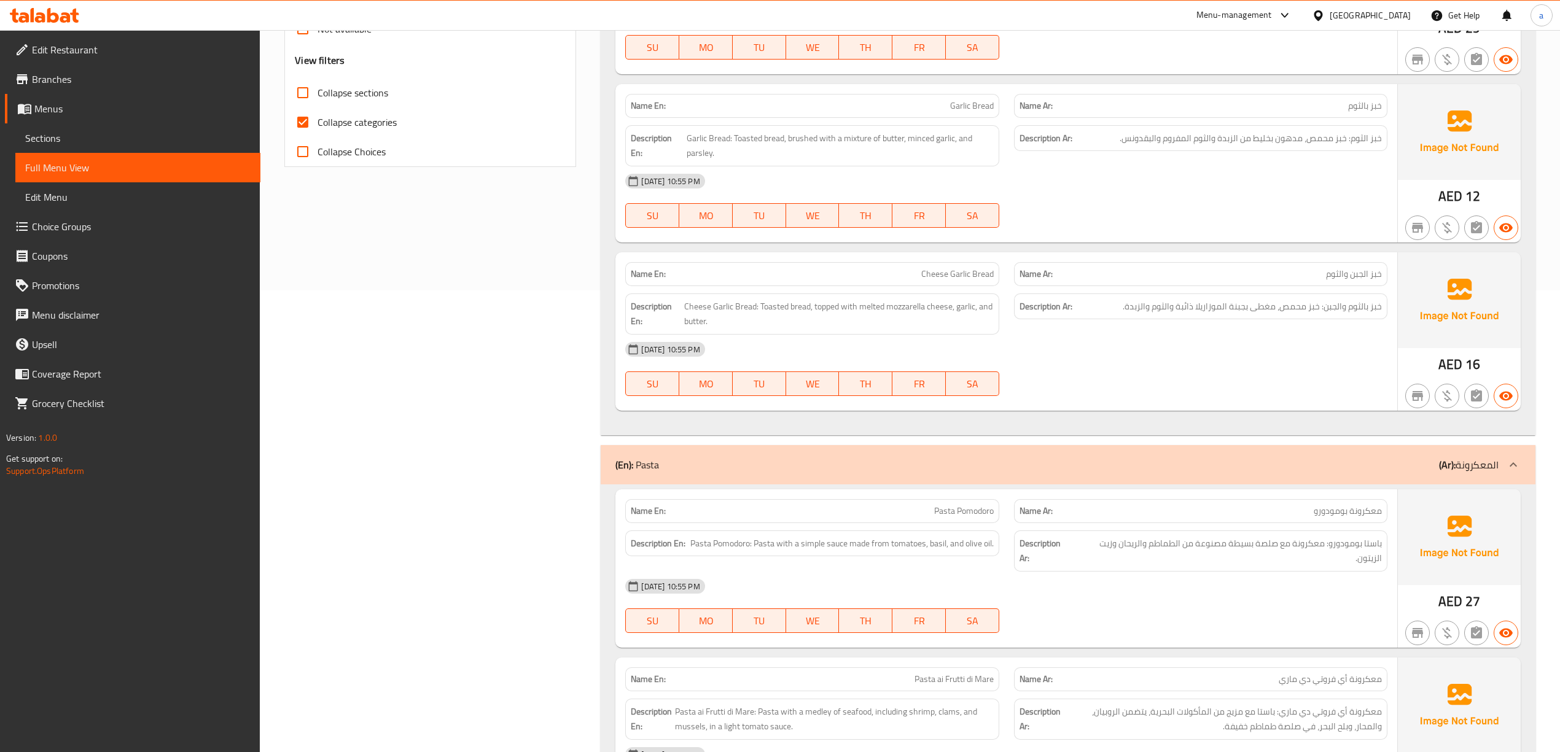
scroll to position [409, 0]
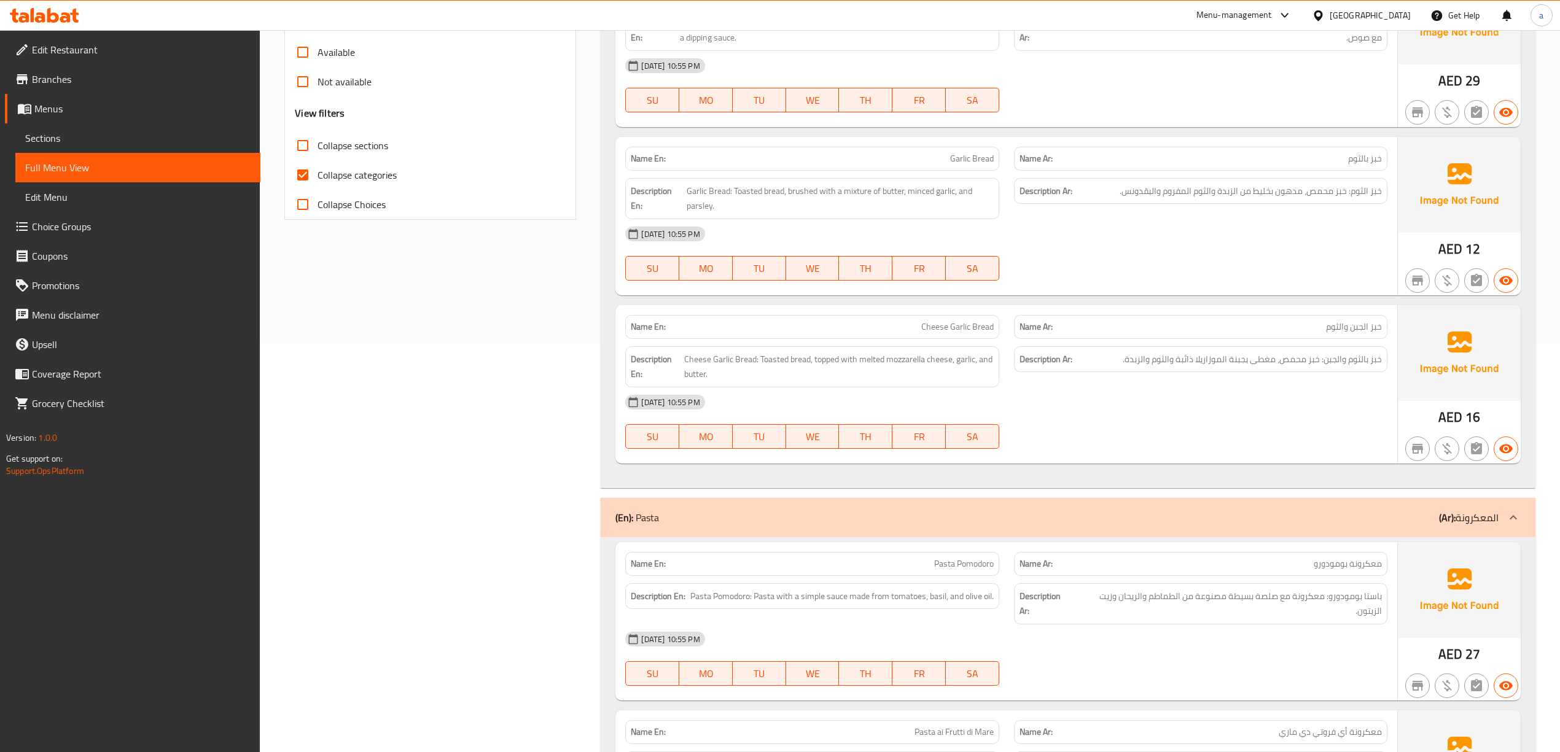
click at [298, 179] on input "Collapse categories" at bounding box center [302, 174] width 29 height 29
checkbox input "false"
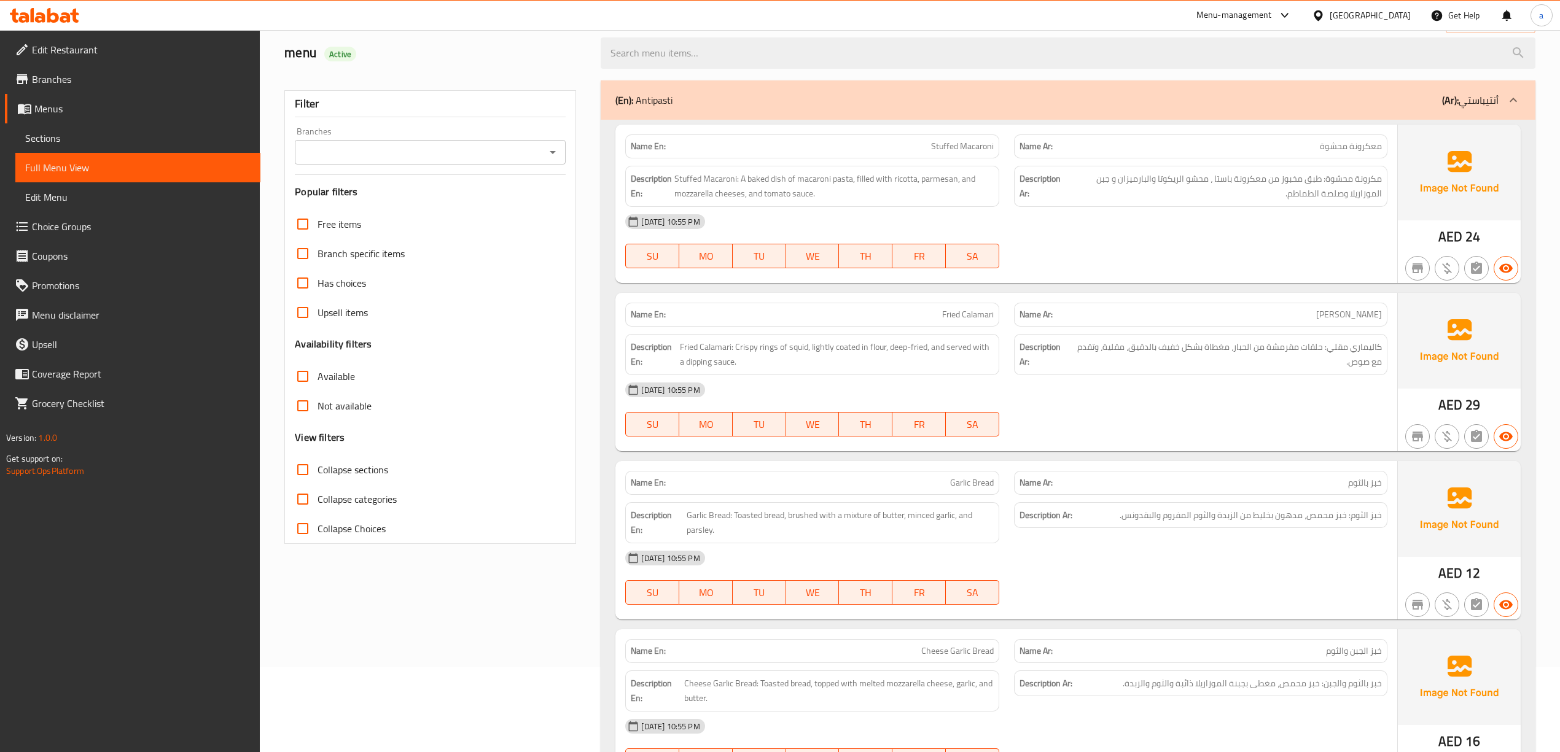
scroll to position [0, 0]
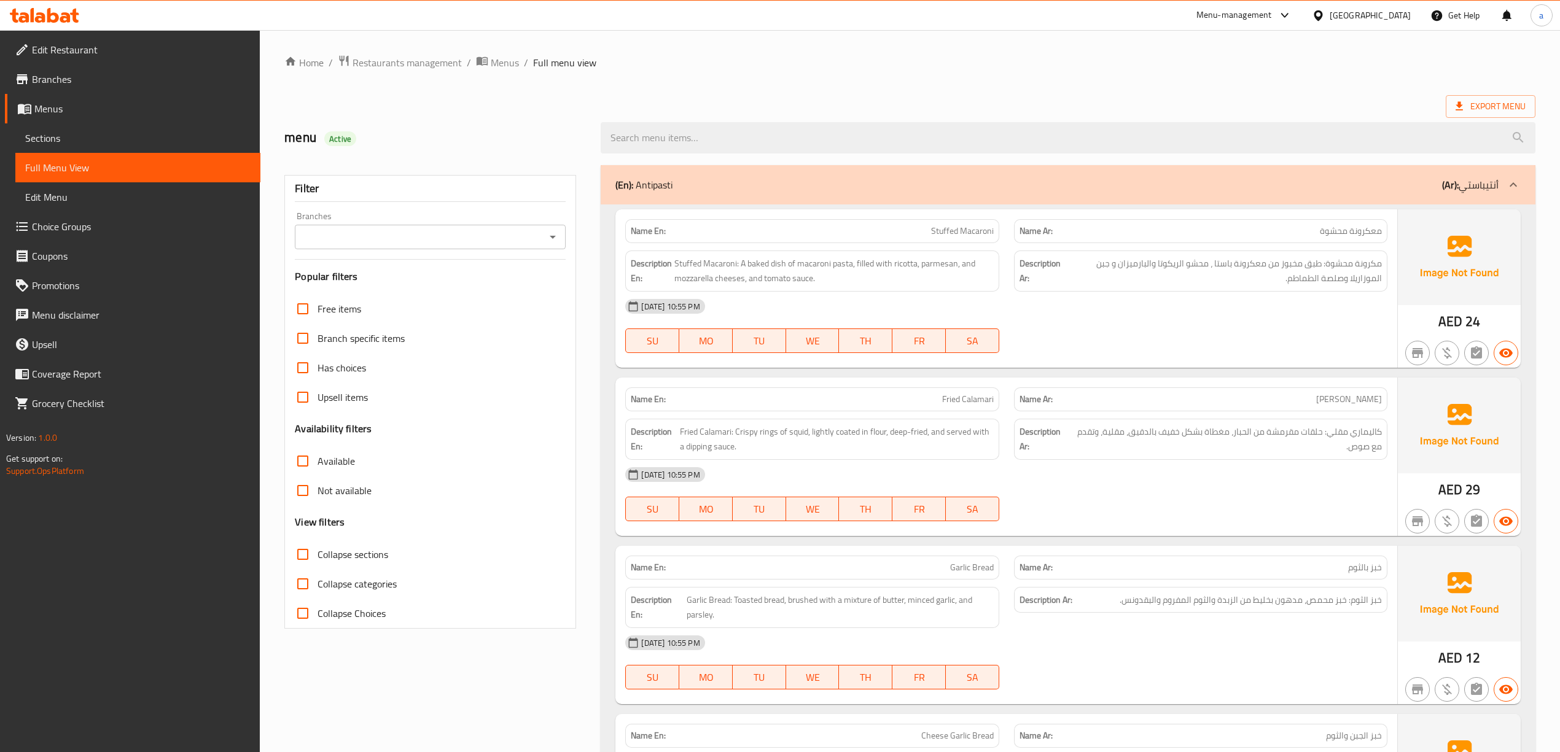
click at [79, 146] on link "Sections" at bounding box center [137, 137] width 245 height 29
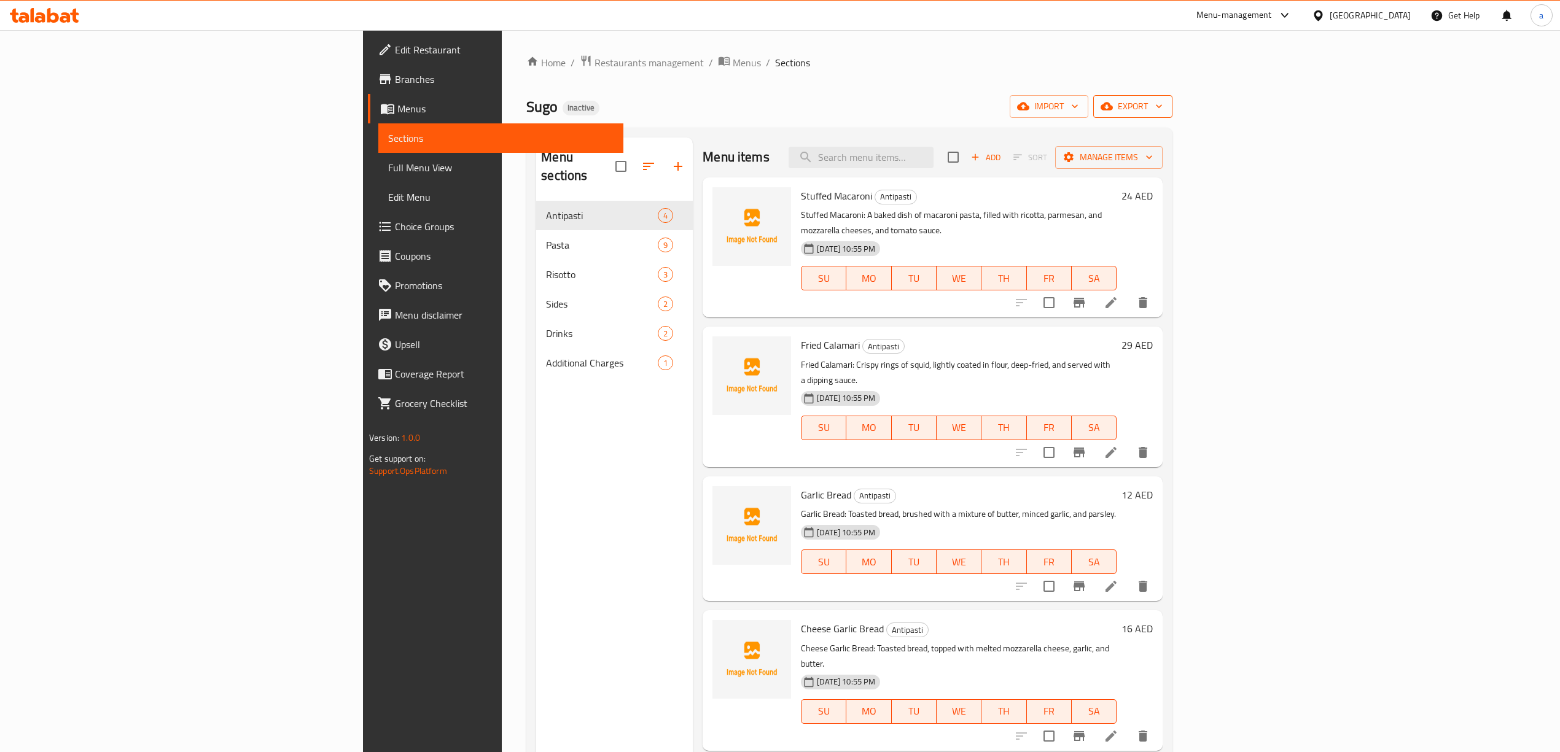
click at [1163, 101] on span "export" at bounding box center [1133, 106] width 60 height 15
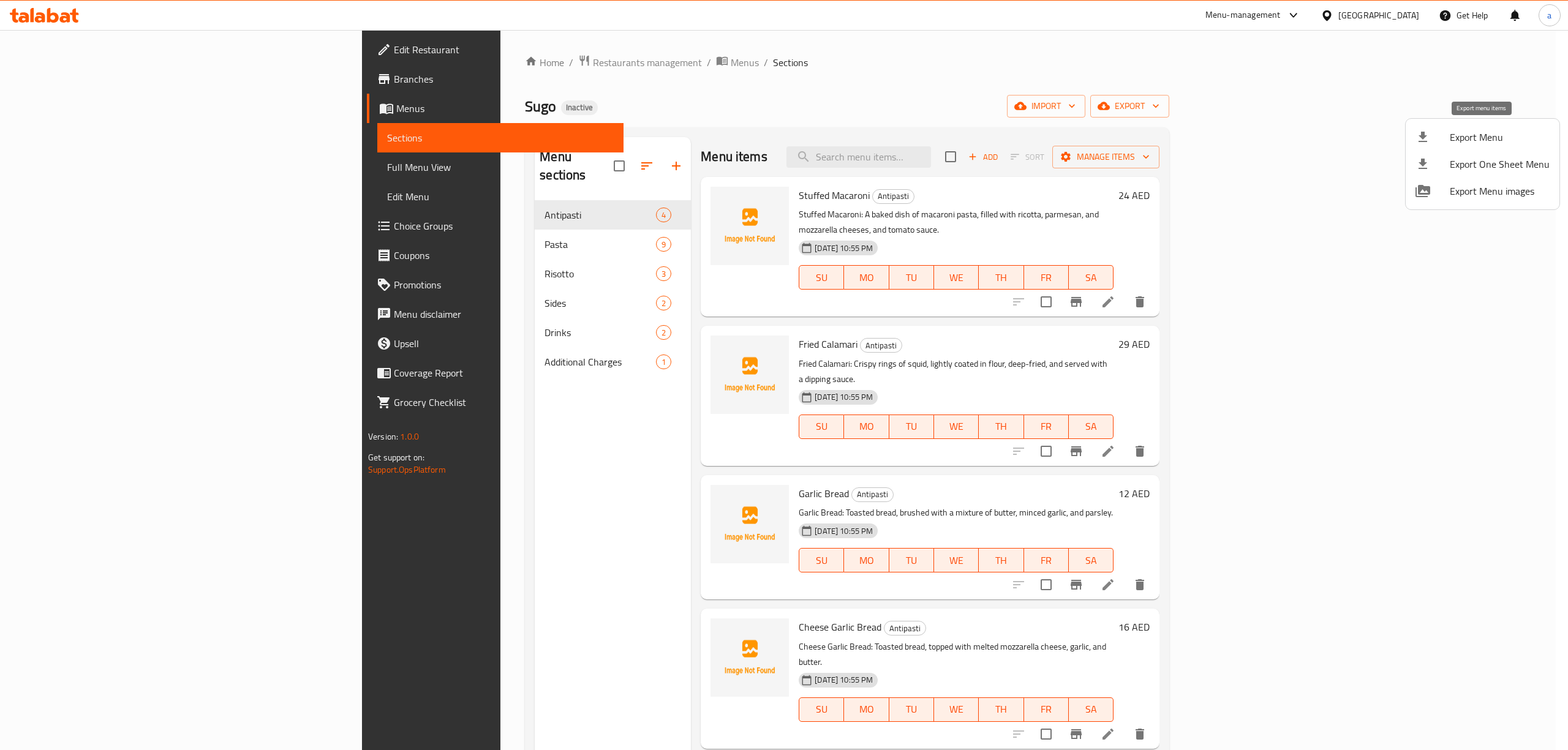
click at [1443, 138] on div at bounding box center [1433, 137] width 34 height 15
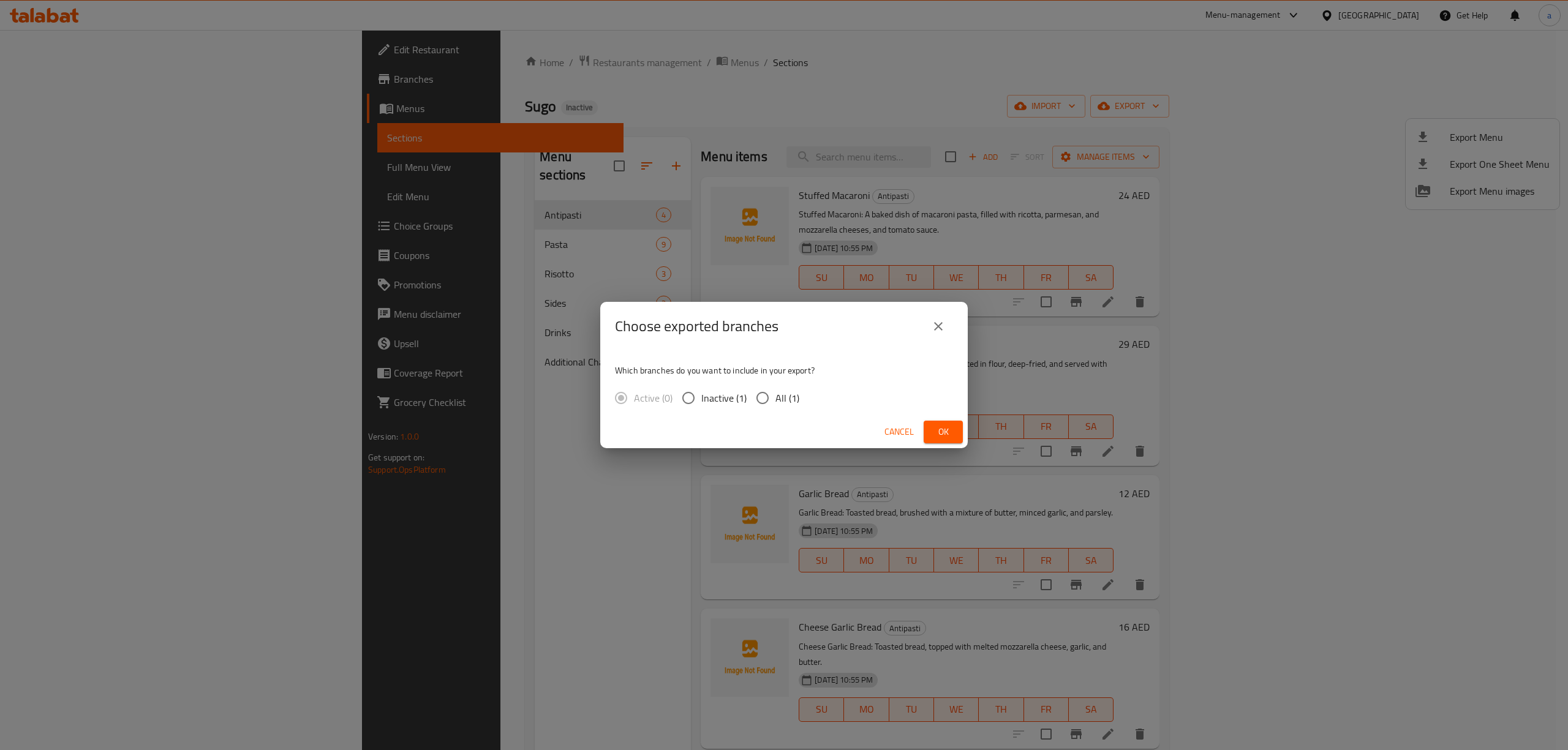
click at [777, 400] on span "All (1)" at bounding box center [788, 398] width 24 height 15
click at [776, 400] on input "All (1)" at bounding box center [763, 398] width 26 height 26
radio input "true"
click at [952, 434] on span "Ok" at bounding box center [944, 432] width 20 height 15
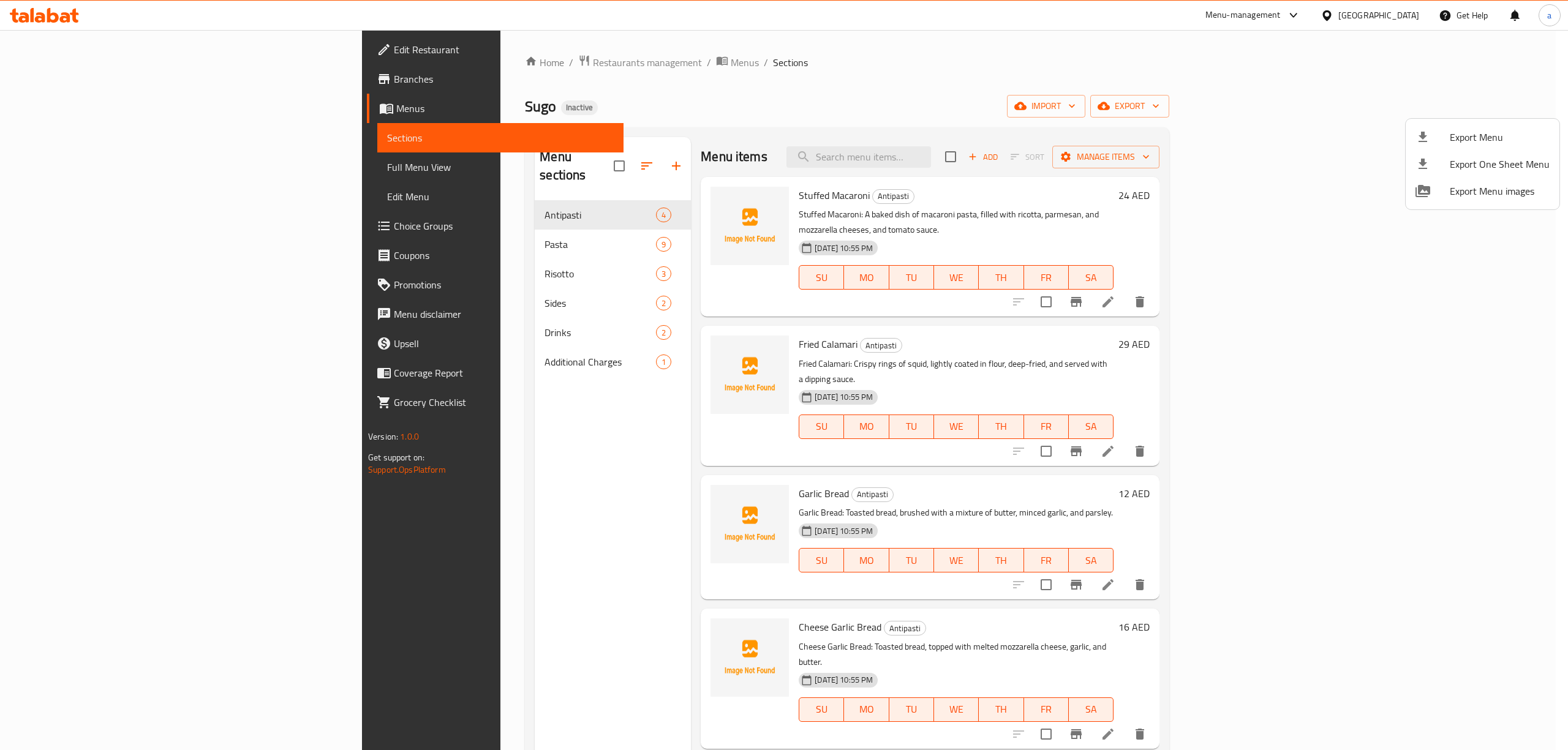
click at [119, 52] on div at bounding box center [784, 375] width 1568 height 750
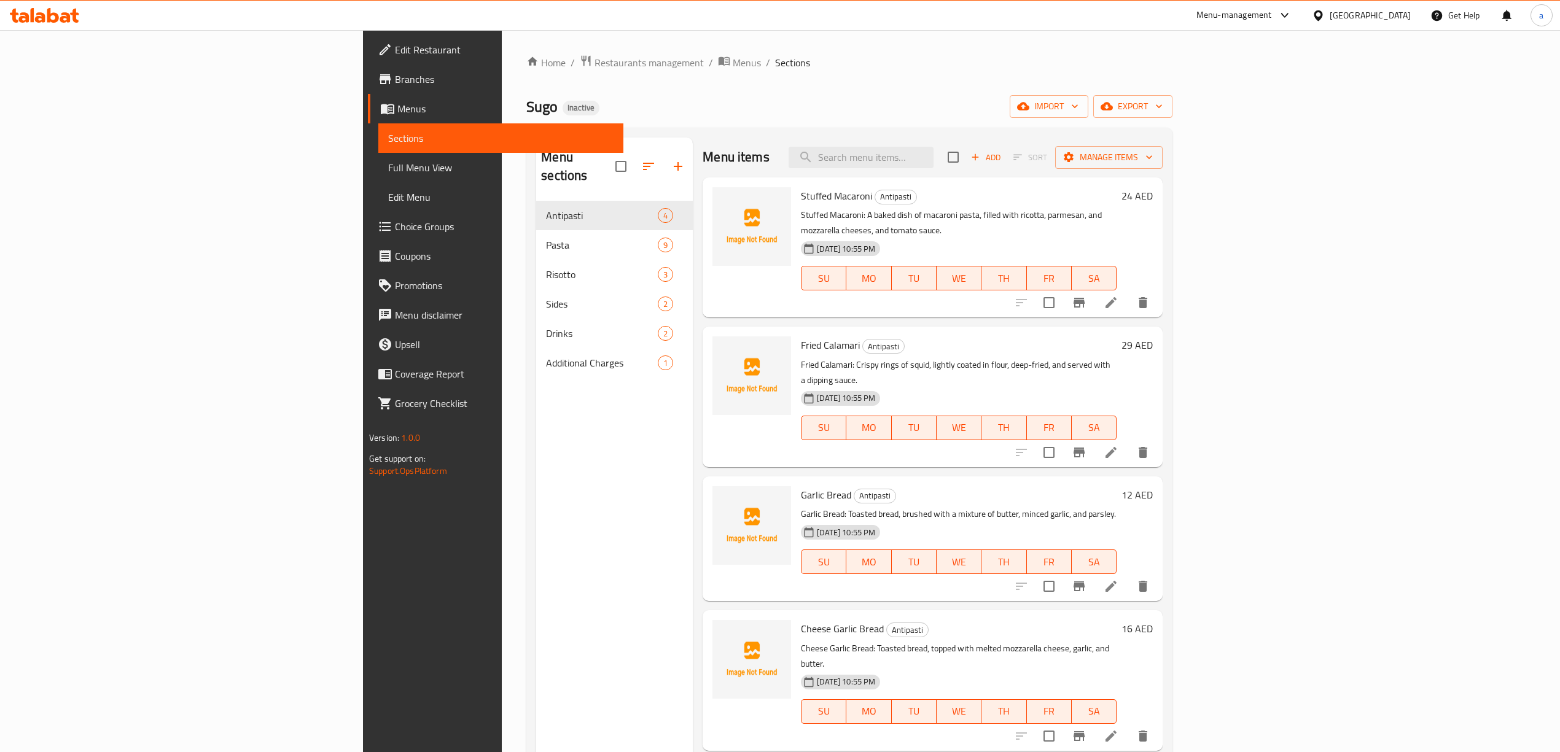
click at [395, 52] on span "Edit Restaurant" at bounding box center [504, 49] width 219 height 15
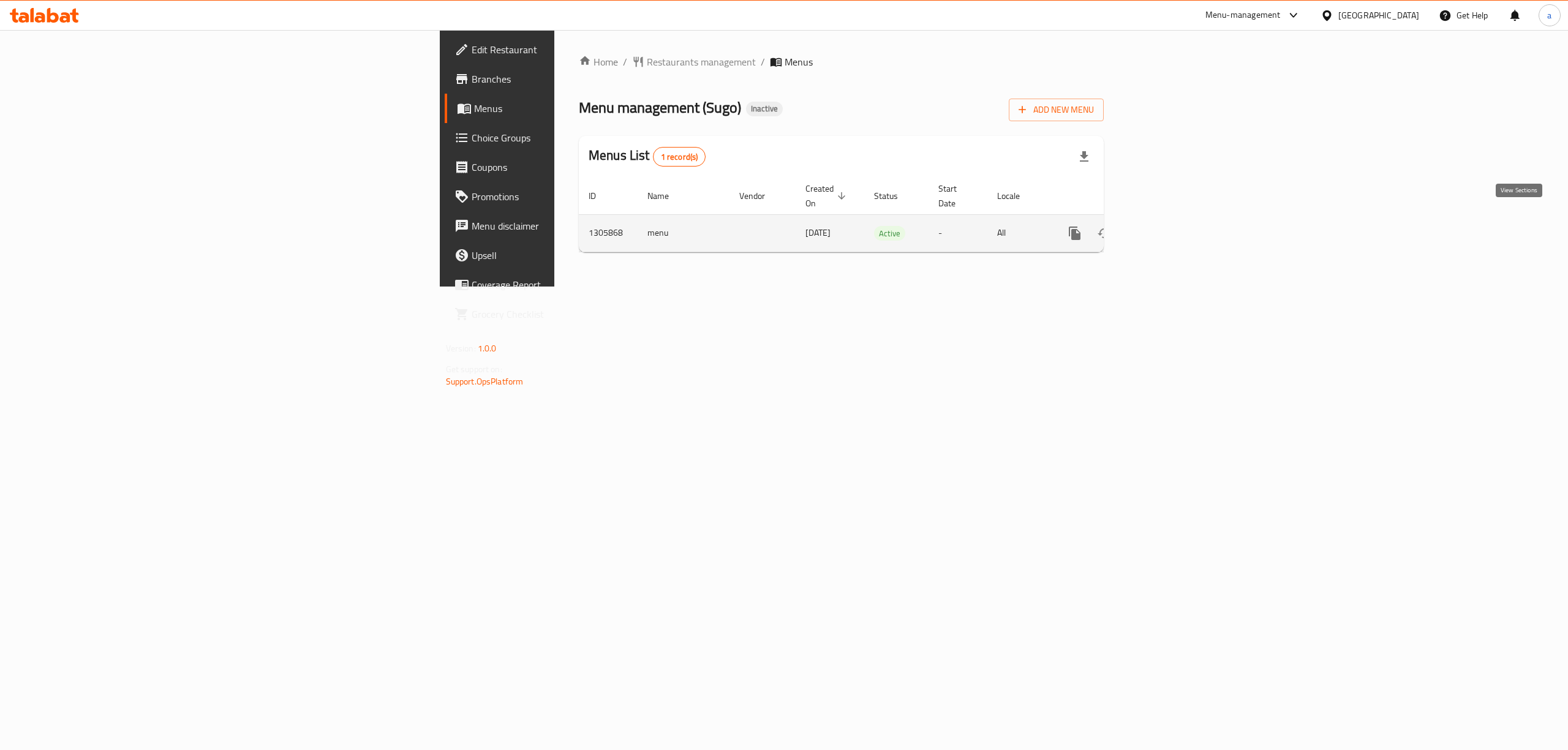
click at [1178, 226] on link "enhanced table" at bounding box center [1163, 232] width 29 height 29
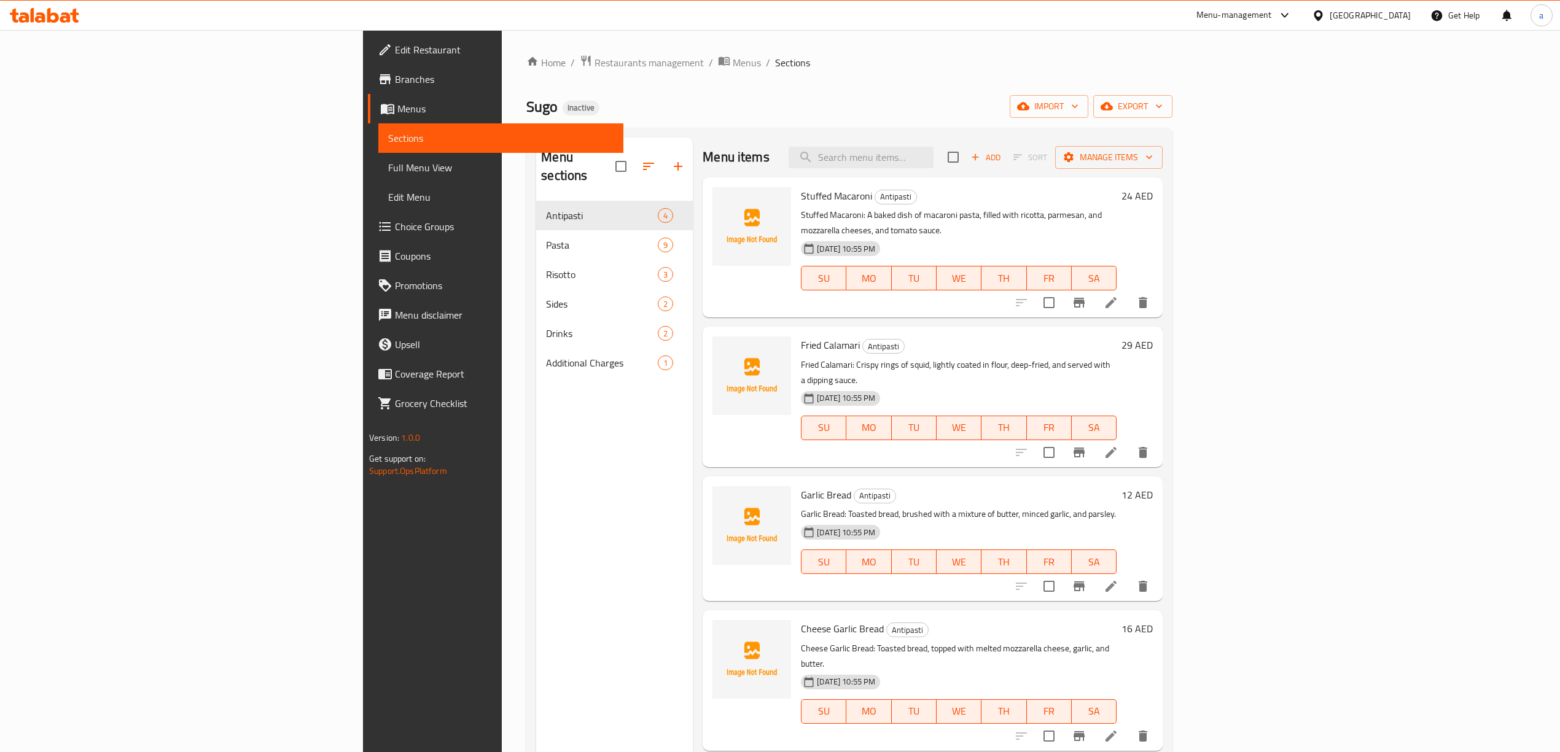
click at [388, 168] on span "Full Menu View" at bounding box center [500, 167] width 225 height 15
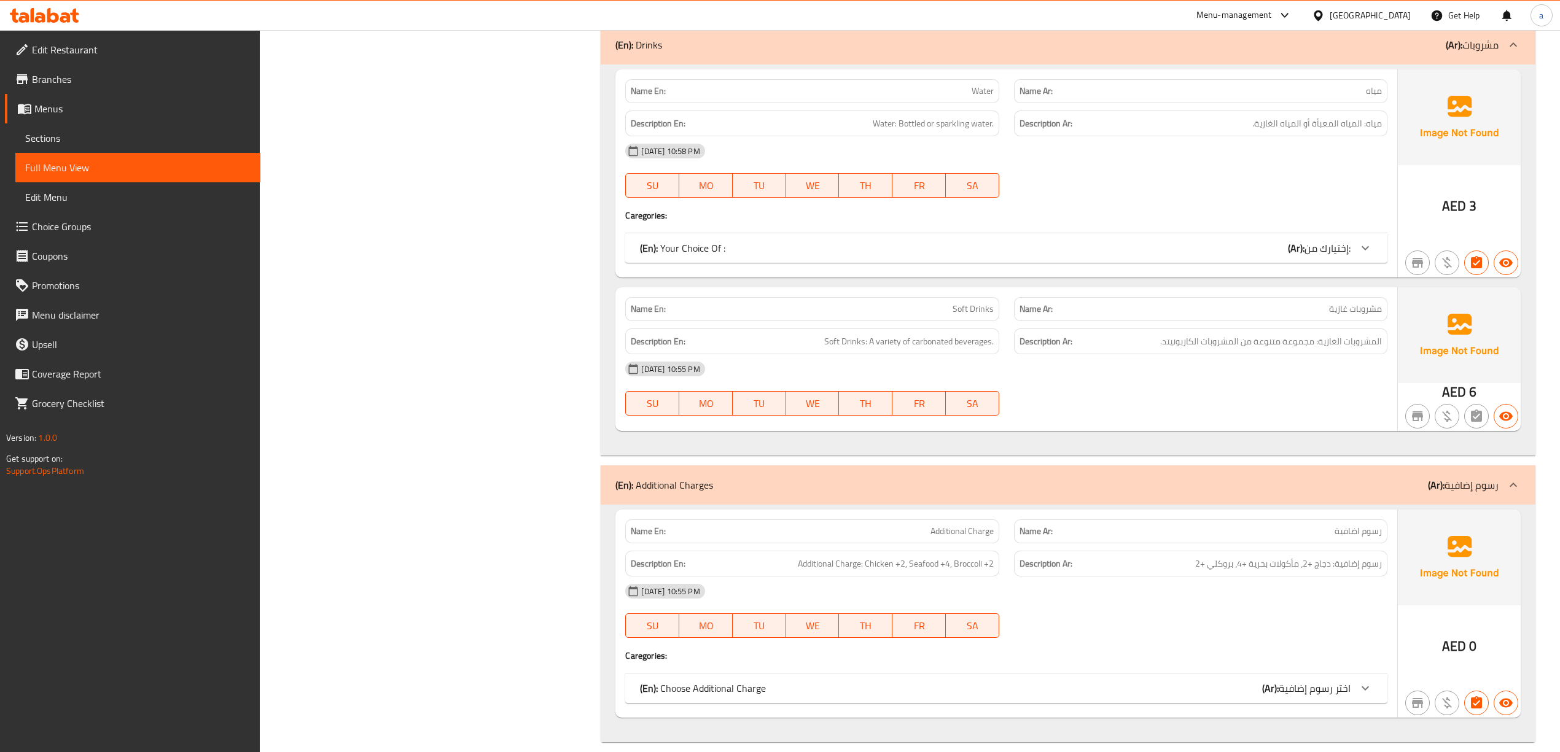
scroll to position [3477, 0]
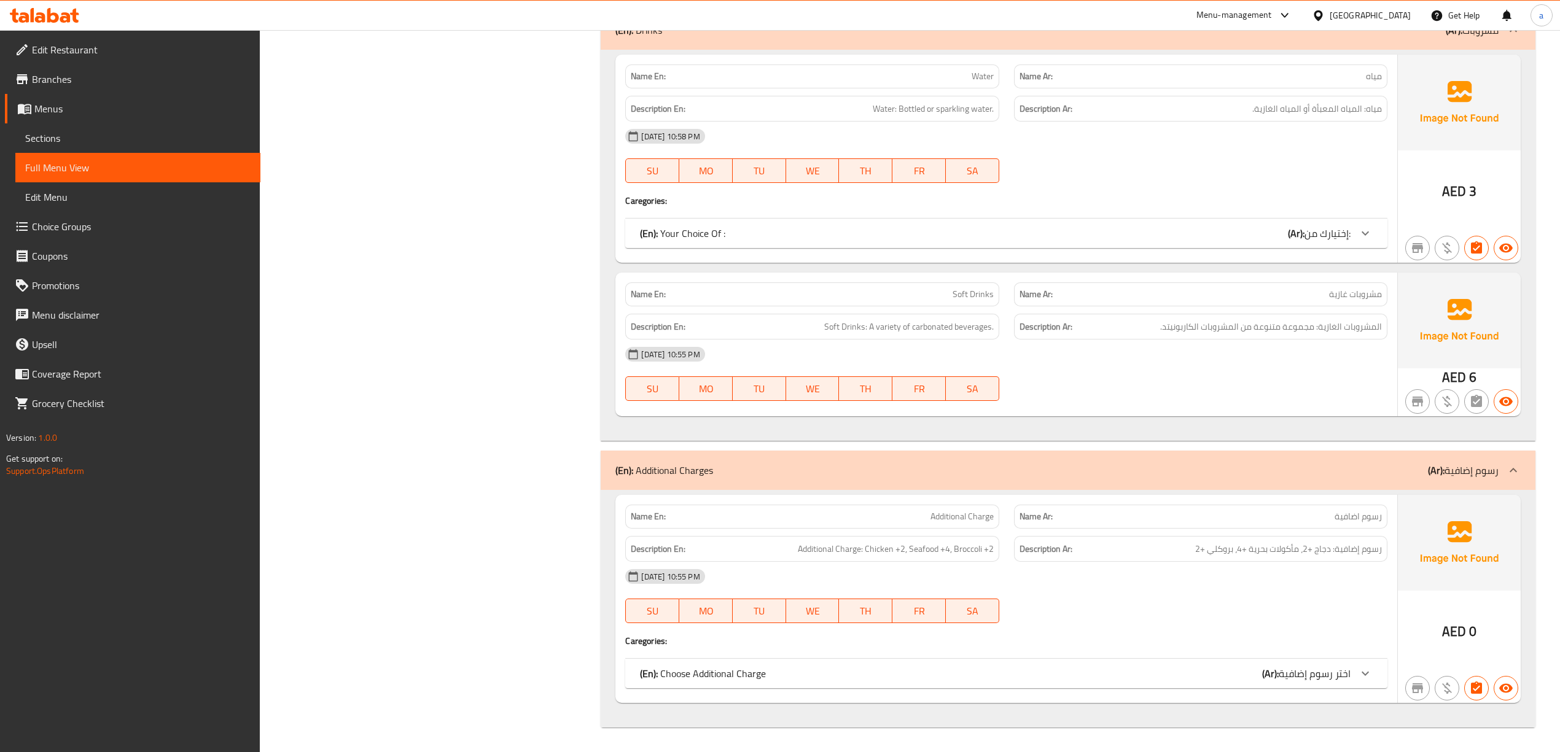
click at [1234, 241] on div "(En): Choose Additional Charge (Ar): اختر رسوم إضافية" at bounding box center [995, 233] width 710 height 15
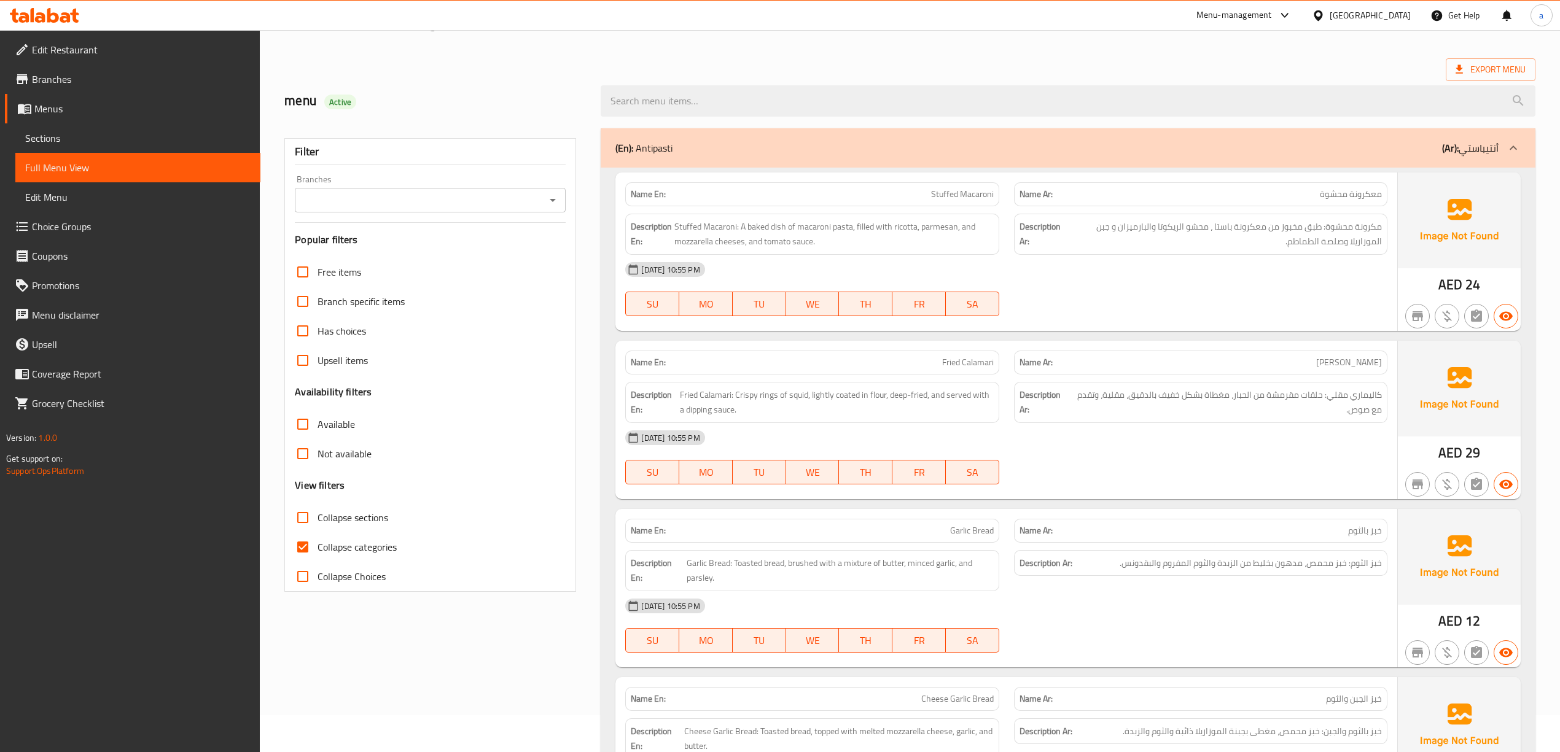
scroll to position [0, 0]
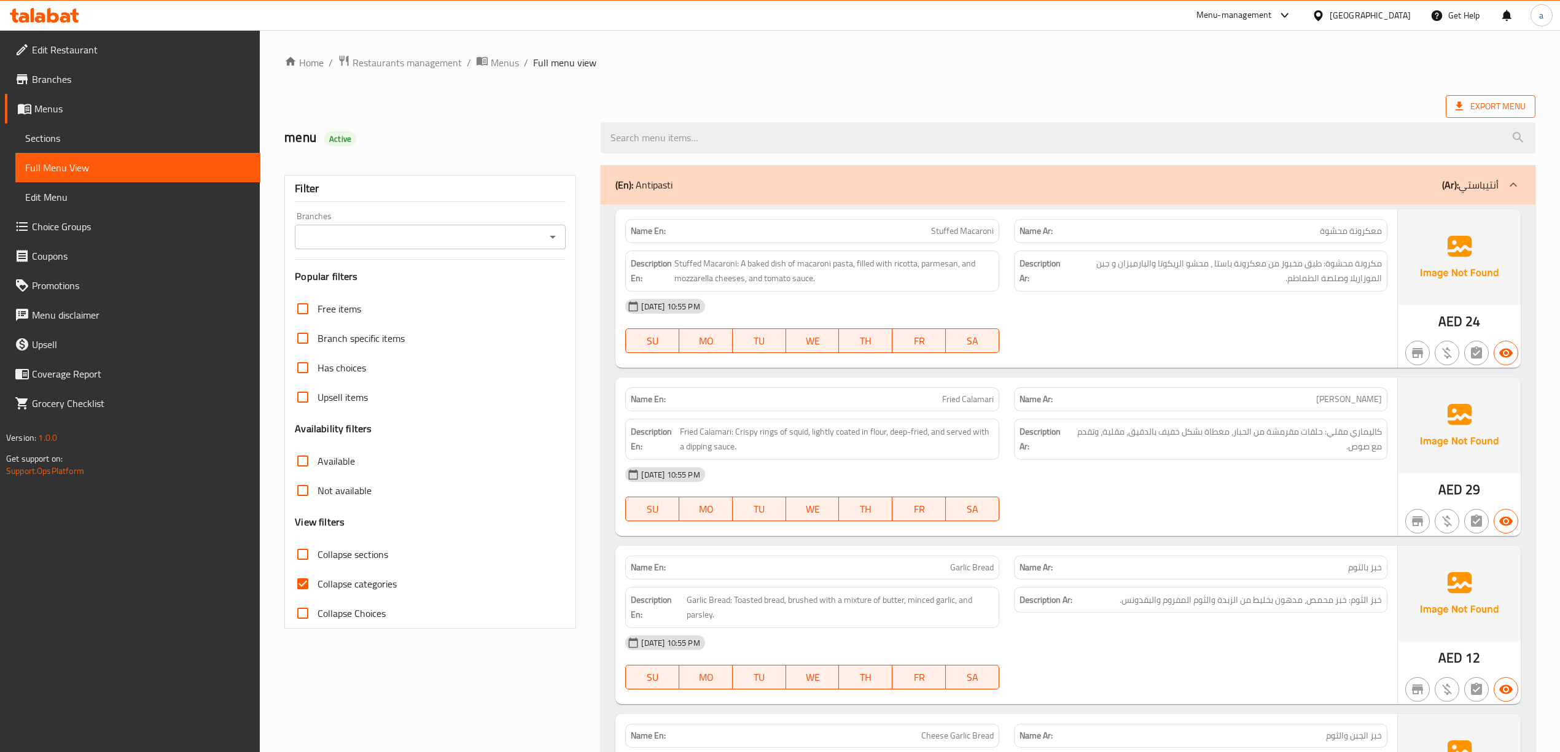
click at [1471, 104] on span "Export Menu" at bounding box center [1491, 106] width 70 height 15
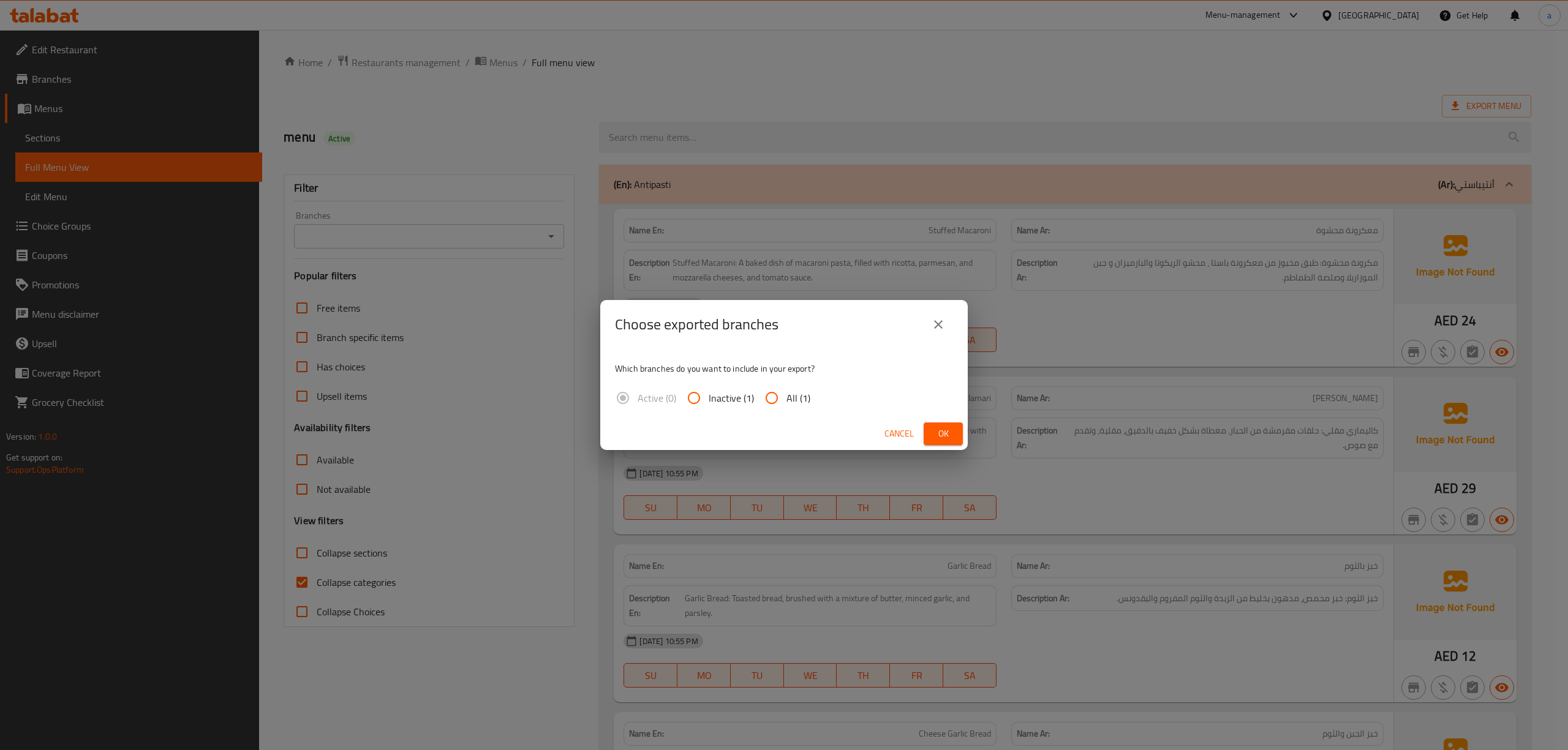
click at [768, 405] on input "All (1)" at bounding box center [771, 398] width 29 height 29
radio input "true"
click at [940, 439] on span "Ok" at bounding box center [944, 434] width 20 height 15
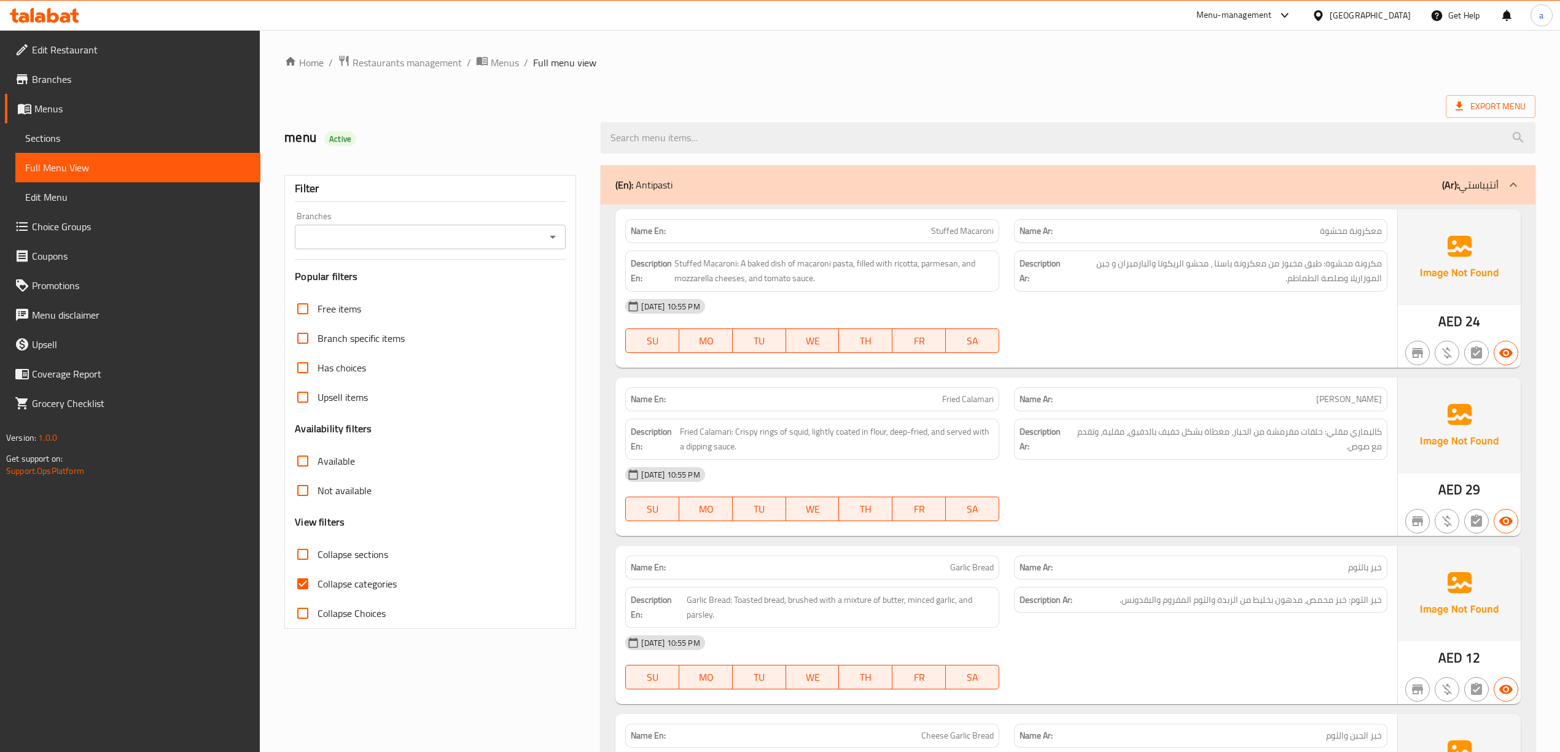
click at [161, 47] on span "Edit Restaurant" at bounding box center [141, 49] width 219 height 15
